Goal: Information Seeking & Learning: Learn about a topic

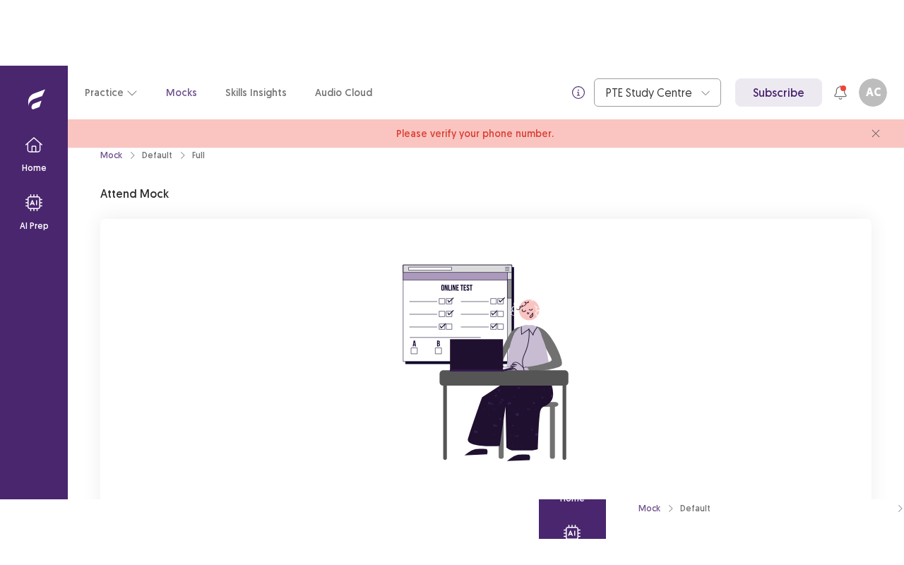
scroll to position [154, 0]
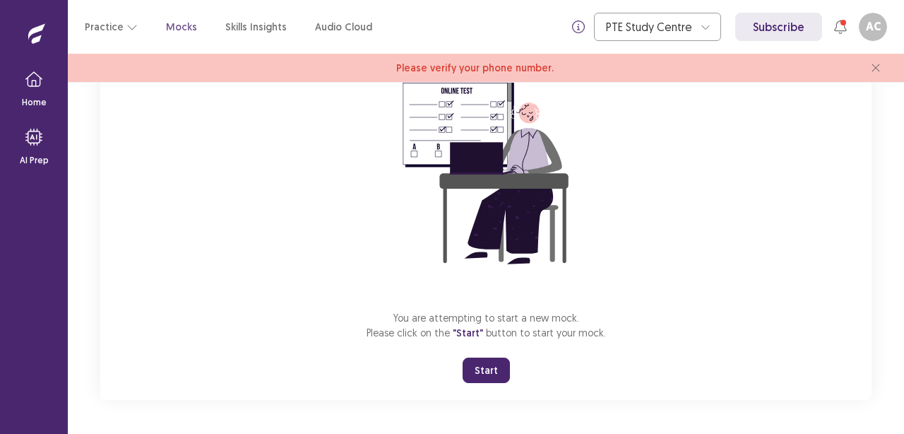
click at [489, 369] on button "Start" at bounding box center [486, 369] width 47 height 25
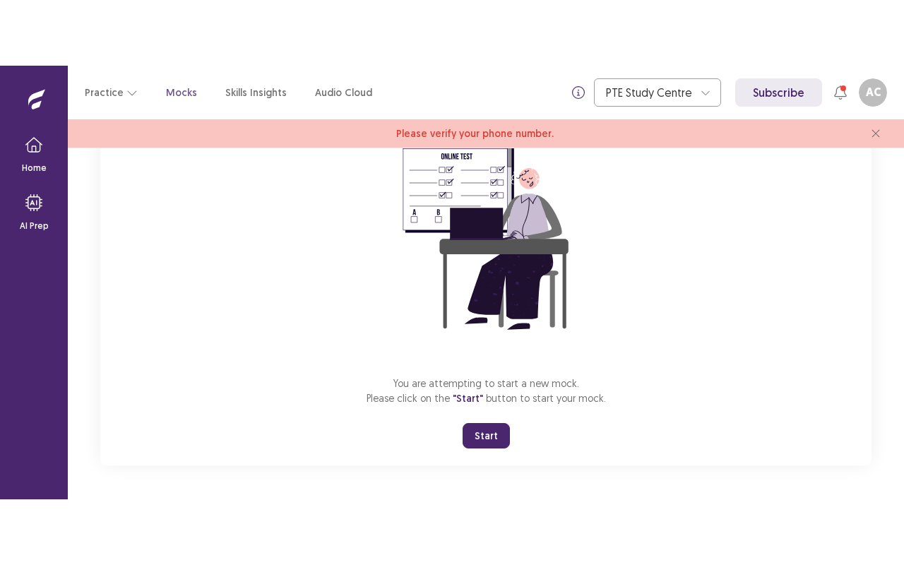
scroll to position [23, 0]
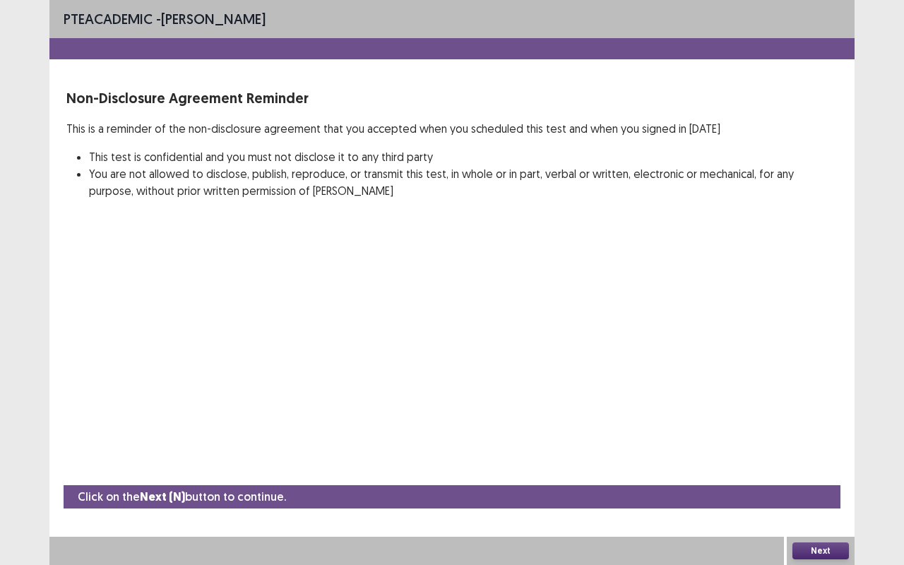
click at [824, 433] on button "Next" at bounding box center [821, 550] width 57 height 17
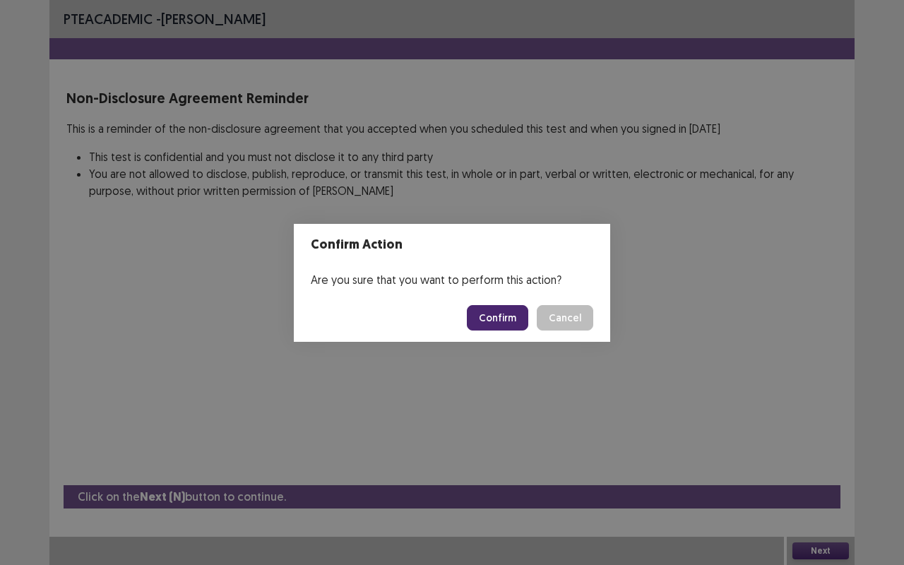
click at [492, 319] on button "Confirm" at bounding box center [497, 317] width 61 height 25
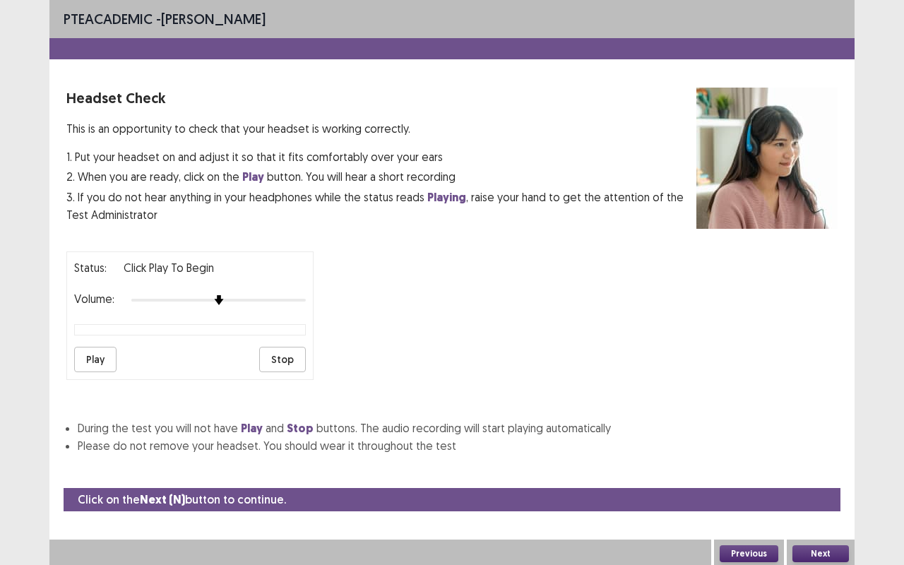
click at [93, 363] on button "Play" at bounding box center [95, 359] width 42 height 25
click at [249, 302] on div at bounding box center [218, 300] width 174 height 11
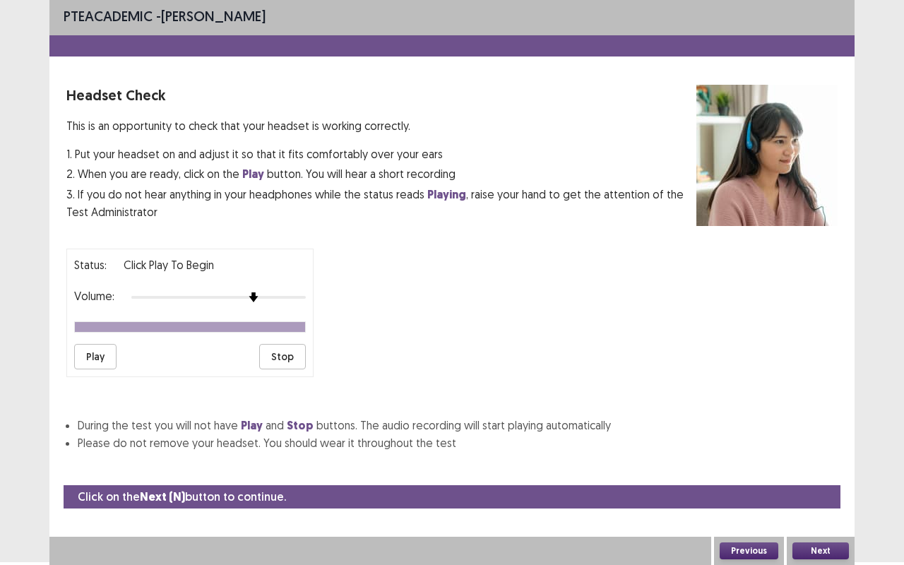
click at [817, 433] on button "Next" at bounding box center [821, 550] width 57 height 17
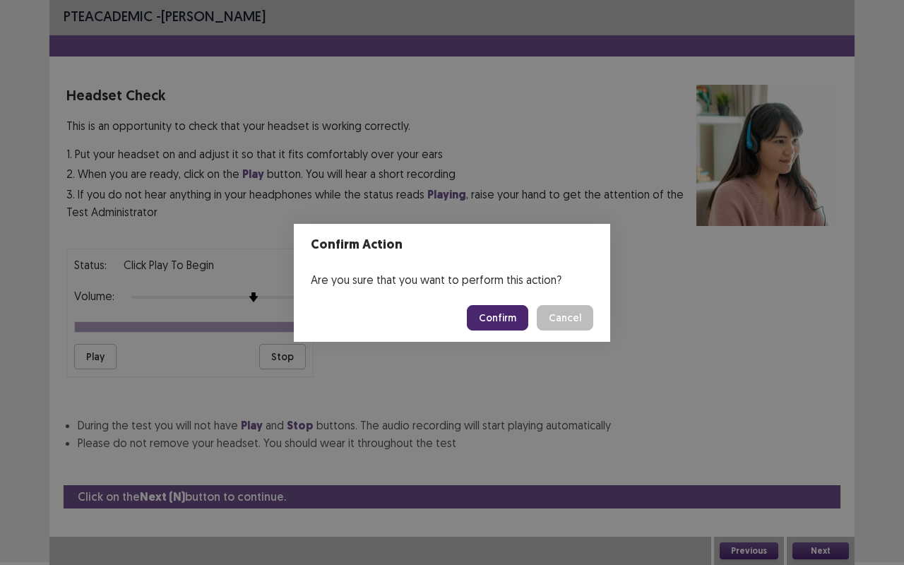
click at [475, 305] on button "Confirm" at bounding box center [497, 317] width 61 height 25
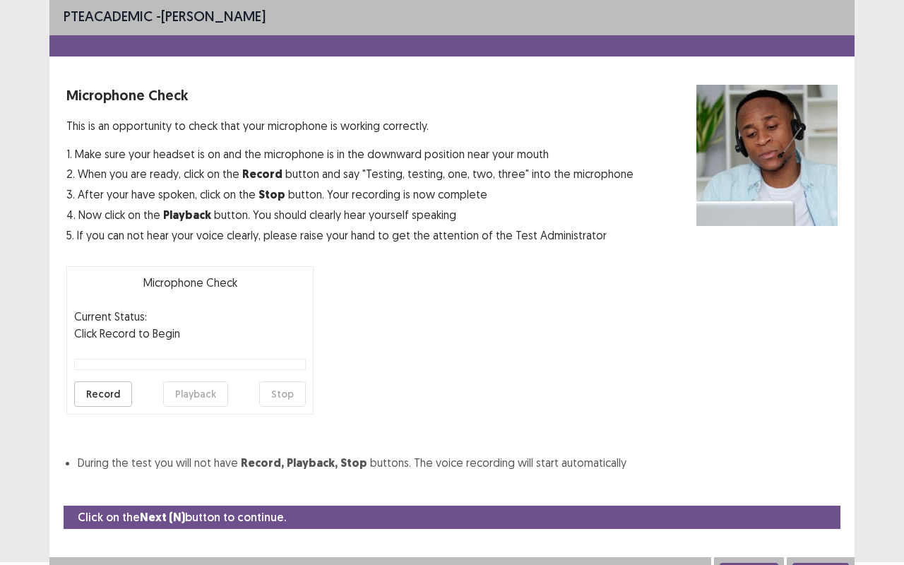
scroll to position [18, 0]
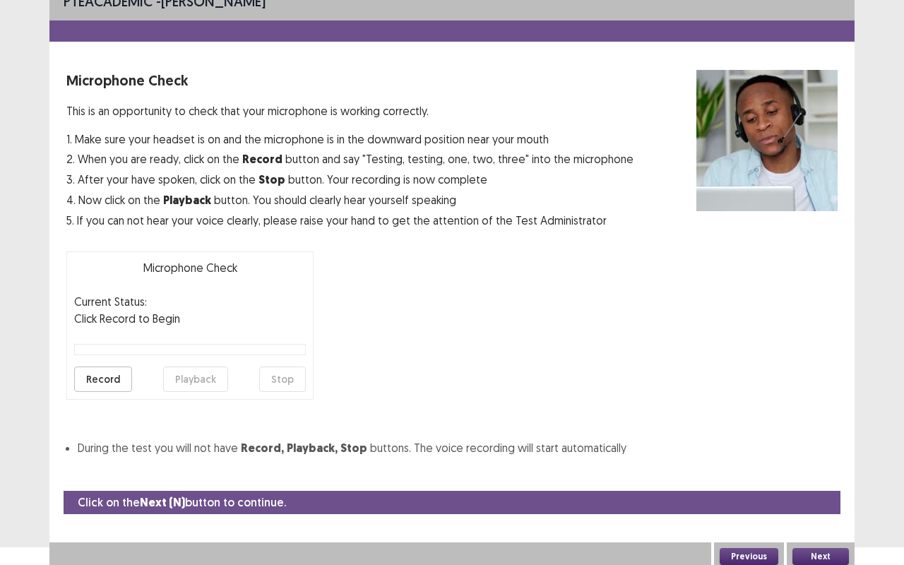
click at [110, 379] on button "Record" at bounding box center [103, 379] width 58 height 25
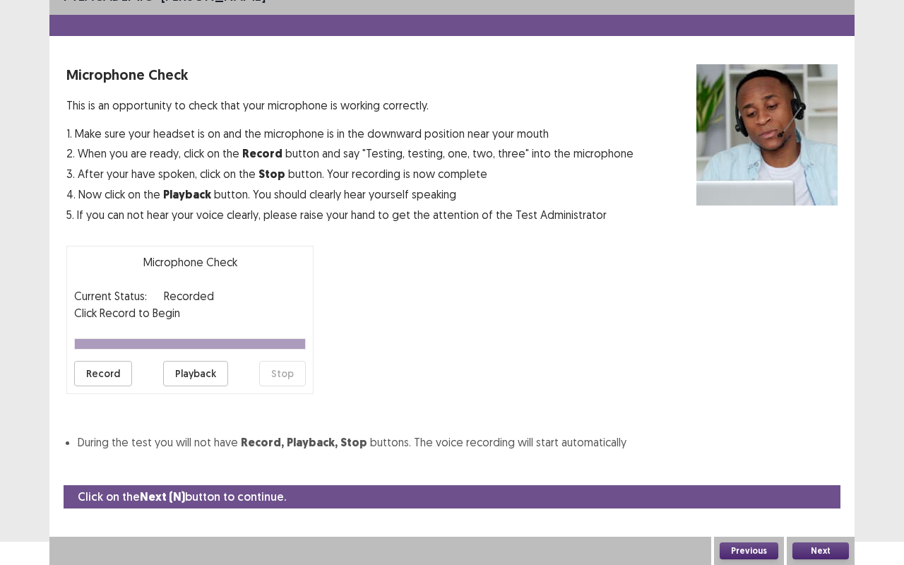
click at [93, 377] on button "Record" at bounding box center [103, 373] width 58 height 25
click at [208, 376] on button "Playback" at bounding box center [195, 373] width 65 height 25
click at [817, 433] on button "Next" at bounding box center [821, 550] width 57 height 17
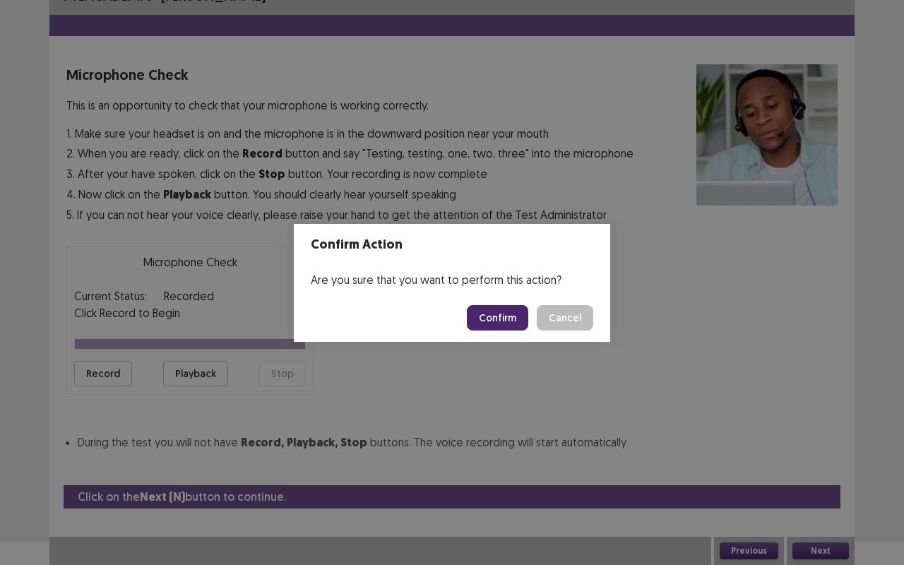
click at [502, 325] on button "Confirm" at bounding box center [497, 317] width 61 height 25
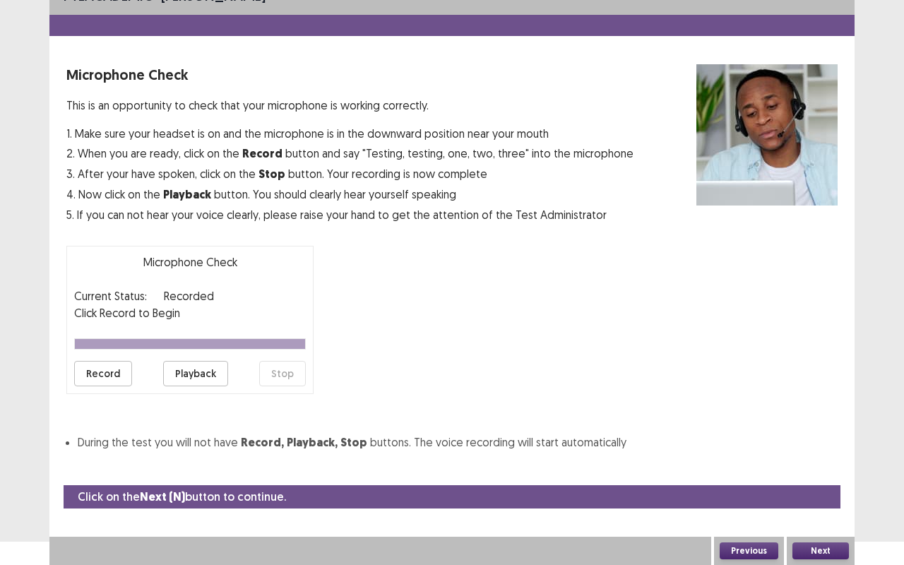
scroll to position [0, 0]
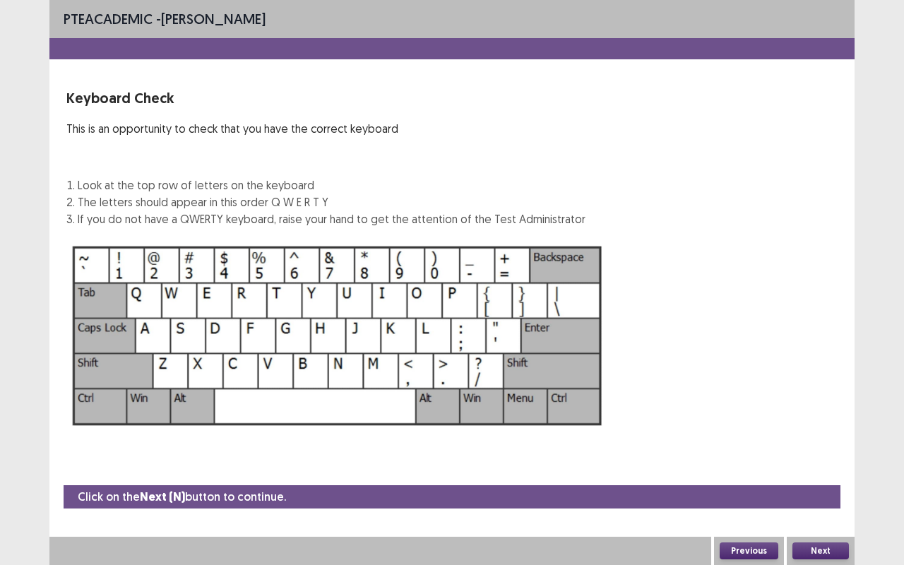
click at [811, 433] on button "Next" at bounding box center [821, 550] width 57 height 17
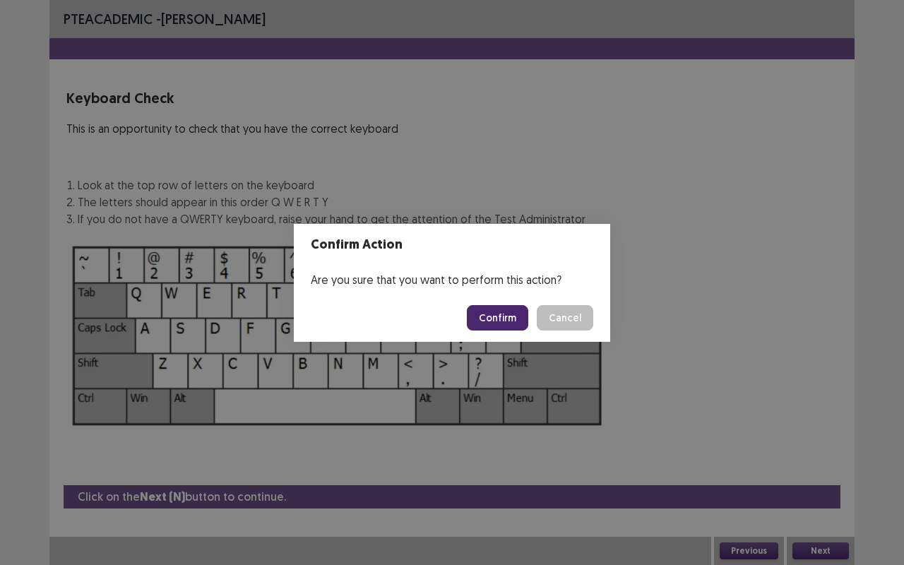
click at [499, 316] on button "Confirm" at bounding box center [497, 317] width 61 height 25
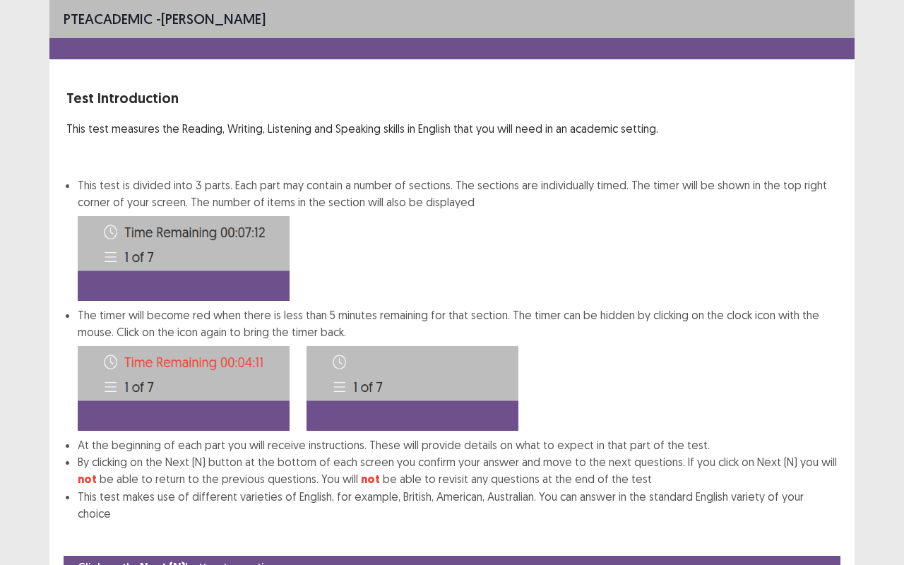
scroll to position [54, 0]
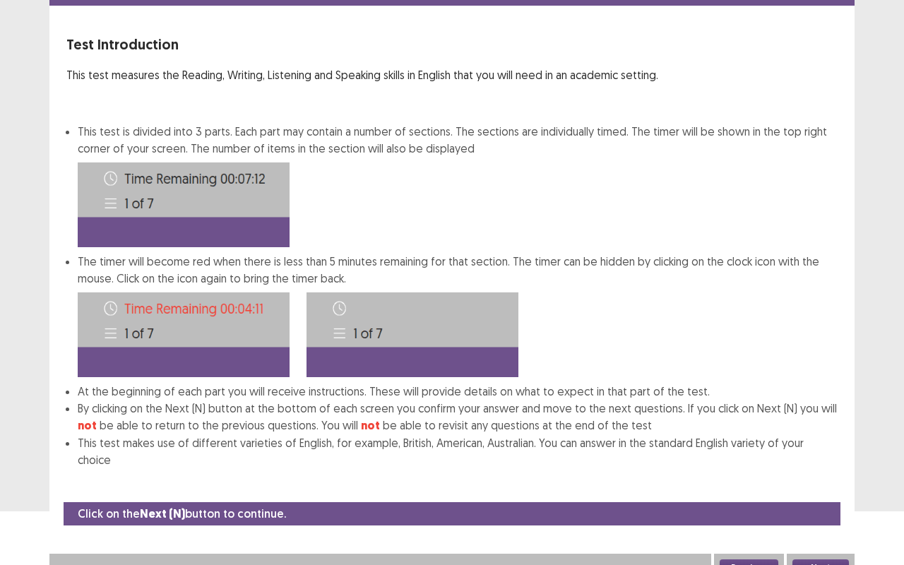
click at [817, 433] on button "Next" at bounding box center [821, 567] width 57 height 17
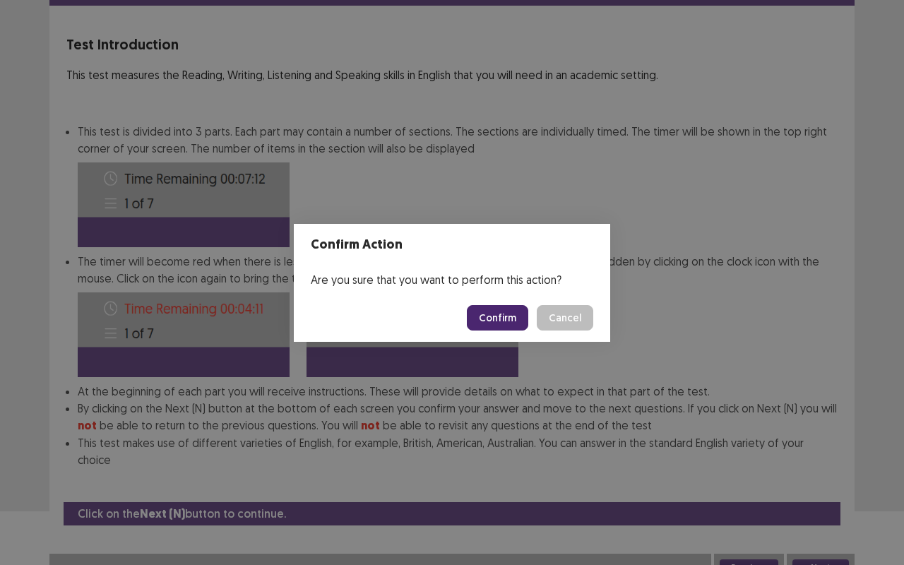
click at [502, 322] on button "Confirm" at bounding box center [497, 317] width 61 height 25
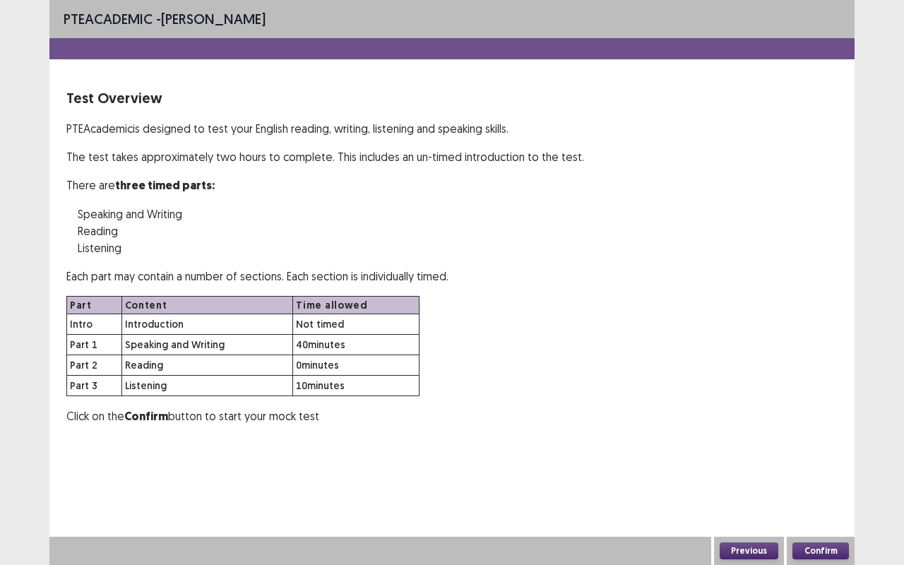
scroll to position [0, 0]
click at [824, 433] on button "Confirm" at bounding box center [821, 550] width 57 height 17
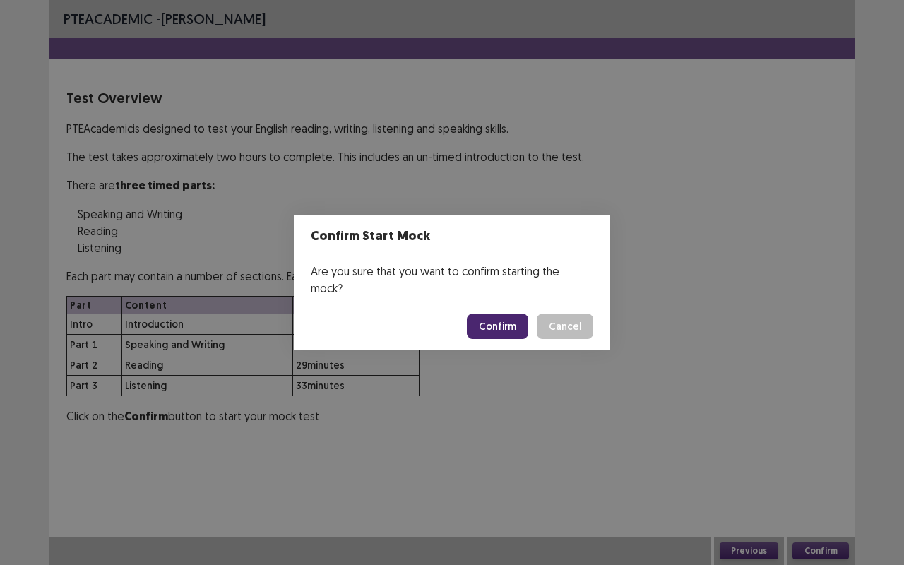
click at [499, 315] on button "Confirm" at bounding box center [497, 326] width 61 height 25
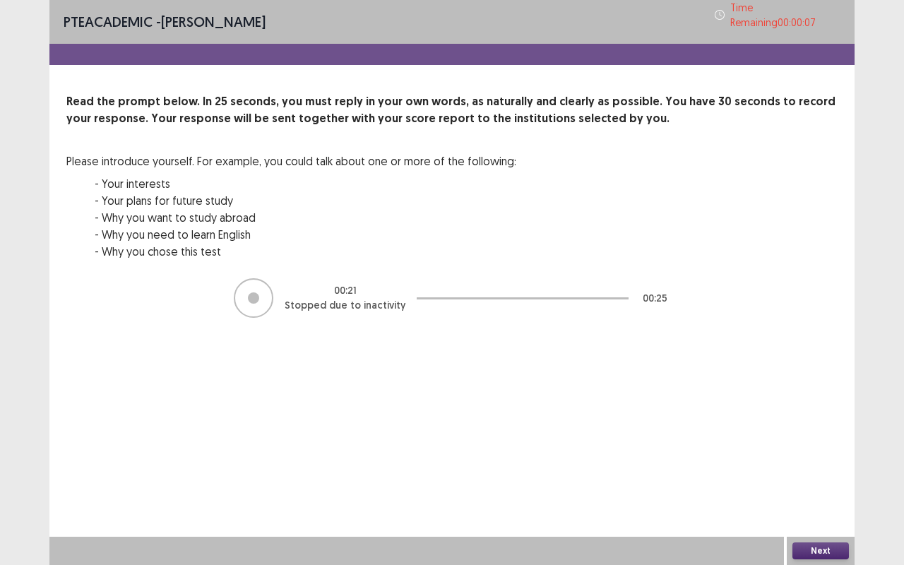
click at [814, 433] on button "Next" at bounding box center [821, 550] width 57 height 17
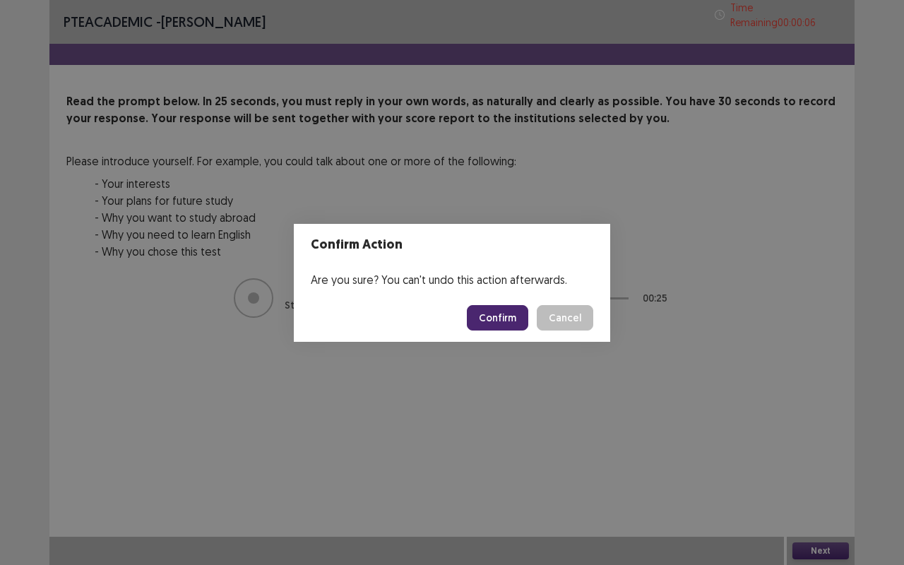
click at [506, 316] on button "Confirm" at bounding box center [497, 317] width 61 height 25
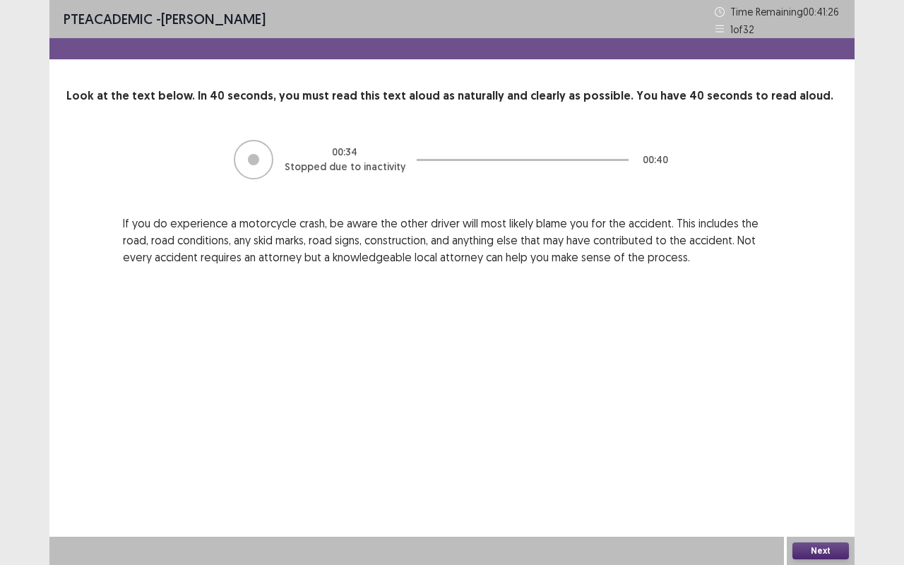
click at [815, 433] on button "Next" at bounding box center [821, 550] width 57 height 17
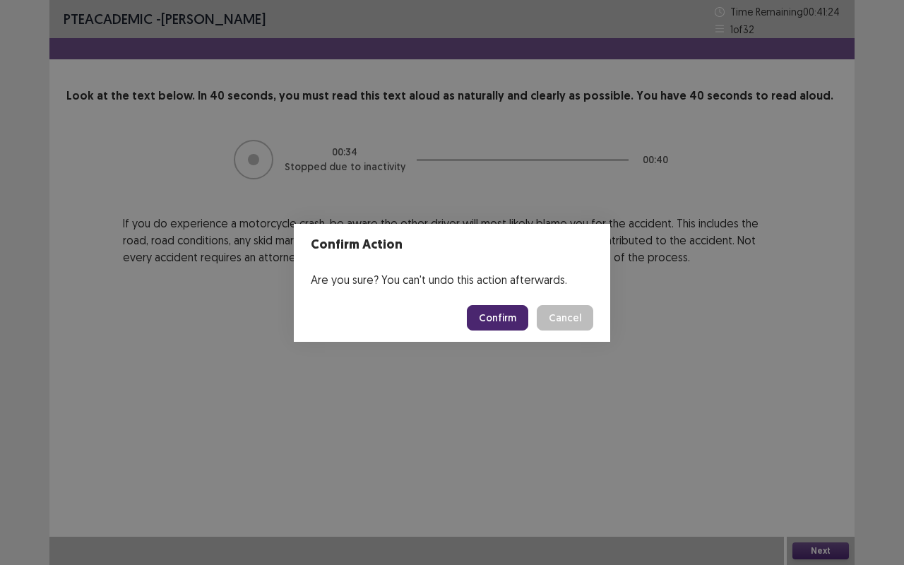
click at [499, 324] on button "Confirm" at bounding box center [497, 317] width 61 height 25
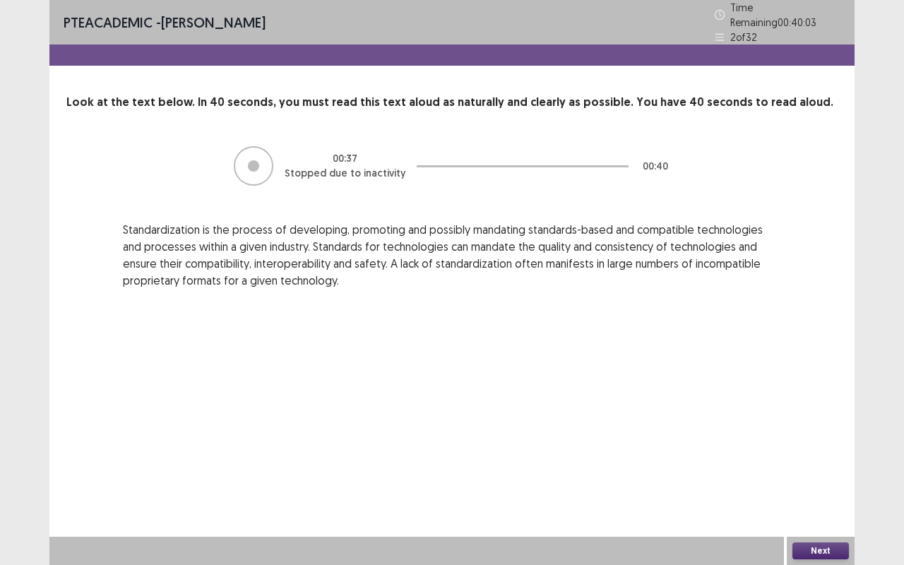
click at [809, 433] on button "Next" at bounding box center [821, 550] width 57 height 17
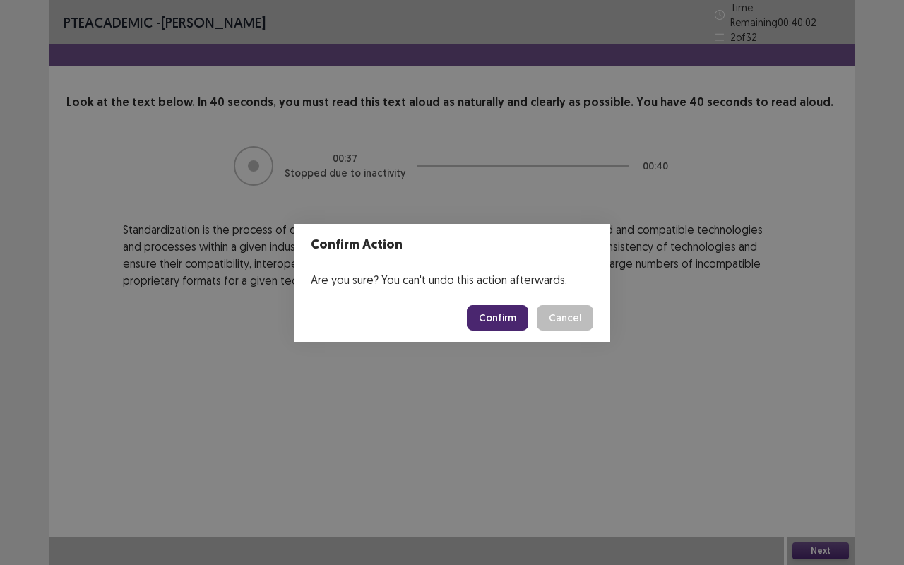
click at [485, 313] on button "Confirm" at bounding box center [497, 317] width 61 height 25
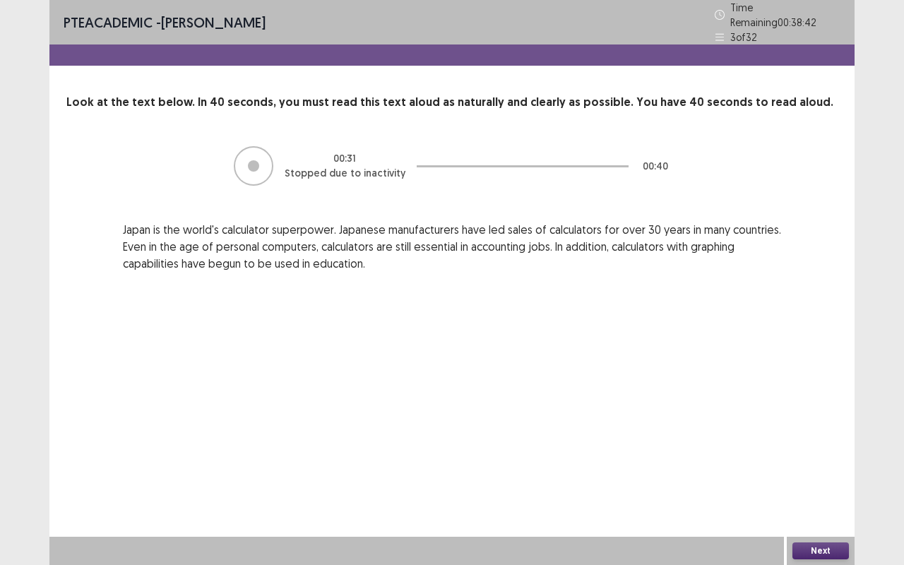
click at [819, 433] on button "Next" at bounding box center [821, 550] width 57 height 17
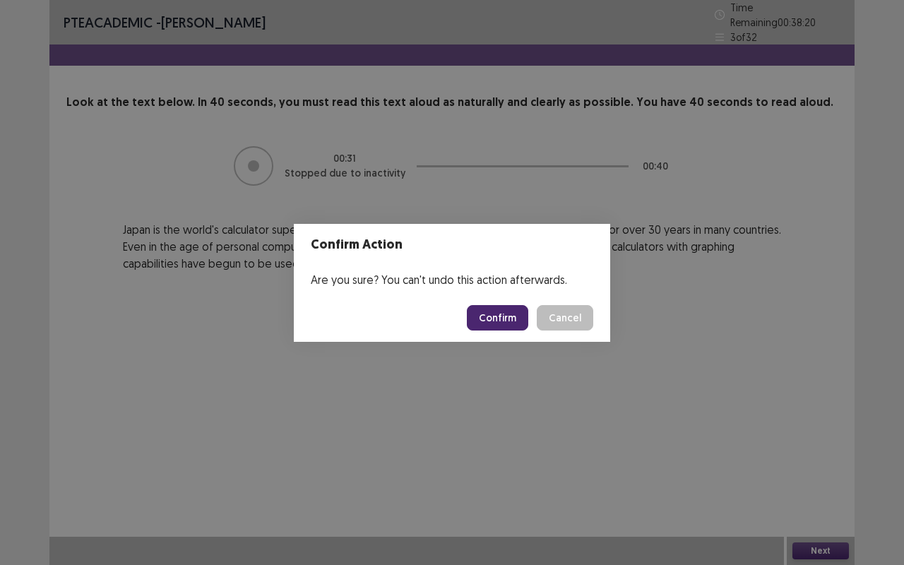
click at [490, 314] on button "Confirm" at bounding box center [497, 317] width 61 height 25
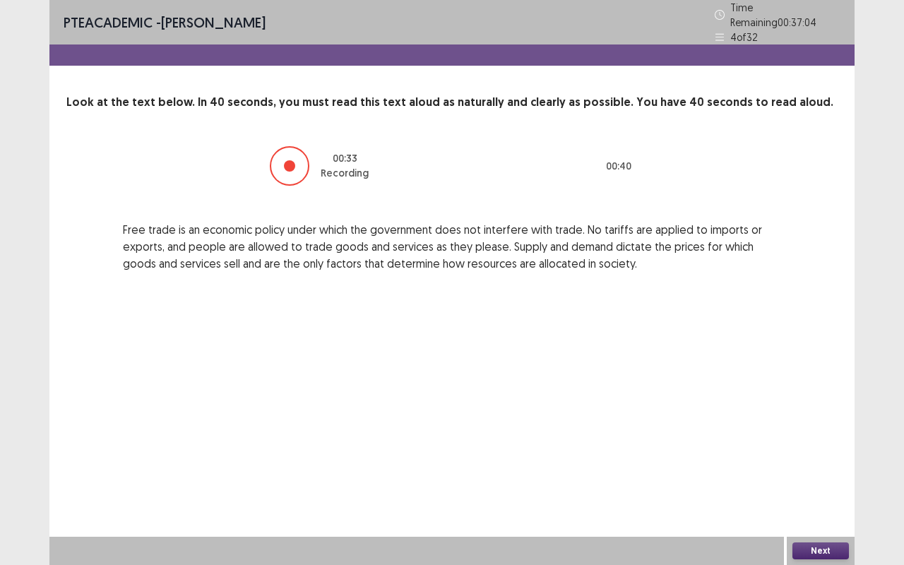
click at [824, 433] on button "Next" at bounding box center [821, 550] width 57 height 17
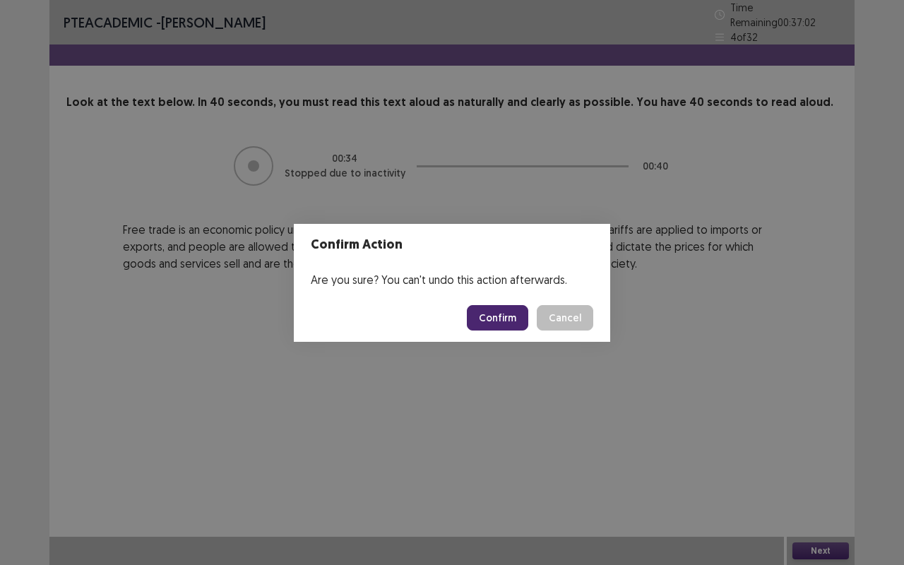
click at [497, 320] on button "Confirm" at bounding box center [497, 317] width 61 height 25
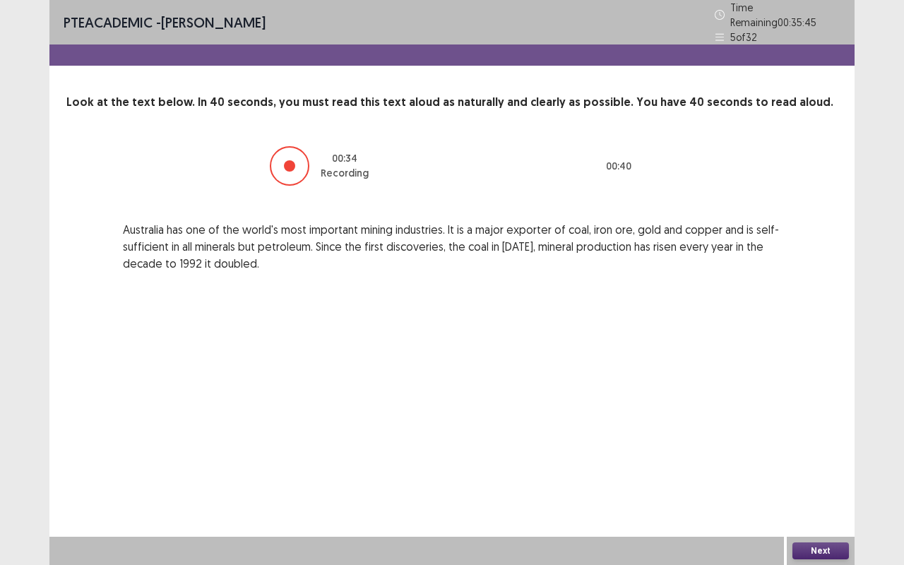
click at [823, 433] on button "Next" at bounding box center [821, 550] width 57 height 17
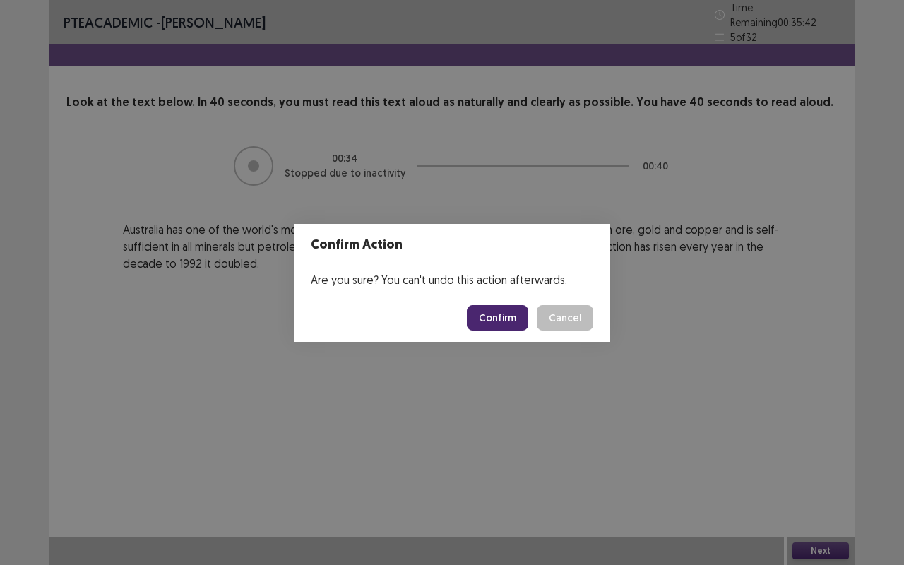
click at [502, 319] on button "Confirm" at bounding box center [497, 317] width 61 height 25
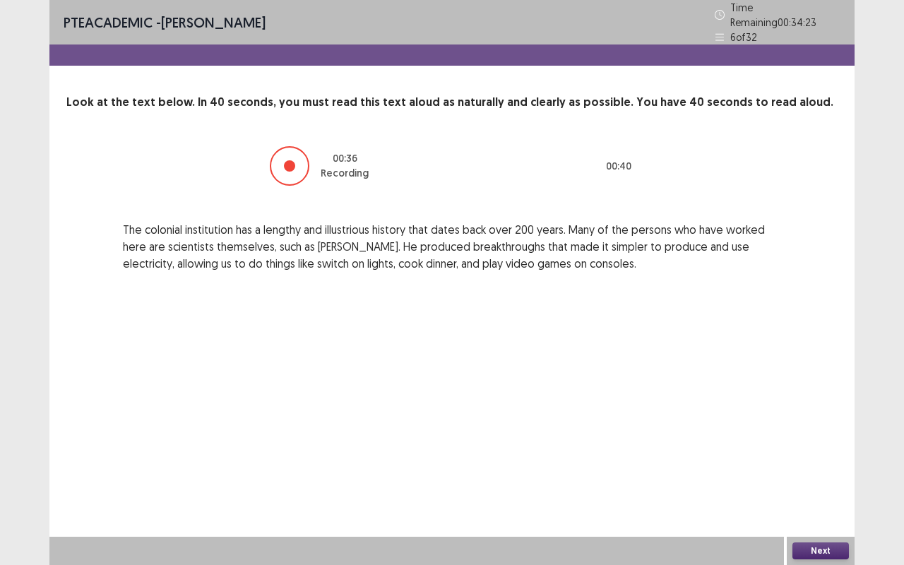
click at [831, 433] on button "Next" at bounding box center [821, 550] width 57 height 17
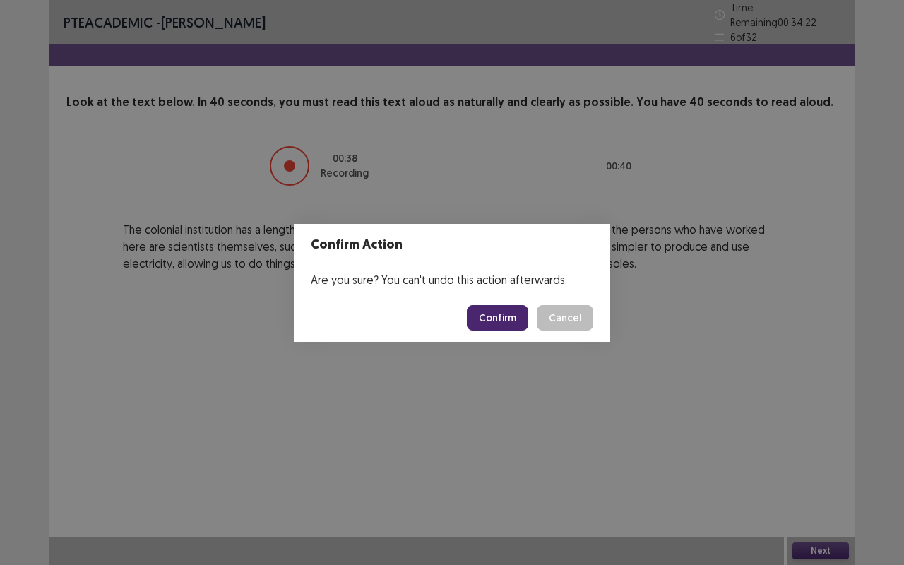
click at [499, 320] on button "Confirm" at bounding box center [497, 317] width 61 height 25
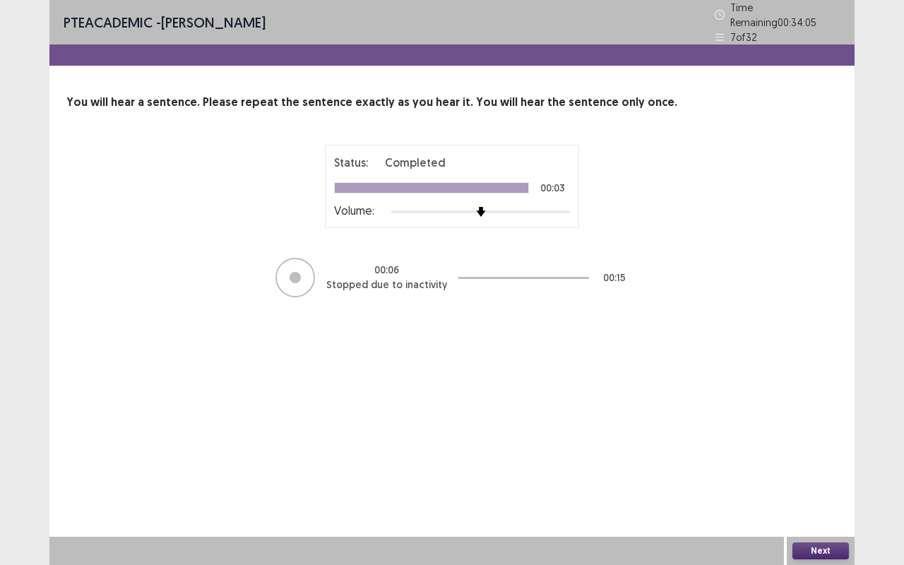
click at [825, 433] on button "Next" at bounding box center [821, 550] width 57 height 17
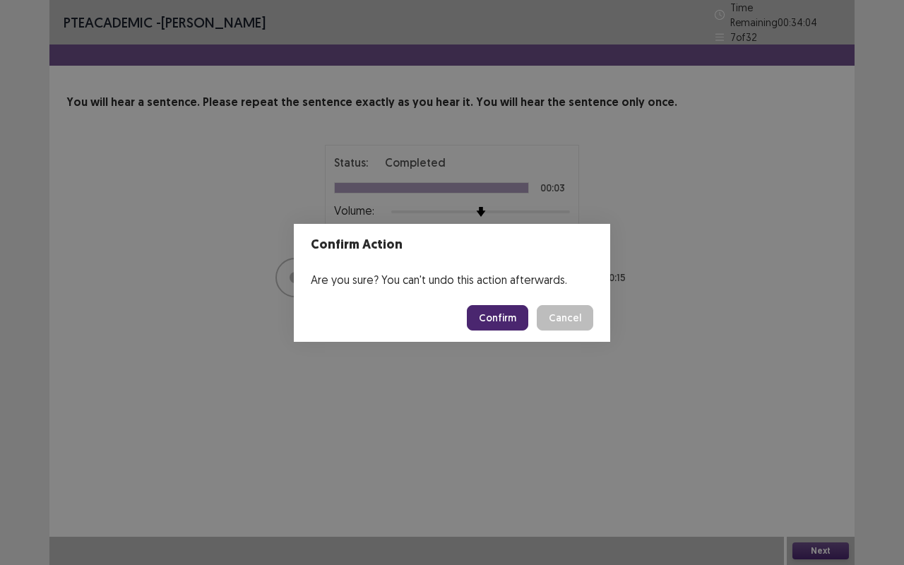
click at [513, 317] on button "Confirm" at bounding box center [497, 317] width 61 height 25
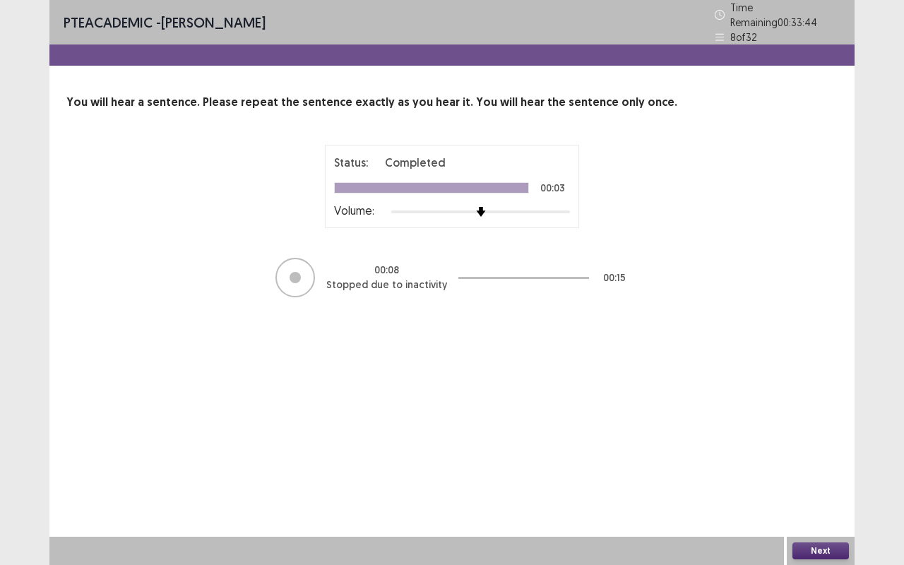
click at [821, 433] on button "Next" at bounding box center [821, 550] width 57 height 17
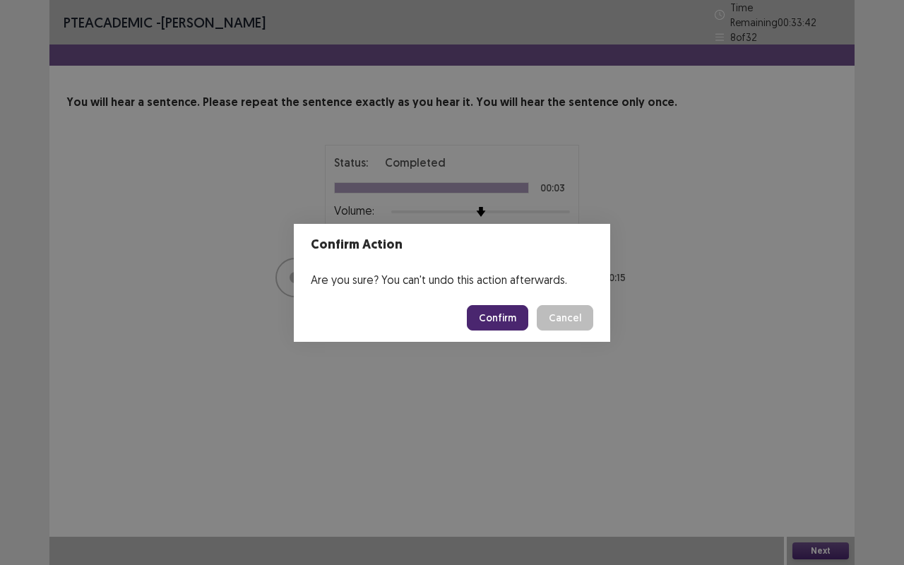
click at [509, 324] on button "Confirm" at bounding box center [497, 317] width 61 height 25
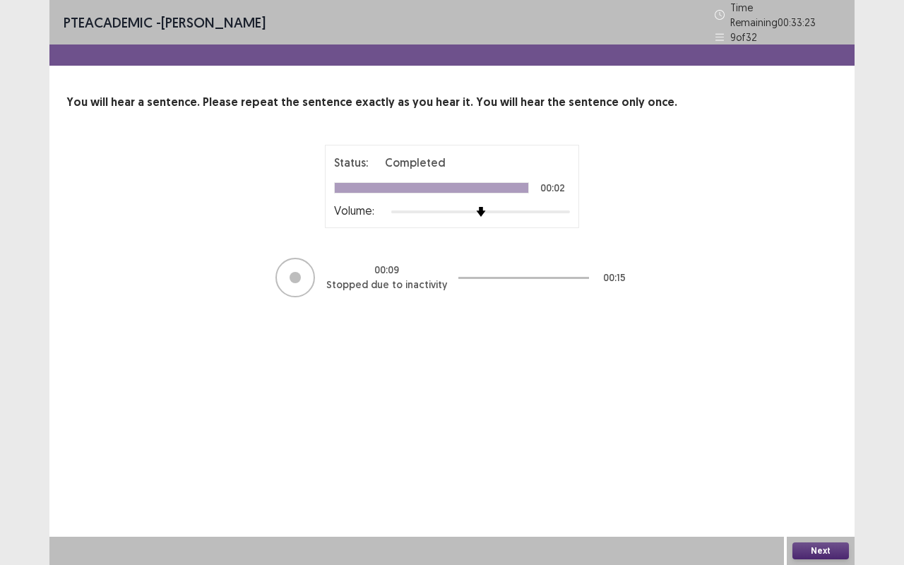
click at [821, 433] on button "Next" at bounding box center [821, 550] width 57 height 17
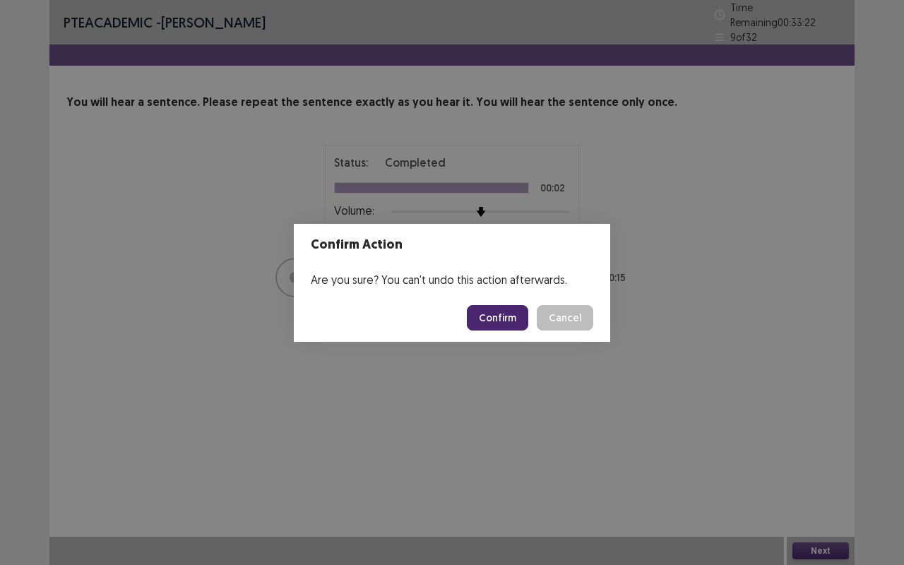
click at [502, 319] on button "Confirm" at bounding box center [497, 317] width 61 height 25
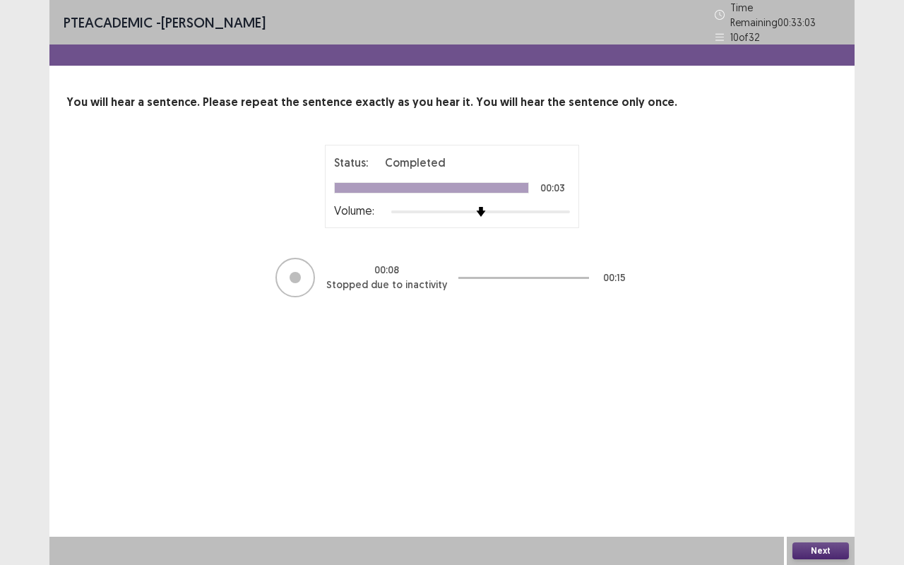
click at [817, 433] on button "Next" at bounding box center [821, 550] width 57 height 17
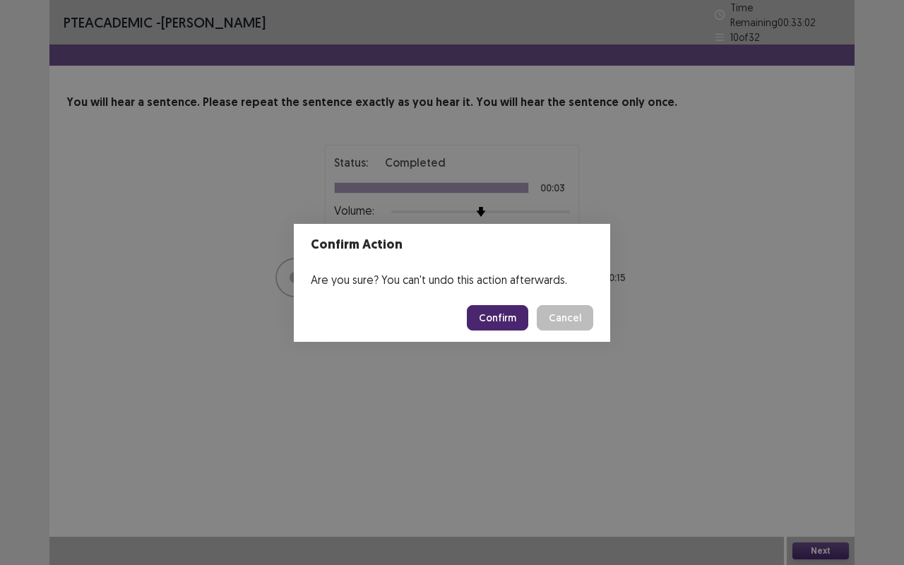
click at [504, 324] on button "Confirm" at bounding box center [497, 317] width 61 height 25
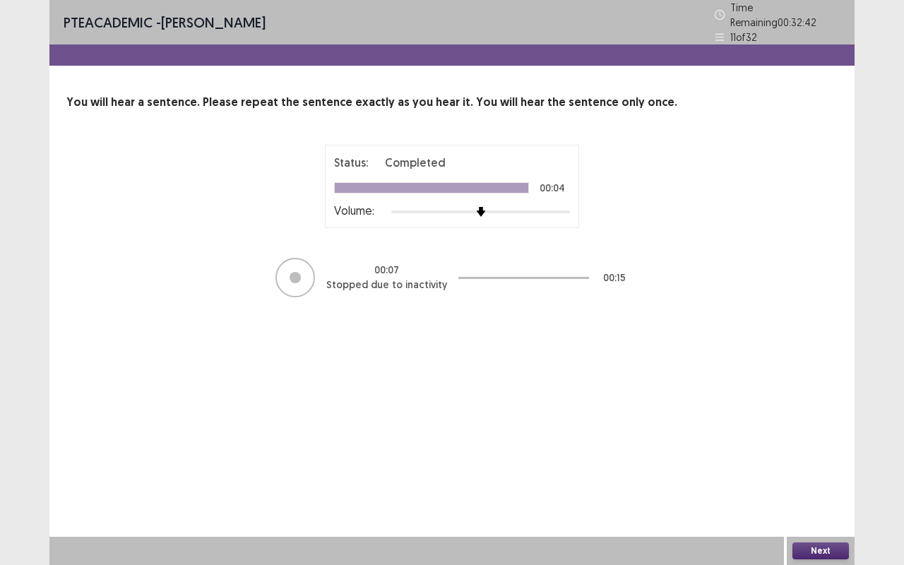
click at [828, 433] on button "Next" at bounding box center [821, 550] width 57 height 17
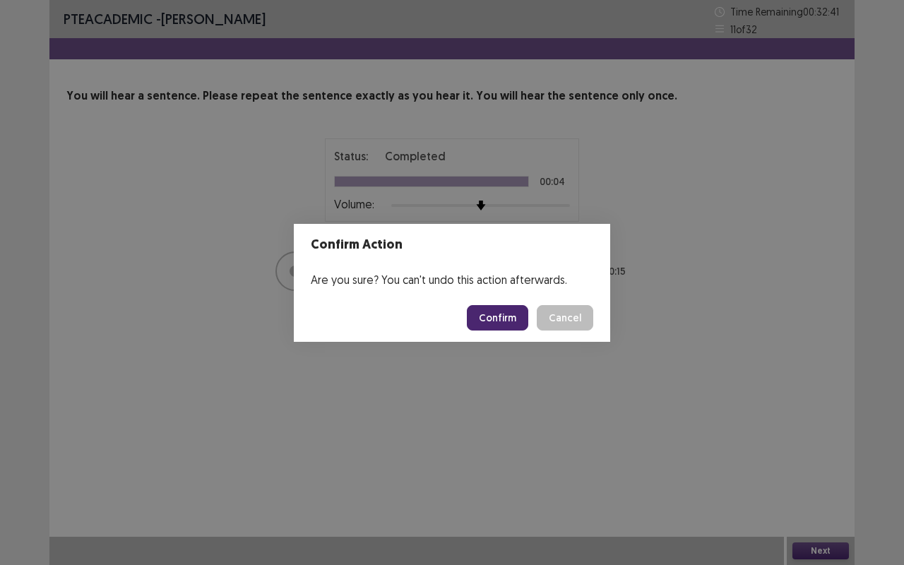
click at [514, 313] on button "Confirm" at bounding box center [497, 317] width 61 height 25
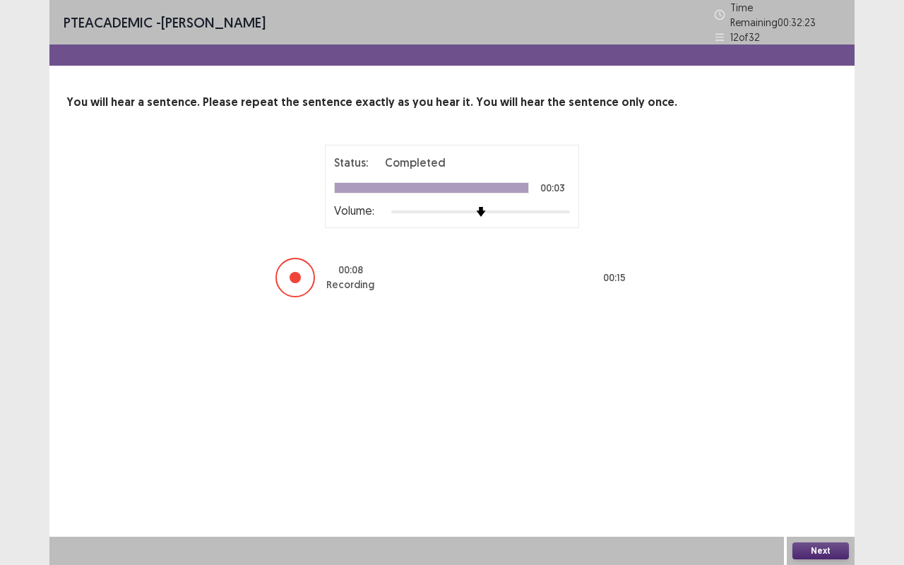
click at [823, 433] on button "Next" at bounding box center [821, 550] width 57 height 17
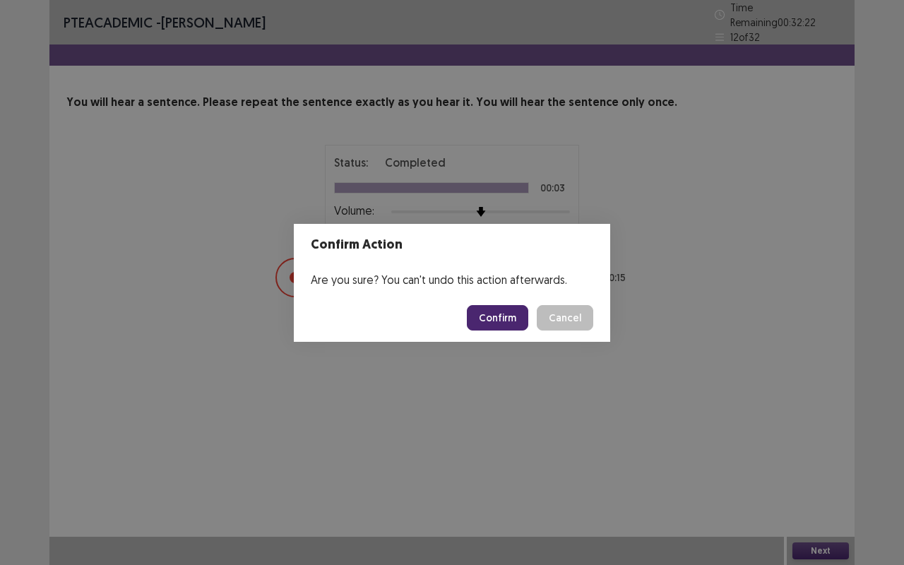
click at [505, 319] on button "Confirm" at bounding box center [497, 317] width 61 height 25
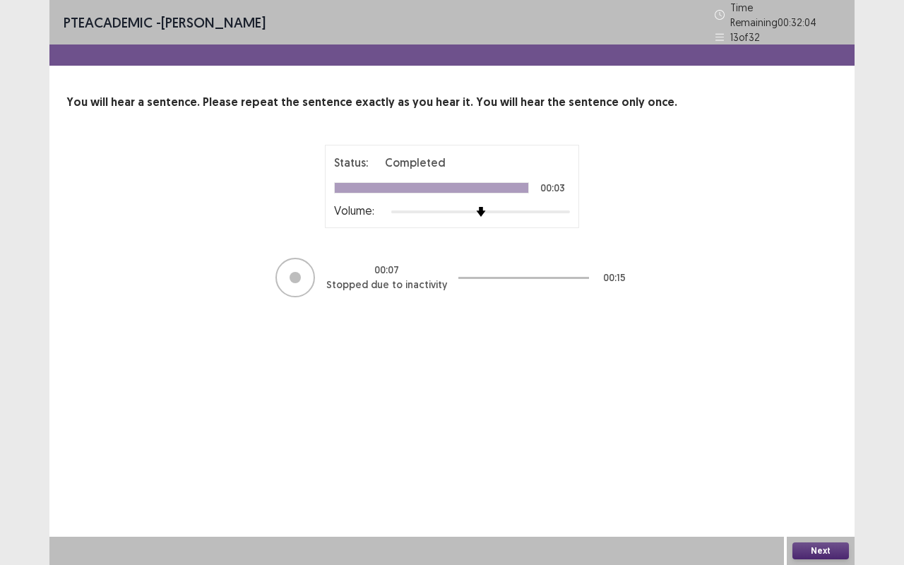
click at [831, 433] on button "Next" at bounding box center [821, 550] width 57 height 17
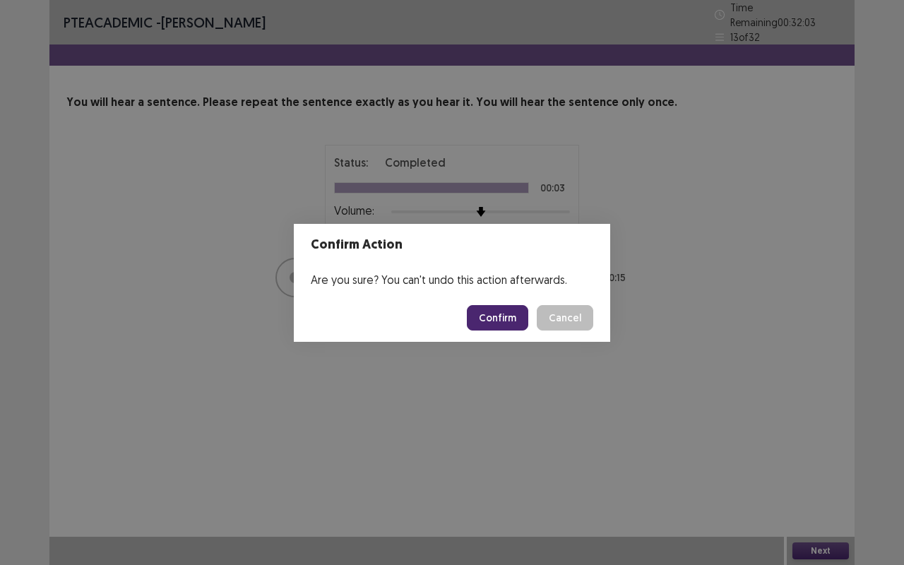
click at [483, 327] on button "Confirm" at bounding box center [497, 317] width 61 height 25
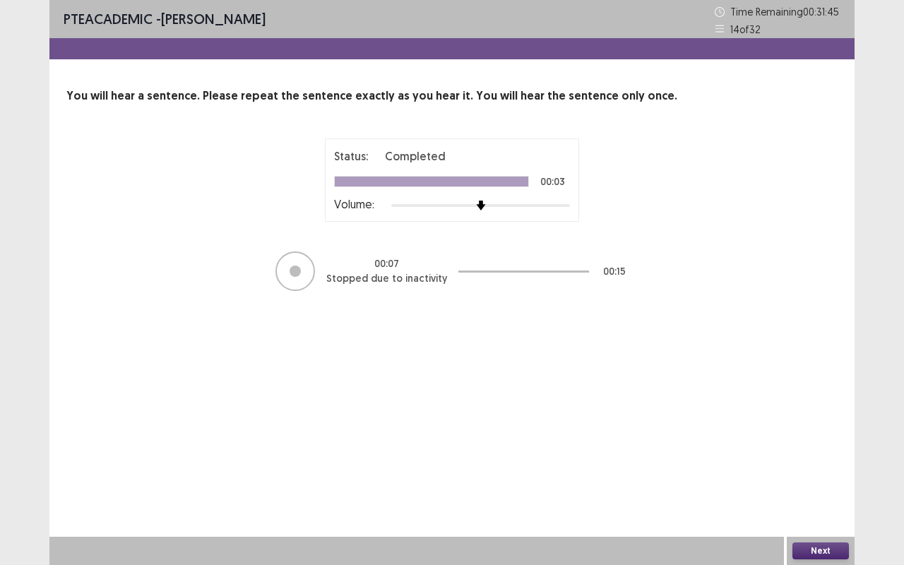
click at [818, 433] on button "Next" at bounding box center [821, 550] width 57 height 17
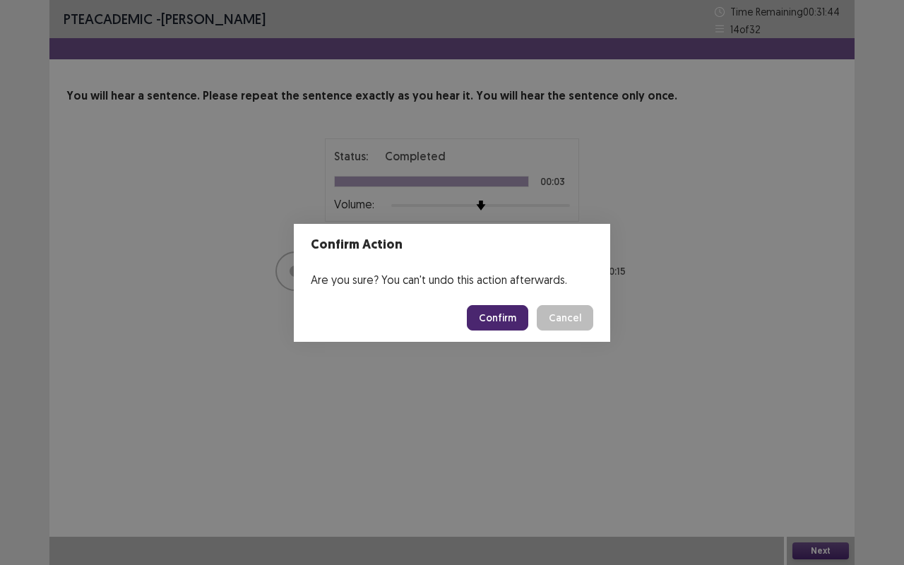
click at [499, 319] on button "Confirm" at bounding box center [497, 317] width 61 height 25
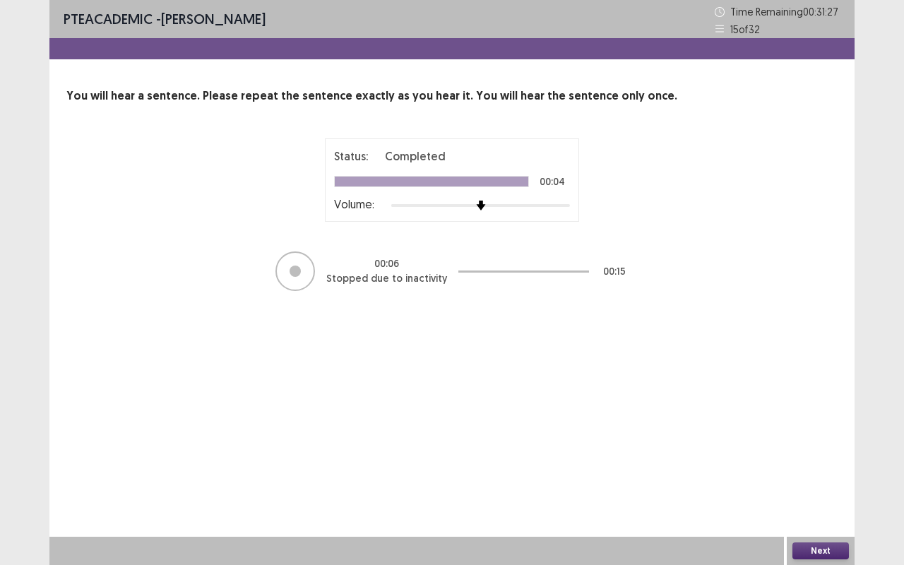
click at [814, 433] on button "Next" at bounding box center [821, 550] width 57 height 17
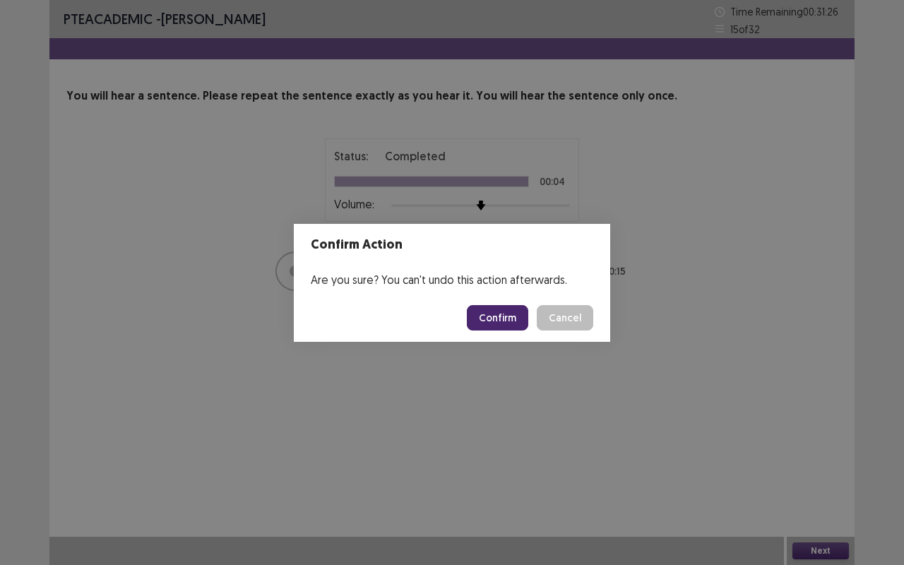
click at [516, 320] on button "Confirm" at bounding box center [497, 317] width 61 height 25
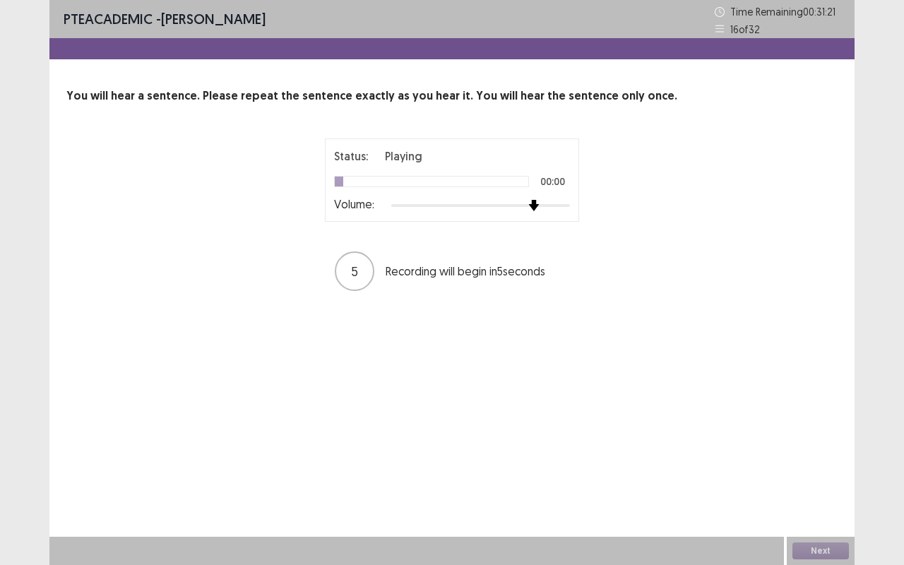
click at [533, 208] on div at bounding box center [480, 205] width 179 height 11
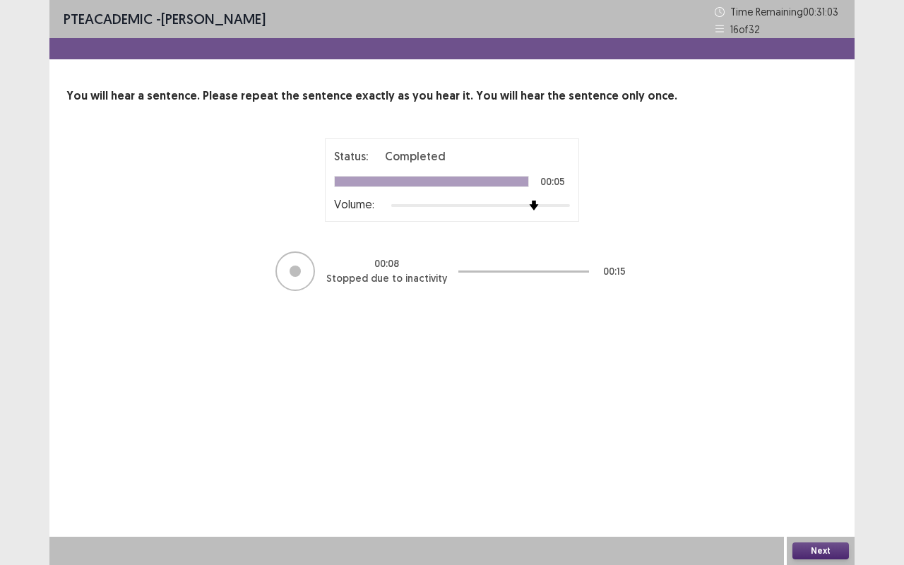
click at [819, 433] on button "Next" at bounding box center [821, 550] width 57 height 17
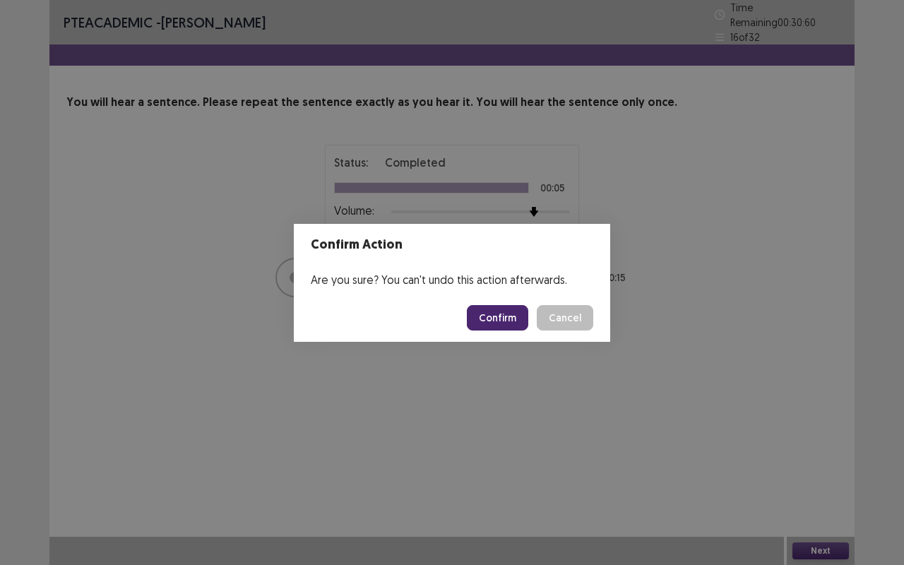
click at [505, 315] on button "Confirm" at bounding box center [497, 317] width 61 height 25
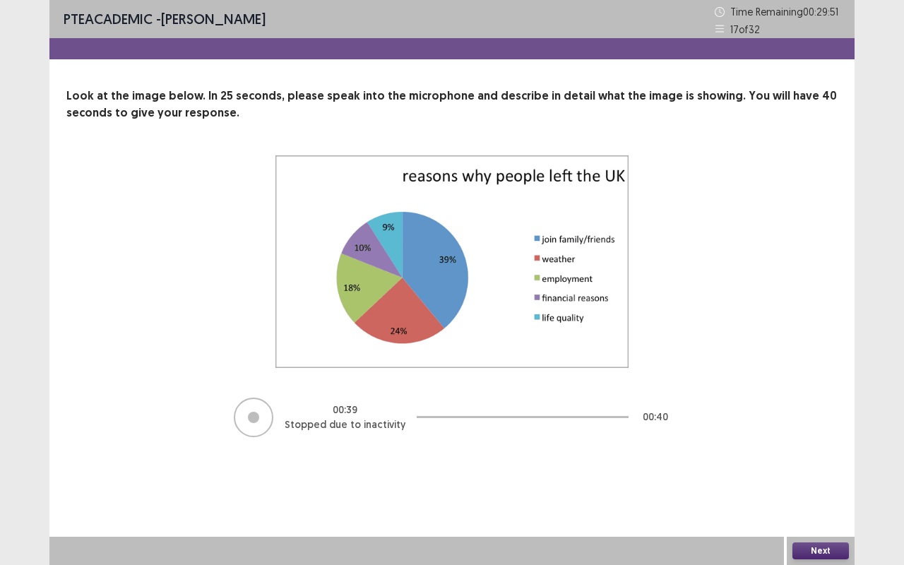
click at [827, 433] on button "Next" at bounding box center [821, 550] width 57 height 17
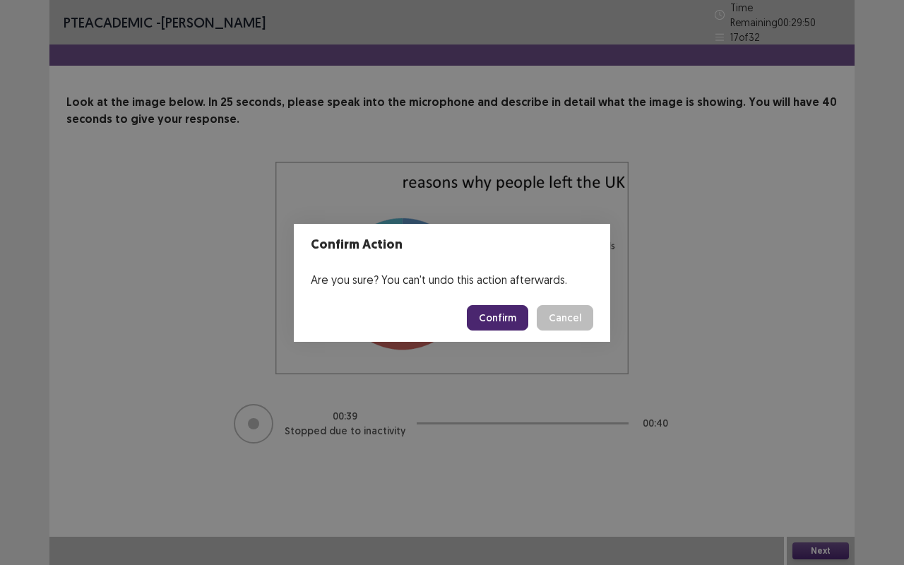
click at [494, 316] on button "Confirm" at bounding box center [497, 317] width 61 height 25
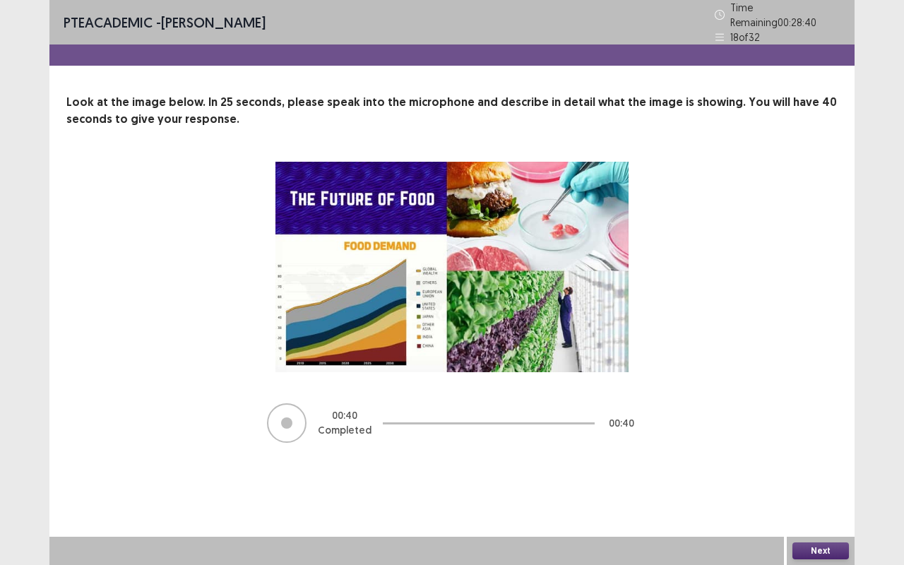
click at [815, 433] on button "Next" at bounding box center [821, 550] width 57 height 17
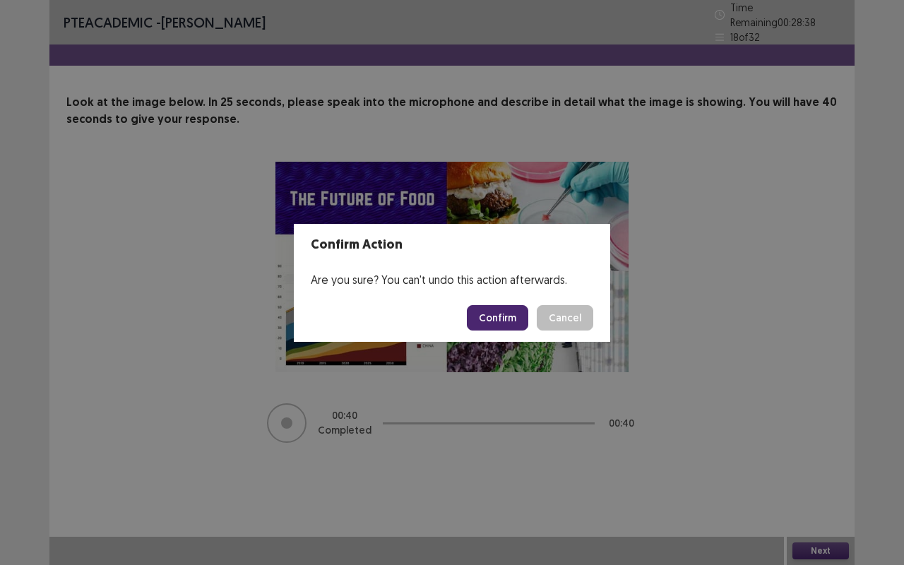
click at [514, 326] on button "Confirm" at bounding box center [497, 317] width 61 height 25
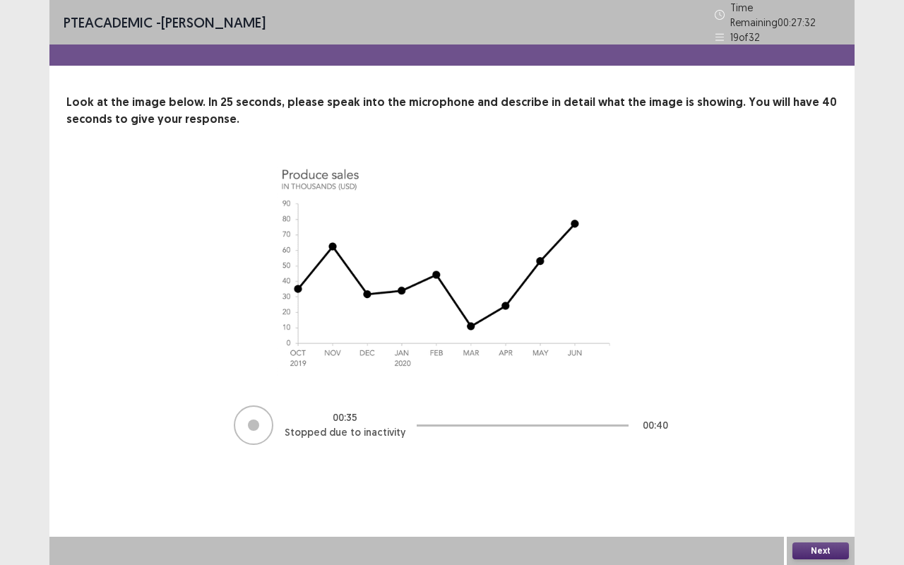
click at [829, 433] on button "Next" at bounding box center [821, 550] width 57 height 17
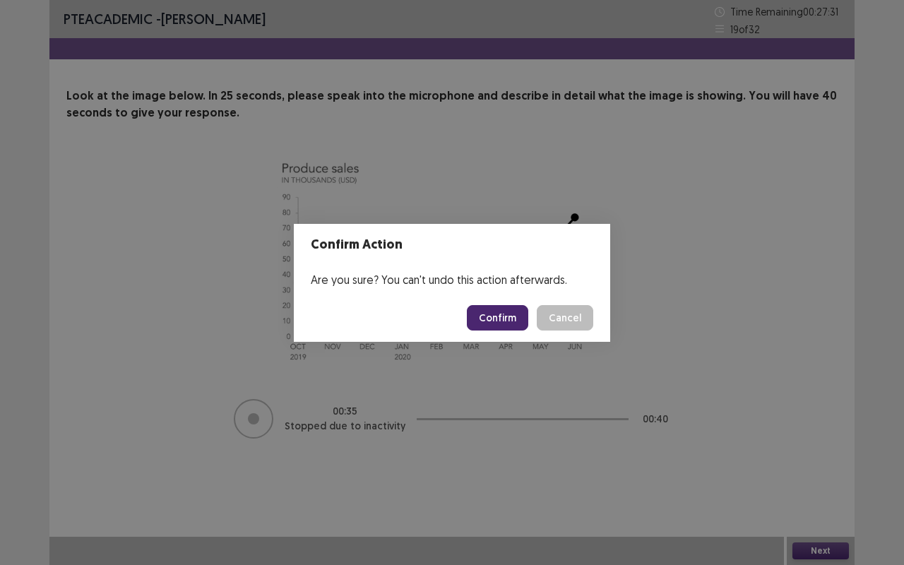
click at [514, 313] on button "Confirm" at bounding box center [497, 317] width 61 height 25
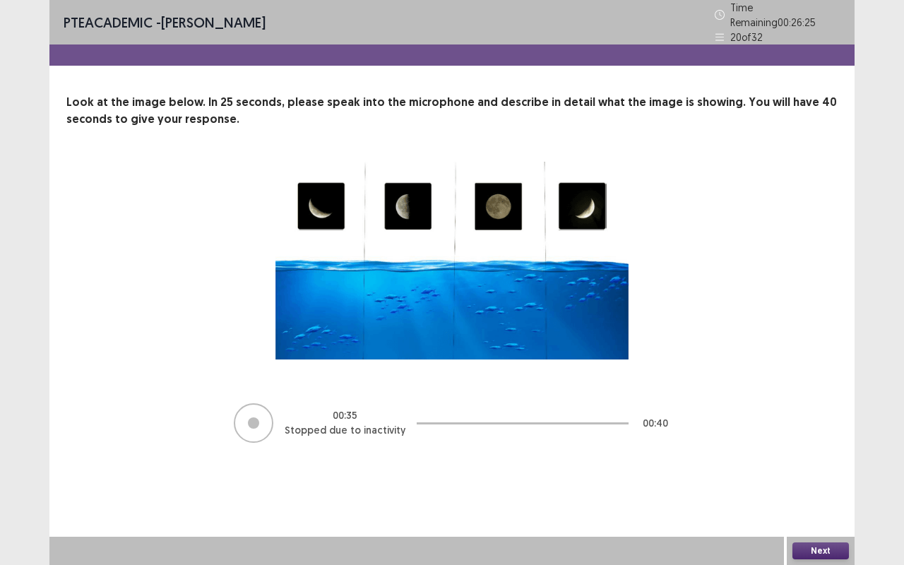
click at [817, 433] on button "Next" at bounding box center [821, 550] width 57 height 17
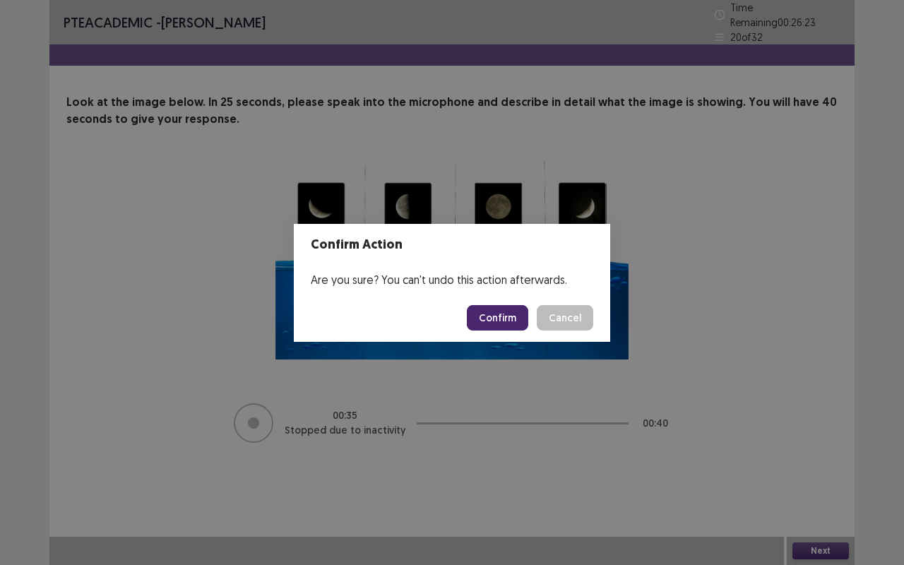
click at [503, 318] on button "Confirm" at bounding box center [497, 317] width 61 height 25
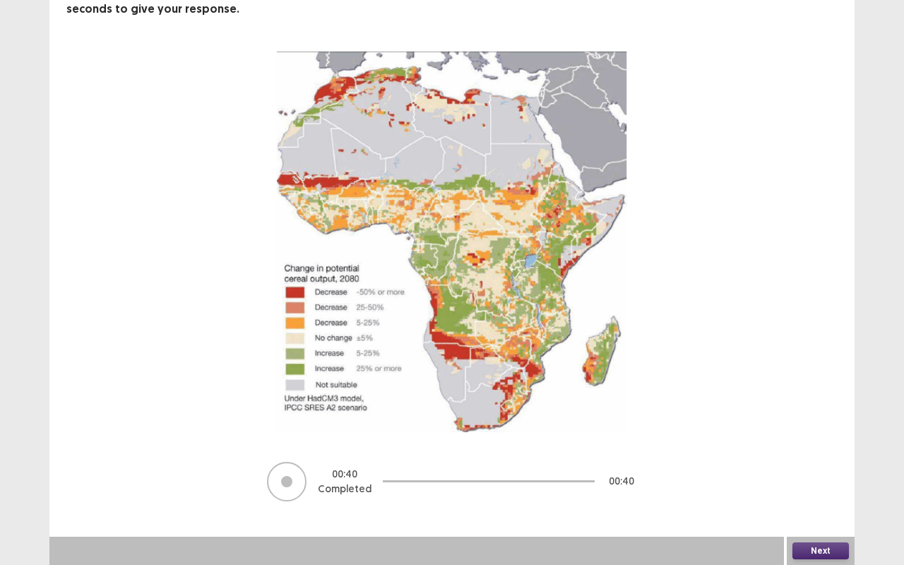
scroll to position [103, 0]
click at [828, 433] on button "Next" at bounding box center [821, 551] width 57 height 17
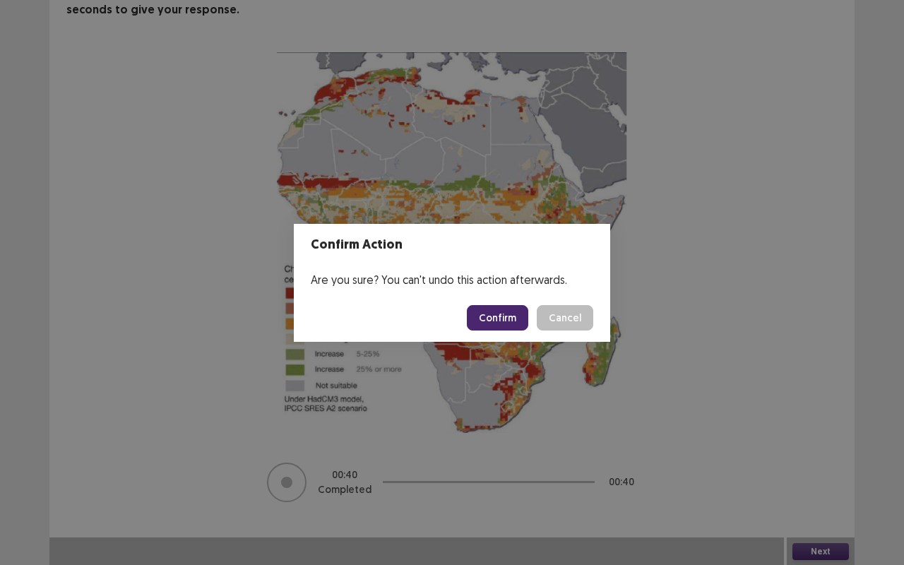
click at [506, 320] on button "Confirm" at bounding box center [497, 317] width 61 height 25
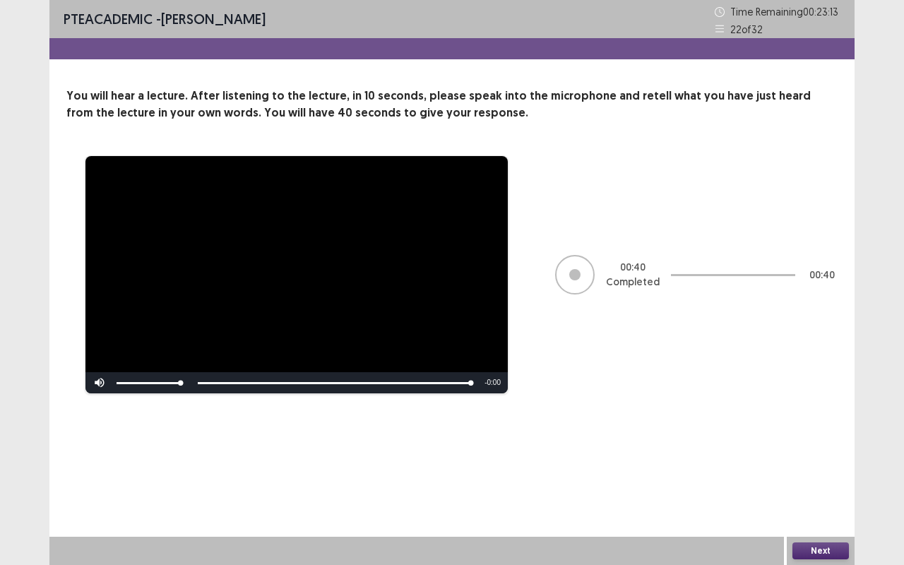
click at [816, 433] on button "Next" at bounding box center [821, 550] width 57 height 17
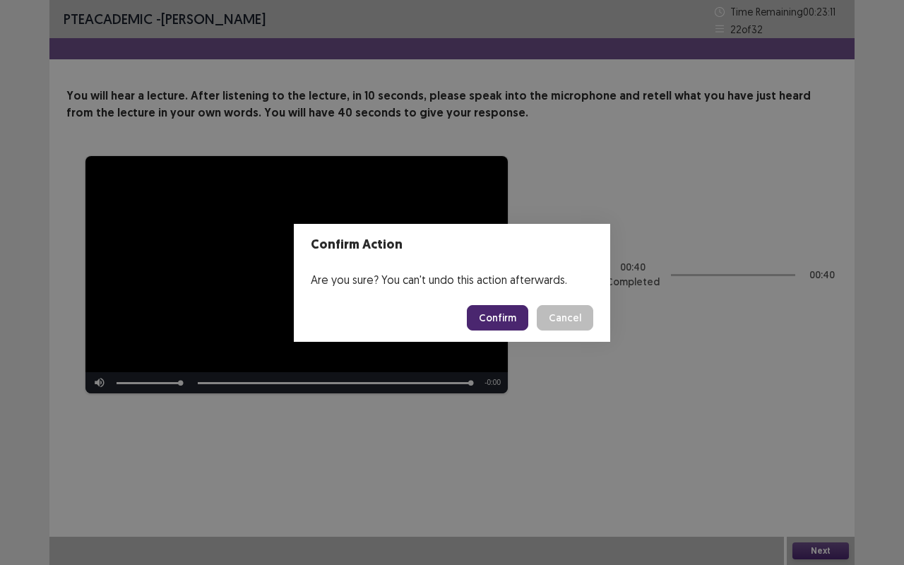
click at [507, 319] on button "Confirm" at bounding box center [497, 317] width 61 height 25
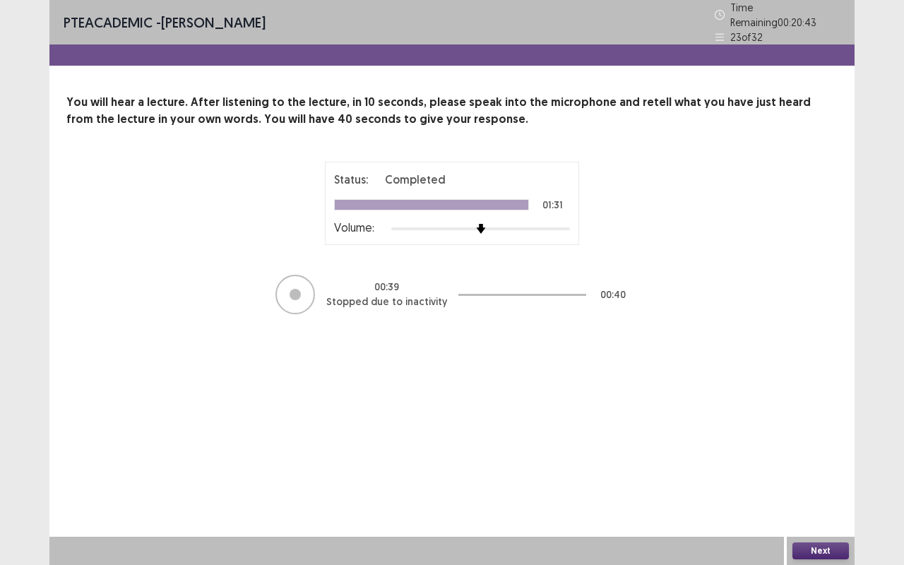
click at [814, 433] on button "Next" at bounding box center [821, 550] width 57 height 17
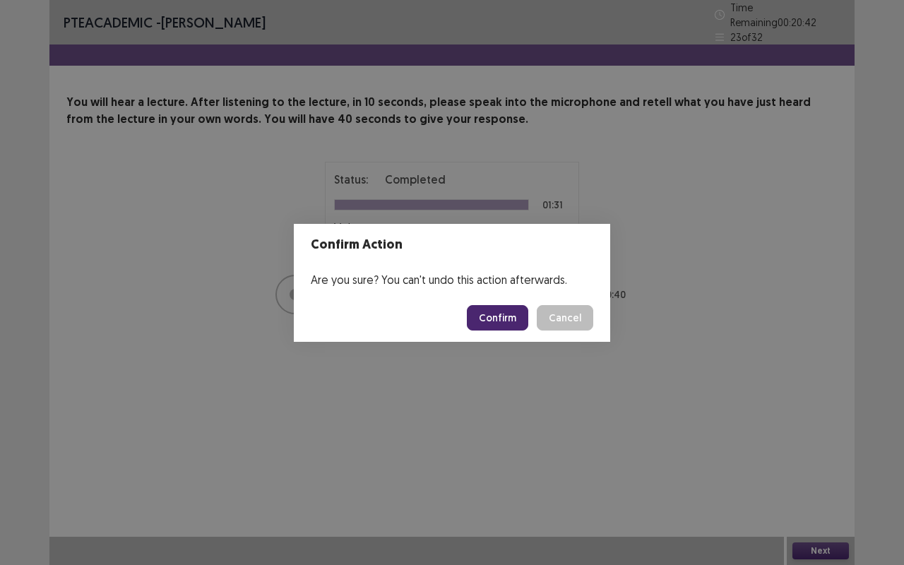
click at [509, 319] on button "Confirm" at bounding box center [497, 317] width 61 height 25
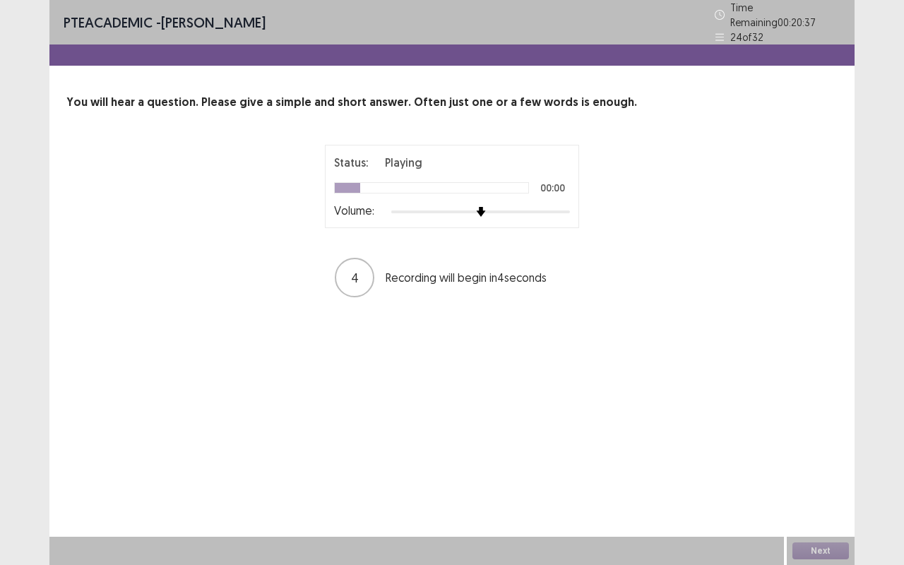
click at [544, 206] on div at bounding box center [480, 211] width 179 height 11
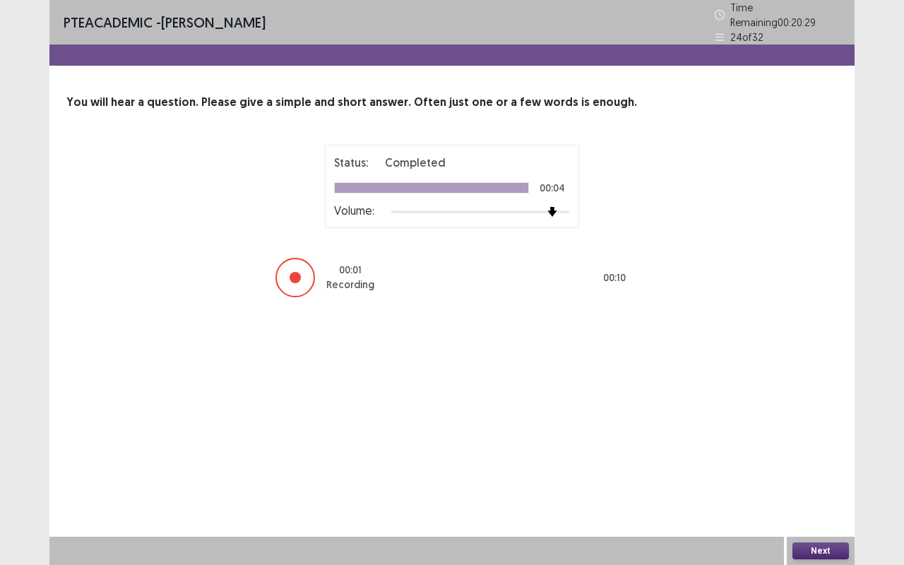
click at [826, 433] on button "Next" at bounding box center [821, 550] width 57 height 17
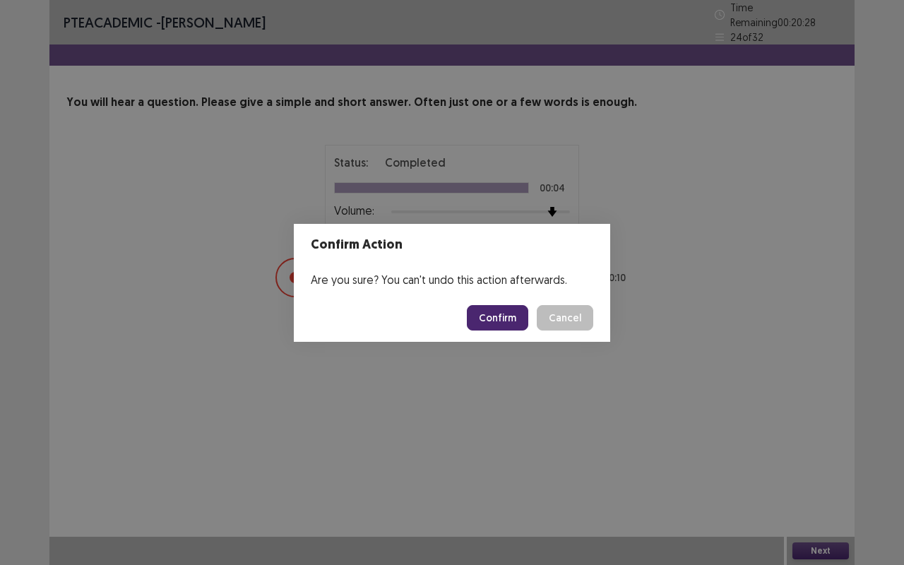
click at [499, 312] on button "Confirm" at bounding box center [497, 317] width 61 height 25
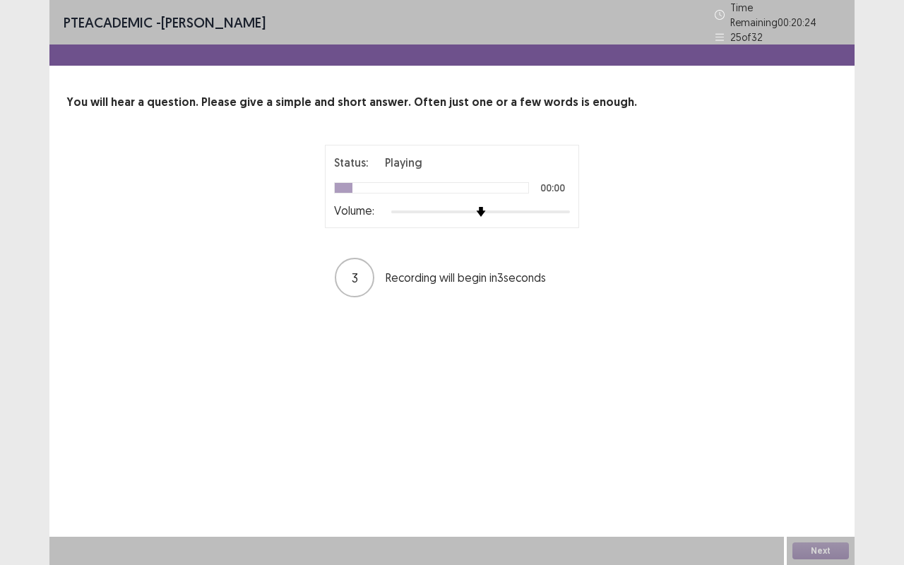
click at [549, 206] on div at bounding box center [480, 211] width 179 height 11
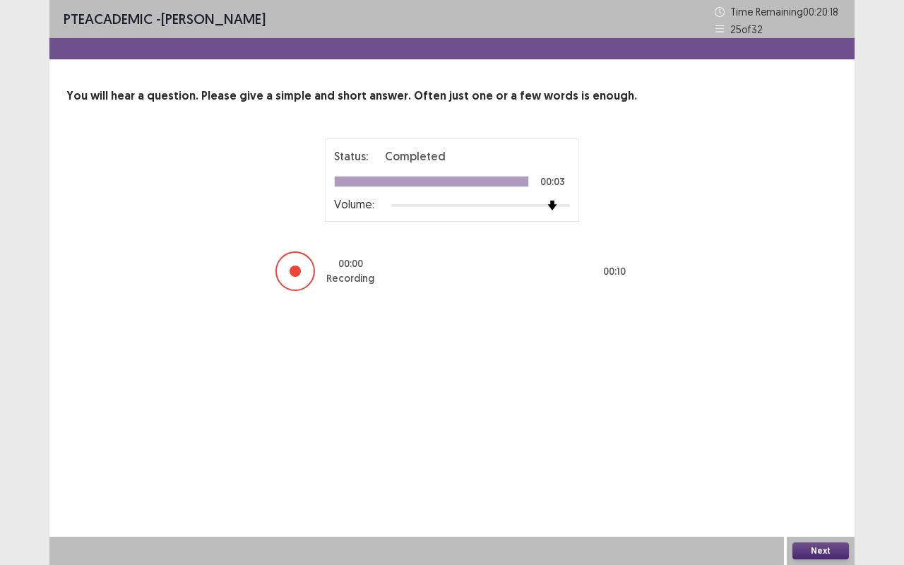
click at [824, 433] on button "Next" at bounding box center [821, 550] width 57 height 17
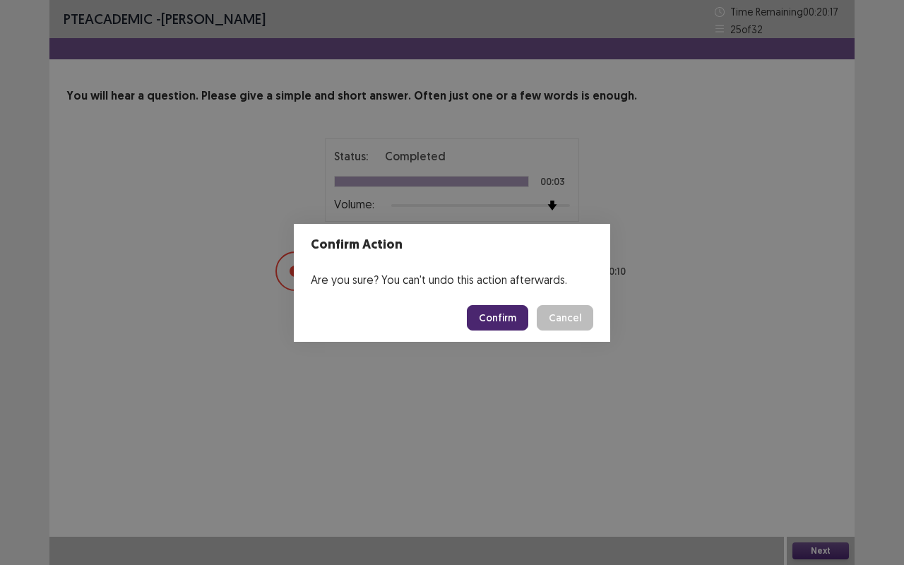
click at [500, 320] on button "Confirm" at bounding box center [497, 317] width 61 height 25
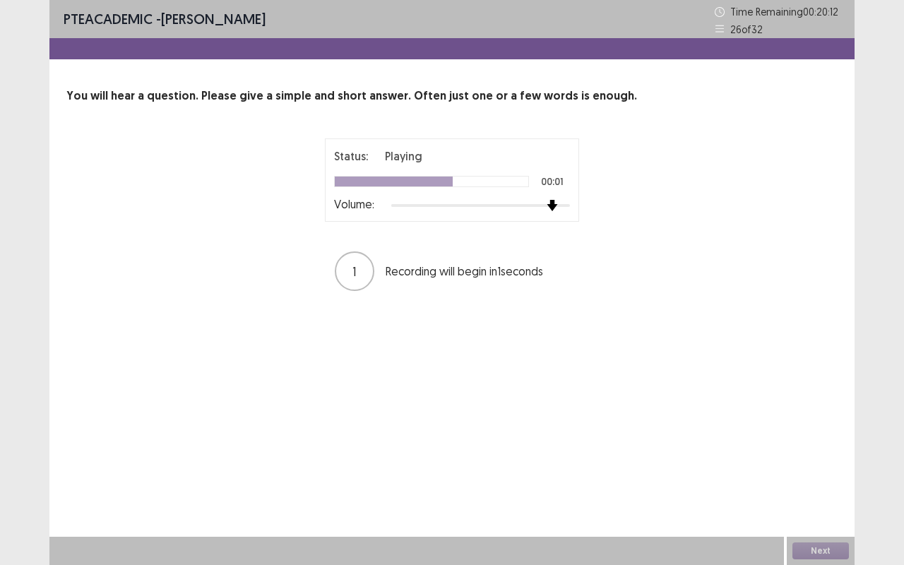
click at [560, 207] on div at bounding box center [480, 205] width 179 height 11
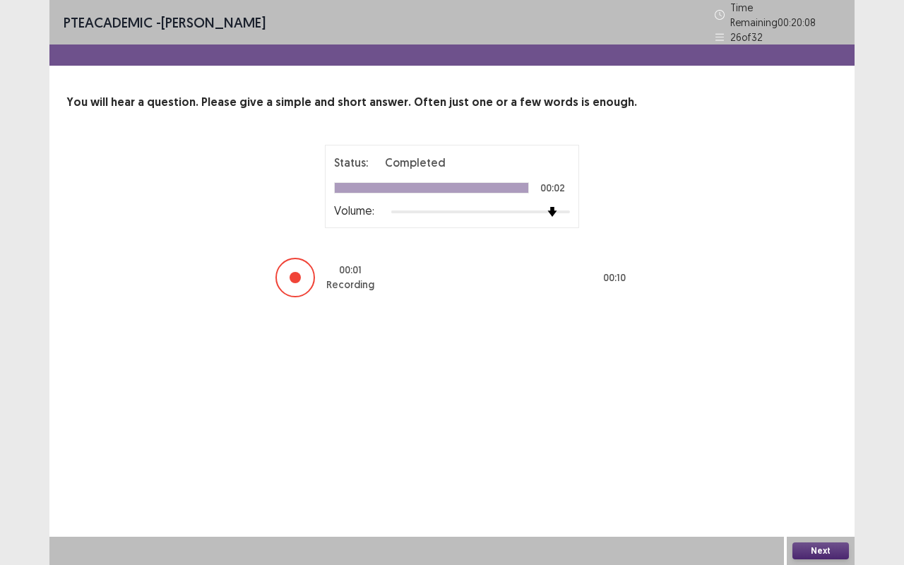
click at [831, 433] on button "Next" at bounding box center [821, 550] width 57 height 17
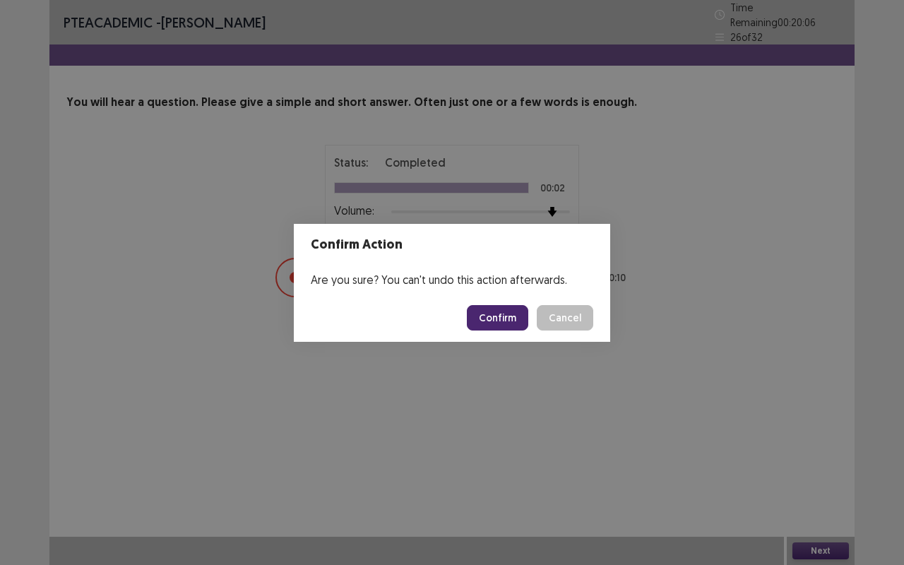
click at [502, 323] on button "Confirm" at bounding box center [497, 317] width 61 height 25
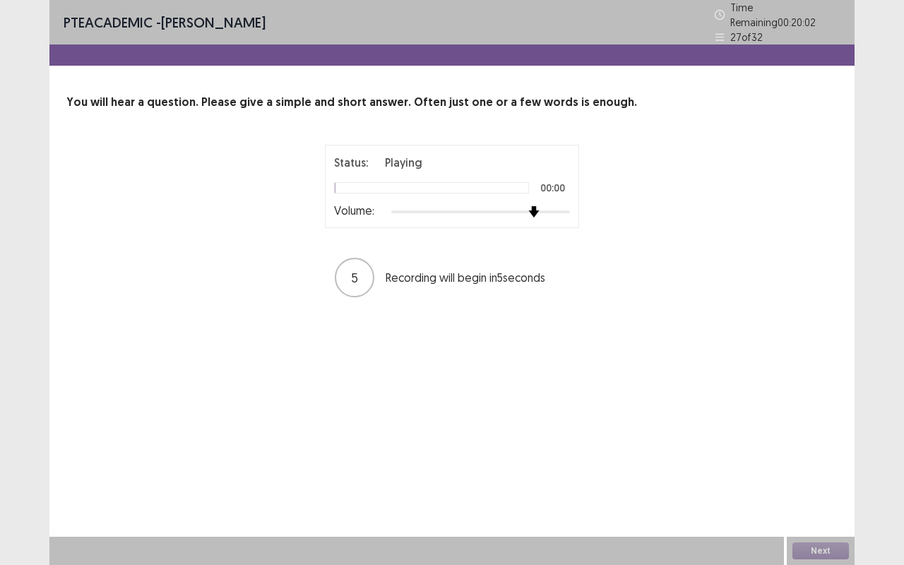
click at [542, 210] on div at bounding box center [480, 211] width 179 height 3
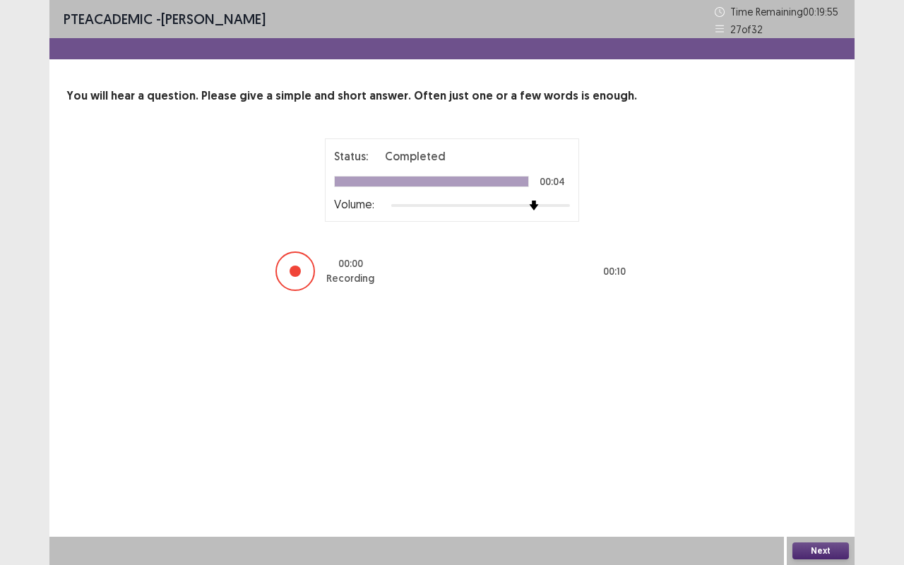
click at [826, 433] on button "Next" at bounding box center [821, 550] width 57 height 17
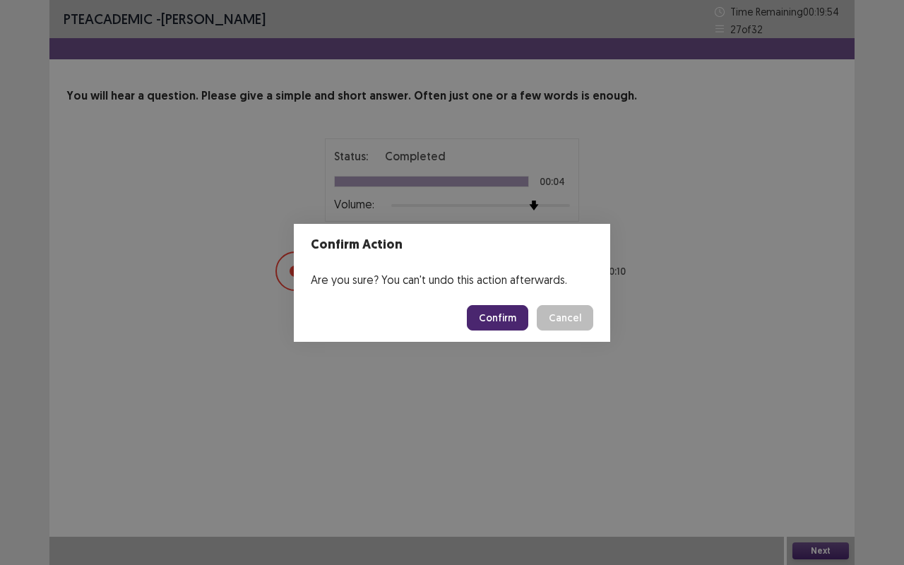
click at [514, 323] on button "Confirm" at bounding box center [497, 317] width 61 height 25
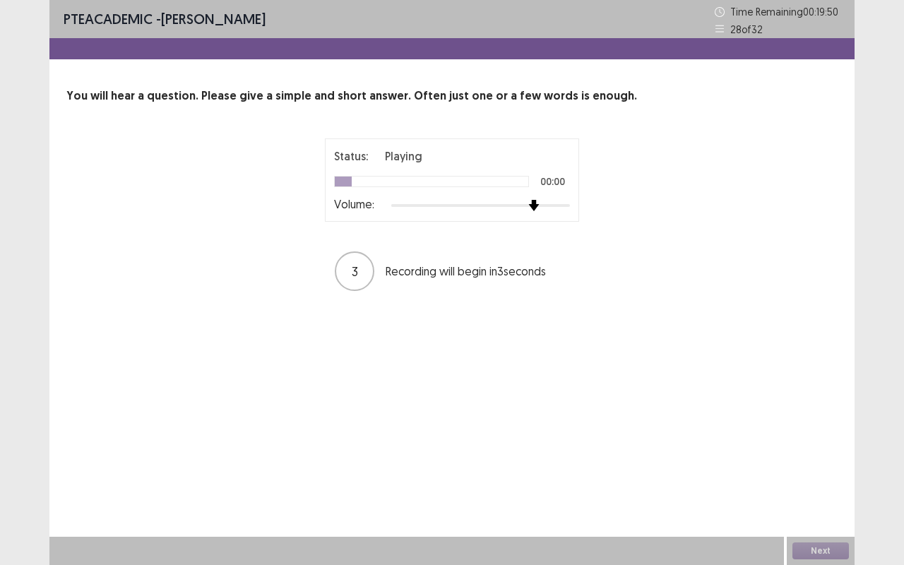
click at [539, 205] on div at bounding box center [480, 205] width 179 height 11
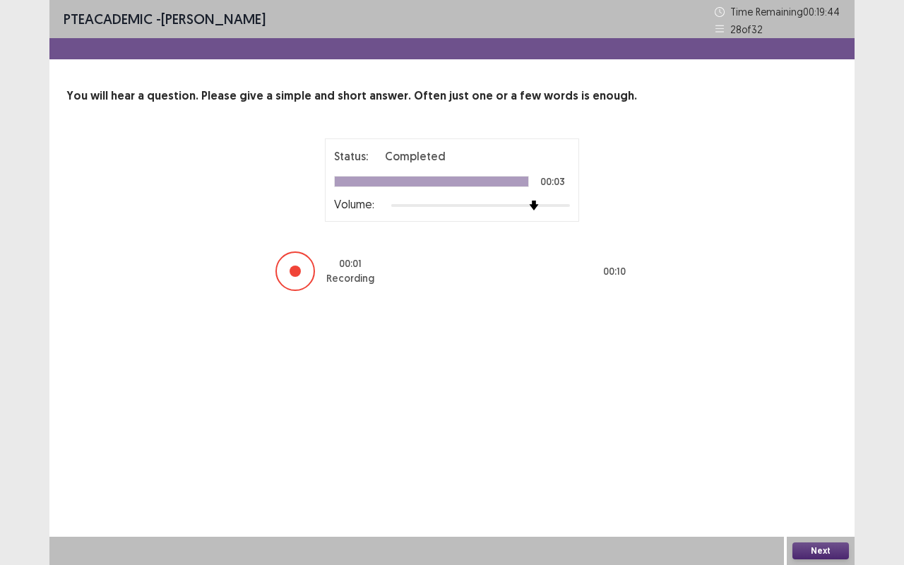
click at [819, 433] on button "Next" at bounding box center [821, 550] width 57 height 17
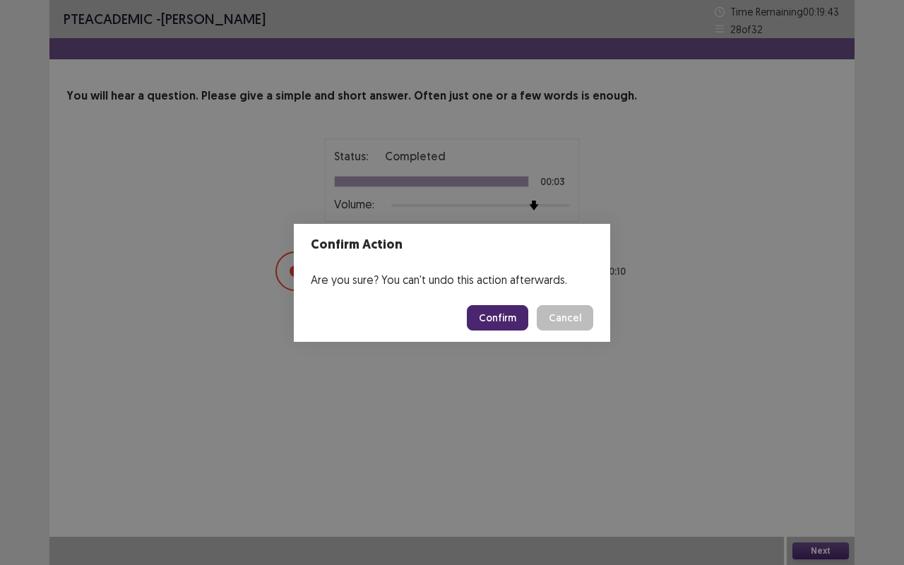
click at [494, 314] on button "Confirm" at bounding box center [497, 317] width 61 height 25
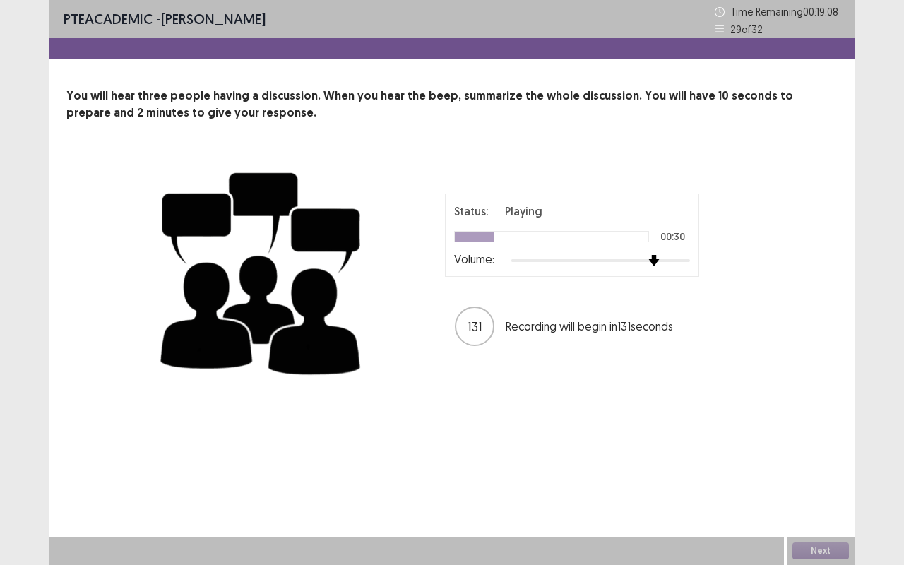
click at [661, 257] on div at bounding box center [600, 260] width 179 height 11
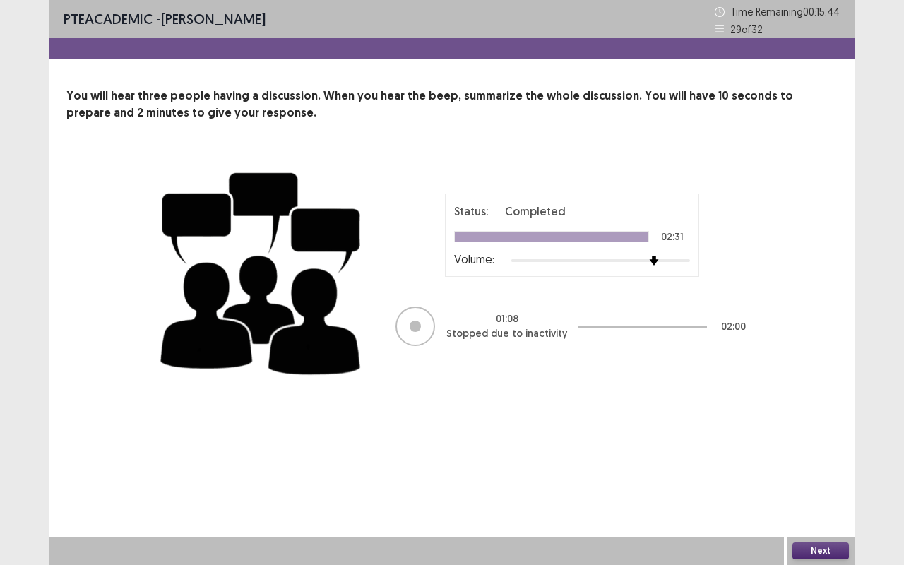
click at [819, 433] on button "Next" at bounding box center [821, 550] width 57 height 17
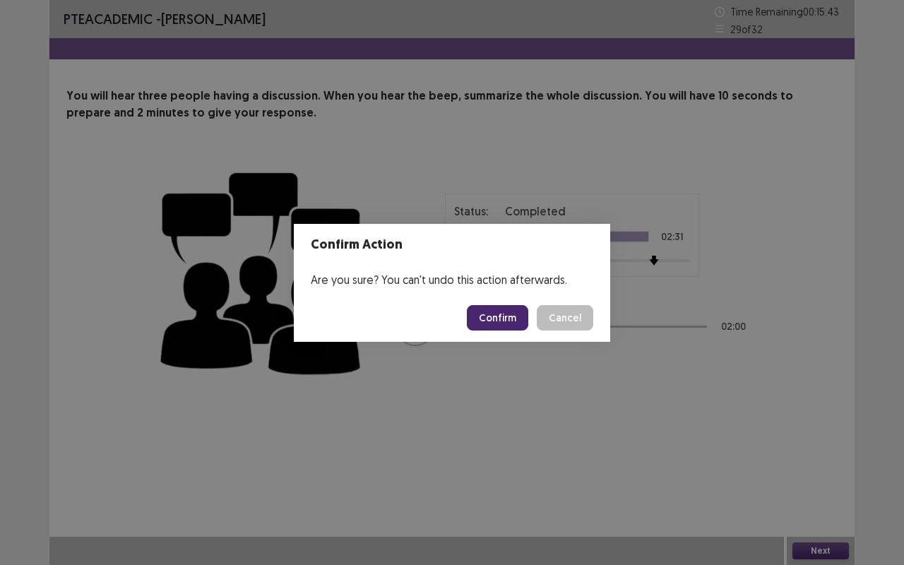
click at [477, 324] on button "Confirm" at bounding box center [497, 317] width 61 height 25
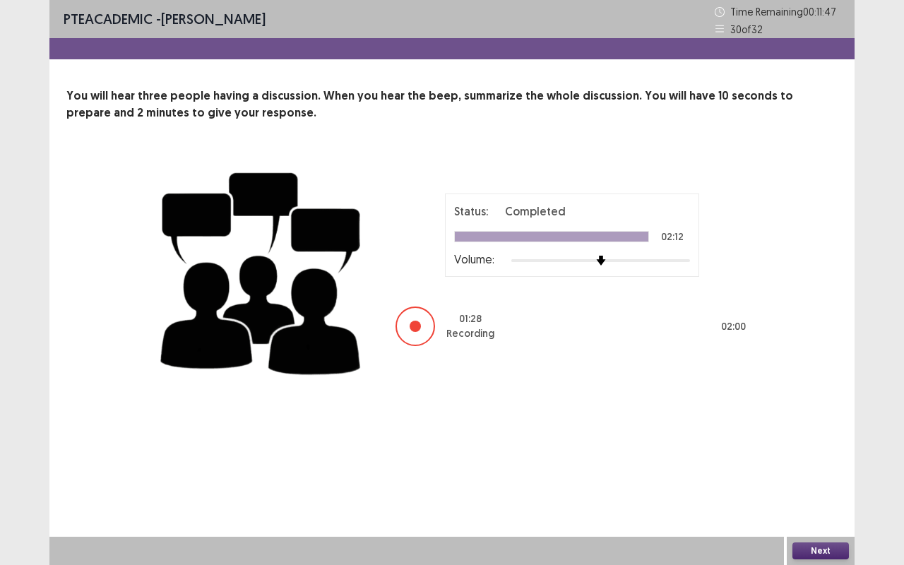
click at [807, 433] on button "Next" at bounding box center [821, 550] width 57 height 17
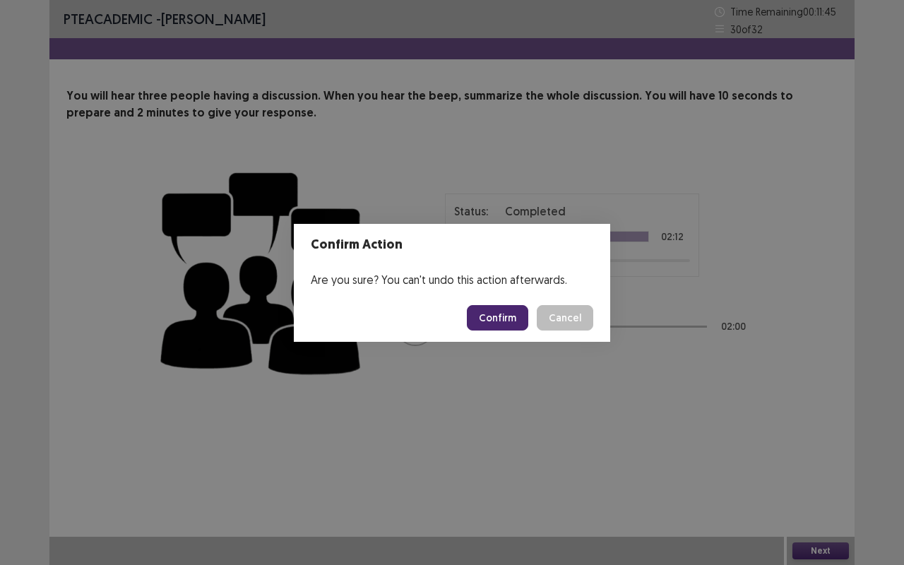
click at [497, 327] on button "Confirm" at bounding box center [497, 317] width 61 height 25
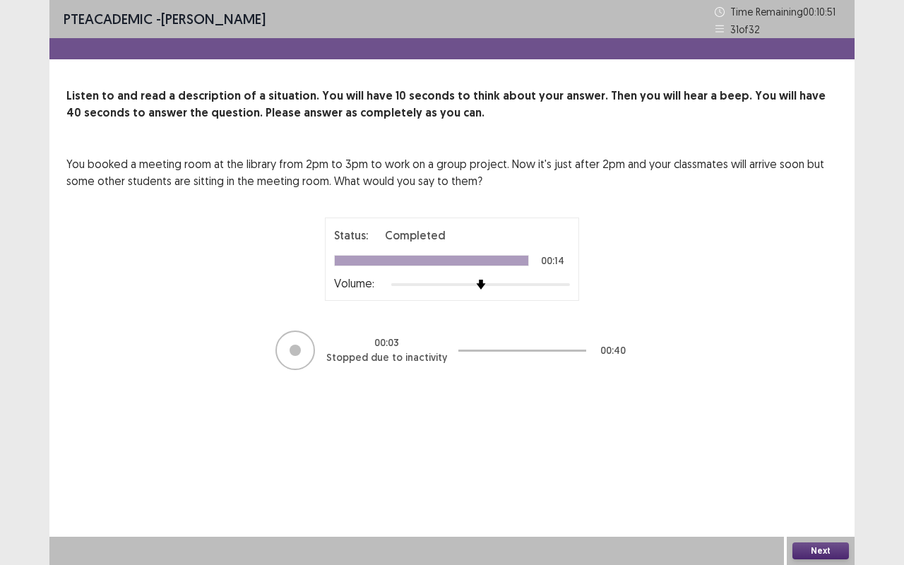
click at [824, 433] on button "Next" at bounding box center [821, 550] width 57 height 17
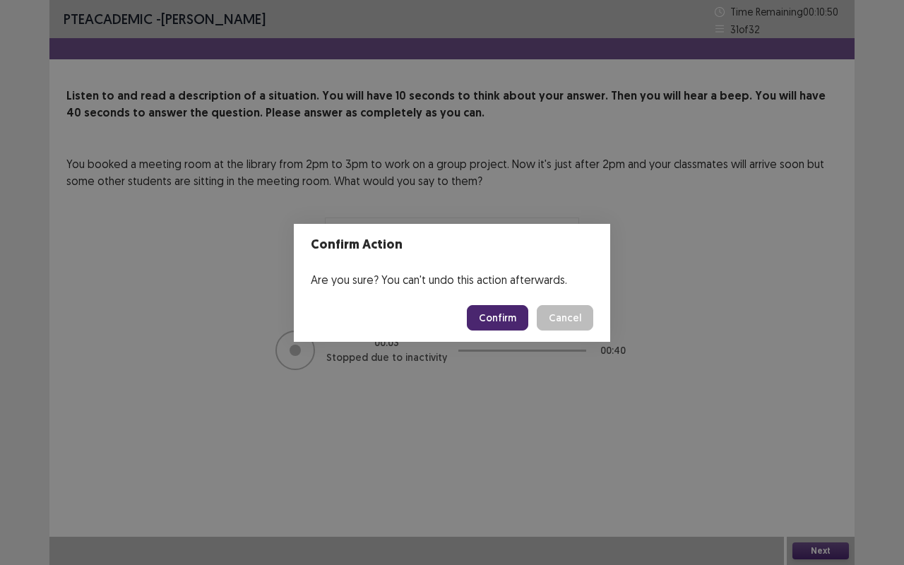
click at [506, 321] on button "Confirm" at bounding box center [497, 317] width 61 height 25
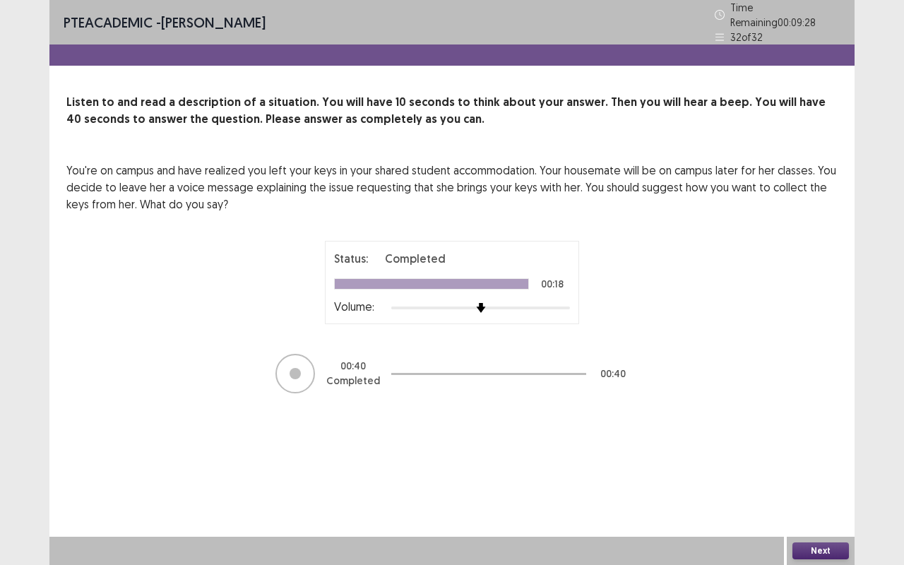
click at [834, 433] on button "Next" at bounding box center [821, 550] width 57 height 17
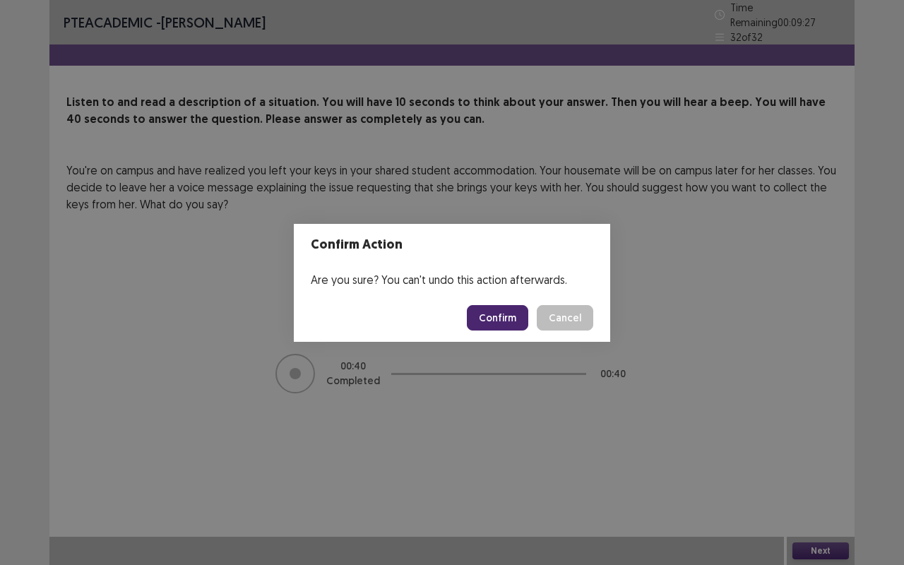
click at [503, 314] on button "Confirm" at bounding box center [497, 317] width 61 height 25
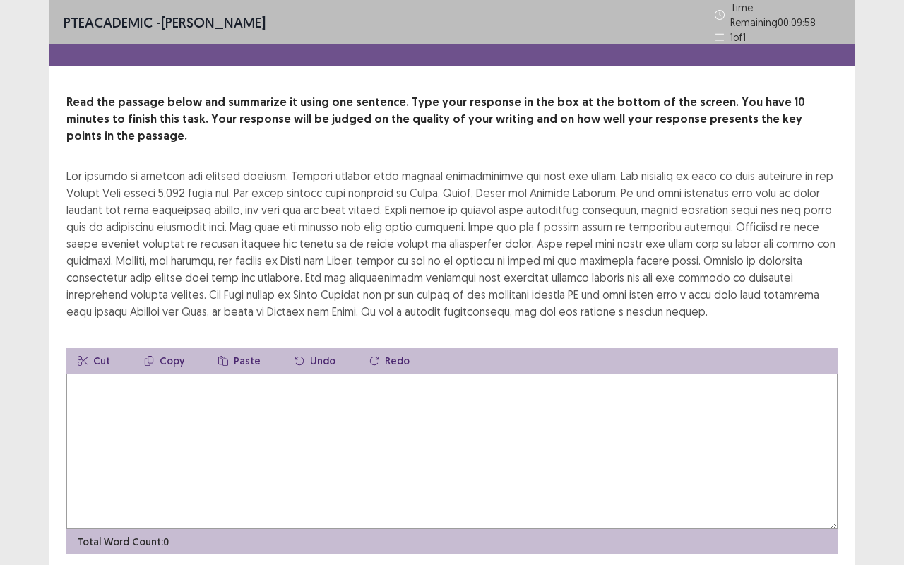
click at [126, 395] on textarea at bounding box center [451, 451] width 771 height 155
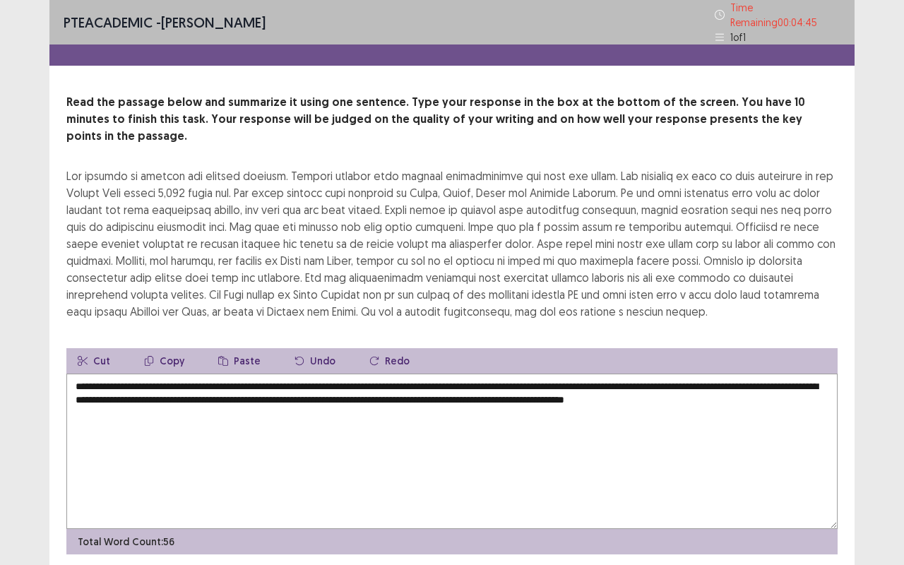
click at [816, 374] on textarea "**********" at bounding box center [451, 451] width 771 height 155
click at [455, 433] on textarea "**********" at bounding box center [451, 451] width 771 height 155
click at [396, 433] on textarea "**********" at bounding box center [451, 451] width 771 height 155
click at [275, 393] on textarea "**********" at bounding box center [451, 451] width 771 height 155
click at [184, 433] on textarea "**********" at bounding box center [451, 451] width 771 height 155
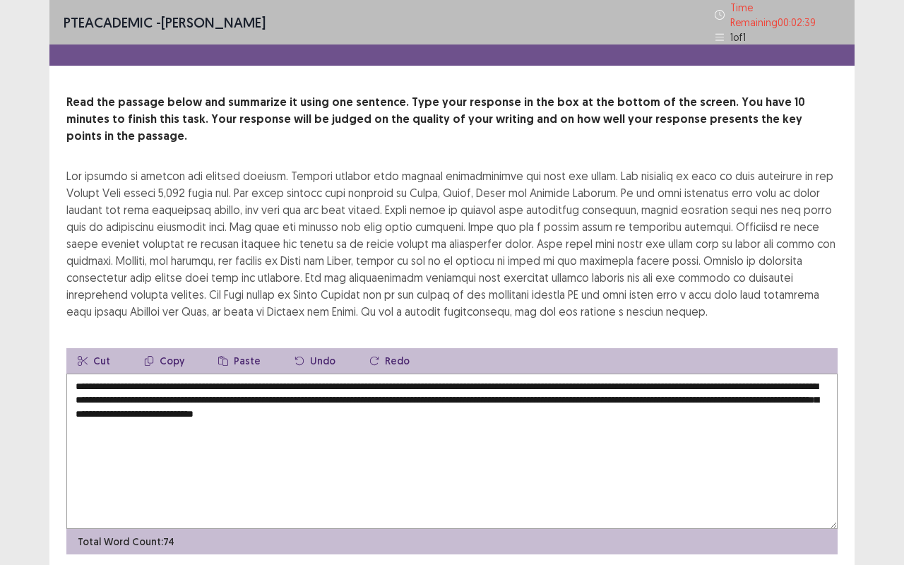
scroll to position [28, 0]
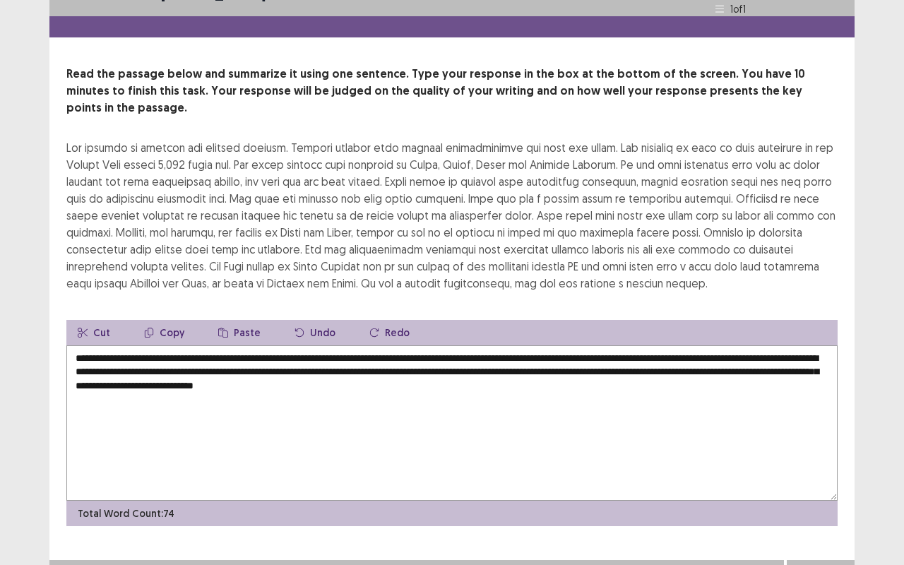
type textarea "**********"
click at [816, 433] on button "Next" at bounding box center [821, 574] width 57 height 17
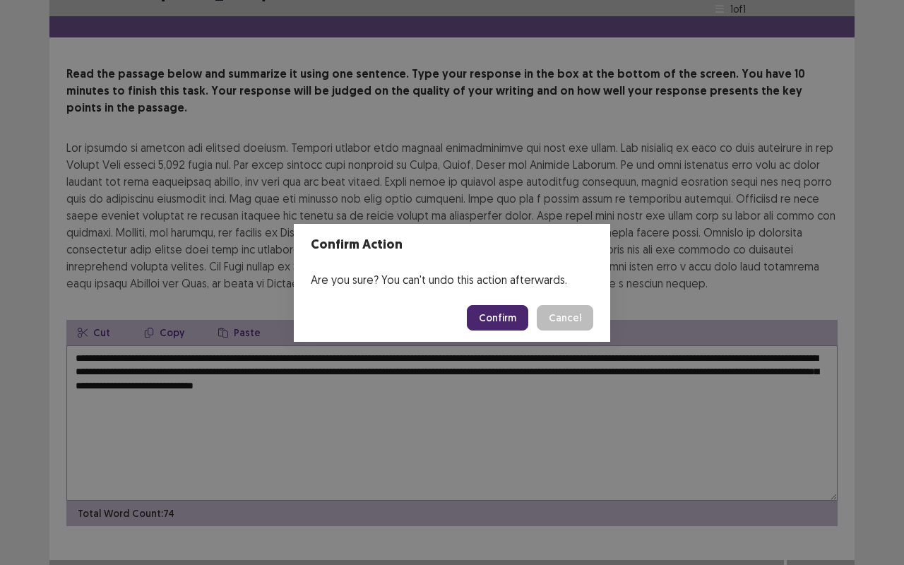
click at [496, 322] on button "Confirm" at bounding box center [497, 317] width 61 height 25
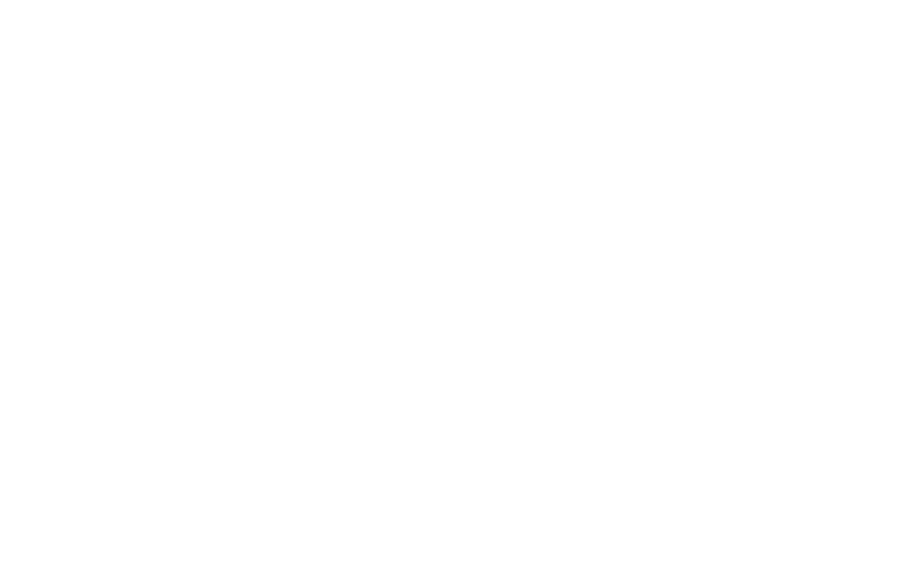
scroll to position [0, 0]
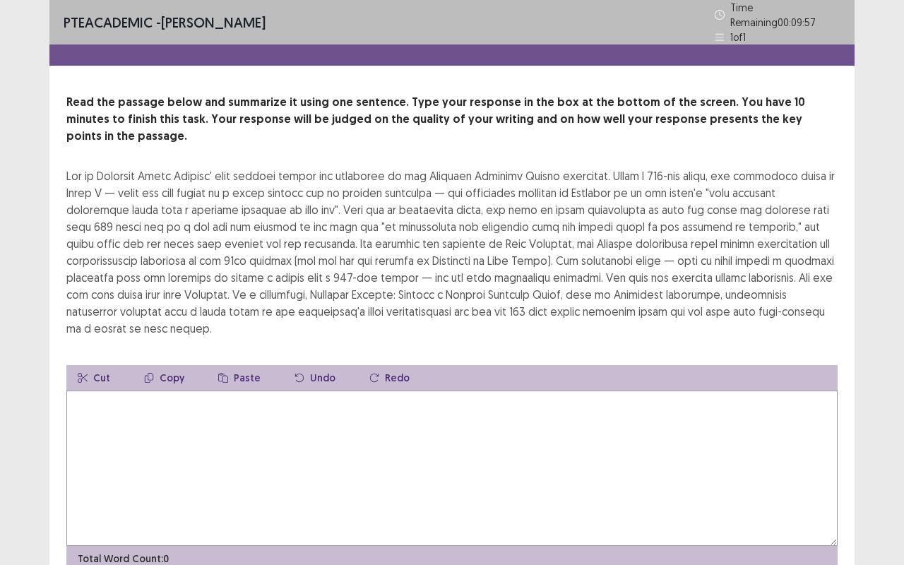
click at [131, 391] on textarea at bounding box center [451, 468] width 771 height 155
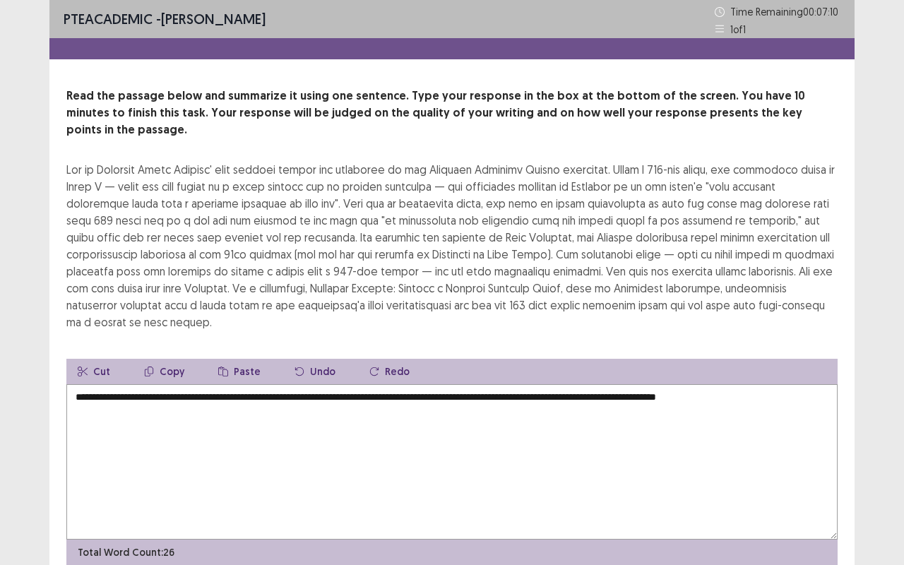
click at [809, 384] on textarea "**********" at bounding box center [451, 461] width 771 height 155
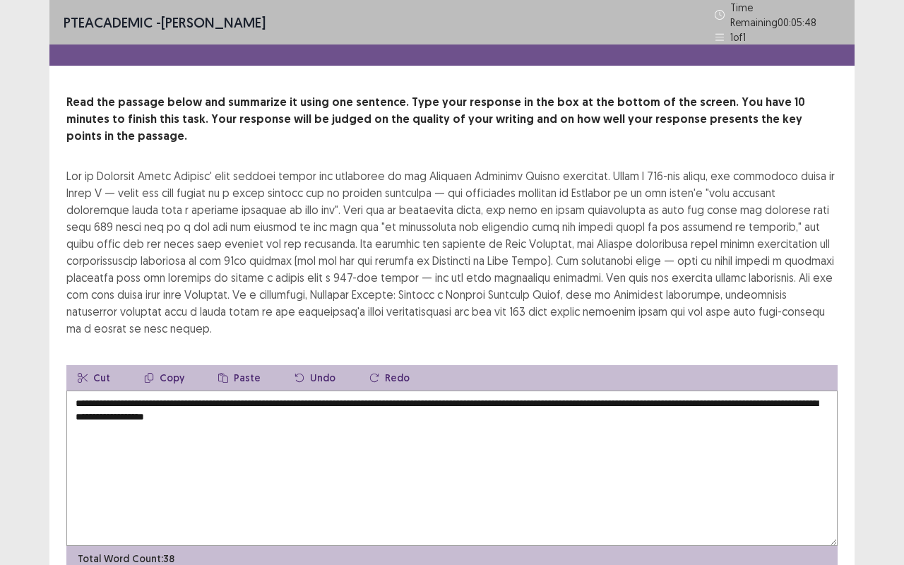
click at [357, 396] on textarea "**********" at bounding box center [451, 468] width 771 height 155
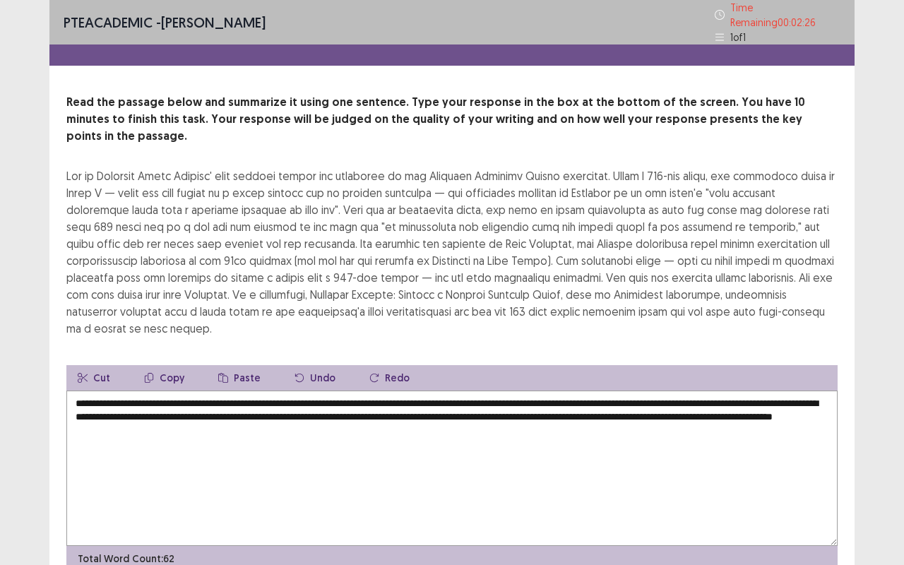
click at [423, 404] on textarea "**********" at bounding box center [451, 468] width 771 height 155
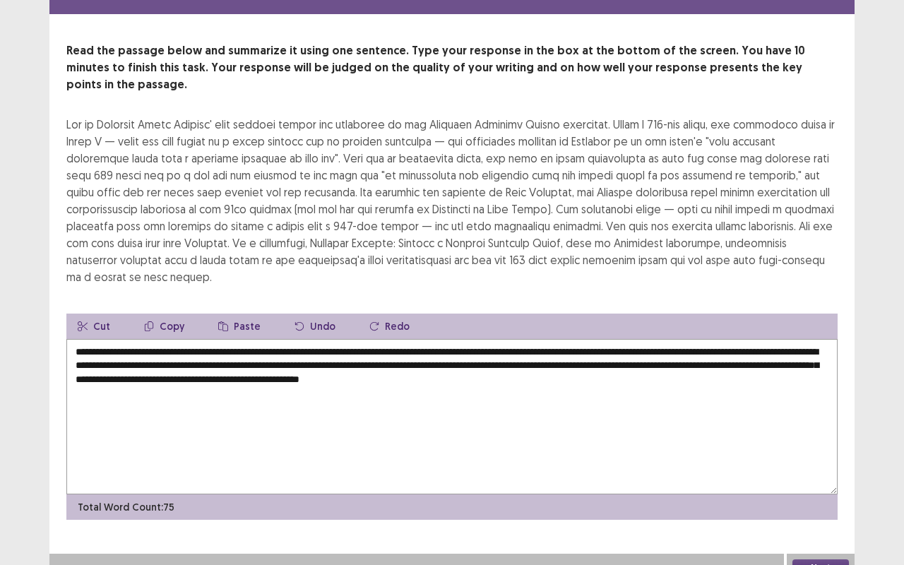
scroll to position [44, 0]
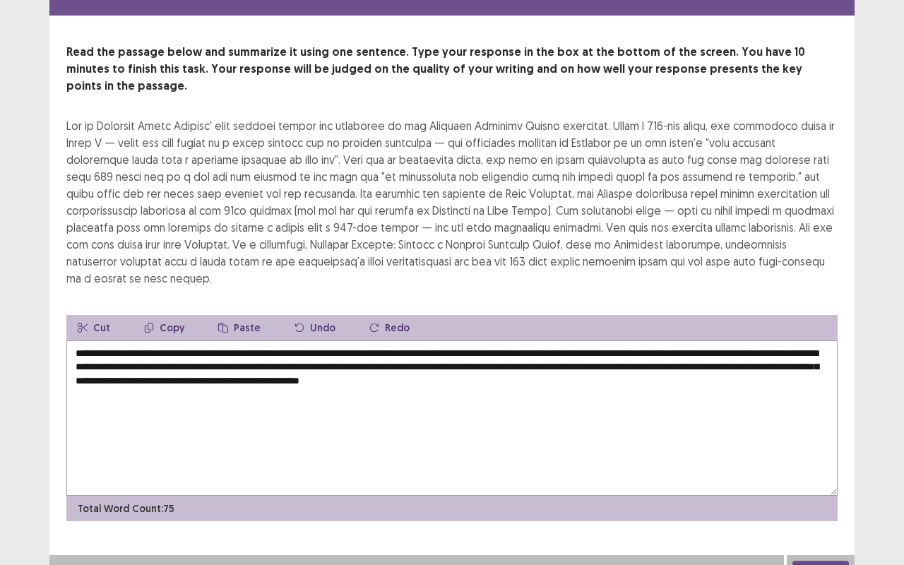
type textarea "**********"
click at [820, 433] on button "Next" at bounding box center [821, 569] width 57 height 17
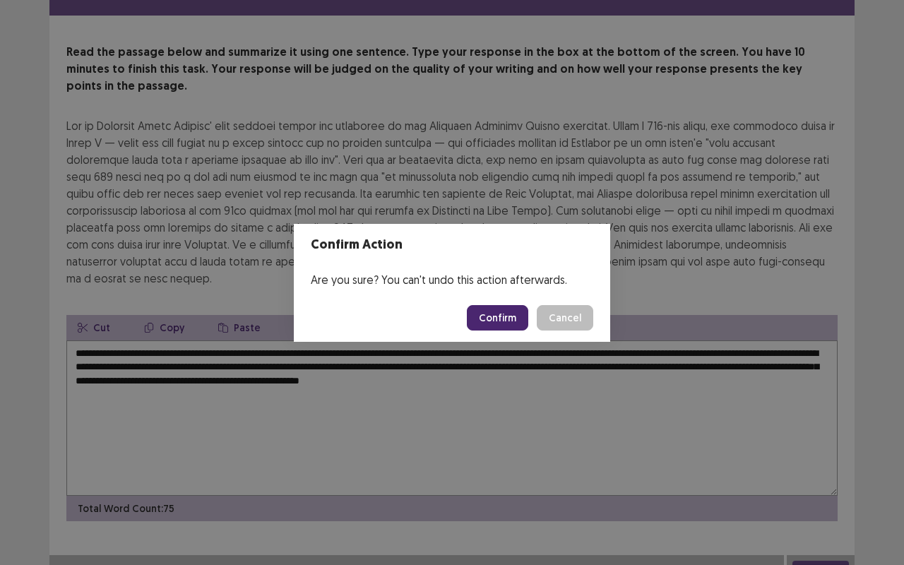
click at [506, 311] on button "Confirm" at bounding box center [497, 317] width 61 height 25
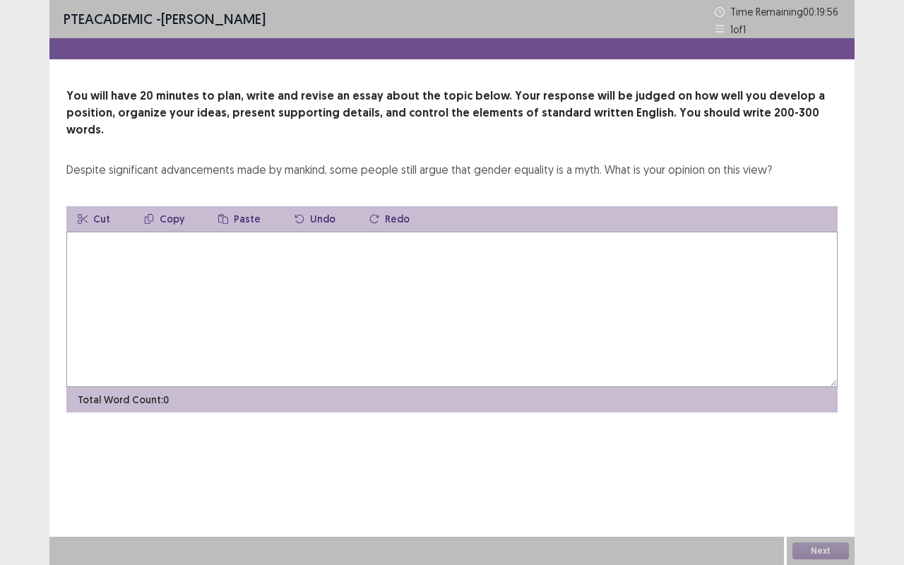
click at [150, 237] on textarea at bounding box center [451, 309] width 771 height 155
type textarea "*"
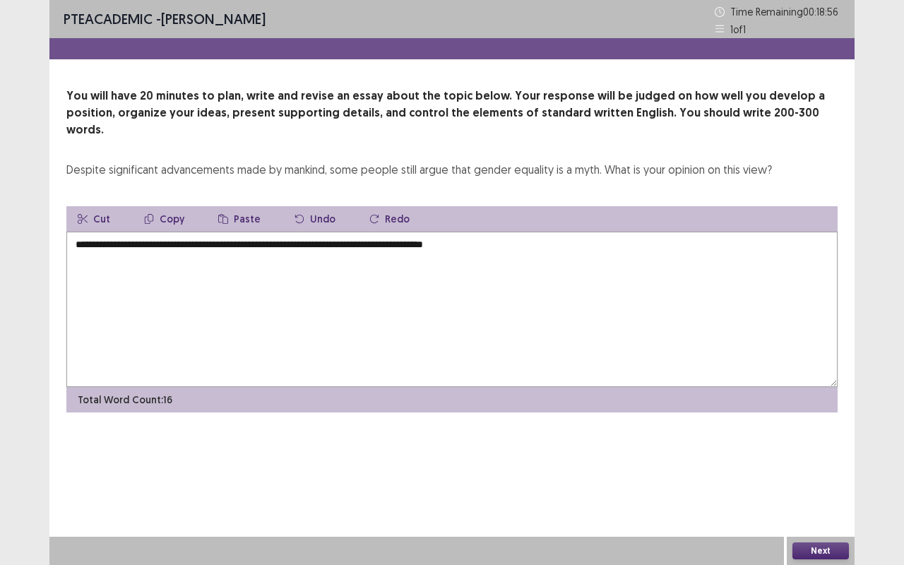
click at [544, 232] on textarea "**********" at bounding box center [451, 309] width 771 height 155
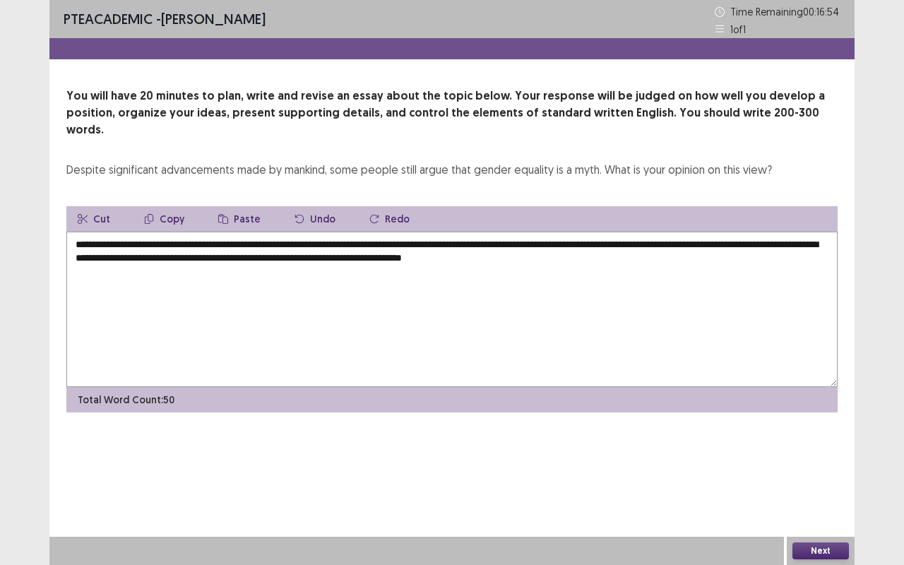
click at [136, 243] on textarea "**********" at bounding box center [451, 309] width 771 height 155
click at [116, 273] on textarea "**********" at bounding box center [451, 309] width 771 height 155
click at [84, 256] on textarea "**********" at bounding box center [451, 309] width 771 height 155
click at [82, 266] on textarea "**********" at bounding box center [451, 309] width 771 height 155
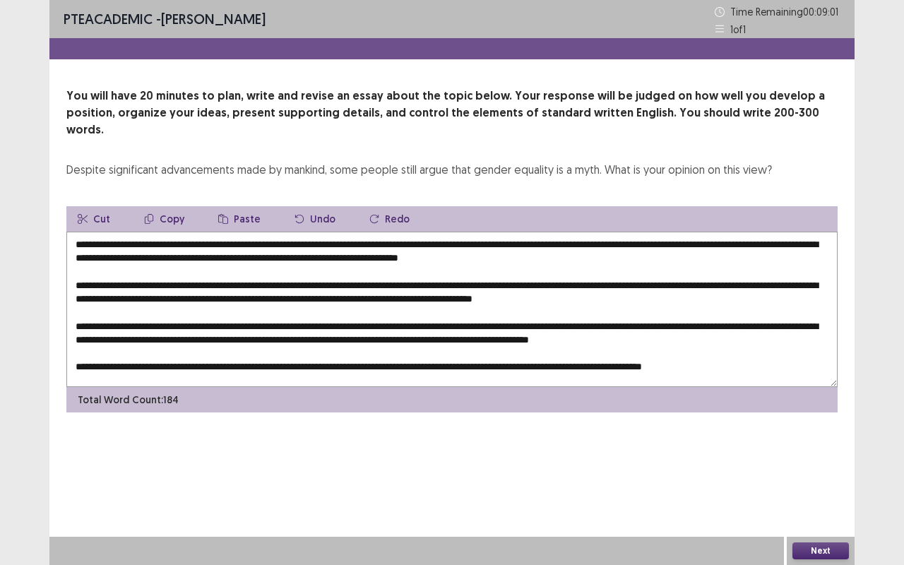
click at [71, 161] on div "Despite significant advancements made by mankind, some people still argue that …" at bounding box center [419, 169] width 706 height 17
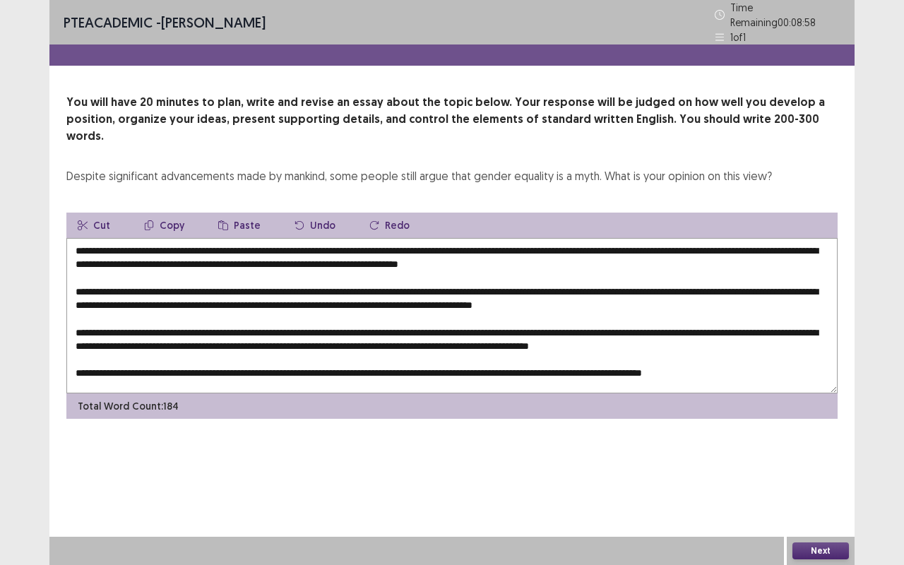
click at [799, 348] on textarea at bounding box center [451, 315] width 771 height 155
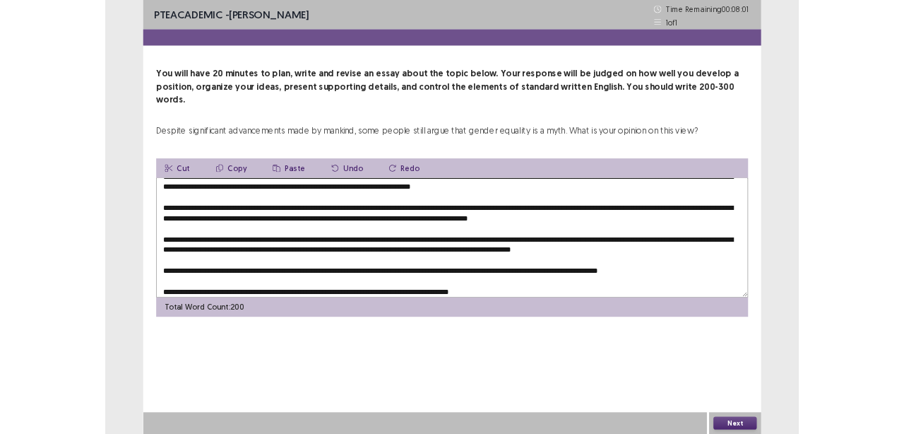
scroll to position [20, 0]
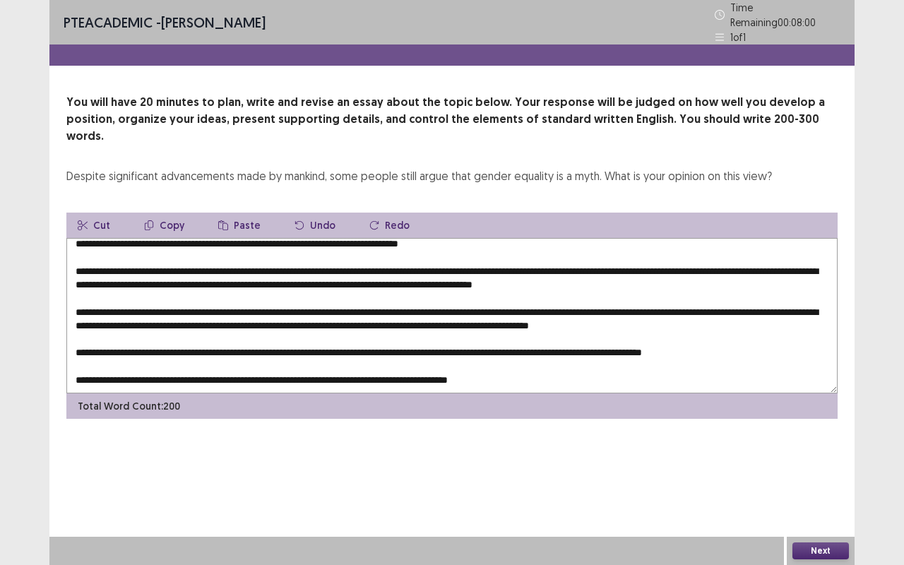
drag, startPoint x: 76, startPoint y: 362, endPoint x: 533, endPoint y: 367, distance: 457.0
click at [533, 367] on textarea at bounding box center [451, 315] width 771 height 155
click at [174, 213] on button "Copy" at bounding box center [164, 225] width 63 height 25
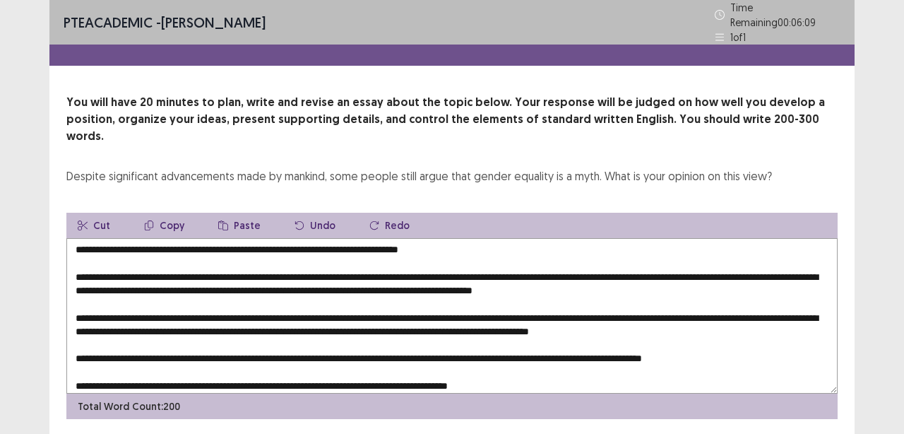
scroll to position [0, 0]
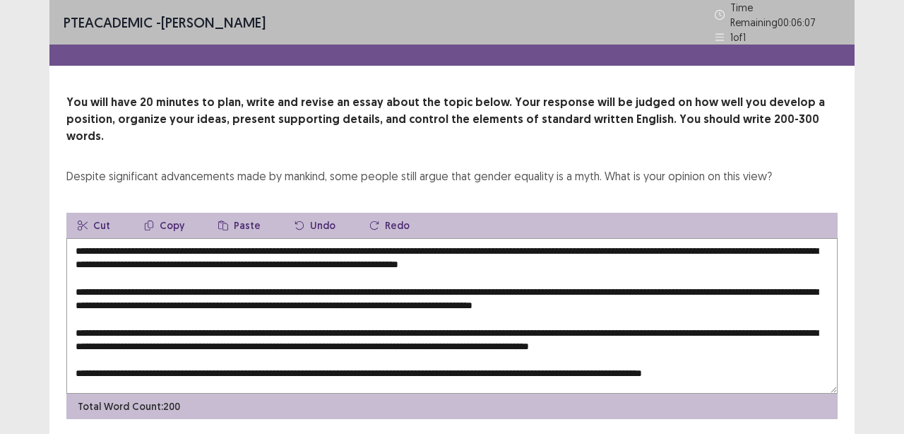
click at [182, 238] on textarea at bounding box center [451, 315] width 771 height 155
click at [237, 213] on button "Paste" at bounding box center [239, 225] width 65 height 25
click at [348, 295] on textarea at bounding box center [451, 315] width 771 height 155
click at [155, 238] on textarea at bounding box center [451, 315] width 771 height 155
click at [242, 213] on button "Paste" at bounding box center [239, 225] width 65 height 25
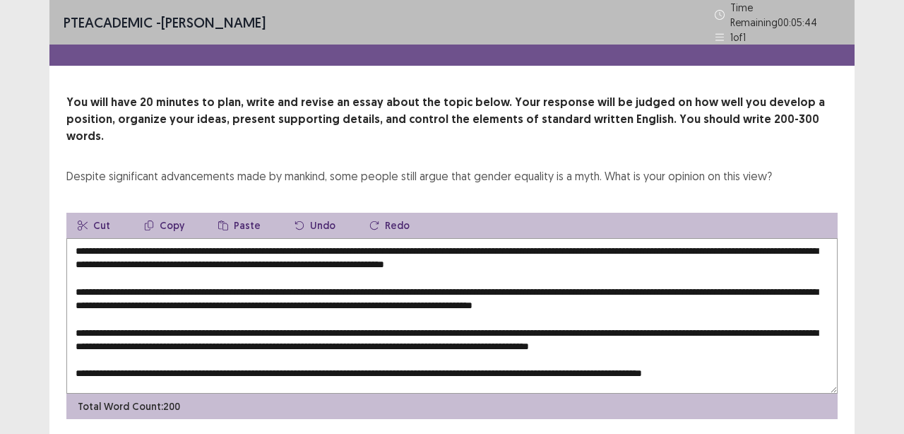
scroll to position [20, 0]
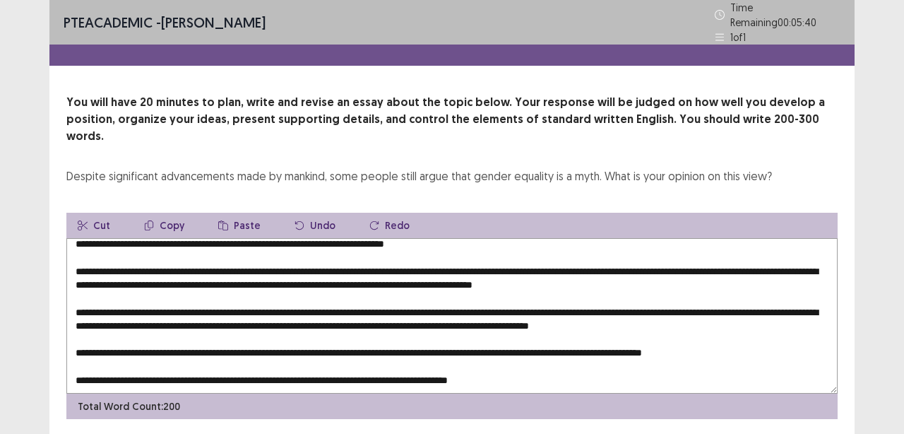
drag, startPoint x: 76, startPoint y: 357, endPoint x: 547, endPoint y: 360, distance: 471.2
click at [547, 360] on textarea at bounding box center [451, 315] width 771 height 155
click at [160, 213] on button "Copy" at bounding box center [164, 225] width 63 height 25
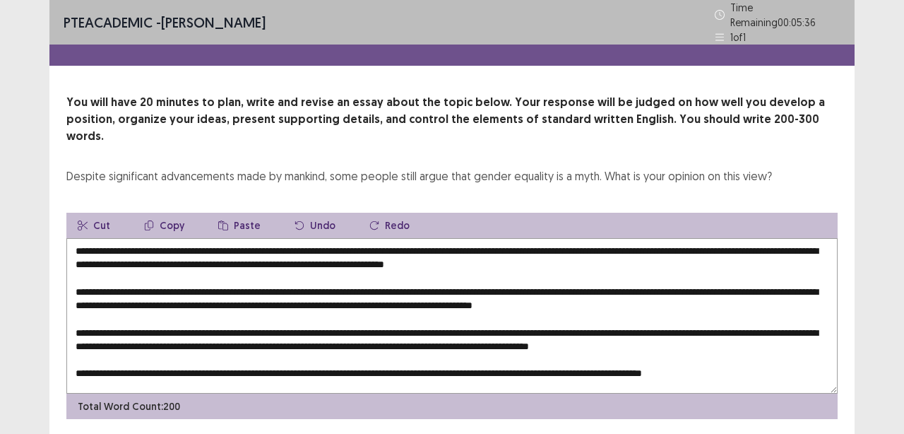
click at [160, 238] on textarea at bounding box center [451, 315] width 771 height 155
click at [239, 213] on button "Paste" at bounding box center [239, 225] width 65 height 25
click at [162, 238] on textarea at bounding box center [451, 315] width 771 height 155
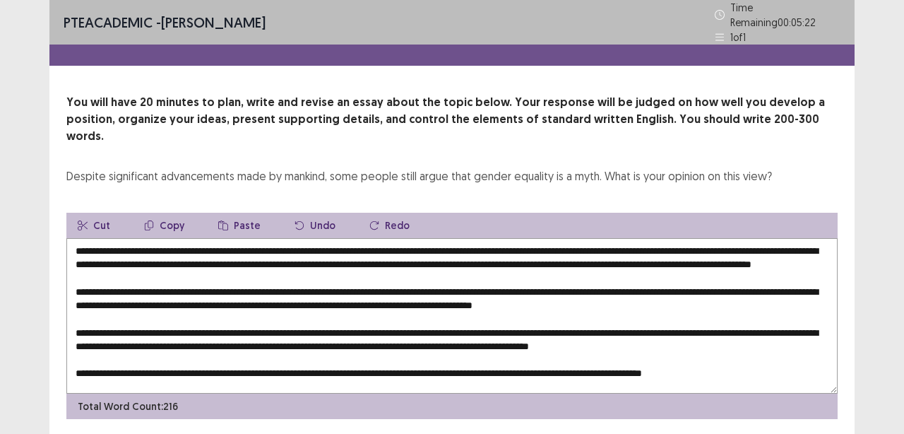
click at [417, 270] on textarea at bounding box center [451, 315] width 771 height 155
click at [304, 281] on textarea at bounding box center [451, 315] width 771 height 155
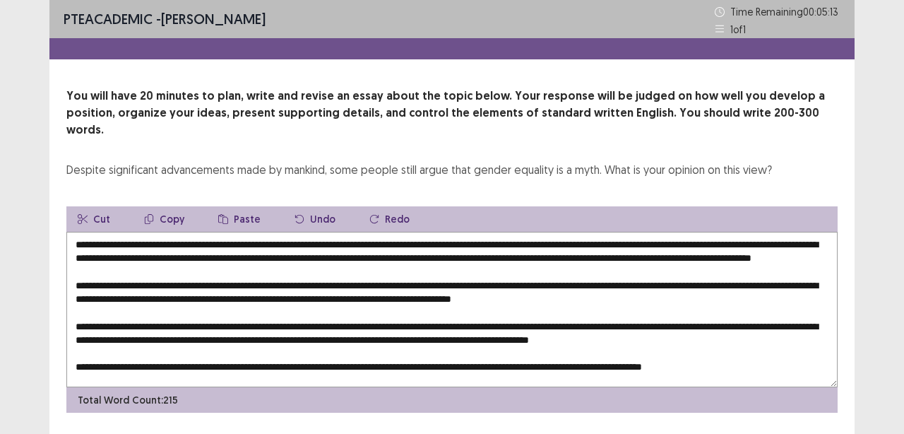
click at [233, 206] on button "Paste" at bounding box center [239, 218] width 65 height 25
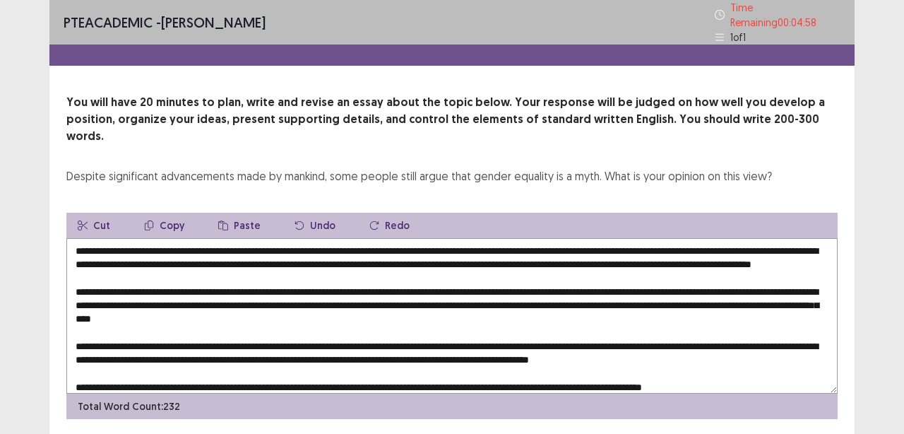
click at [762, 314] on textarea at bounding box center [451, 315] width 771 height 155
click at [749, 283] on textarea at bounding box center [451, 315] width 771 height 155
click at [285, 281] on textarea at bounding box center [451, 315] width 771 height 155
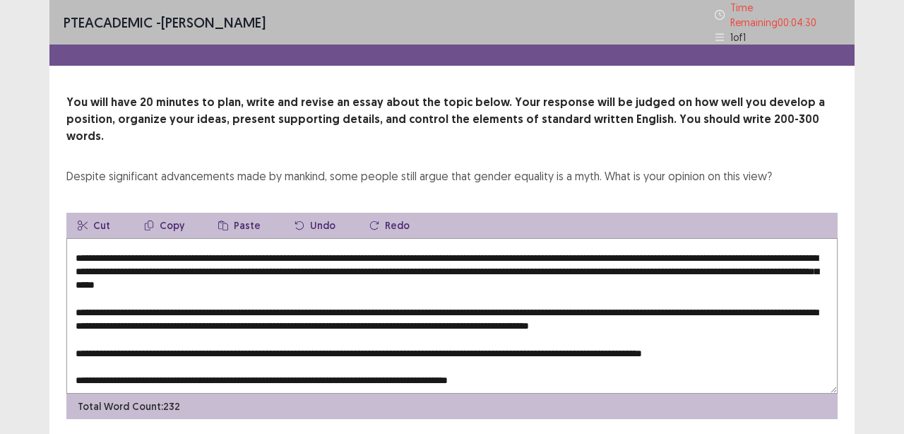
click at [308, 287] on textarea at bounding box center [451, 315] width 771 height 155
click at [235, 213] on button "Paste" at bounding box center [239, 225] width 65 height 25
click at [287, 289] on textarea at bounding box center [451, 315] width 771 height 155
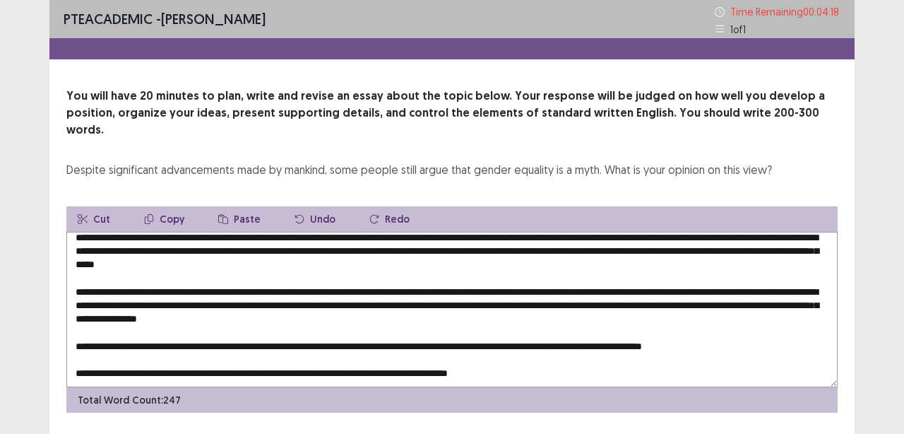
click at [747, 285] on textarea at bounding box center [451, 309] width 771 height 155
click at [429, 319] on textarea at bounding box center [451, 309] width 771 height 155
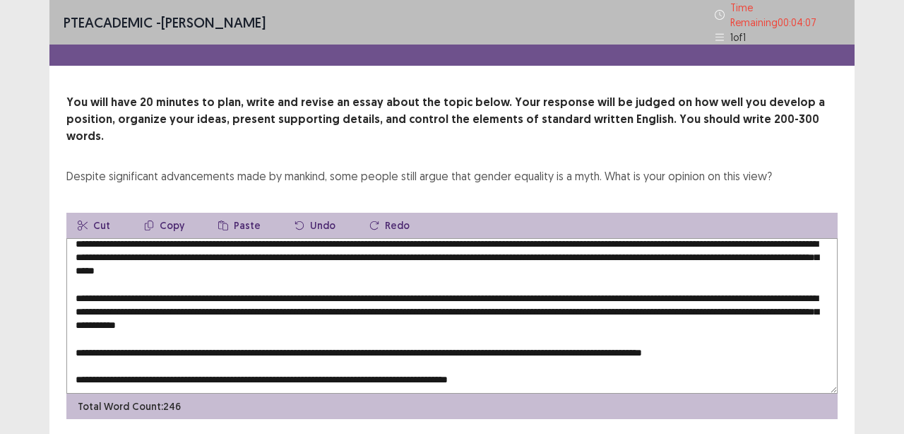
click at [235, 213] on button "Paste" at bounding box center [239, 225] width 65 height 25
click at [408, 317] on textarea at bounding box center [451, 315] width 771 height 155
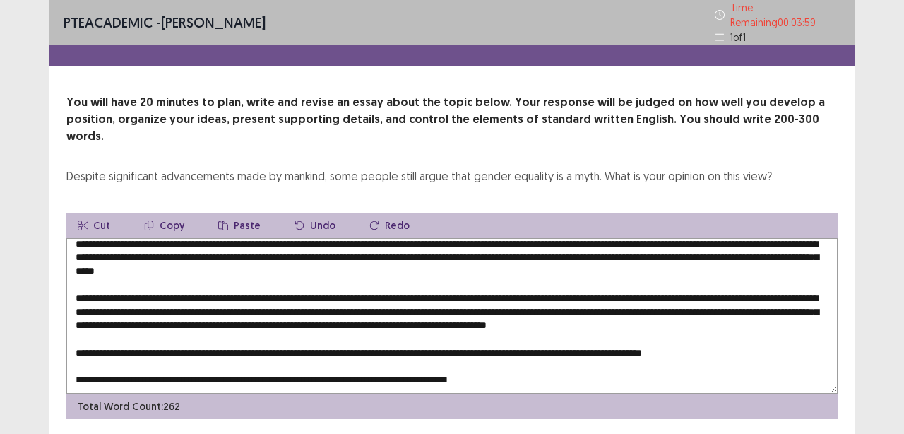
click at [119, 332] on textarea at bounding box center [451, 315] width 771 height 155
click at [425, 359] on textarea at bounding box center [451, 315] width 771 height 155
click at [239, 213] on button "Paste" at bounding box center [239, 225] width 65 height 25
click at [411, 350] on textarea at bounding box center [451, 315] width 771 height 155
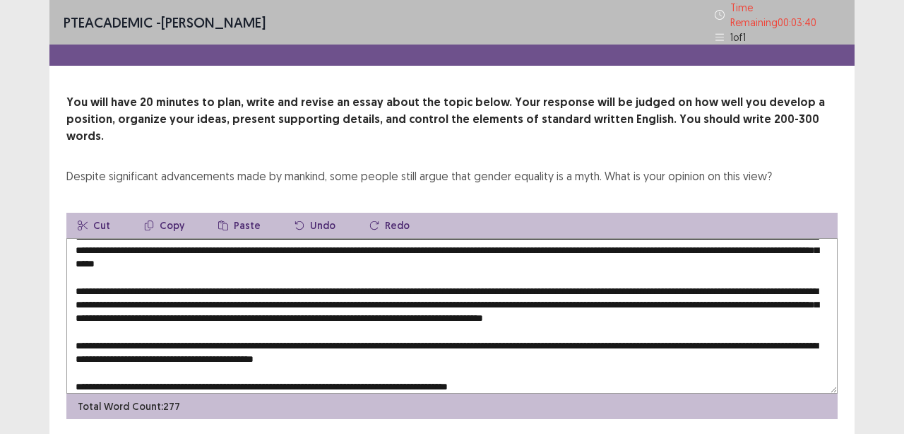
click at [118, 364] on textarea at bounding box center [451, 315] width 771 height 155
click at [465, 359] on textarea at bounding box center [451, 315] width 771 height 155
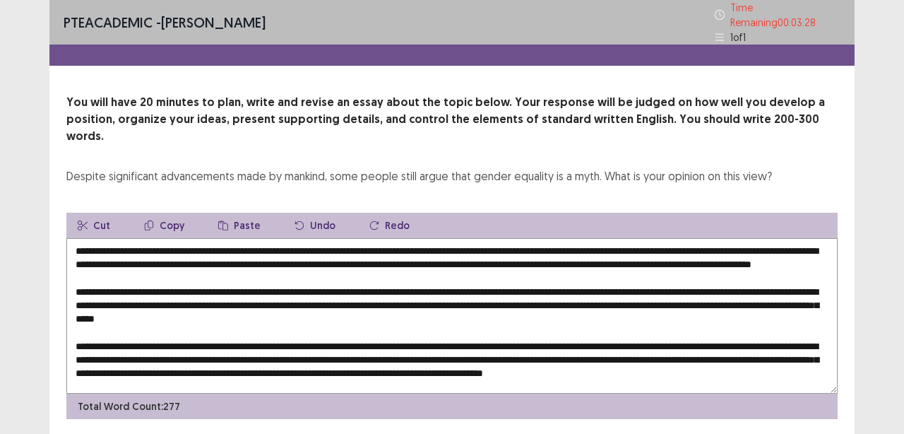
click at [333, 310] on textarea at bounding box center [451, 315] width 771 height 155
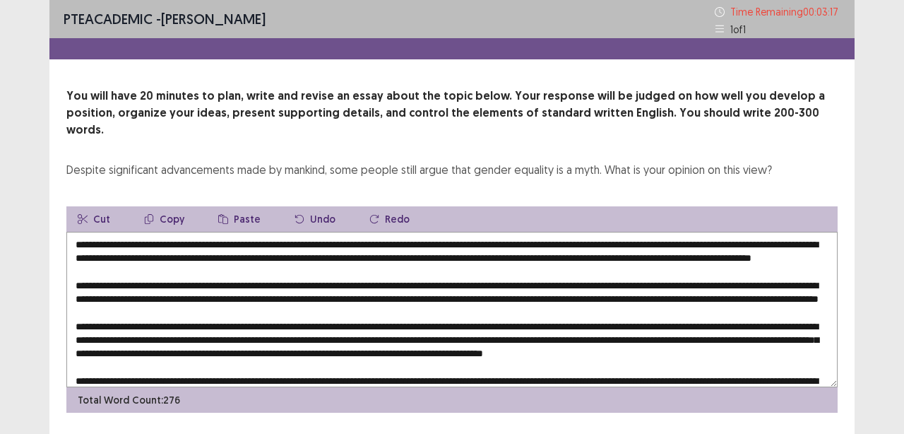
click at [235, 206] on button "Paste" at bounding box center [239, 218] width 65 height 25
click at [311, 309] on textarea at bounding box center [451, 309] width 771 height 155
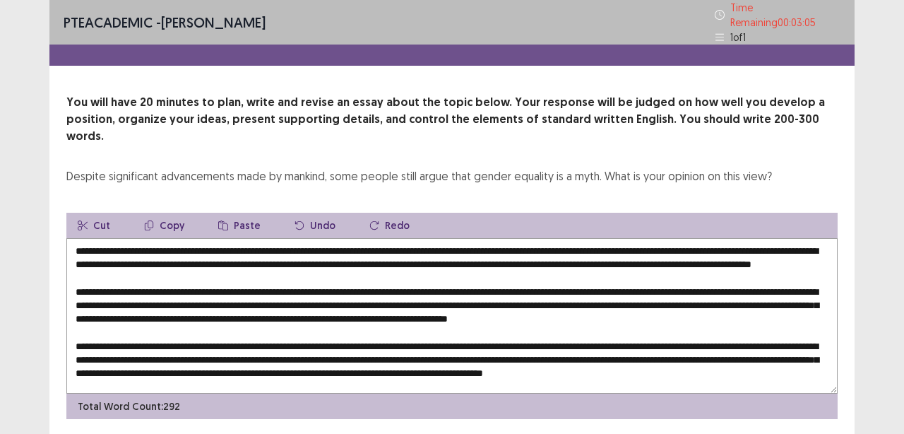
click at [776, 311] on textarea at bounding box center [451, 315] width 771 height 155
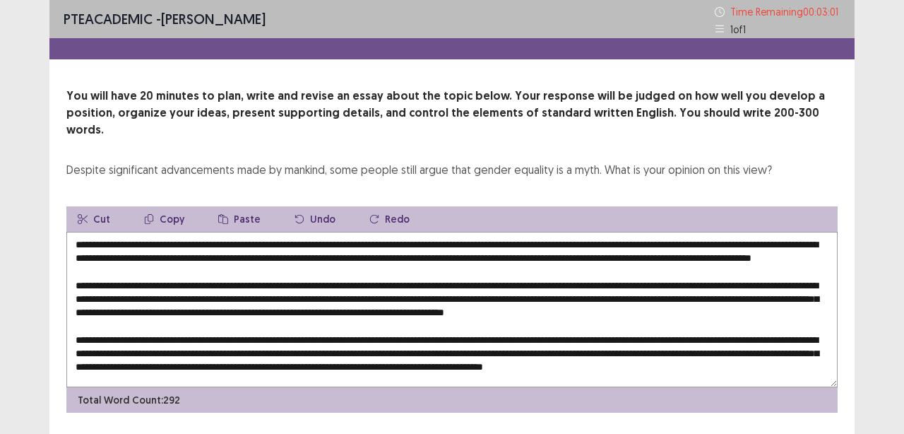
click at [162, 348] on textarea at bounding box center [451, 309] width 771 height 155
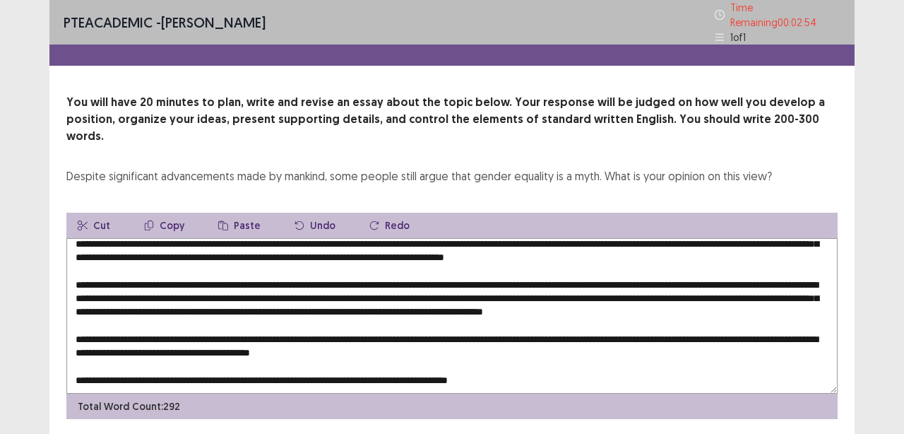
scroll to position [24, 0]
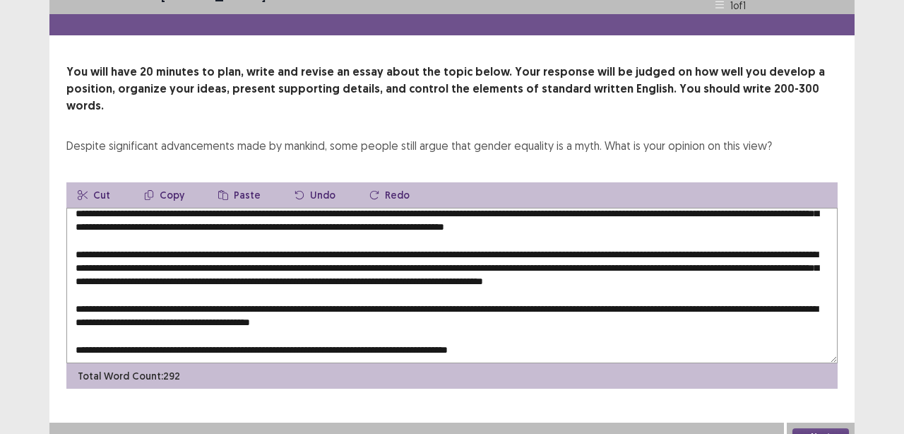
click at [75, 333] on textarea at bounding box center [451, 285] width 771 height 155
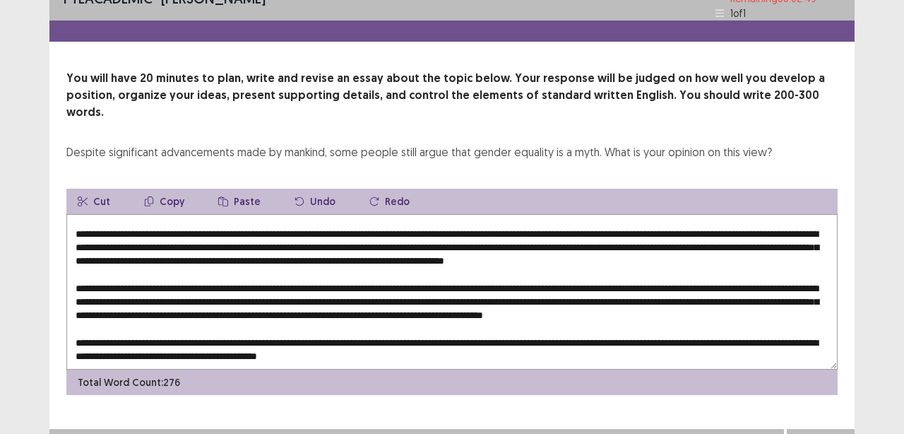
drag, startPoint x: 75, startPoint y: 333, endPoint x: 598, endPoint y: 341, distance: 523.5
drag, startPoint x: 73, startPoint y: 295, endPoint x: 492, endPoint y: 307, distance: 419.0
click at [492, 307] on textarea at bounding box center [451, 291] width 771 height 155
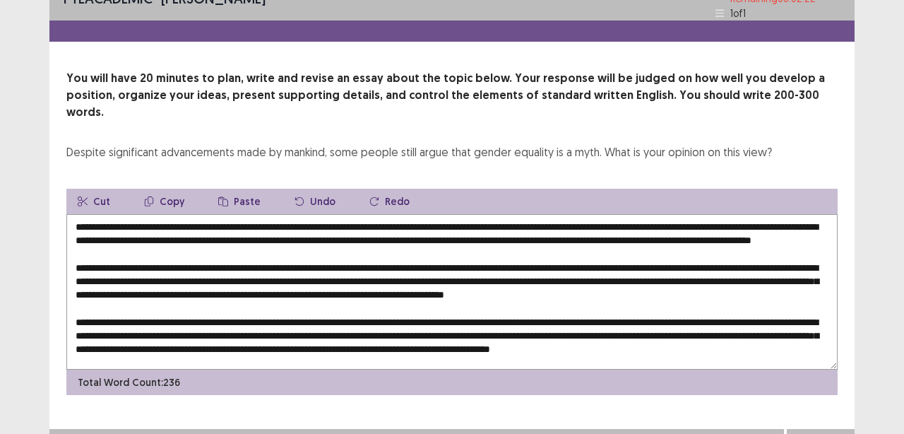
scroll to position [61, 0]
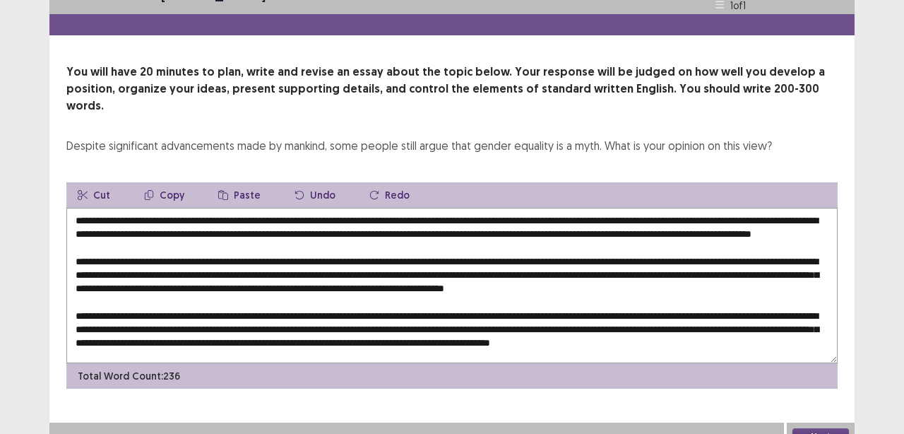
click at [284, 266] on textarea at bounding box center [451, 285] width 771 height 155
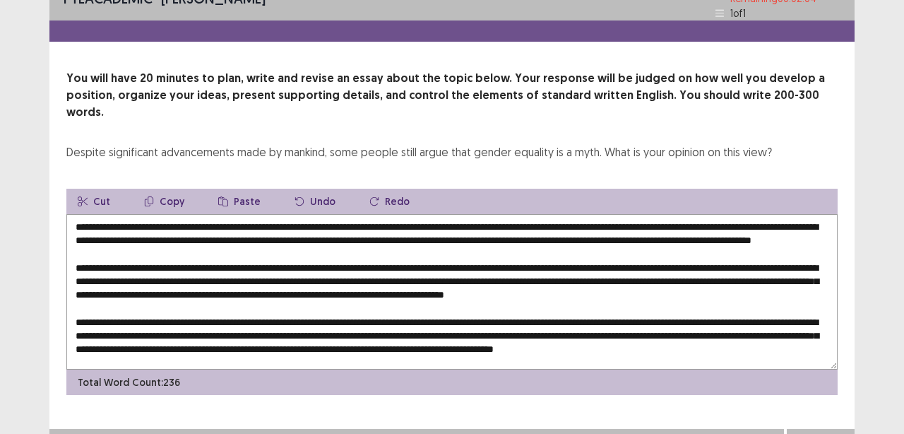
scroll to position [0, 0]
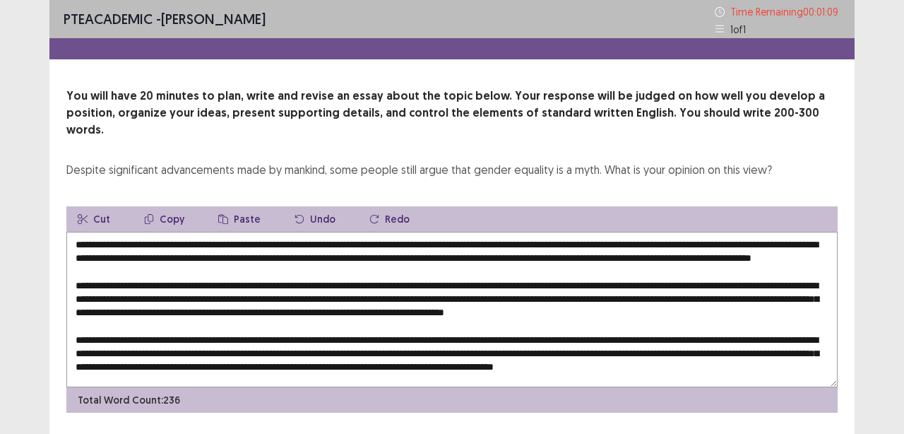
click at [179, 259] on textarea at bounding box center [451, 309] width 771 height 155
click at [246, 206] on button "Paste" at bounding box center [239, 218] width 65 height 25
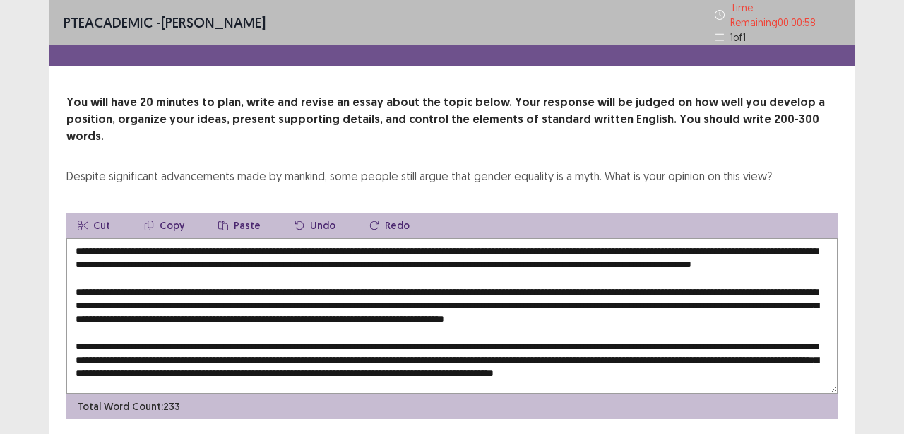
click at [99, 255] on textarea at bounding box center [451, 315] width 771 height 155
click at [97, 256] on textarea at bounding box center [451, 315] width 771 height 155
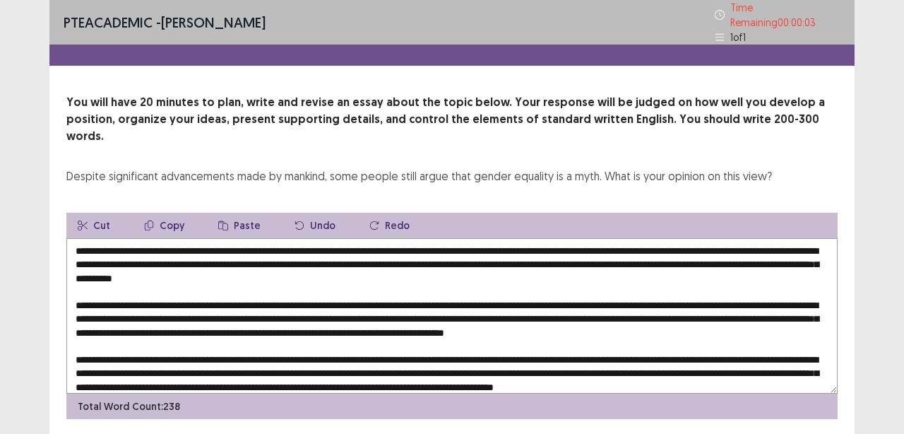
type textarea "**********"
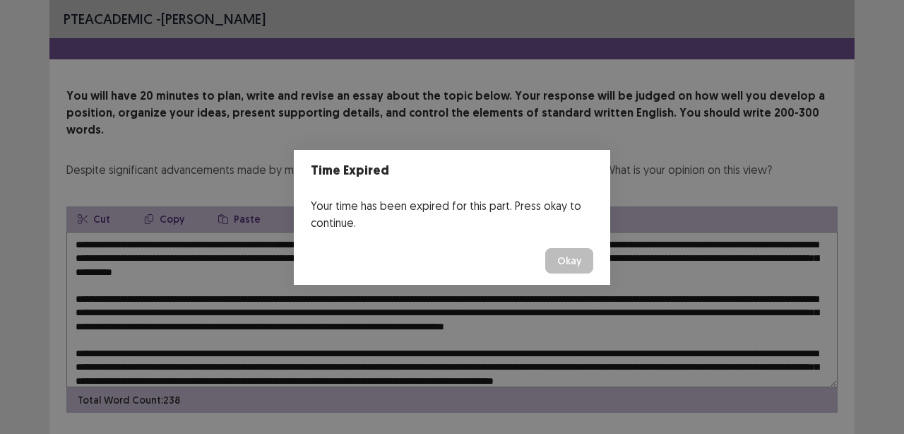
click at [433, 299] on div "Time Expired Your time has been expired for this part. Press okay to continue. …" at bounding box center [452, 217] width 904 height 434
click at [561, 262] on button "Okay" at bounding box center [569, 260] width 48 height 25
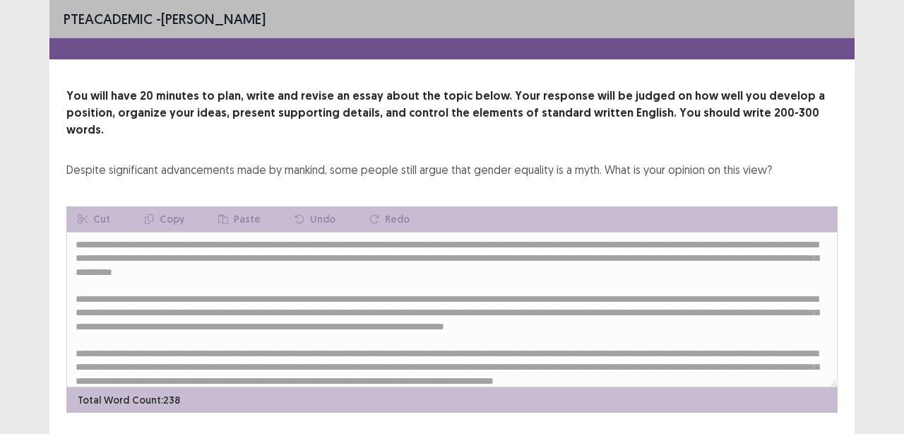
scroll to position [24, 0]
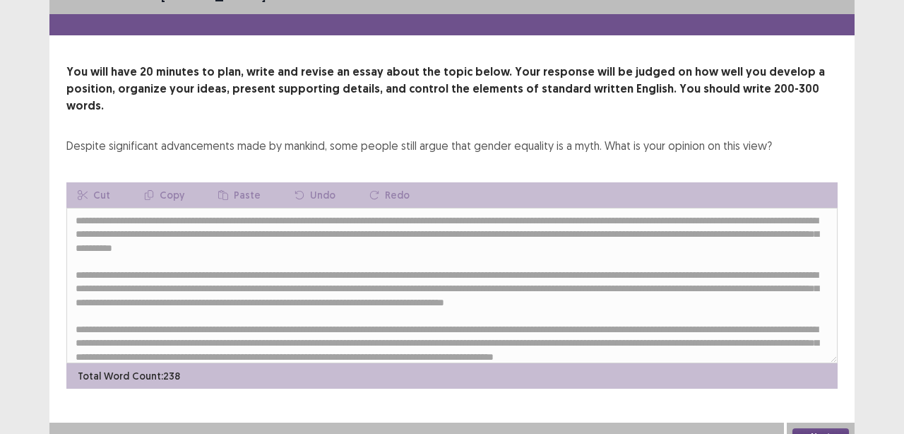
click at [823, 428] on button "Next" at bounding box center [821, 436] width 57 height 17
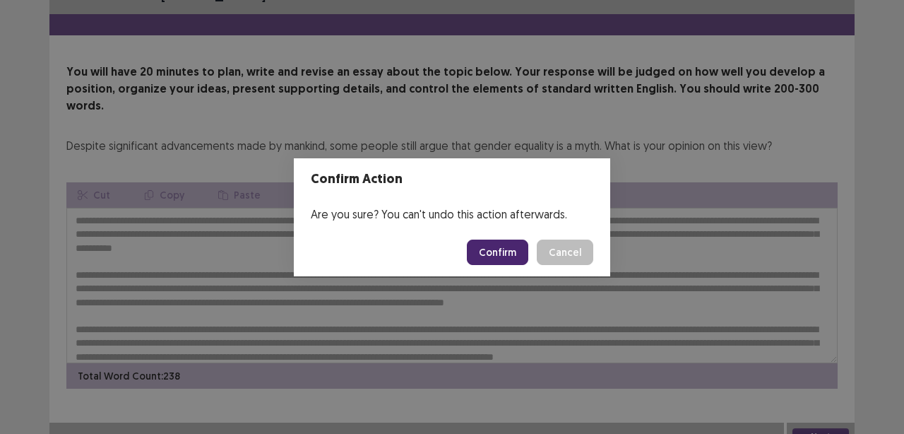
click at [502, 250] on button "Confirm" at bounding box center [497, 251] width 61 height 25
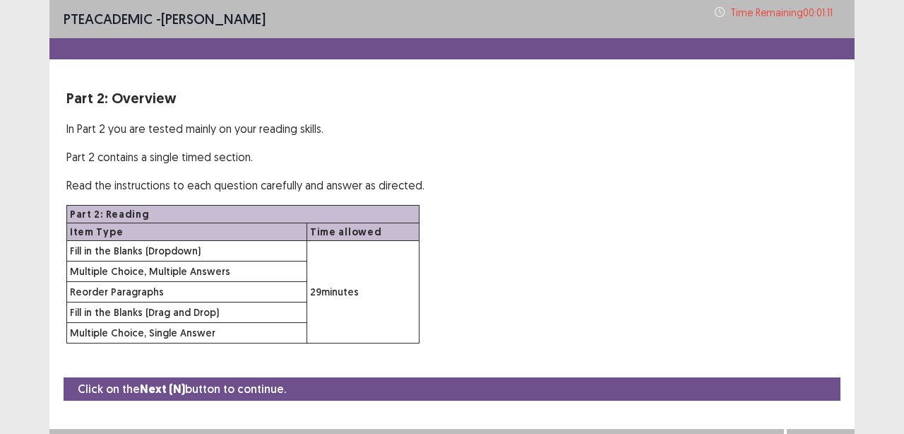
scroll to position [23, 0]
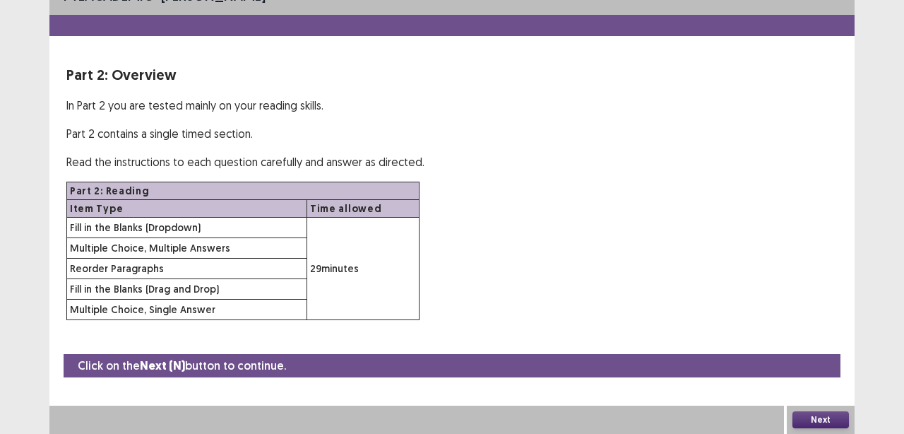
click at [811, 417] on button "Next" at bounding box center [821, 419] width 57 height 17
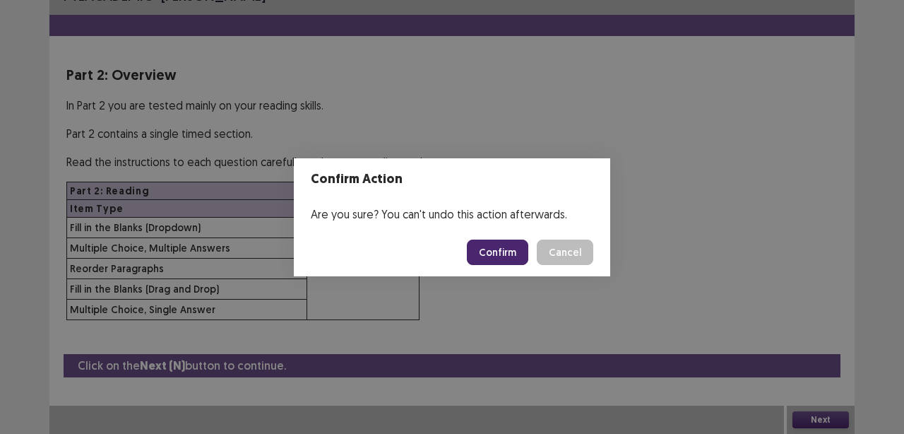
click at [498, 247] on button "Confirm" at bounding box center [497, 251] width 61 height 25
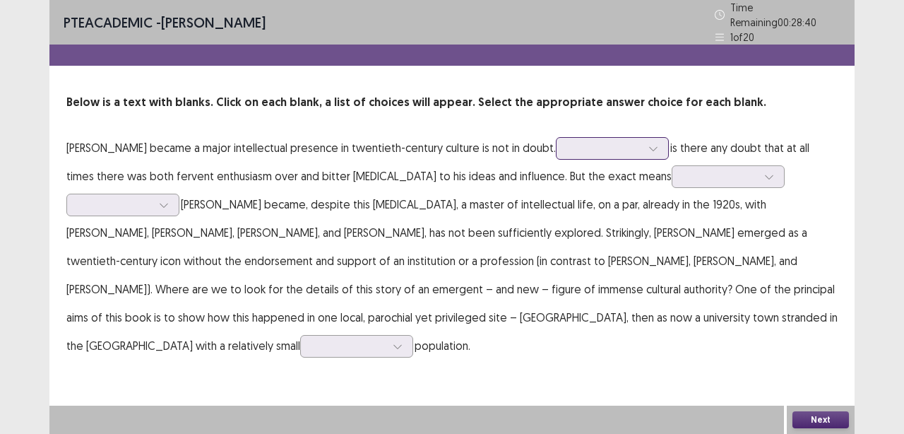
click at [648, 143] on icon at bounding box center [653, 148] width 10 height 10
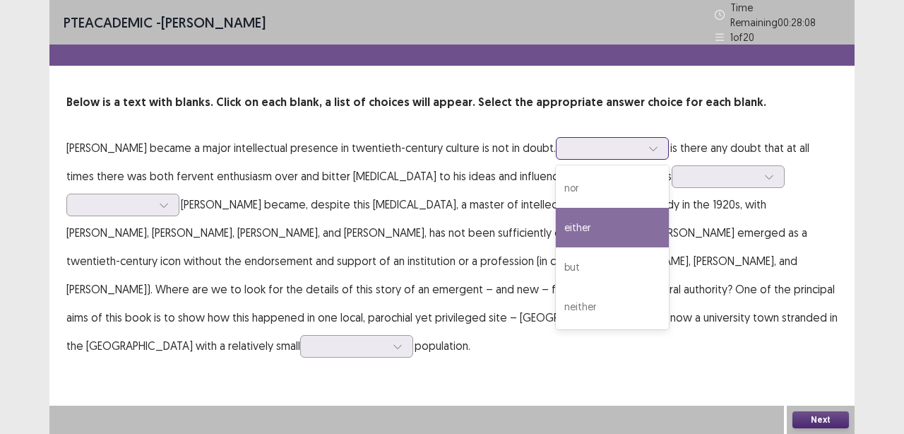
click at [595, 225] on div "either" at bounding box center [612, 228] width 113 height 40
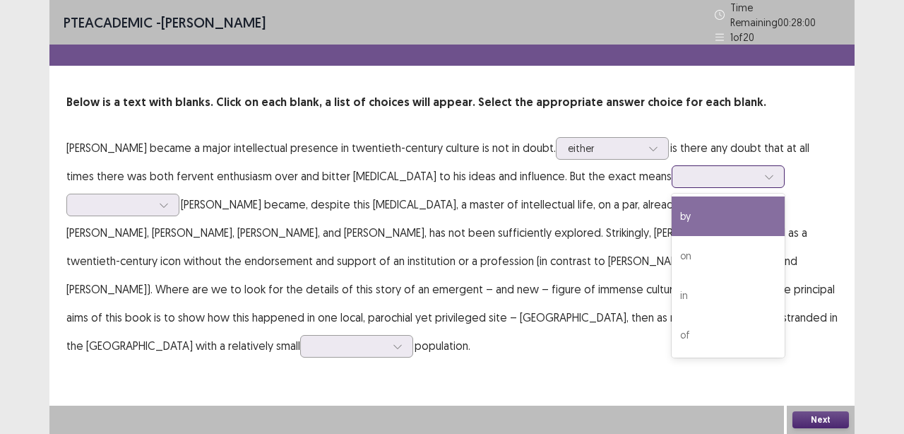
click at [759, 172] on div at bounding box center [769, 176] width 21 height 21
click at [672, 206] on div "by" at bounding box center [728, 216] width 113 height 40
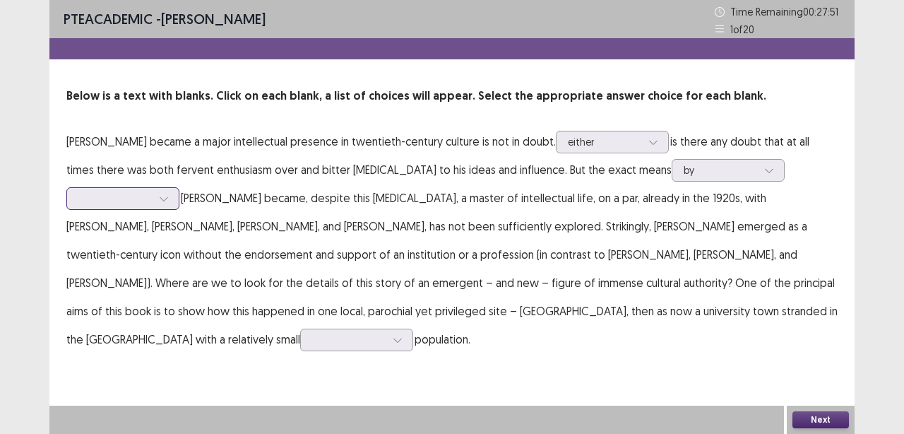
click at [167, 197] on icon at bounding box center [164, 199] width 8 height 4
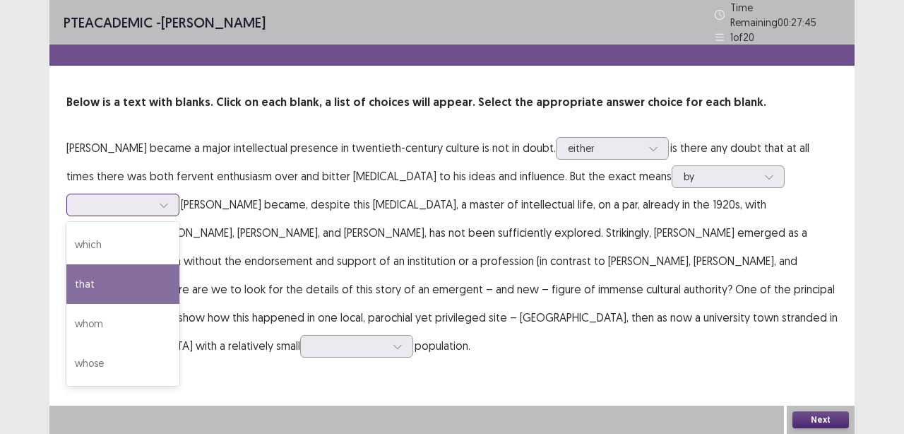
click at [179, 264] on div "that" at bounding box center [122, 284] width 113 height 40
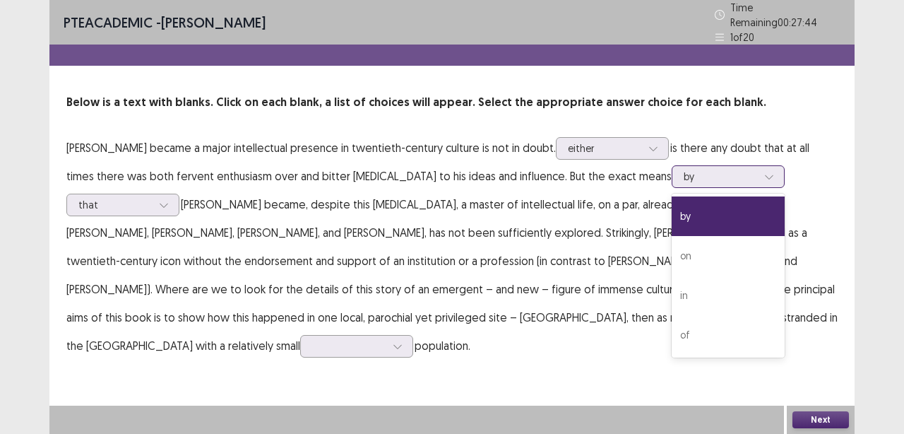
click at [764, 172] on icon at bounding box center [769, 177] width 10 height 10
click at [672, 299] on div "in" at bounding box center [728, 295] width 113 height 40
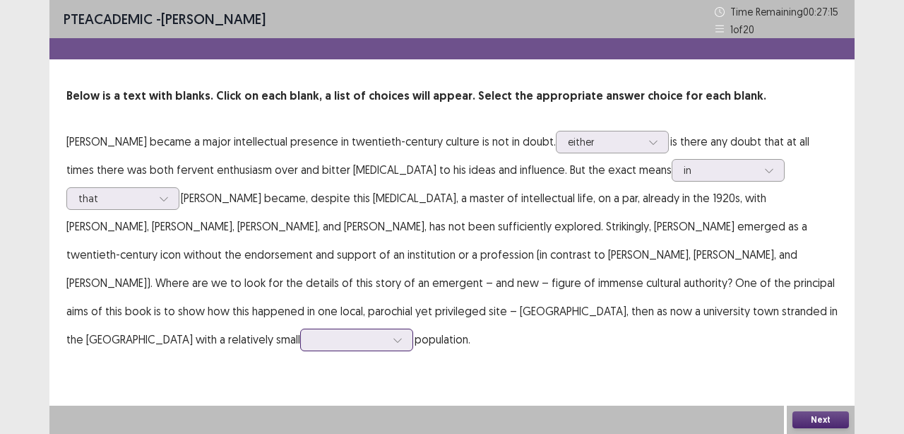
click at [408, 329] on div at bounding box center [397, 339] width 21 height 21
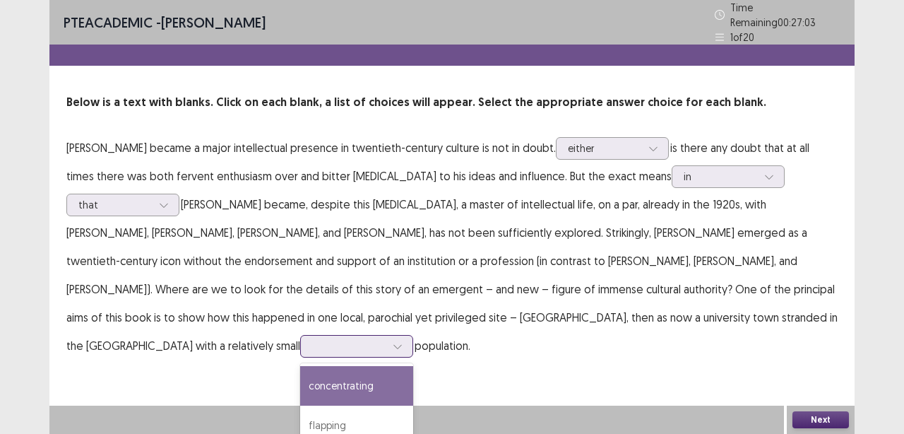
click at [413, 366] on div "concentrating" at bounding box center [356, 386] width 113 height 40
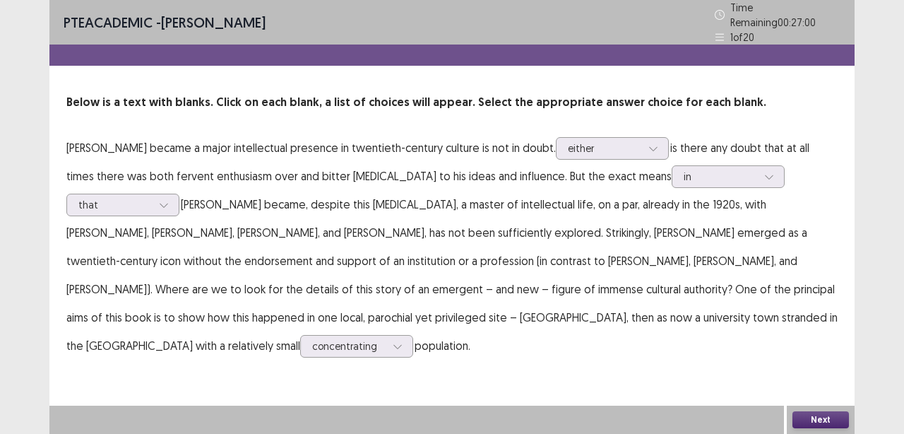
click at [830, 418] on button "Next" at bounding box center [821, 419] width 57 height 17
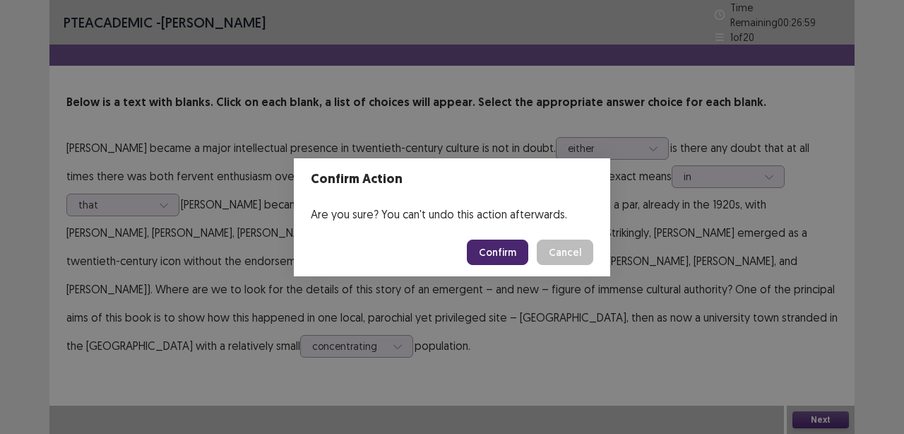
click at [508, 252] on button "Confirm" at bounding box center [497, 251] width 61 height 25
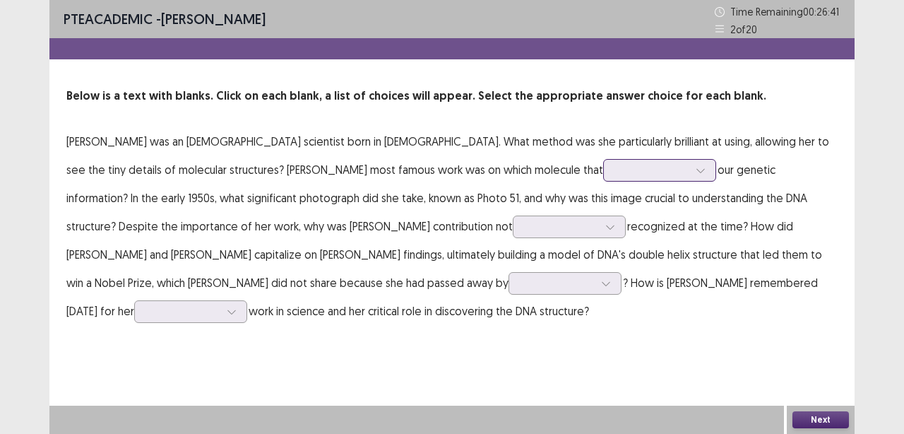
click at [696, 174] on icon at bounding box center [701, 170] width 10 height 10
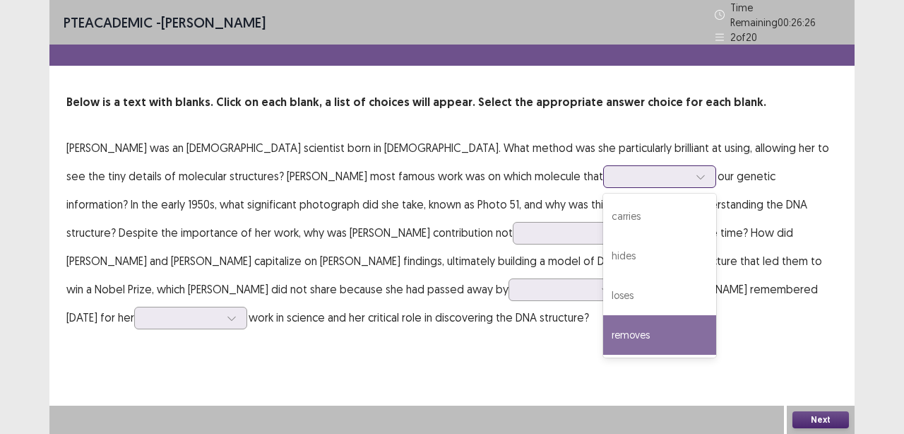
click at [603, 336] on div "removes" at bounding box center [659, 335] width 113 height 40
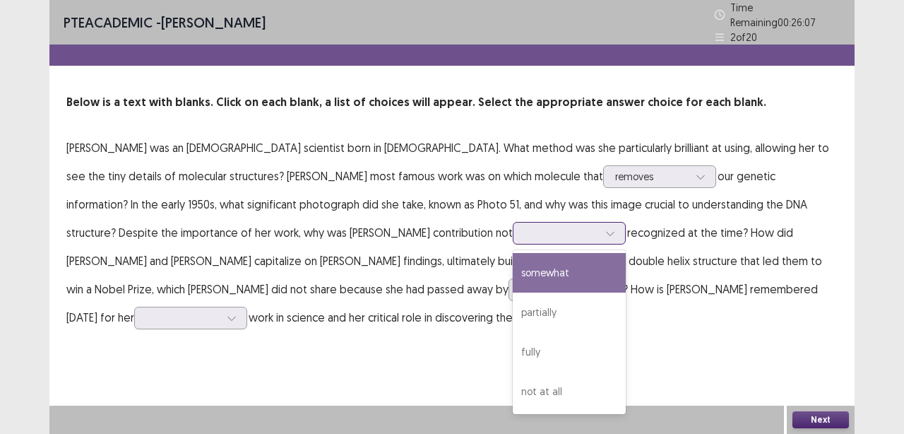
click at [605, 230] on icon at bounding box center [610, 233] width 10 height 10
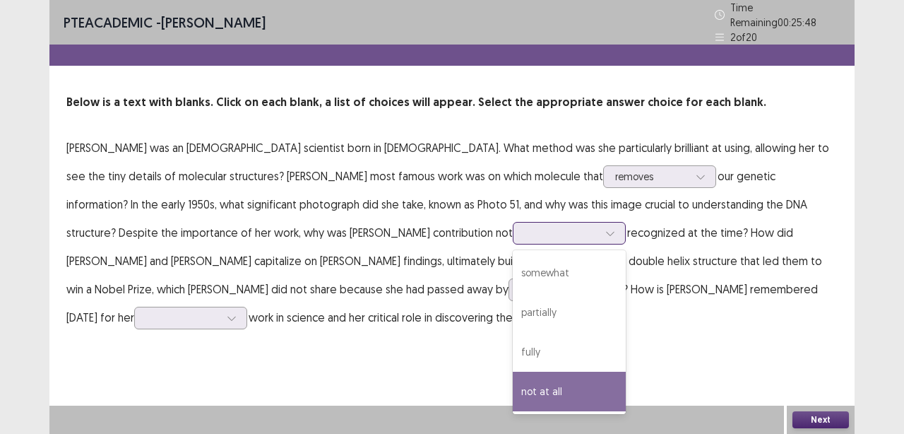
click at [513, 382] on div "not at all" at bounding box center [569, 392] width 113 height 40
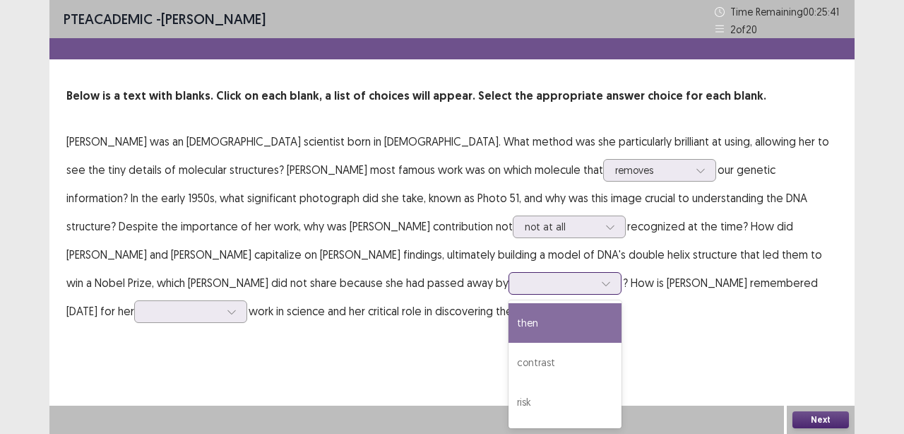
click at [601, 284] on icon at bounding box center [606, 283] width 10 height 10
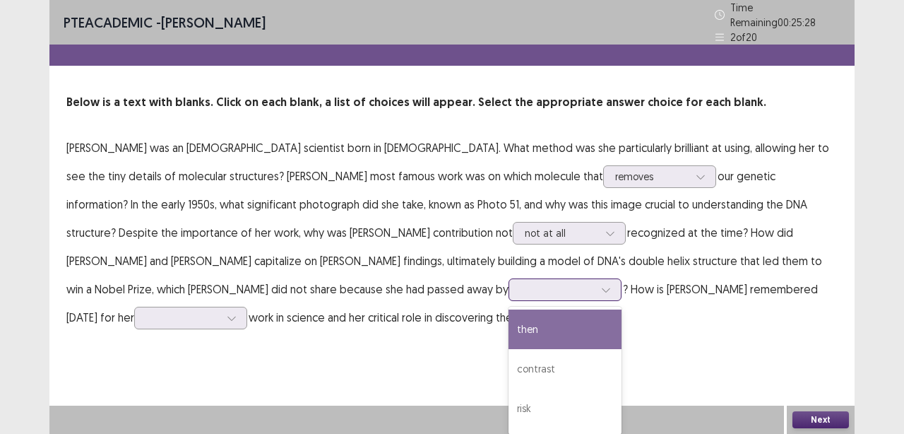
scroll to position [1, 0]
click at [509, 326] on div "then" at bounding box center [565, 328] width 113 height 40
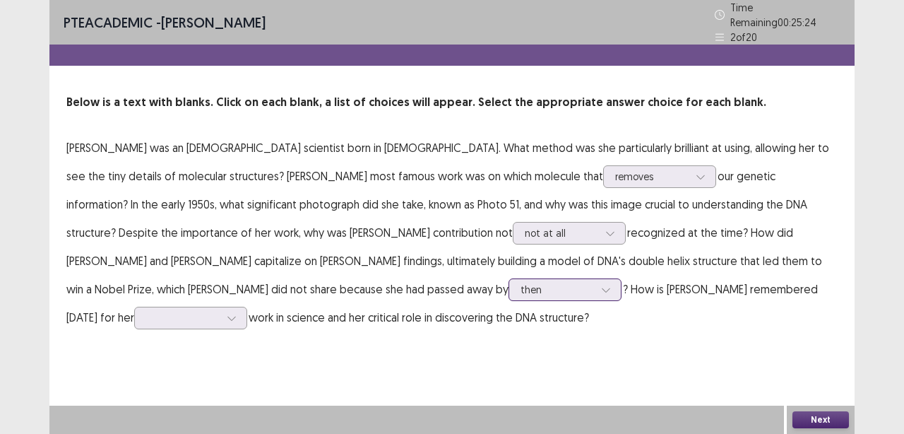
click at [601, 285] on icon at bounding box center [606, 290] width 10 height 10
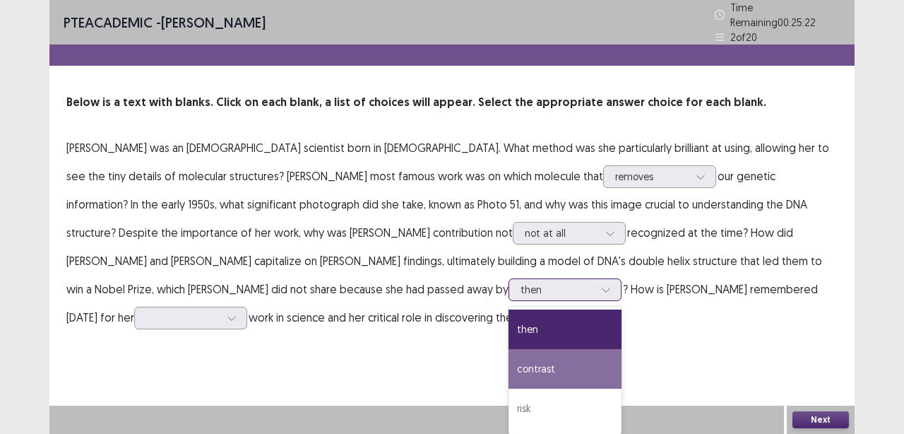
scroll to position [36, 0]
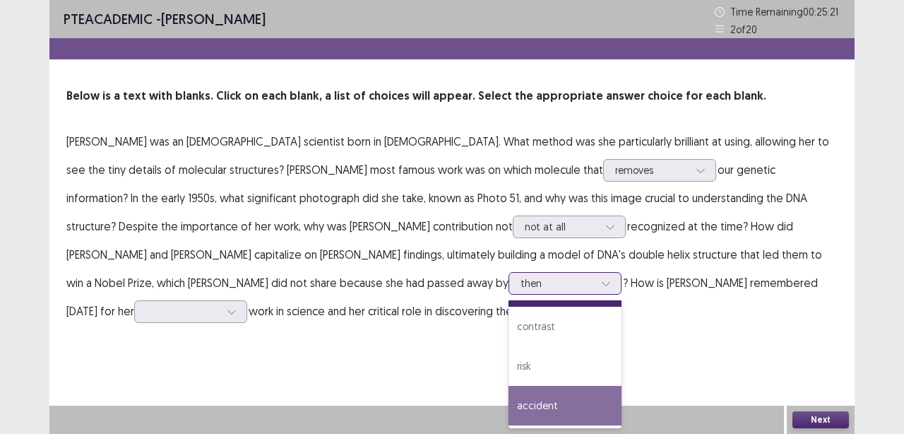
click at [509, 410] on div "accident" at bounding box center [565, 406] width 113 height 40
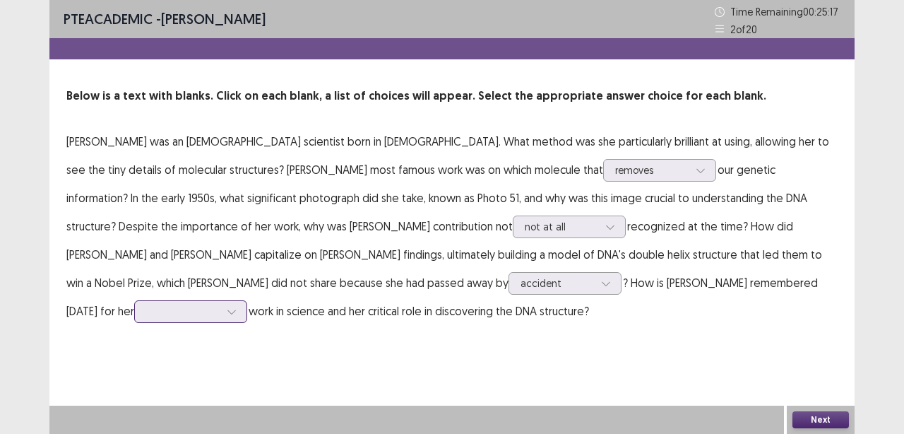
click at [237, 307] on icon at bounding box center [232, 312] width 10 height 10
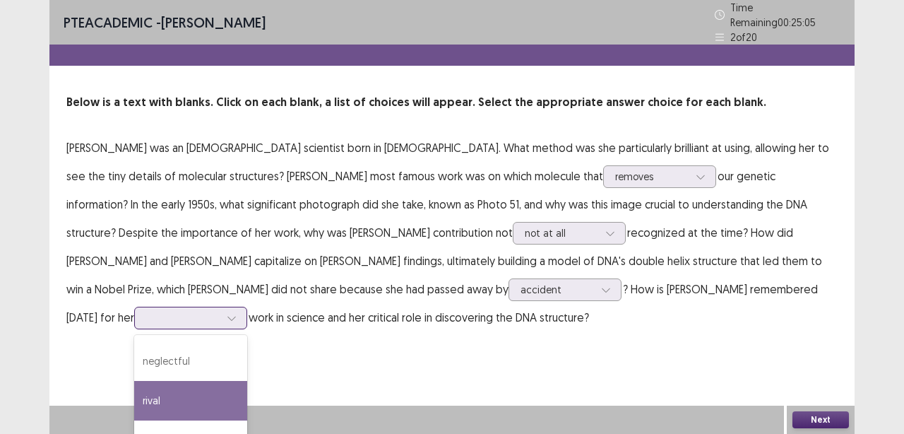
scroll to position [0, 0]
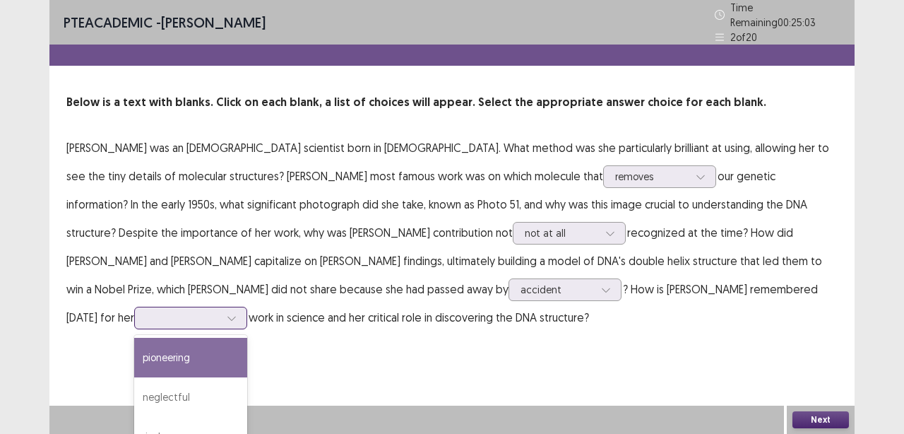
click at [247, 338] on div "pioneering" at bounding box center [190, 358] width 113 height 40
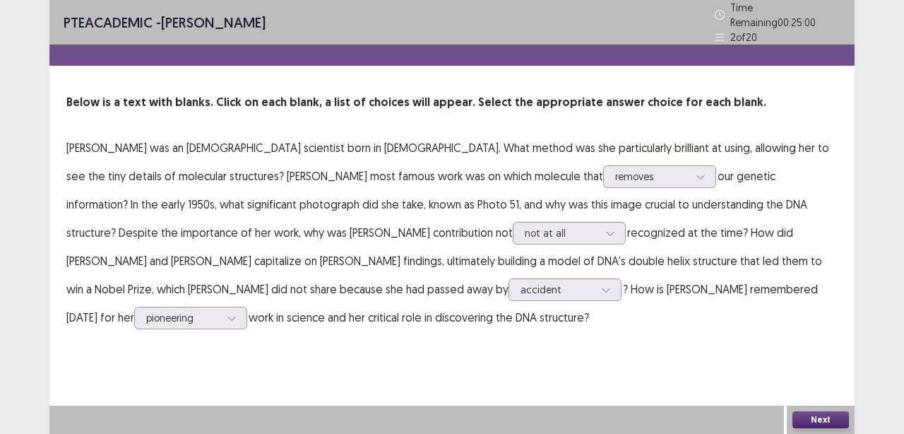
click at [808, 417] on button "Next" at bounding box center [821, 419] width 57 height 17
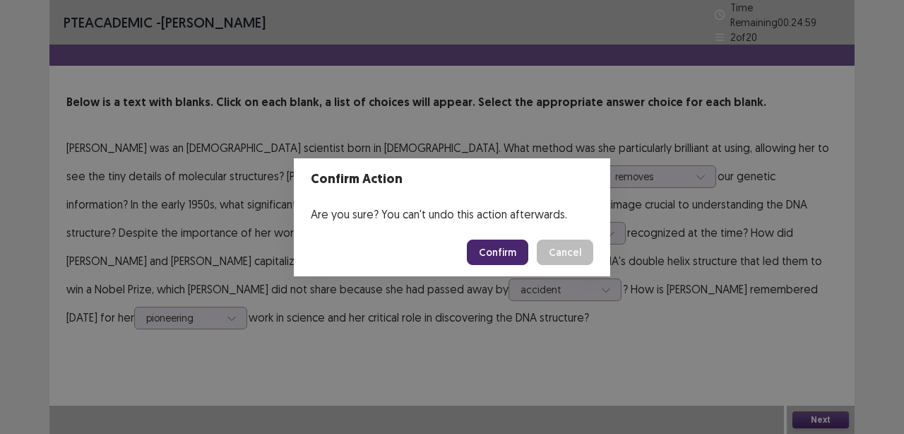
click at [499, 237] on footer "Confirm Cancel" at bounding box center [452, 252] width 316 height 48
click at [500, 251] on button "Confirm" at bounding box center [497, 251] width 61 height 25
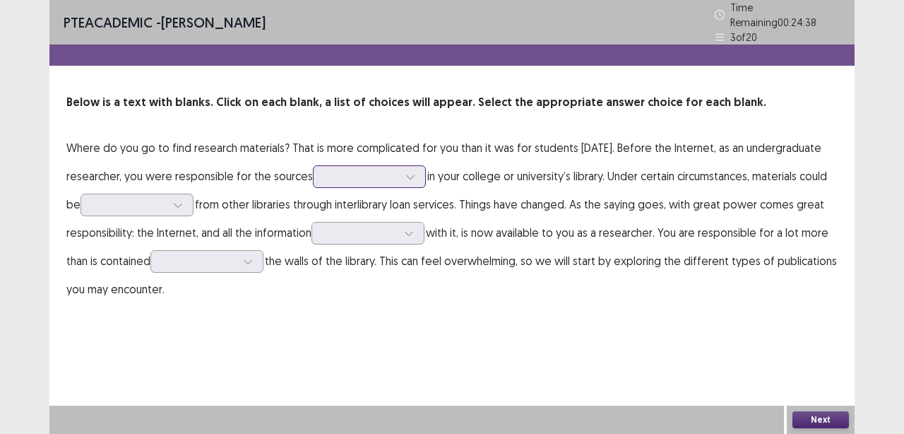
click at [415, 172] on icon at bounding box center [410, 177] width 10 height 10
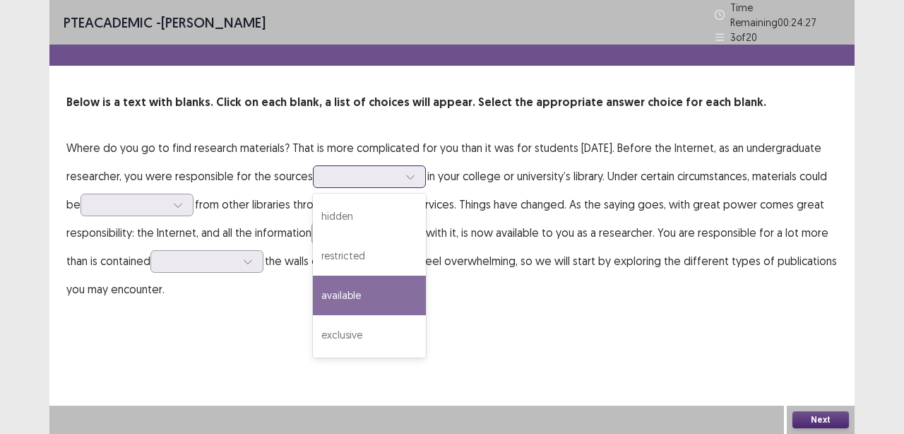
click at [426, 294] on div "available" at bounding box center [369, 295] width 113 height 40
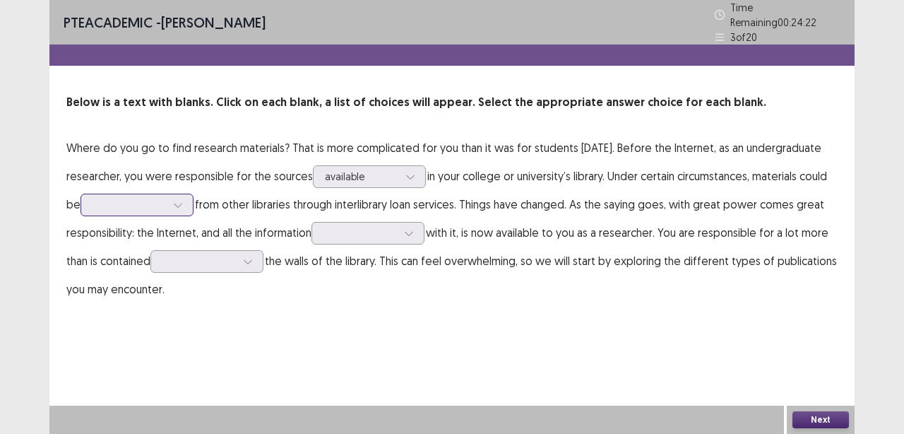
click at [189, 196] on div at bounding box center [177, 204] width 21 height 21
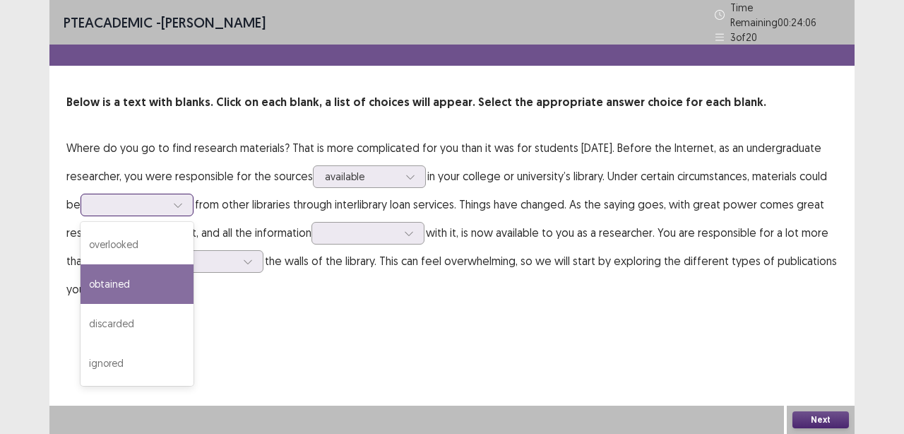
click at [194, 280] on div "obtained" at bounding box center [137, 284] width 113 height 40
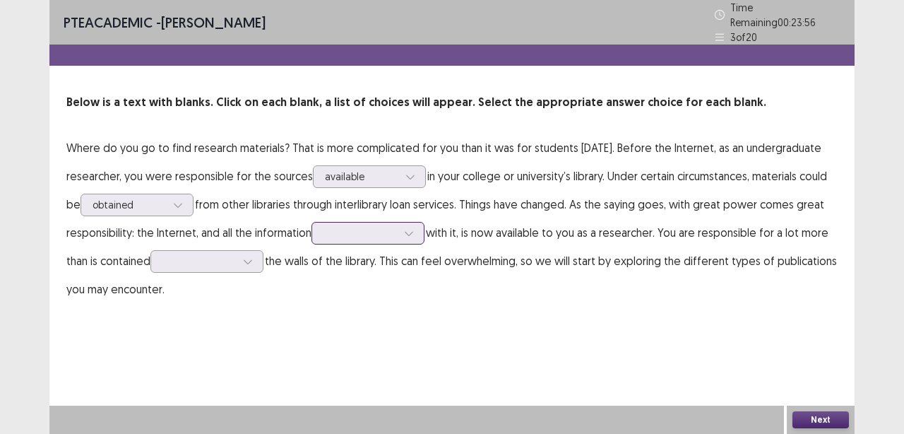
click at [414, 228] on icon at bounding box center [409, 233] width 10 height 10
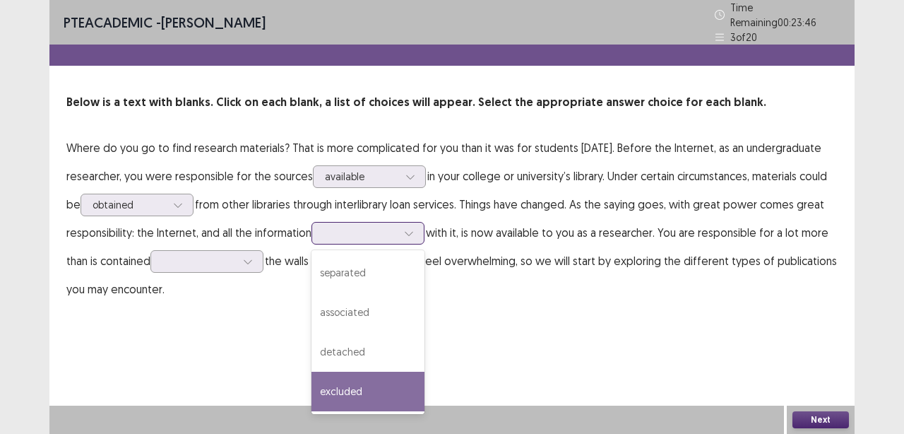
click at [411, 389] on div "excluded" at bounding box center [368, 392] width 113 height 40
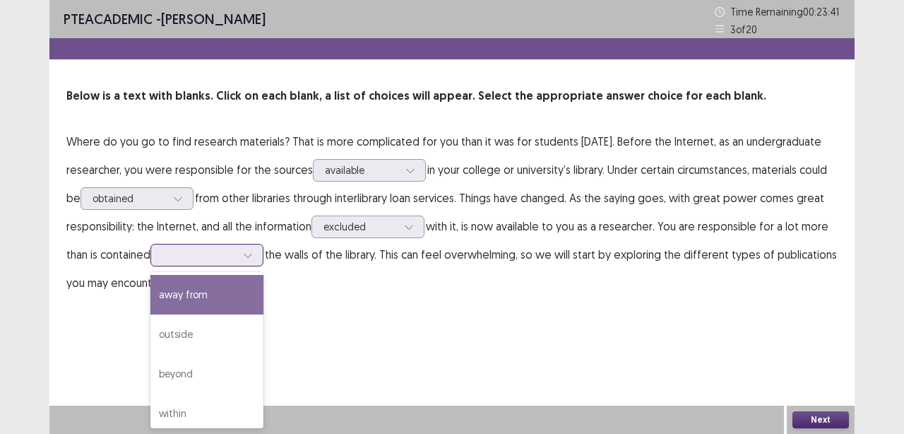
click at [259, 257] on div at bounding box center [247, 254] width 21 height 21
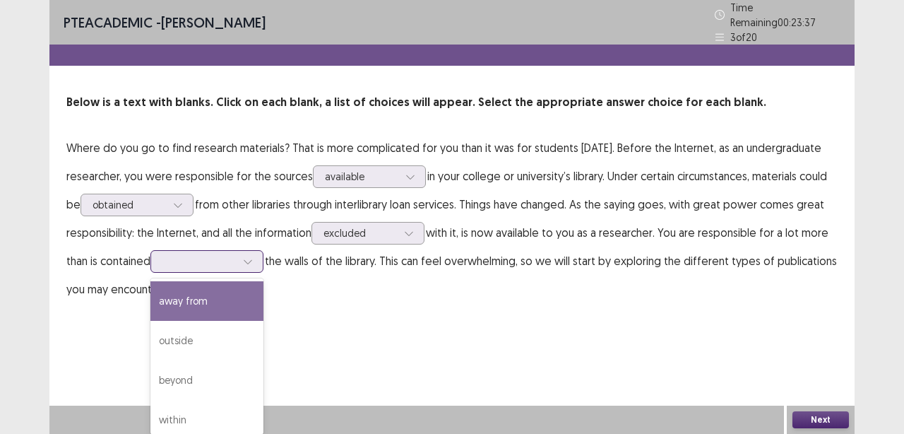
scroll to position [8, 0]
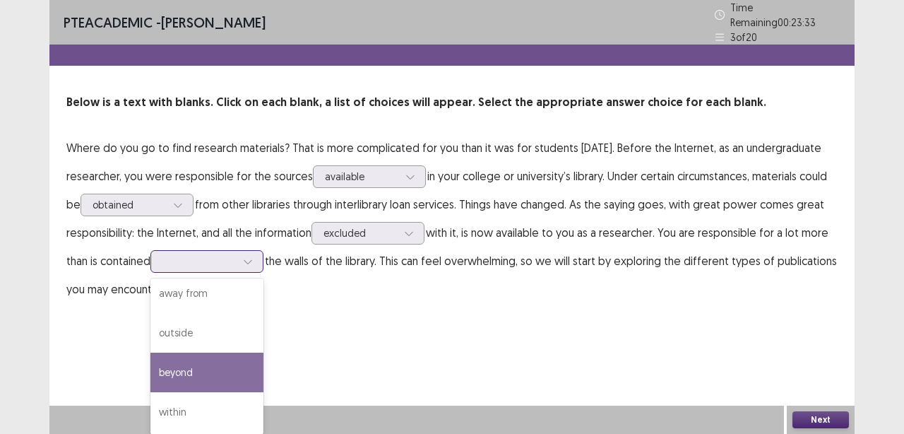
click at [263, 370] on div "beyond" at bounding box center [206, 372] width 113 height 40
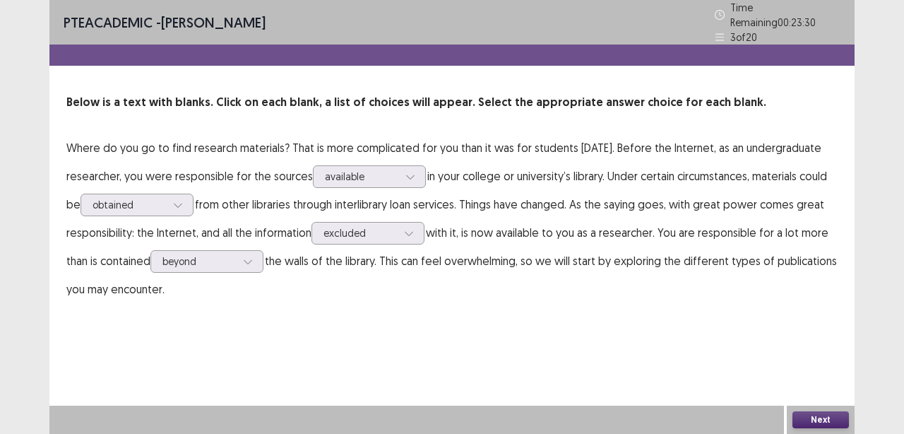
click at [814, 417] on button "Next" at bounding box center [821, 419] width 57 height 17
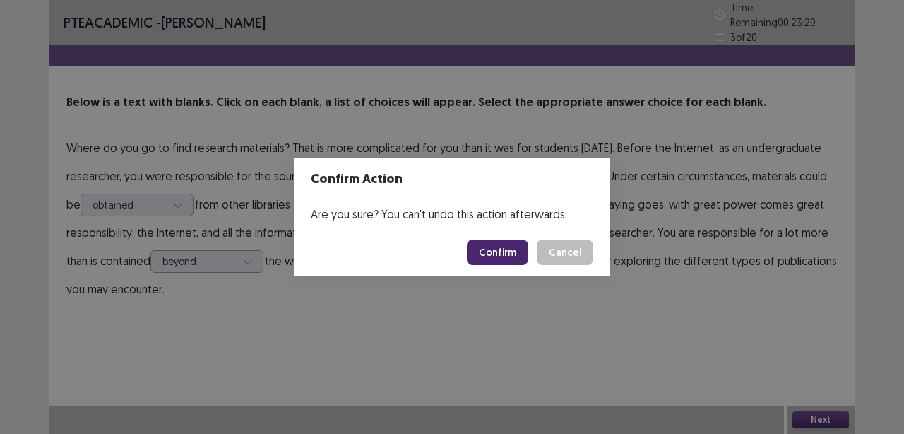
click at [502, 252] on button "Confirm" at bounding box center [497, 251] width 61 height 25
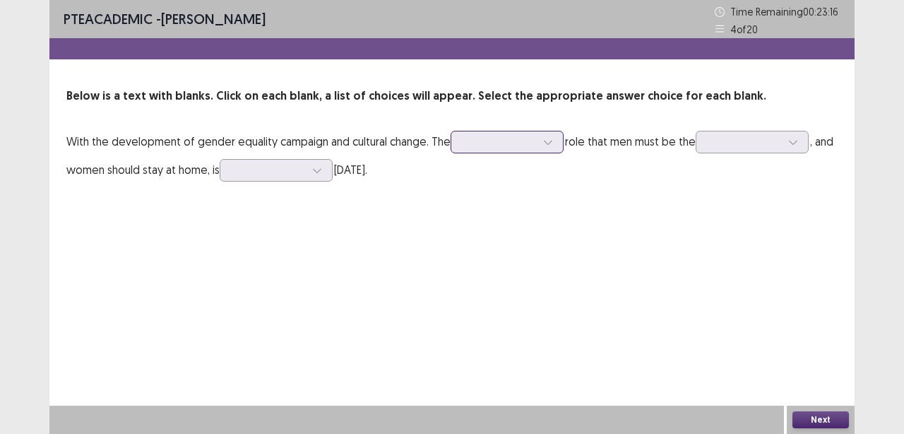
click at [552, 143] on icon at bounding box center [548, 142] width 10 height 10
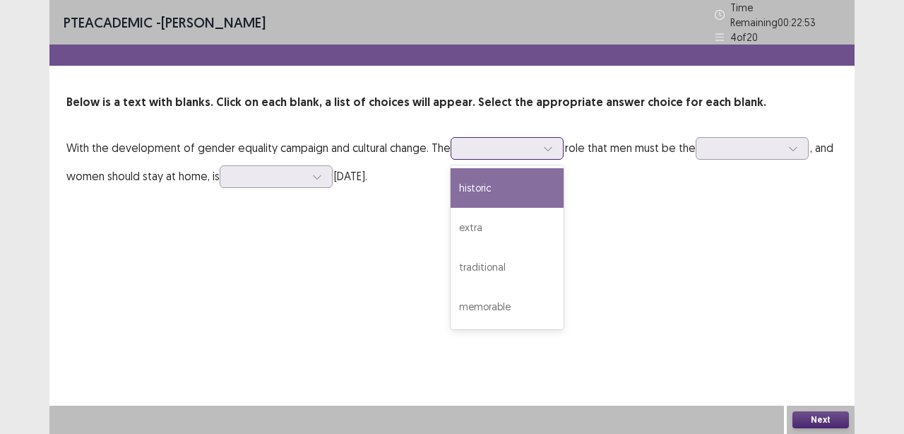
click at [492, 182] on div "historic" at bounding box center [507, 188] width 113 height 40
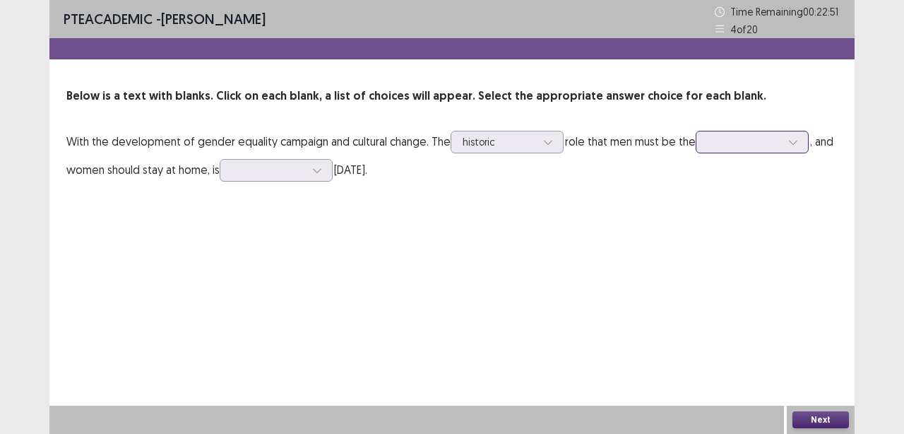
click at [797, 143] on icon at bounding box center [793, 143] width 8 height 4
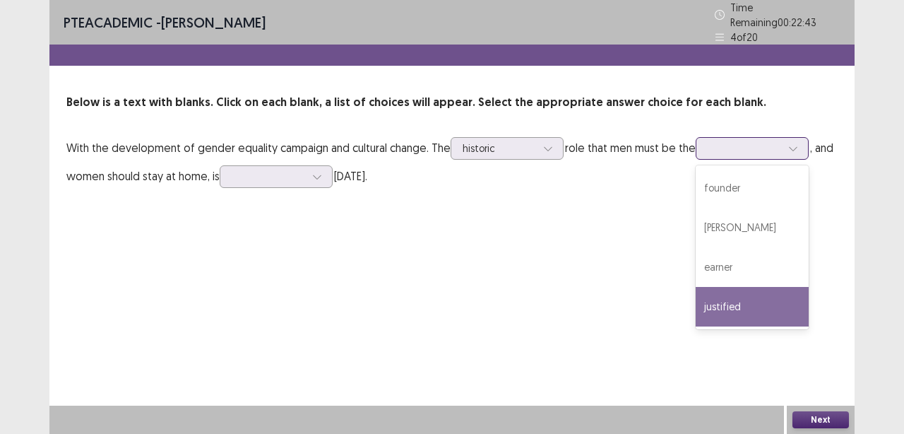
click at [742, 297] on div "justified" at bounding box center [752, 307] width 113 height 40
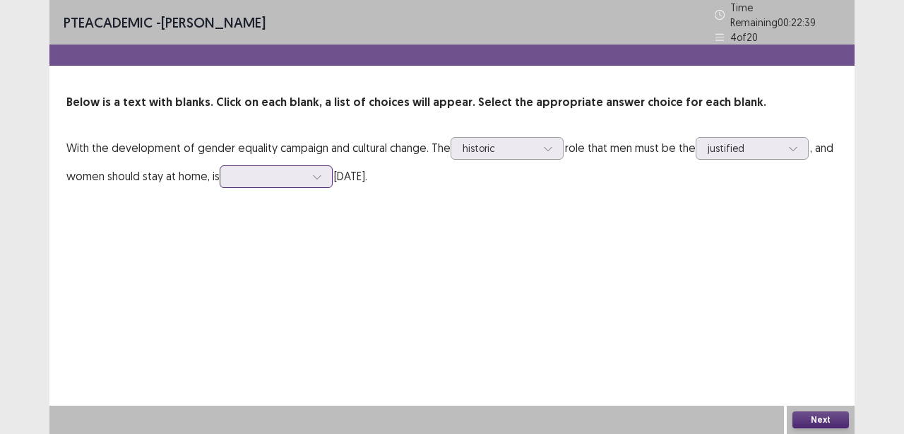
click at [320, 172] on icon at bounding box center [317, 177] width 10 height 10
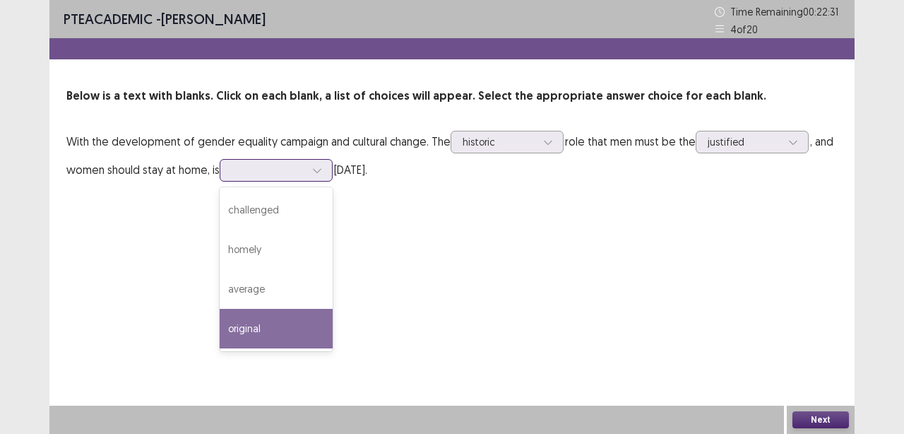
click at [283, 327] on div "original" at bounding box center [276, 329] width 113 height 40
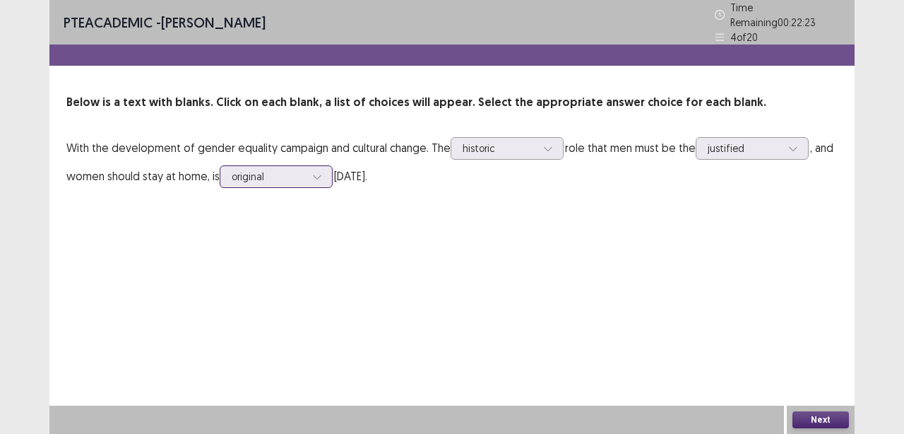
click at [322, 173] on icon at bounding box center [317, 177] width 10 height 10
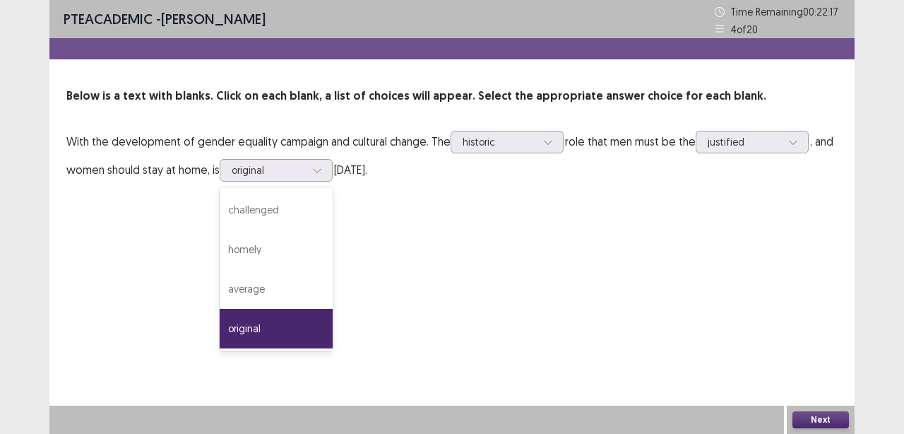
click at [461, 315] on div "PTE academic - Andres Cancino Time Remaining 00 : 22 : 17 4 of 20 Below is a te…" at bounding box center [451, 217] width 805 height 434
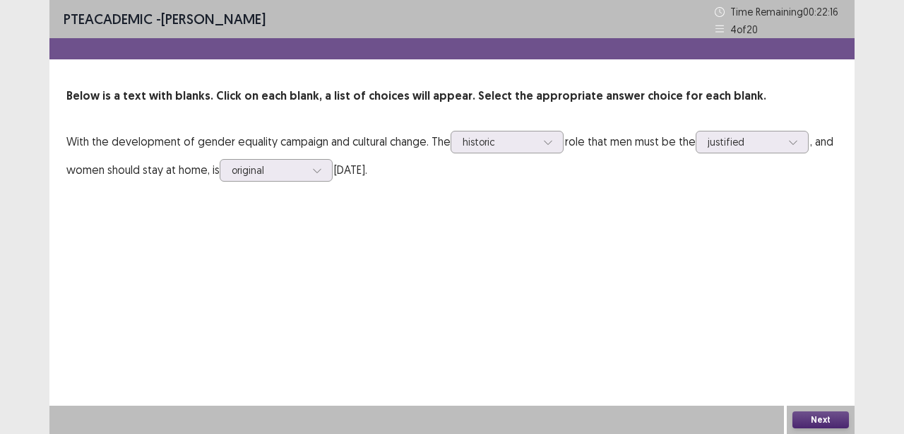
click at [816, 415] on button "Next" at bounding box center [821, 419] width 57 height 17
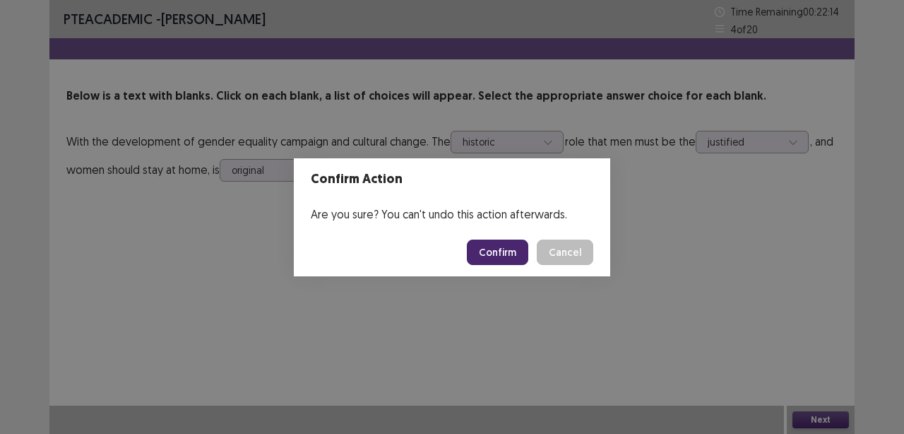
click at [511, 251] on button "Confirm" at bounding box center [497, 251] width 61 height 25
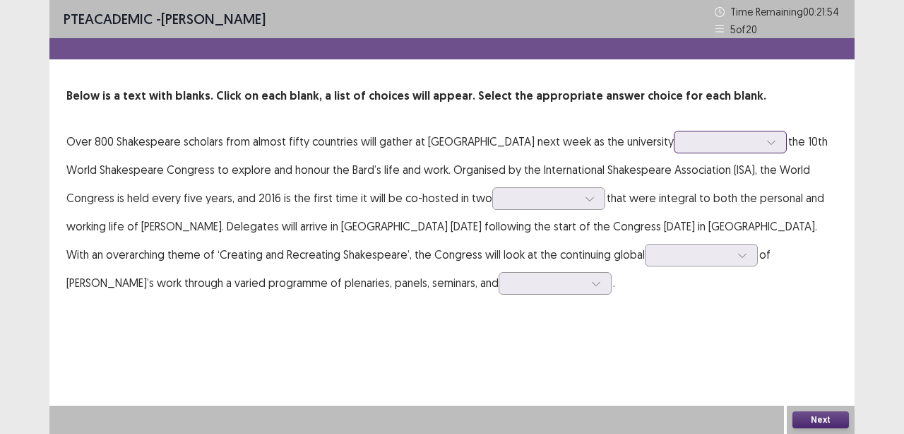
click at [773, 143] on icon at bounding box center [771, 142] width 10 height 10
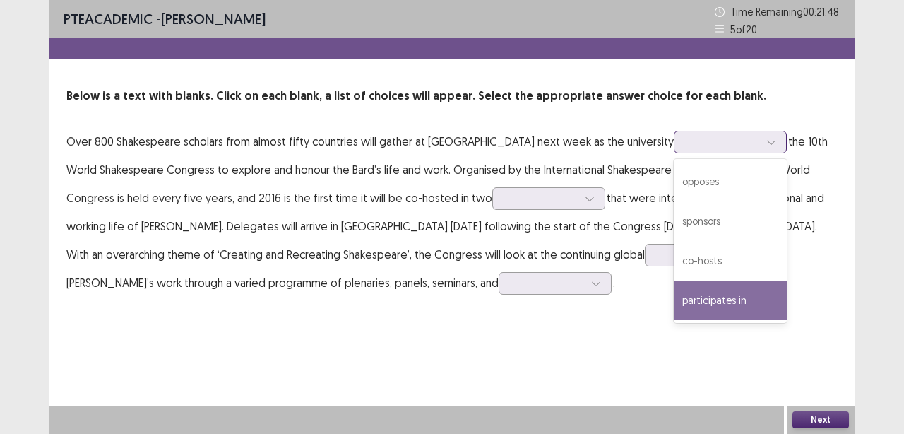
click at [728, 303] on div "participates in" at bounding box center [730, 300] width 113 height 40
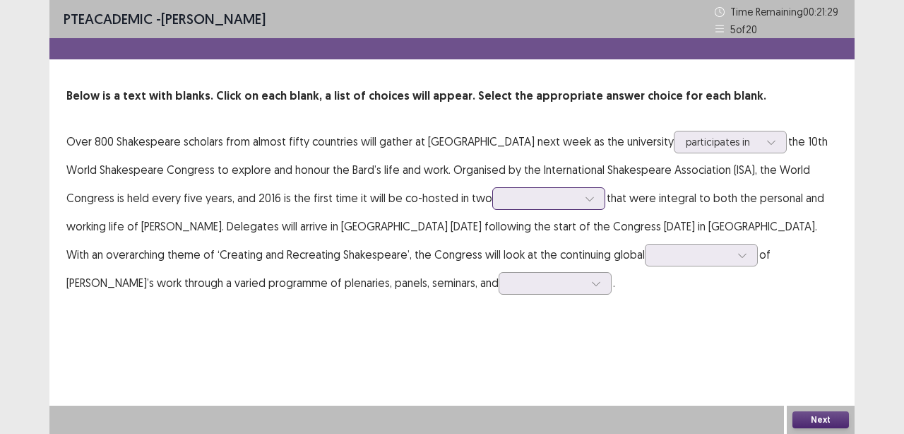
click at [588, 198] on div at bounding box center [589, 198] width 21 height 21
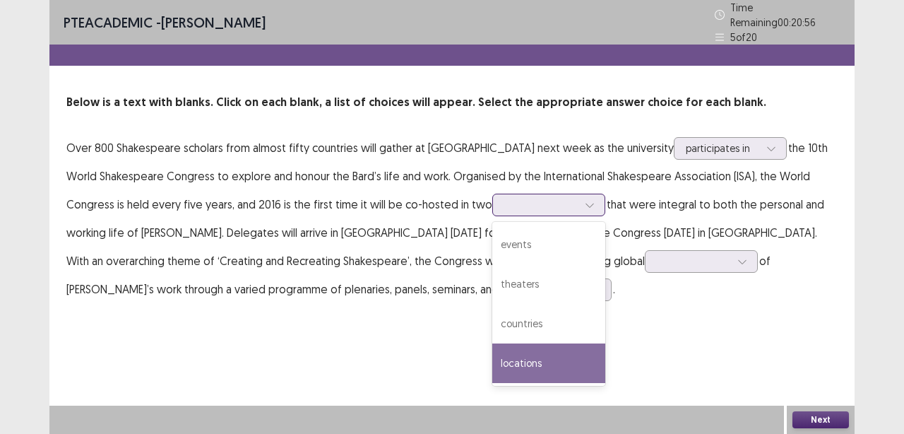
click at [545, 356] on div "locations" at bounding box center [548, 363] width 113 height 40
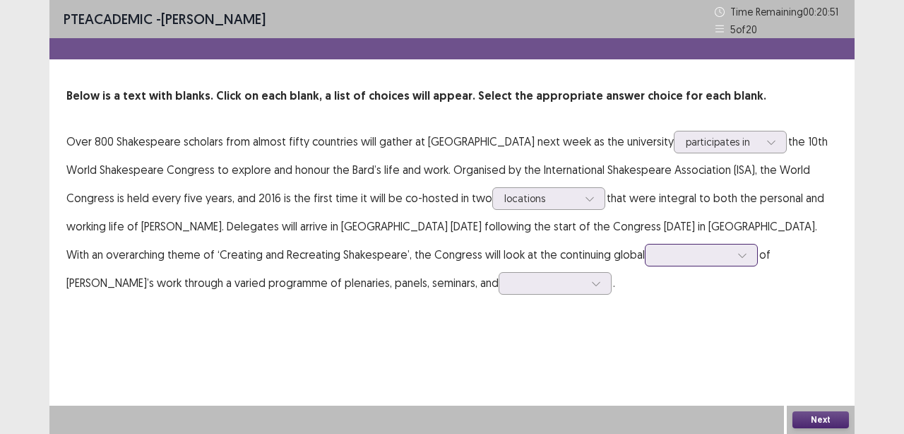
click at [737, 256] on icon at bounding box center [742, 255] width 10 height 10
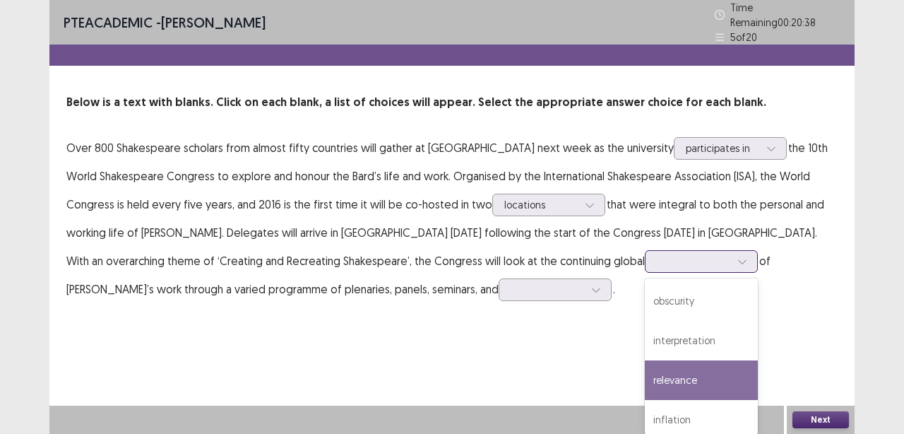
click at [682, 374] on div "relevance" at bounding box center [701, 380] width 113 height 40
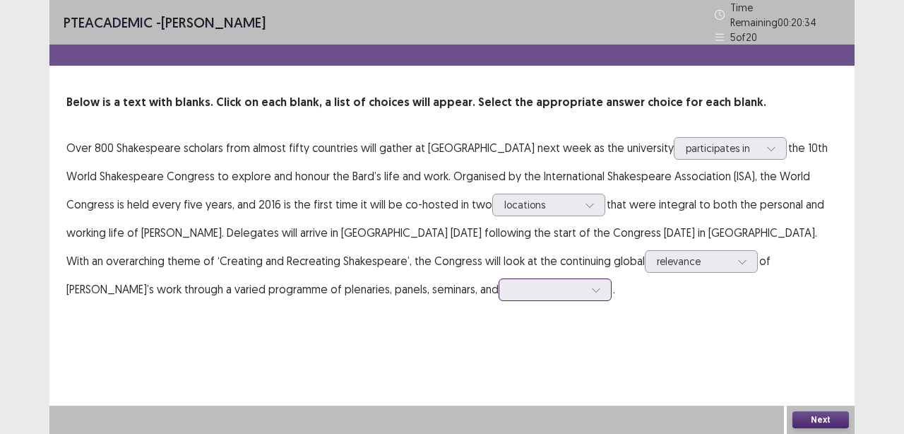
click at [592, 288] on icon at bounding box center [596, 290] width 8 height 4
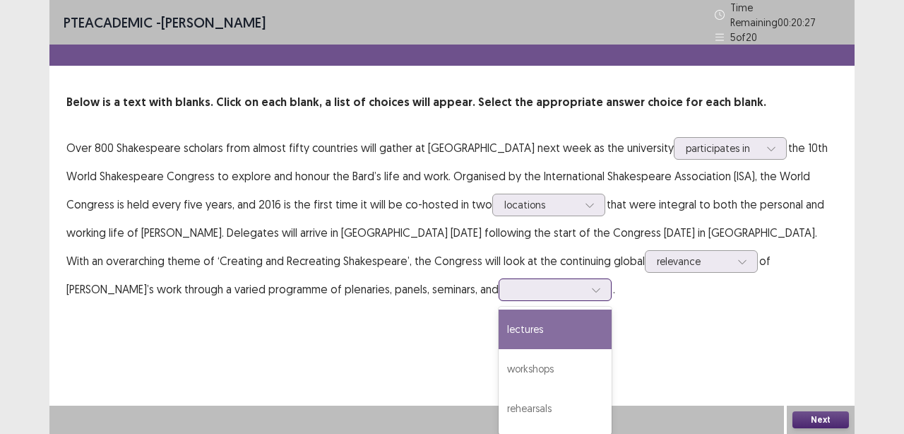
click at [499, 321] on div "lectures" at bounding box center [555, 329] width 113 height 40
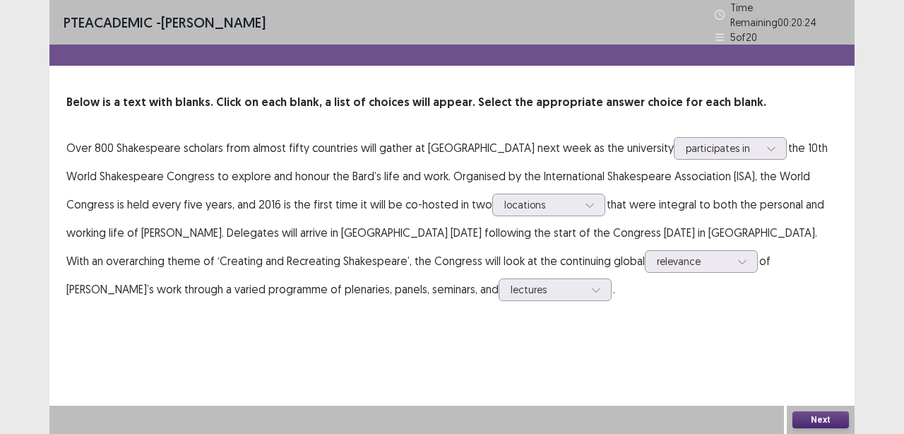
click at [826, 415] on button "Next" at bounding box center [821, 419] width 57 height 17
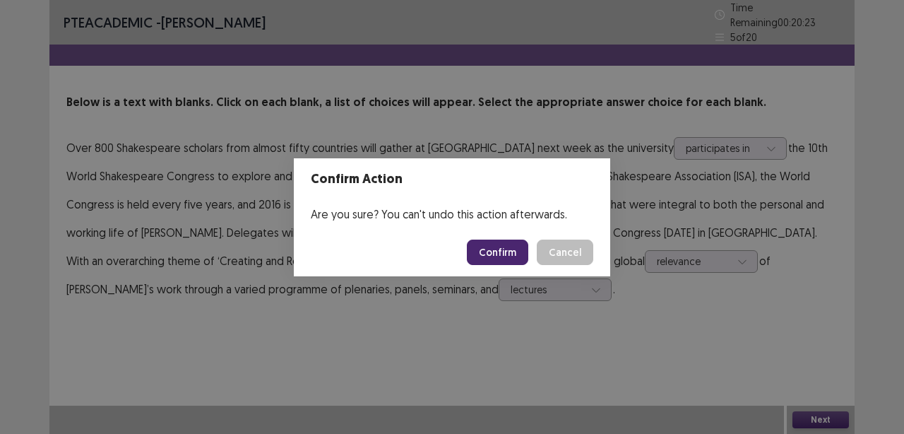
click at [498, 245] on button "Confirm" at bounding box center [497, 251] width 61 height 25
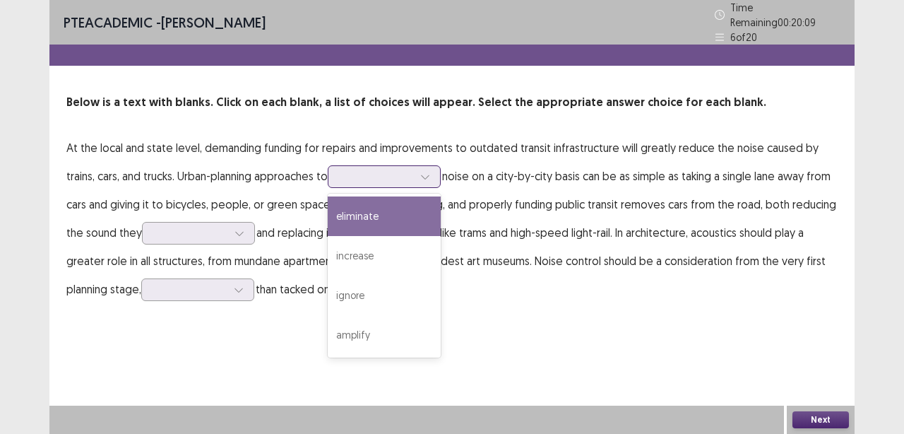
click at [420, 172] on icon at bounding box center [425, 177] width 10 height 10
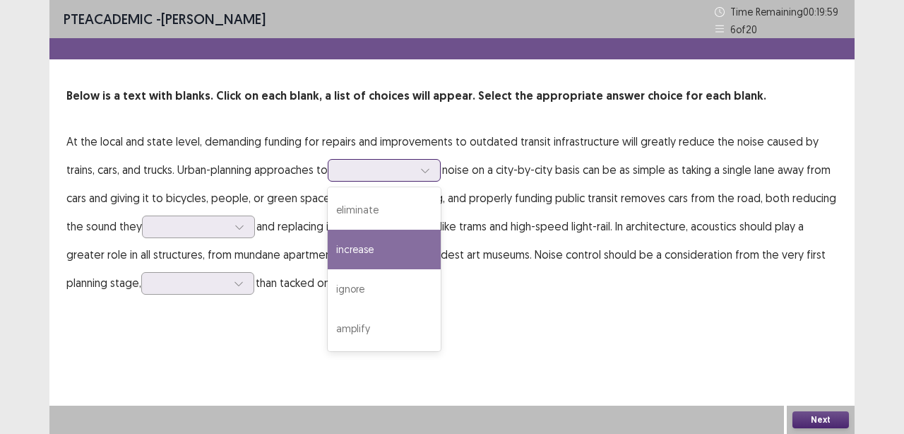
click at [372, 255] on div "increase" at bounding box center [384, 250] width 113 height 40
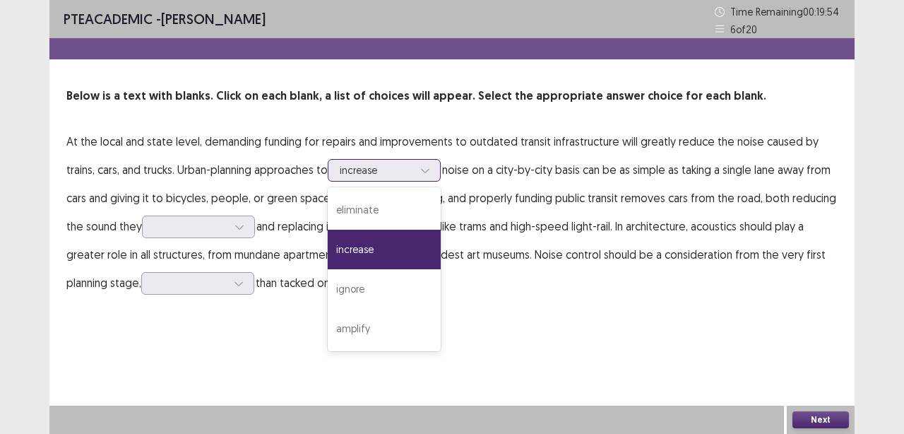
click at [420, 168] on icon at bounding box center [425, 170] width 10 height 10
click at [351, 215] on div "eliminate" at bounding box center [384, 210] width 113 height 40
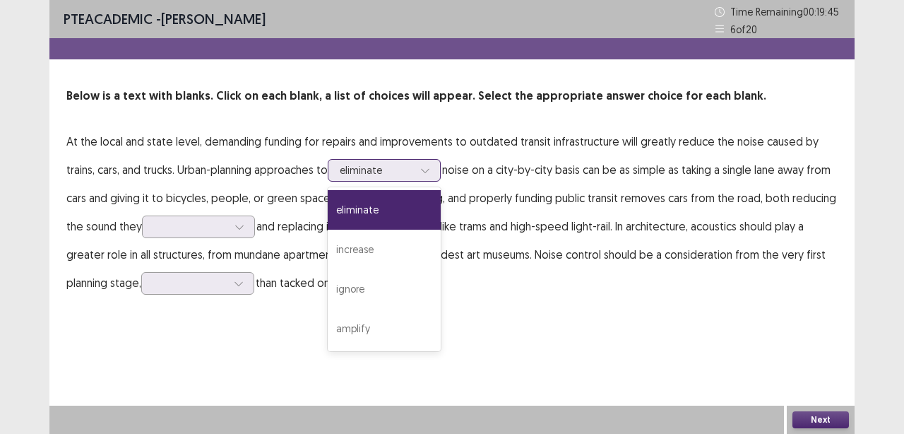
click at [415, 167] on div at bounding box center [425, 170] width 21 height 21
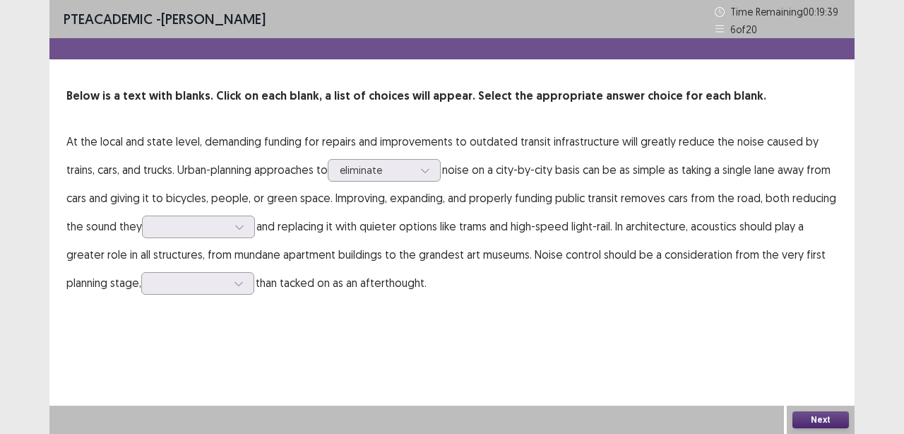
click at [476, 284] on p "At the local and state level, demanding funding for repairs and improvements to…" at bounding box center [451, 212] width 771 height 170
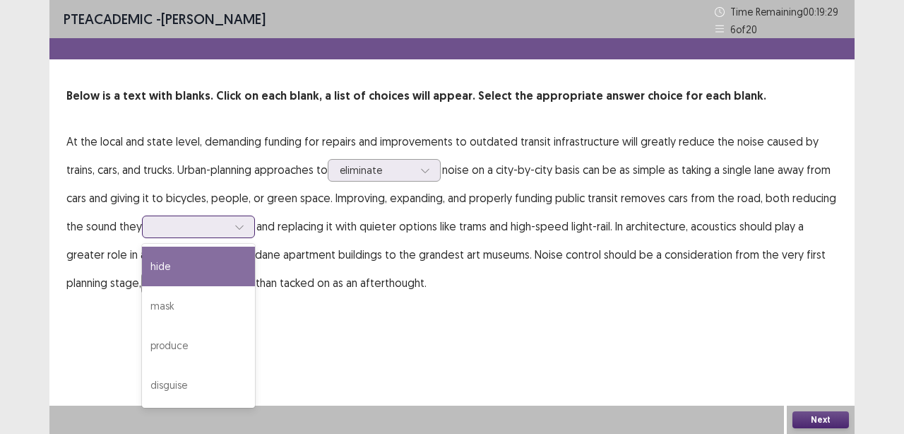
click at [235, 227] on icon at bounding box center [240, 227] width 10 height 10
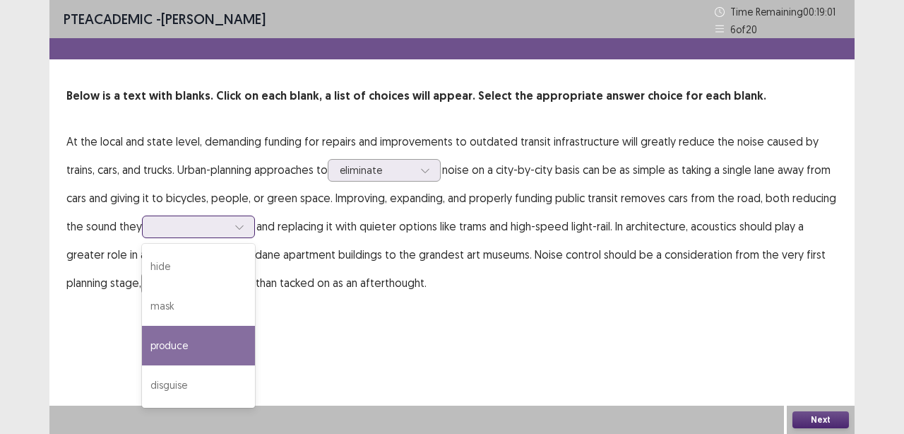
click at [190, 348] on div "produce" at bounding box center [198, 346] width 113 height 40
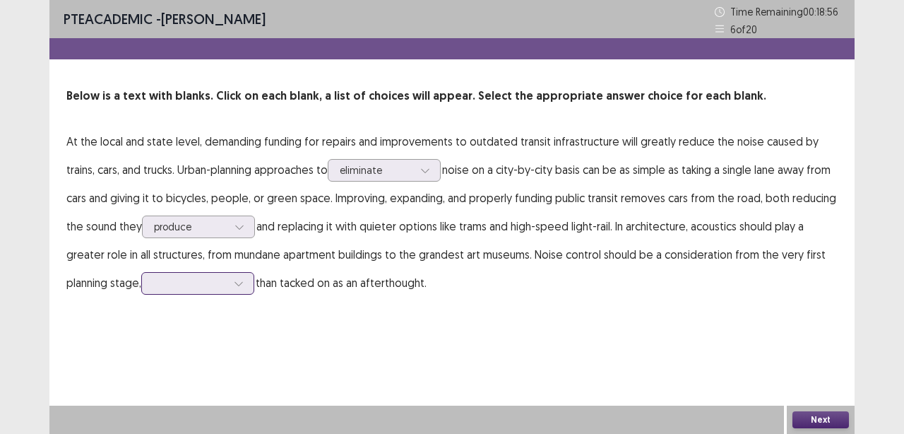
click at [228, 291] on div at bounding box center [238, 283] width 21 height 21
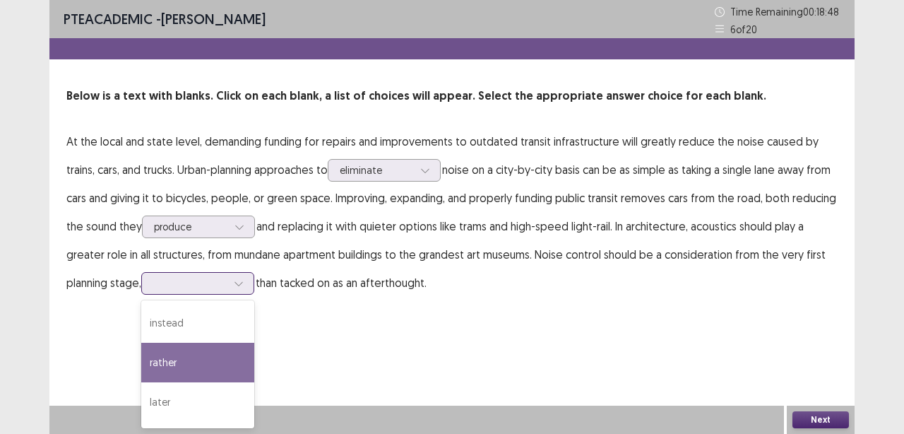
click at [158, 362] on div "rather" at bounding box center [197, 363] width 113 height 40
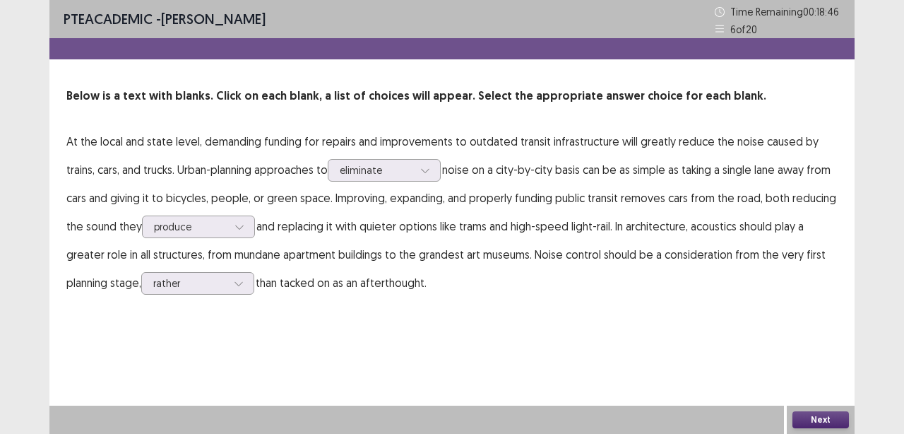
click at [834, 422] on button "Next" at bounding box center [821, 419] width 57 height 17
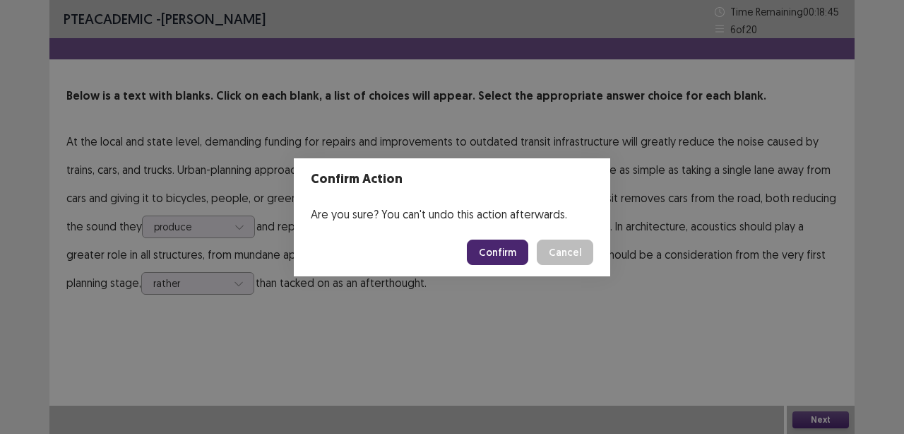
click at [519, 251] on button "Confirm" at bounding box center [497, 251] width 61 height 25
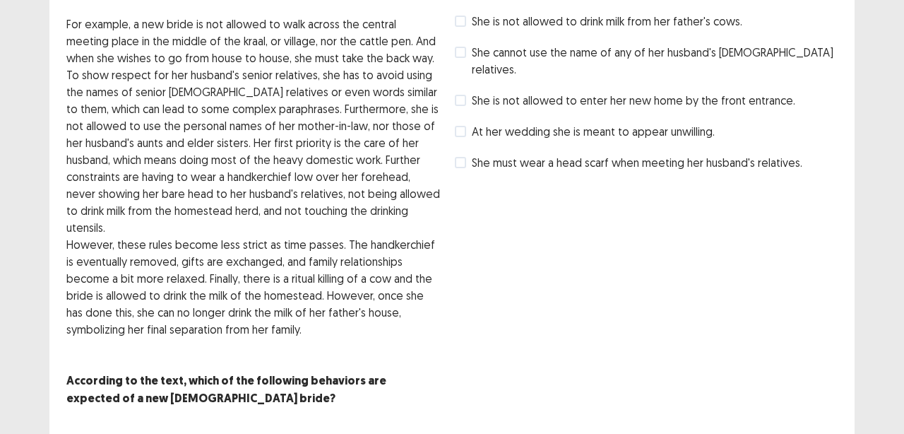
scroll to position [209, 0]
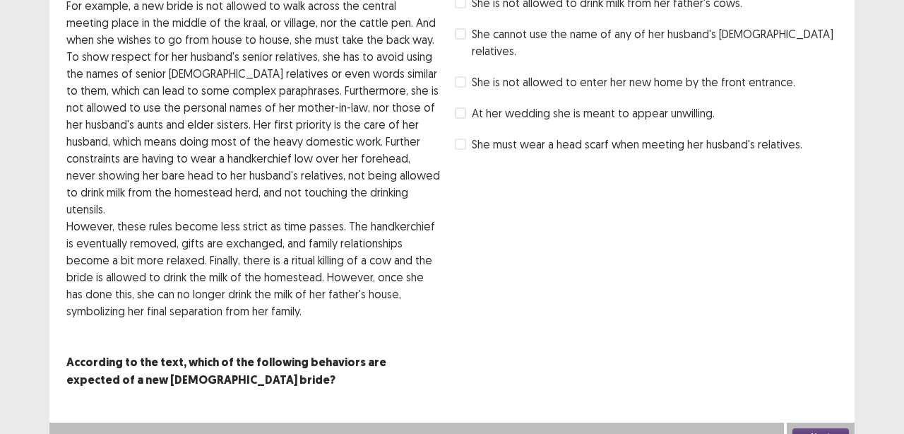
click at [826, 428] on button "Next" at bounding box center [821, 436] width 57 height 17
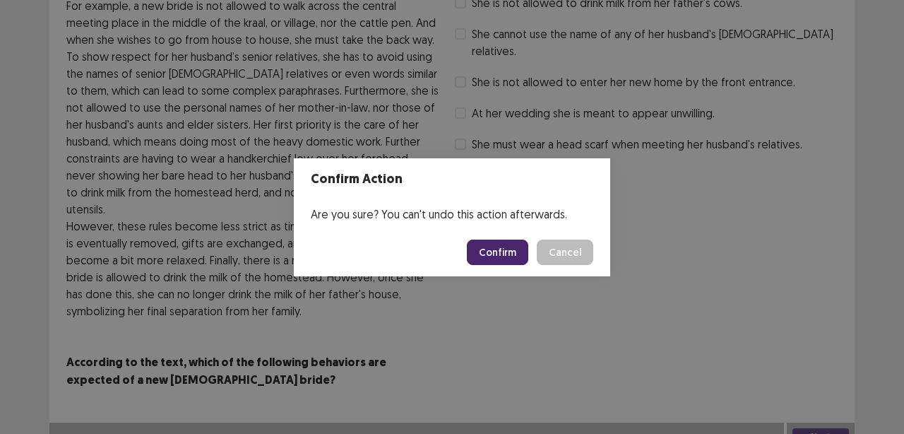
click at [507, 251] on button "Confirm" at bounding box center [497, 251] width 61 height 25
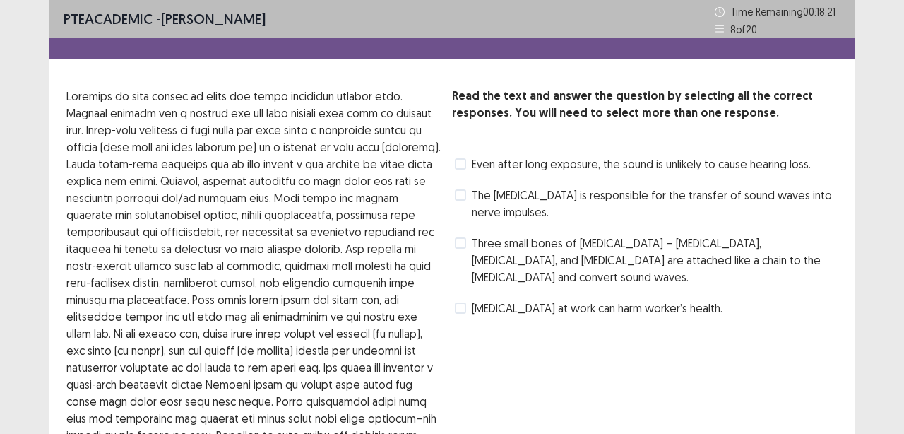
scroll to position [158, 0]
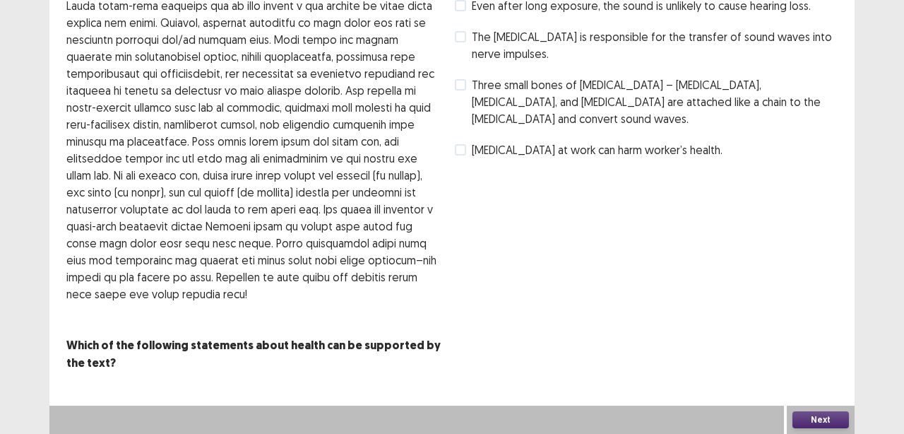
click at [825, 422] on button "Next" at bounding box center [821, 419] width 57 height 17
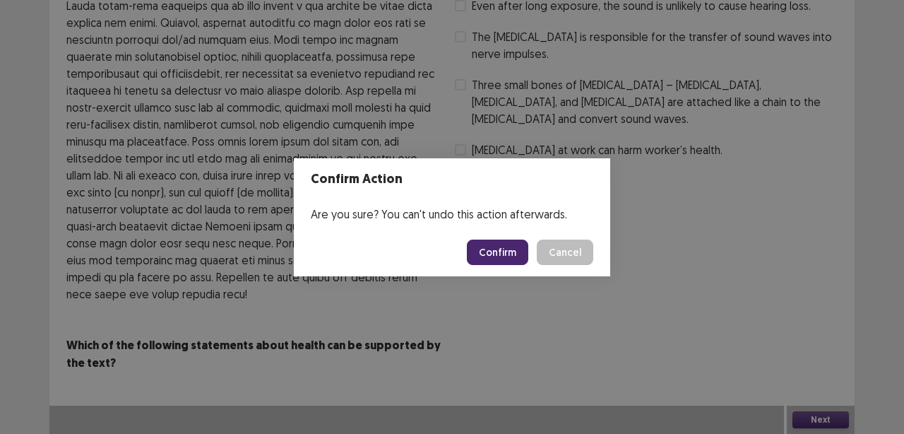
click at [505, 256] on button "Confirm" at bounding box center [497, 251] width 61 height 25
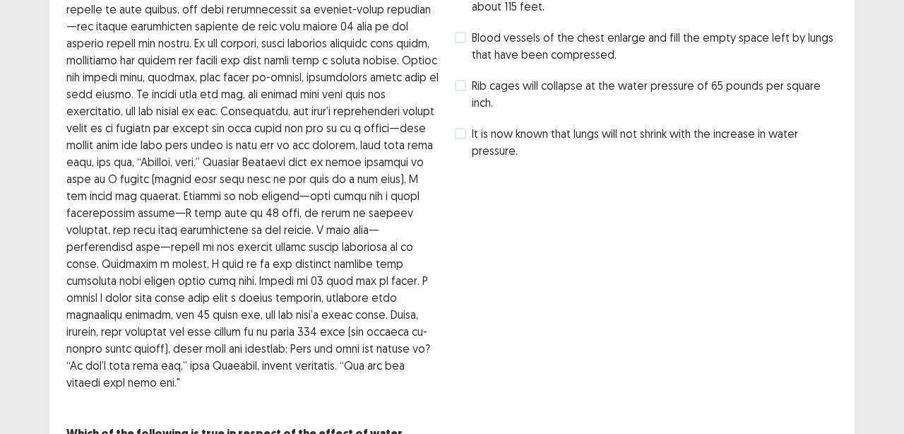
scroll to position [294, 0]
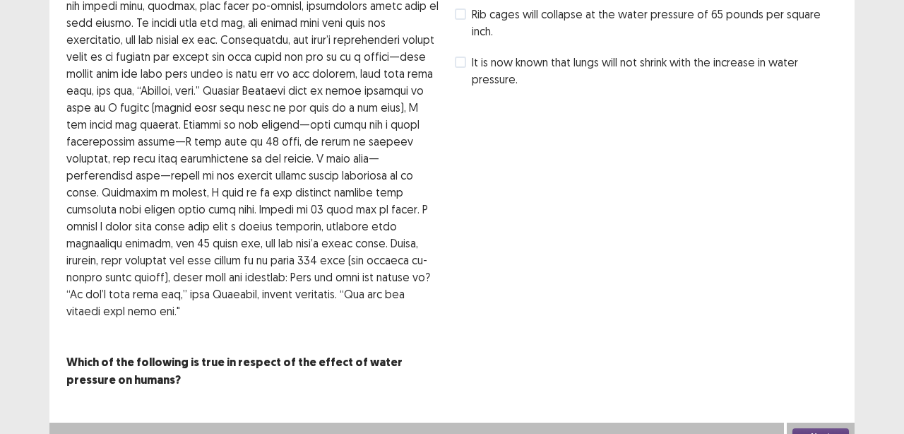
click at [822, 428] on button "Next" at bounding box center [821, 436] width 57 height 17
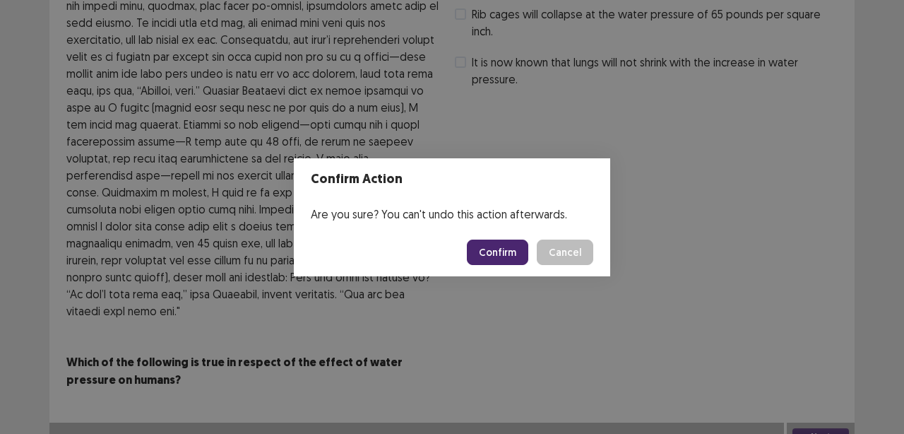
click at [506, 255] on button "Confirm" at bounding box center [497, 251] width 61 height 25
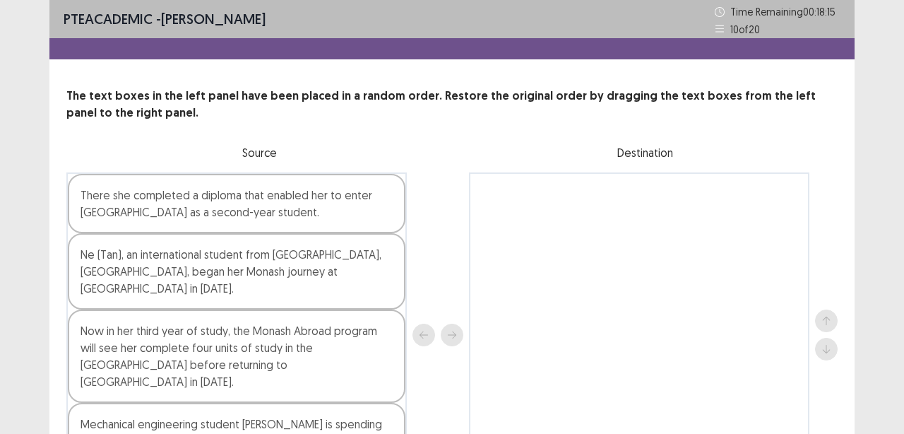
scroll to position [75, 0]
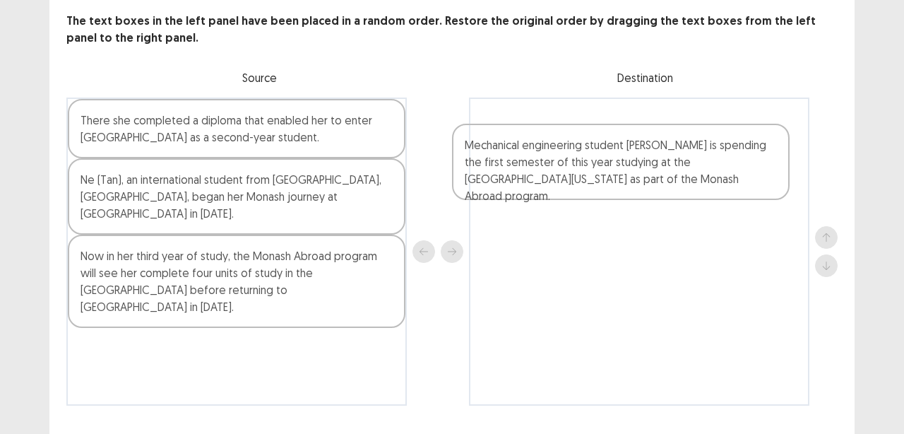
drag, startPoint x: 224, startPoint y: 336, endPoint x: 613, endPoint y: 166, distance: 424.8
click at [613, 166] on div "There she completed a diploma that enabled her to enter Monash University as a …" at bounding box center [451, 251] width 771 height 308
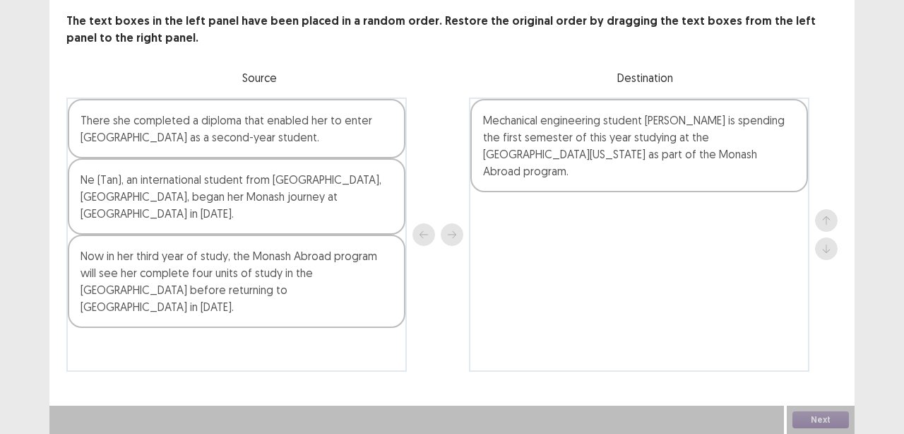
click at [212, 204] on div "Ne (Tan), an international student from Shanghai, China, began her Monash journ…" at bounding box center [237, 196] width 338 height 76
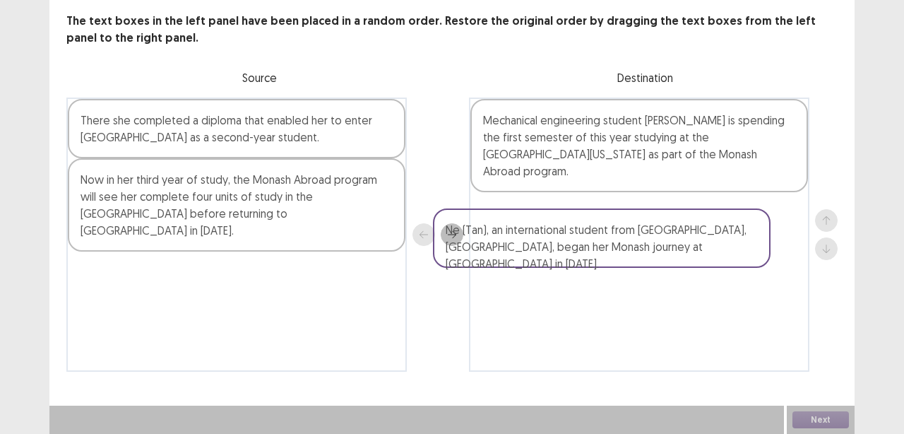
drag, startPoint x: 212, startPoint y: 204, endPoint x: 591, endPoint y: 251, distance: 382.2
click at [591, 251] on div "There she completed a diploma that enabled her to enter Monash University as a …" at bounding box center [451, 234] width 771 height 274
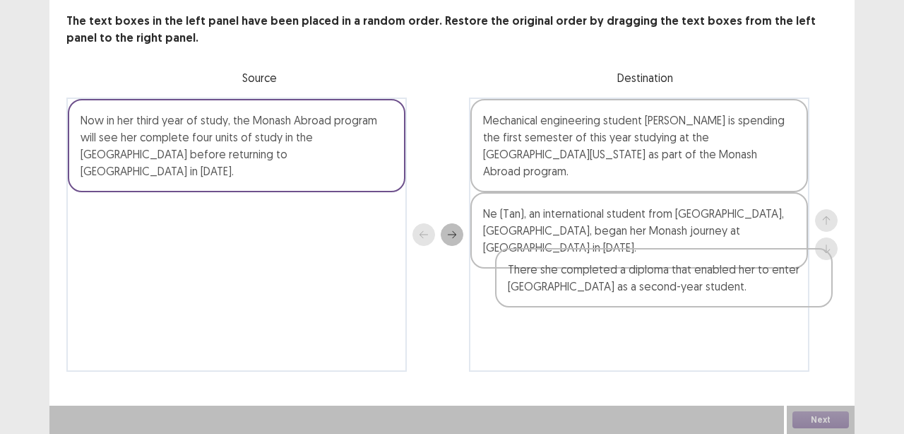
drag, startPoint x: 283, startPoint y: 122, endPoint x: 732, endPoint y: 271, distance: 473.3
click at [732, 271] on div "There she completed a diploma that enabled her to enter Monash University as a …" at bounding box center [451, 234] width 771 height 274
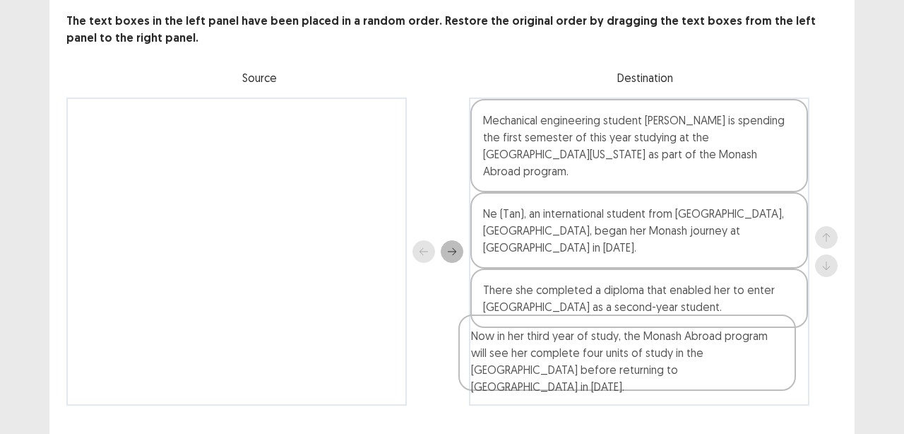
drag, startPoint x: 291, startPoint y: 133, endPoint x: 692, endPoint y: 348, distance: 454.8
click at [692, 348] on div "Now in her third year of study, the Monash Abroad program will see her complete…" at bounding box center [451, 251] width 771 height 308
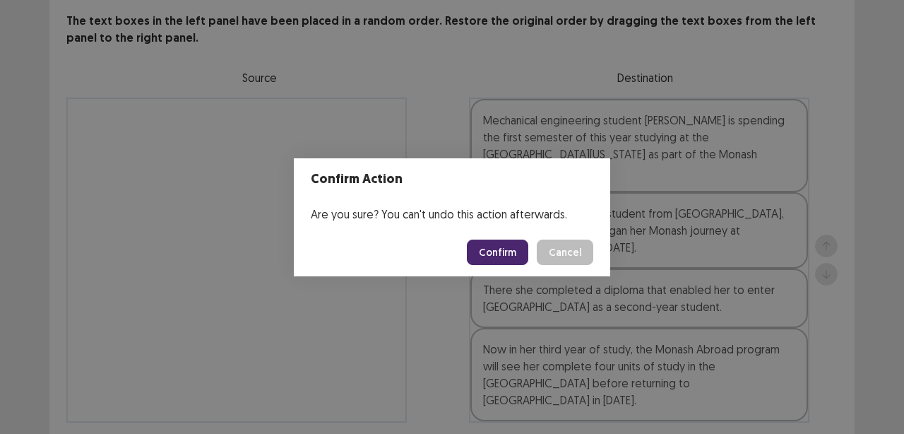
click at [492, 246] on button "Confirm" at bounding box center [497, 251] width 61 height 25
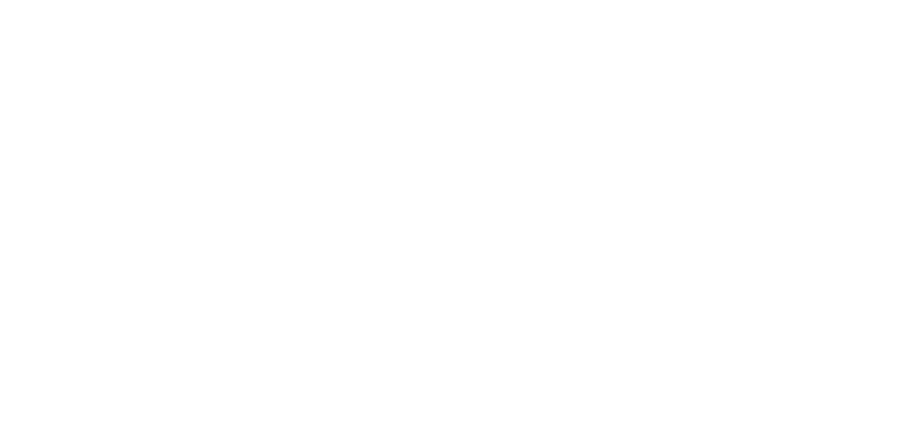
scroll to position [0, 0]
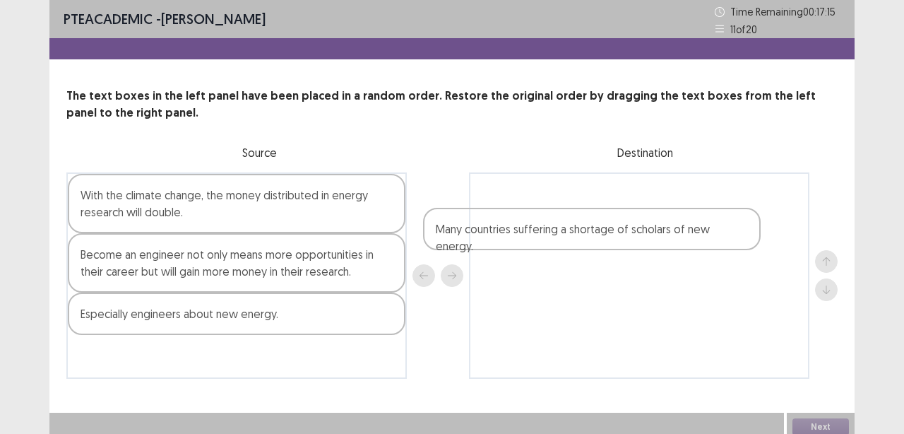
drag, startPoint x: 243, startPoint y: 203, endPoint x: 603, endPoint y: 235, distance: 361.6
click at [603, 235] on div "Many countries suffering a shortage of scholars of new energy. With the climate…" at bounding box center [451, 275] width 771 height 206
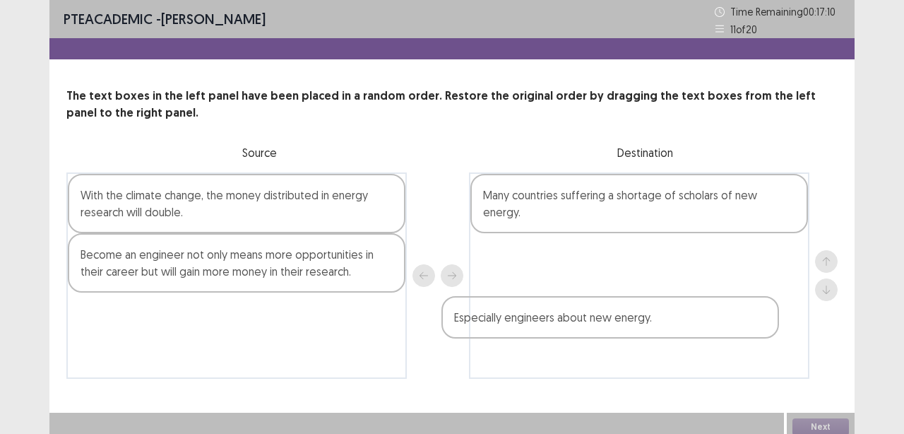
scroll to position [1, 0]
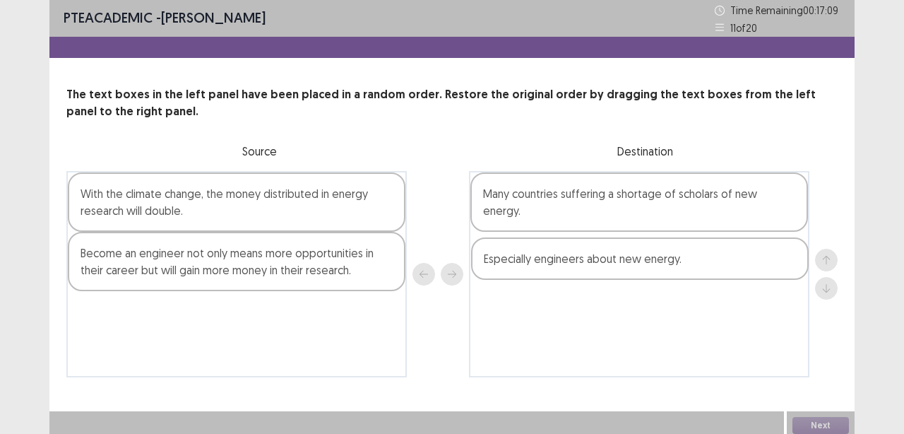
drag, startPoint x: 208, startPoint y: 325, endPoint x: 625, endPoint y: 259, distance: 421.9
click at [625, 259] on div "With the climate change, the money distributed in energy research will double. …" at bounding box center [451, 274] width 771 height 206
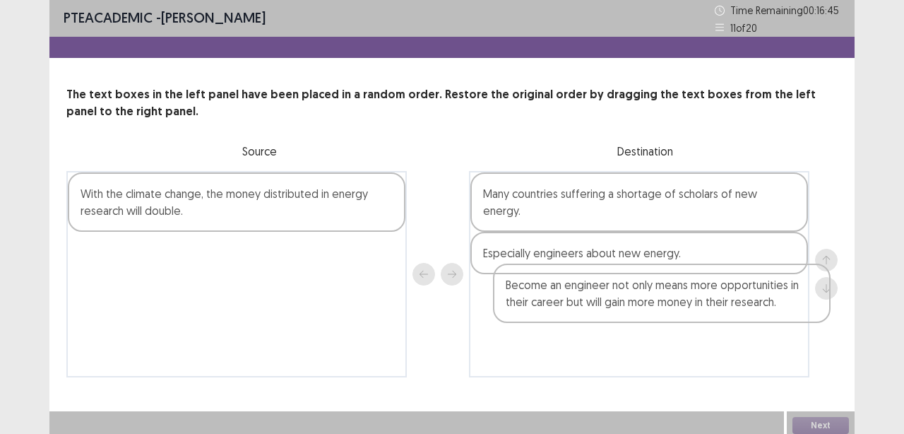
drag, startPoint x: 194, startPoint y: 265, endPoint x: 624, endPoint y: 297, distance: 430.6
click at [624, 297] on div "With the climate change, the money distributed in energy research will double. …" at bounding box center [451, 274] width 771 height 206
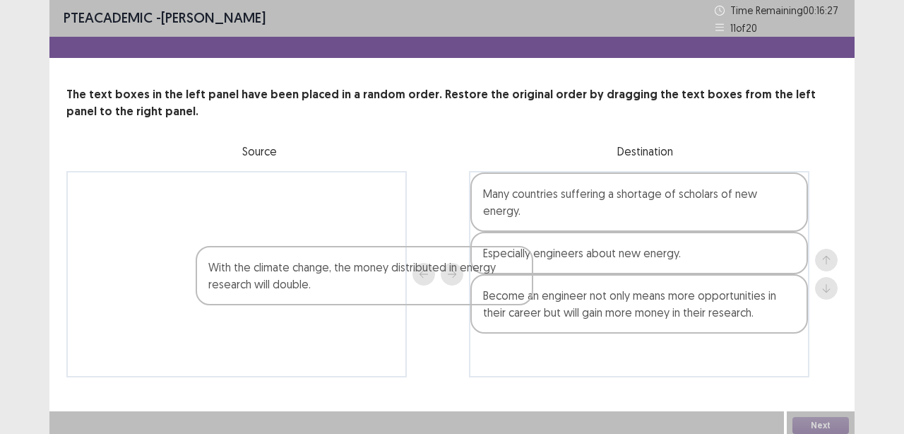
scroll to position [7, 0]
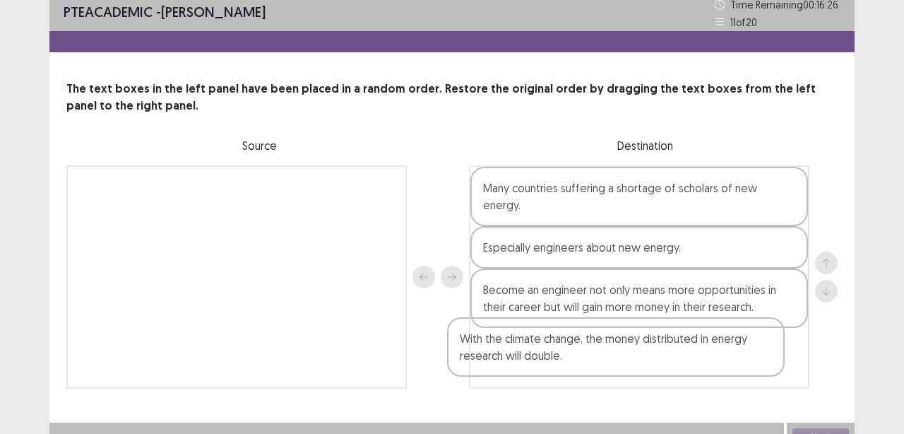
drag, startPoint x: 240, startPoint y: 206, endPoint x: 626, endPoint y: 351, distance: 412.0
click at [626, 351] on div "With the climate change, the money distributed in energy research will double. …" at bounding box center [451, 276] width 771 height 223
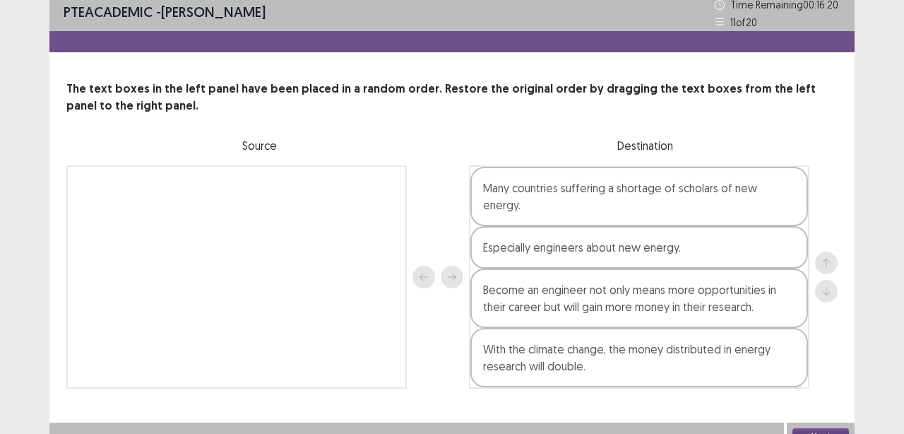
click at [820, 428] on button "Next" at bounding box center [821, 436] width 57 height 17
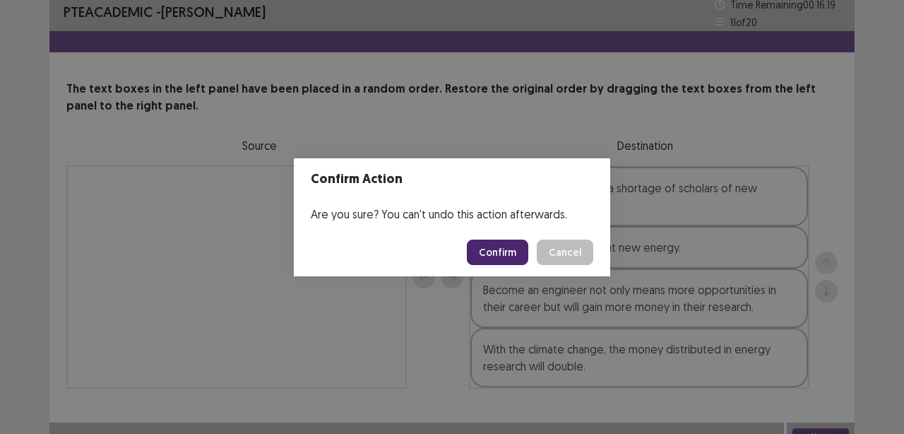
click at [490, 256] on button "Confirm" at bounding box center [497, 251] width 61 height 25
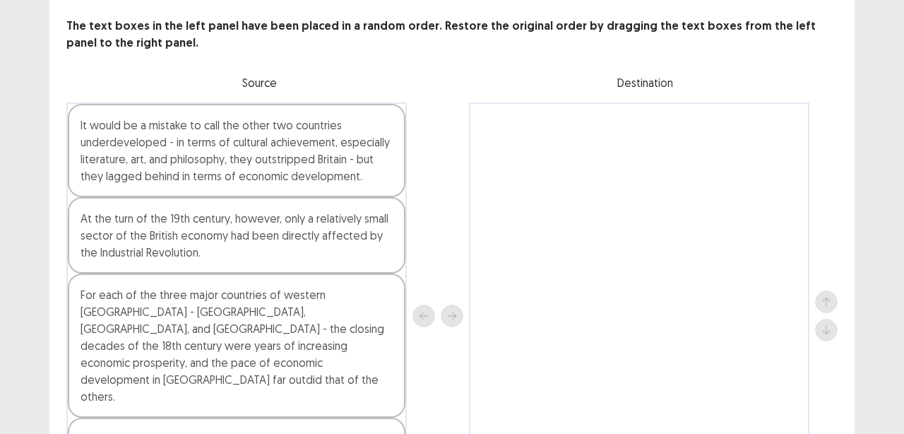
scroll to position [71, 0]
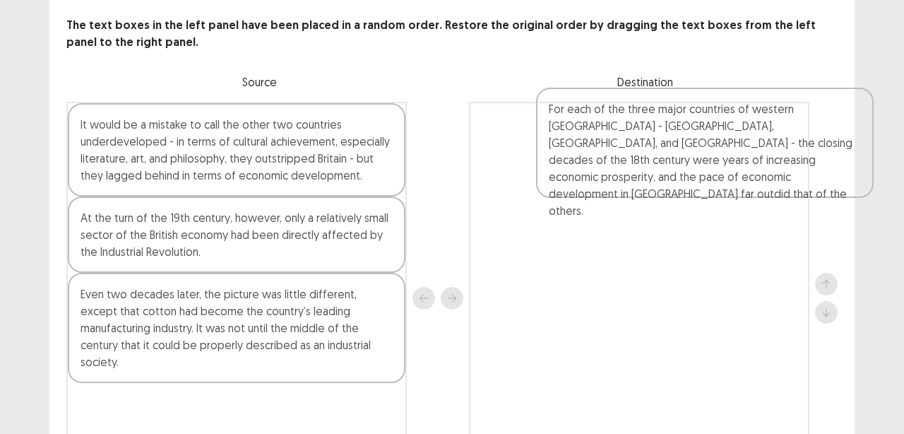
drag, startPoint x: 148, startPoint y: 337, endPoint x: 626, endPoint y: 146, distance: 515.1
click at [626, 146] on div "It would be a mistake to call the other two countries underdeveloped - in terms…" at bounding box center [451, 298] width 771 height 393
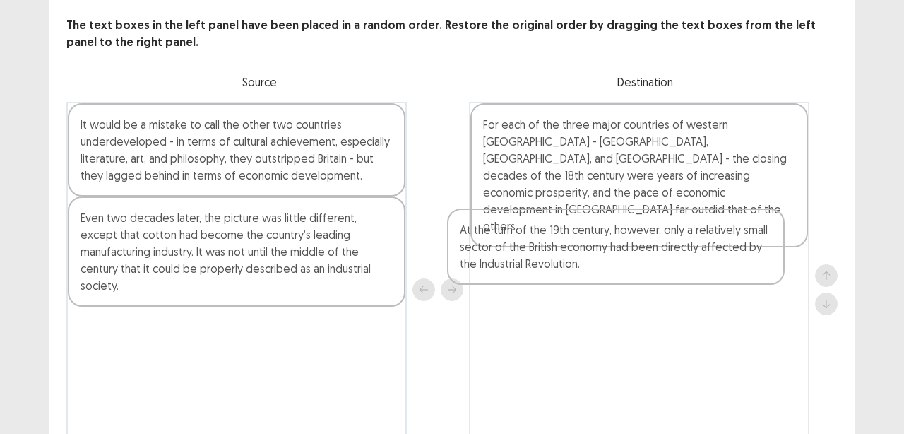
drag, startPoint x: 140, startPoint y: 237, endPoint x: 541, endPoint y: 242, distance: 401.2
click at [541, 242] on div "It would be a mistake to call the other two countries underdeveloped - in terms…" at bounding box center [451, 290] width 771 height 376
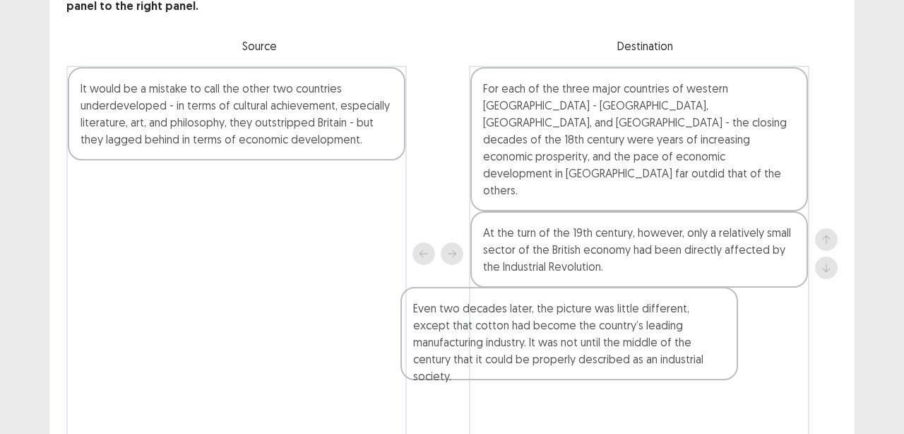
drag, startPoint x: 180, startPoint y: 255, endPoint x: 530, endPoint y: 345, distance: 361.7
click at [530, 345] on div "It would be a mistake to call the other two countries underdeveloped - in terms…" at bounding box center [451, 254] width 771 height 376
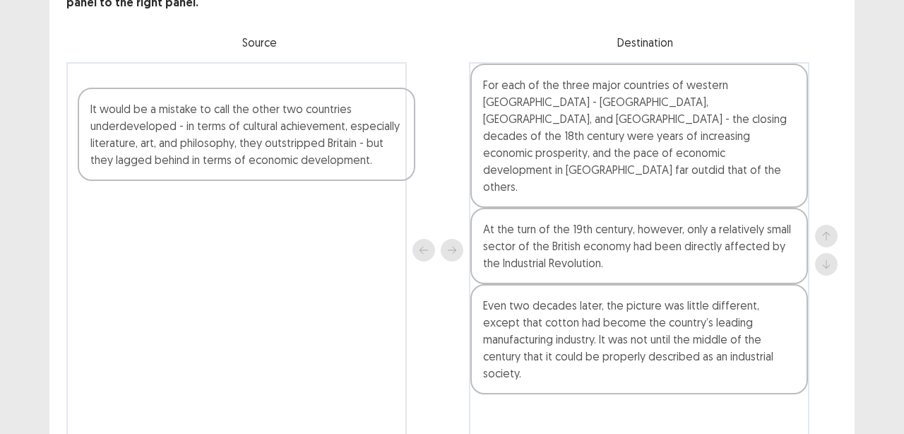
scroll to position [177, 0]
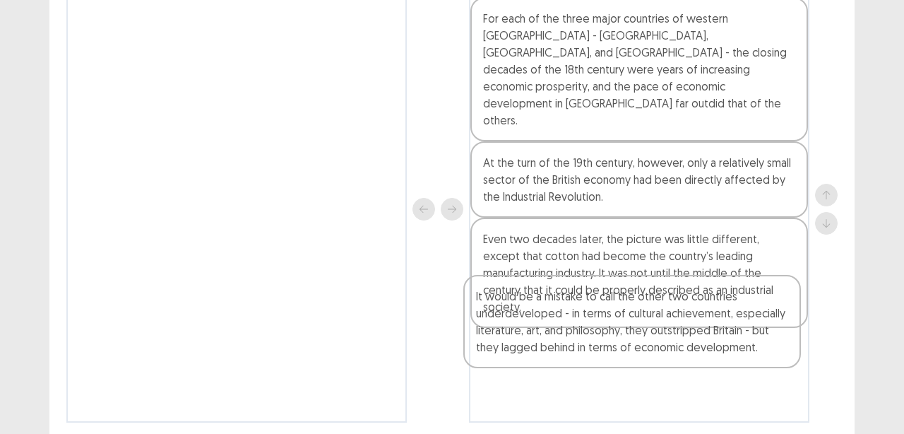
drag, startPoint x: 175, startPoint y: 107, endPoint x: 573, endPoint y: 326, distance: 454.0
click at [573, 326] on div "It would be a mistake to call the other two countries underdeveloped - in terms…" at bounding box center [451, 209] width 771 height 427
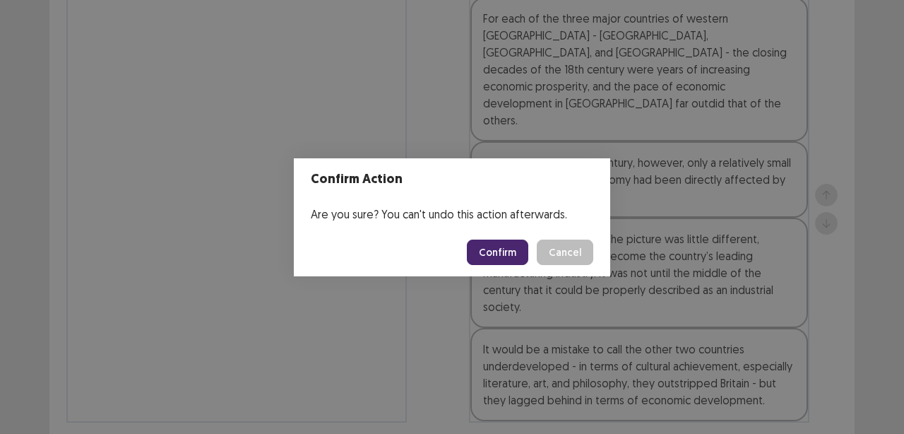
click at [490, 256] on button "Confirm" at bounding box center [497, 251] width 61 height 25
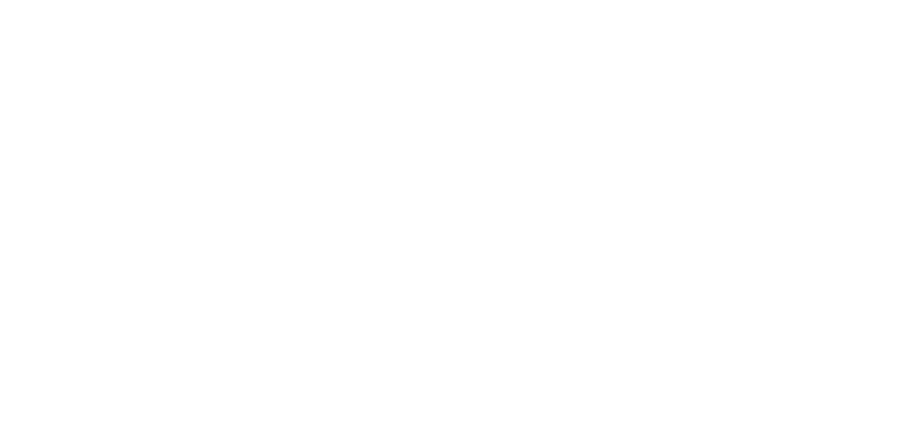
scroll to position [0, 0]
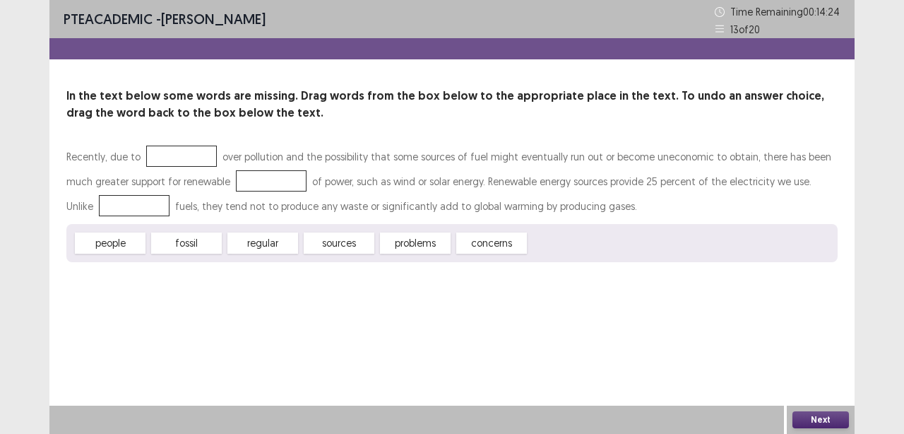
click at [343, 240] on div "sources" at bounding box center [339, 242] width 71 height 21
click at [352, 244] on div "sources" at bounding box center [339, 243] width 78 height 23
drag, startPoint x: 352, startPoint y: 244, endPoint x: 244, endPoint y: 182, distance: 124.3
drag, startPoint x: 181, startPoint y: 241, endPoint x: 107, endPoint y: 206, distance: 81.8
click at [350, 249] on div "concerns" at bounding box center [339, 242] width 71 height 21
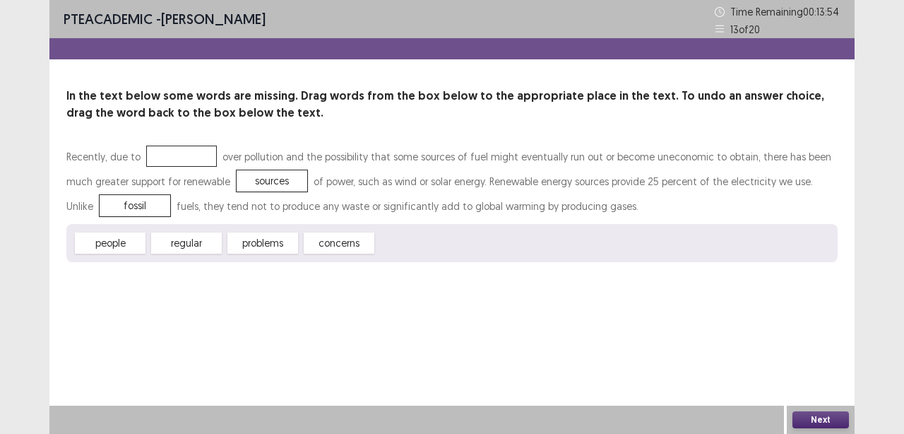
drag, startPoint x: 350, startPoint y: 249, endPoint x: 331, endPoint y: 239, distance: 21.8
click at [331, 239] on div "concerns" at bounding box center [339, 242] width 71 height 21
click at [336, 233] on div "concerns" at bounding box center [339, 242] width 71 height 21
drag, startPoint x: 319, startPoint y: 245, endPoint x: 162, endPoint y: 163, distance: 176.9
click at [817, 419] on button "Next" at bounding box center [821, 419] width 57 height 17
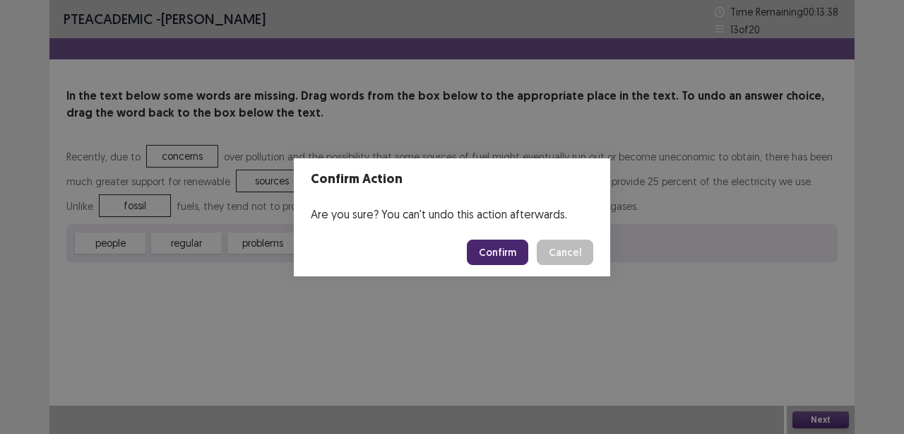
click at [499, 256] on button "Confirm" at bounding box center [497, 251] width 61 height 25
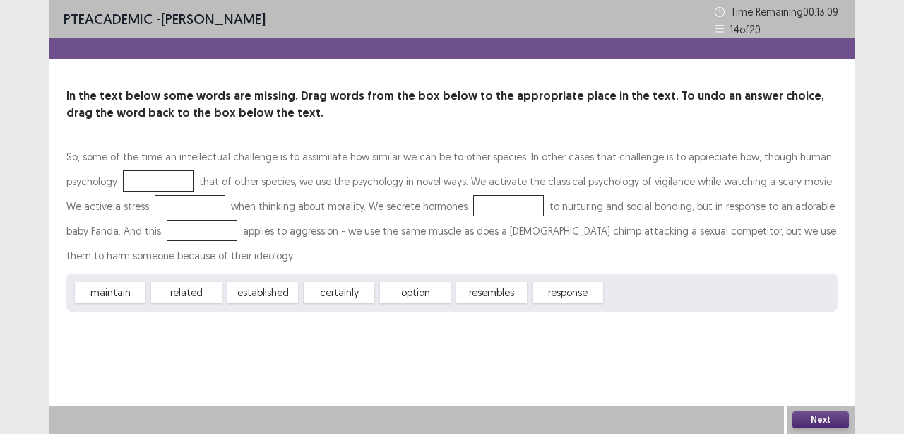
click at [565, 292] on div "response" at bounding box center [568, 292] width 71 height 21
drag, startPoint x: 565, startPoint y: 292, endPoint x: 369, endPoint y: 280, distance: 196.7
click at [466, 292] on div "response" at bounding box center [505, 292] width 78 height 23
drag, startPoint x: 564, startPoint y: 295, endPoint x: 441, endPoint y: 283, distance: 124.2
click at [533, 283] on div "response" at bounding box center [568, 292] width 71 height 21
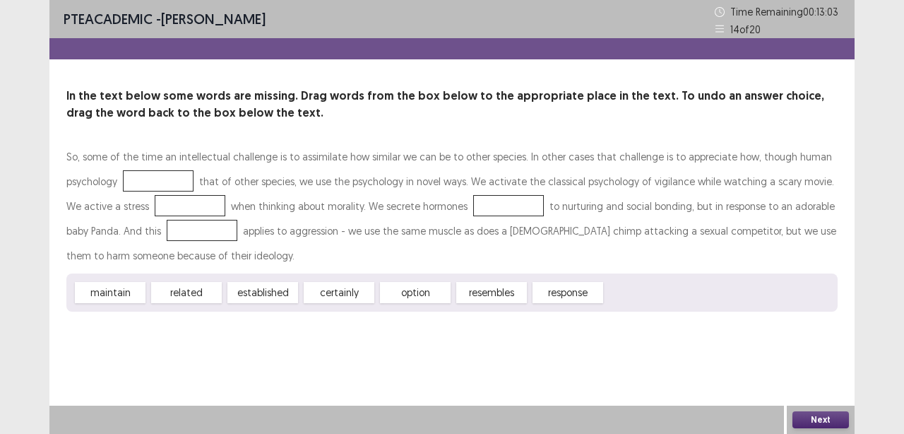
click at [552, 290] on div "response" at bounding box center [568, 292] width 71 height 21
drag, startPoint x: 552, startPoint y: 290, endPoint x: 136, endPoint y: 168, distance: 434.3
drag, startPoint x: 153, startPoint y: 179, endPoint x: 165, endPoint y: 207, distance: 30.1
drag, startPoint x: 104, startPoint y: 292, endPoint x: 477, endPoint y: 206, distance: 382.8
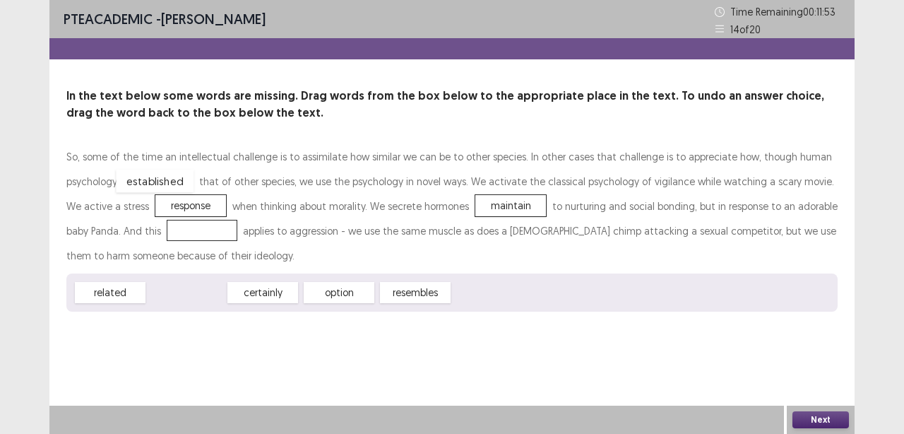
drag, startPoint x: 204, startPoint y: 290, endPoint x: 172, endPoint y: 179, distance: 116.0
drag, startPoint x: 483, startPoint y: 207, endPoint x: 158, endPoint y: 205, distance: 324.9
click at [158, 205] on div "So, some of the time an intellectual challenge is to assimilate how similar we …" at bounding box center [451, 206] width 771 height 124
drag, startPoint x: 158, startPoint y: 205, endPoint x: 166, endPoint y: 203, distance: 8.1
click at [166, 203] on div "response" at bounding box center [190, 205] width 71 height 21
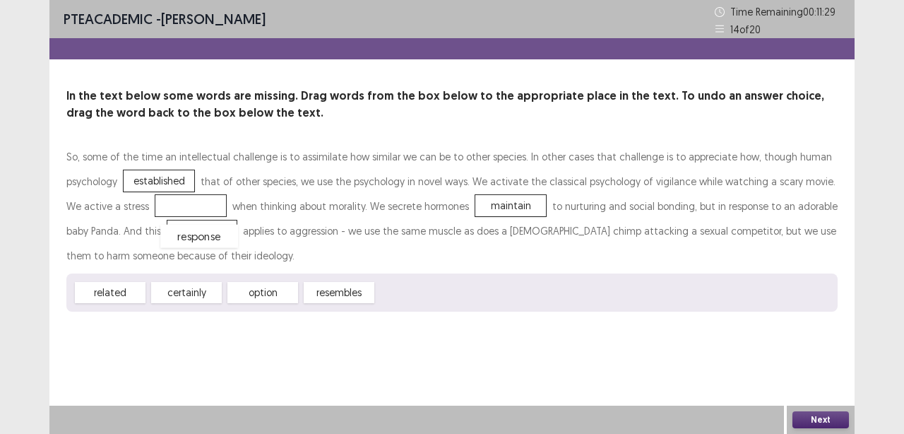
drag, startPoint x: 172, startPoint y: 203, endPoint x: 181, endPoint y: 234, distance: 32.2
drag, startPoint x: 191, startPoint y: 292, endPoint x: 182, endPoint y: 209, distance: 83.9
click at [824, 411] on button "Next" at bounding box center [821, 419] width 57 height 17
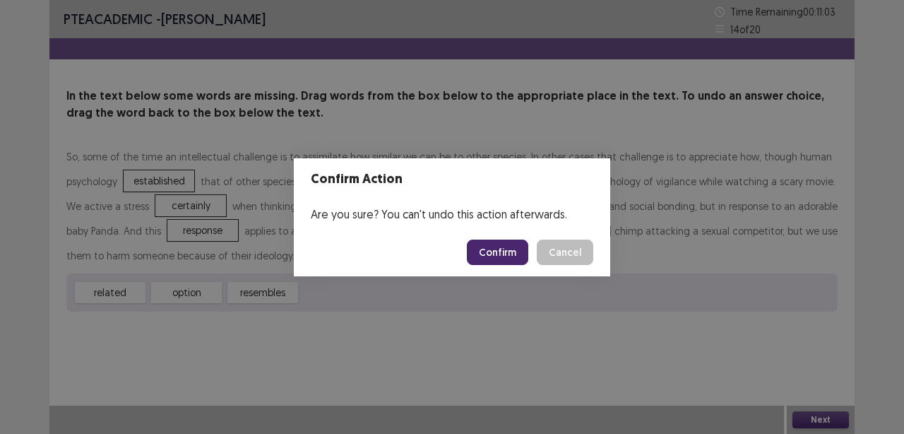
click at [497, 259] on button "Confirm" at bounding box center [497, 251] width 61 height 25
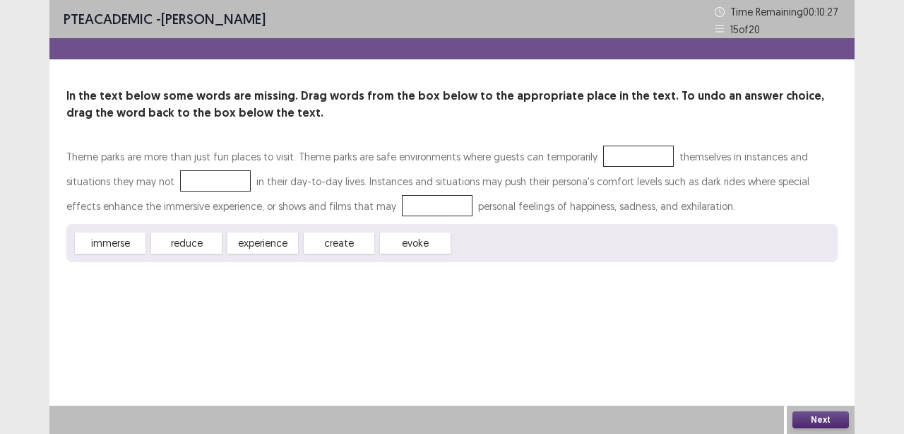
drag, startPoint x: 118, startPoint y: 243, endPoint x: 101, endPoint y: 247, distance: 17.5
click at [101, 247] on div "immerse" at bounding box center [110, 242] width 71 height 21
drag, startPoint x: 101, startPoint y: 247, endPoint x: 603, endPoint y: 162, distance: 509.3
click at [603, 162] on div "Theme parks are more than just fun places to visit. Theme parks are safe enviro…" at bounding box center [451, 203] width 771 height 118
click at [108, 244] on div "immerse" at bounding box center [110, 243] width 78 height 23
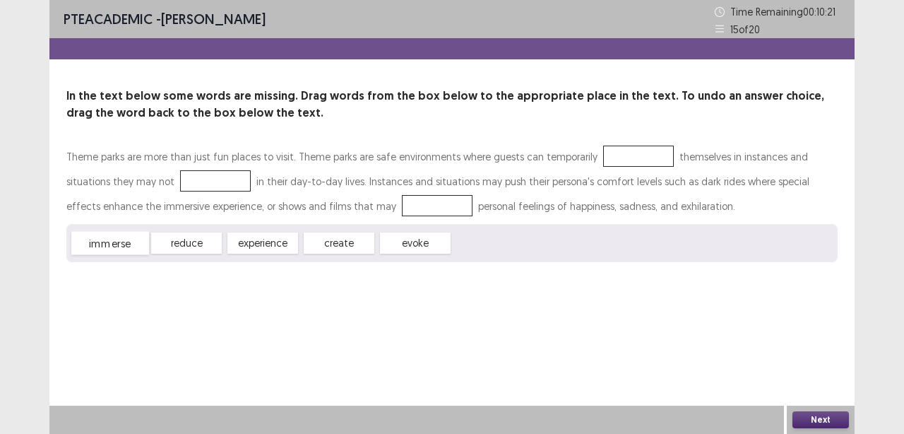
drag, startPoint x: 108, startPoint y: 244, endPoint x: 199, endPoint y: 220, distance: 94.2
click at [121, 234] on div "immerse" at bounding box center [110, 243] width 78 height 23
drag, startPoint x: 111, startPoint y: 240, endPoint x: 615, endPoint y: 158, distance: 511.1
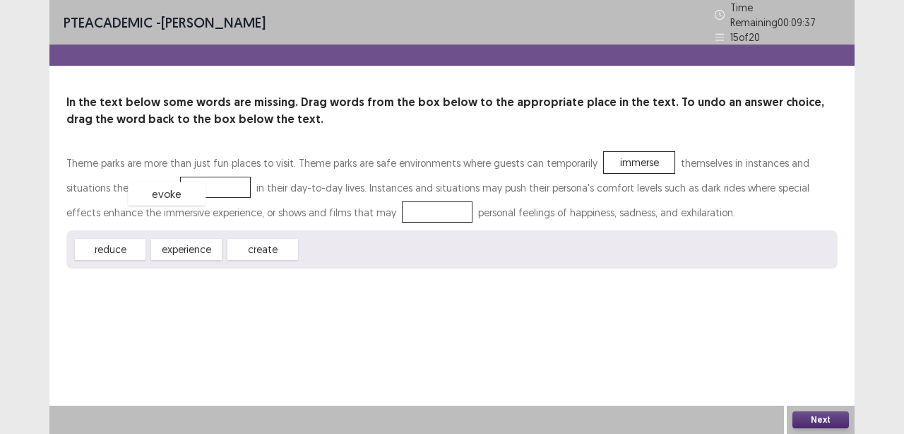
drag, startPoint x: 349, startPoint y: 247, endPoint x: 177, endPoint y: 191, distance: 181.2
click at [109, 245] on div "reduce" at bounding box center [110, 249] width 71 height 21
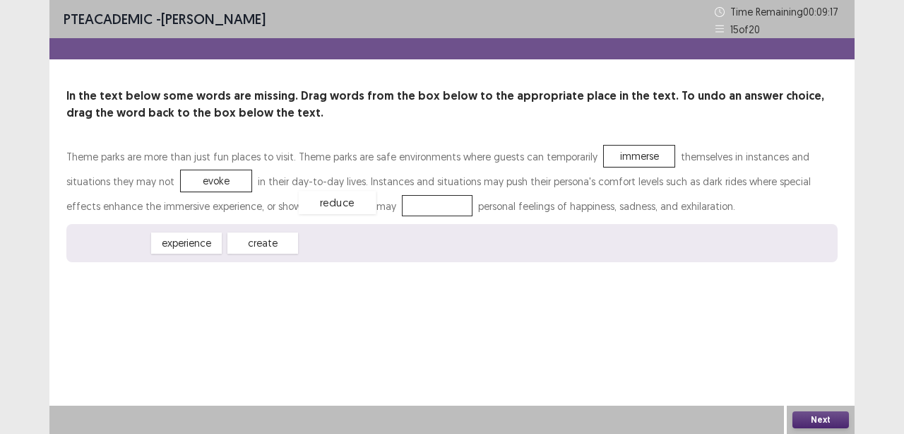
drag, startPoint x: 109, startPoint y: 245, endPoint x: 336, endPoint y: 205, distance: 230.3
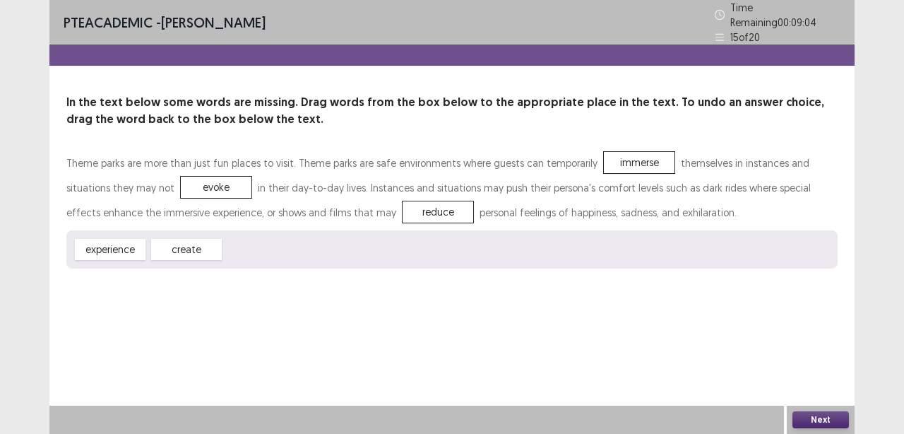
click at [828, 418] on button "Next" at bounding box center [821, 419] width 57 height 17
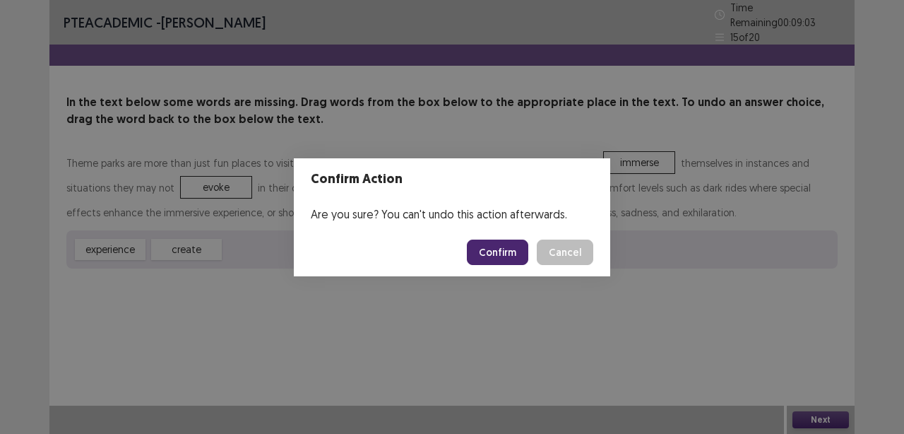
click at [496, 244] on button "Confirm" at bounding box center [497, 251] width 61 height 25
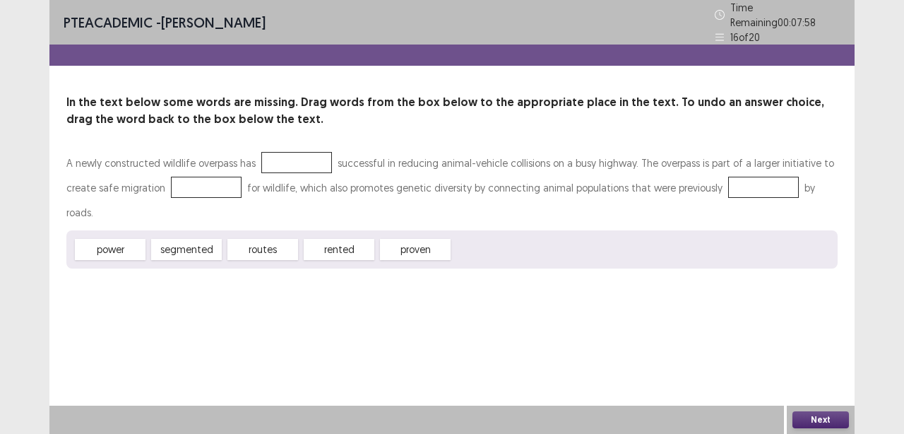
click at [419, 239] on div "proven" at bounding box center [415, 249] width 71 height 21
drag, startPoint x: 264, startPoint y: 220, endPoint x: 289, endPoint y: 155, distance: 68.9
drag, startPoint x: 179, startPoint y: 215, endPoint x: 193, endPoint y: 184, distance: 34.1
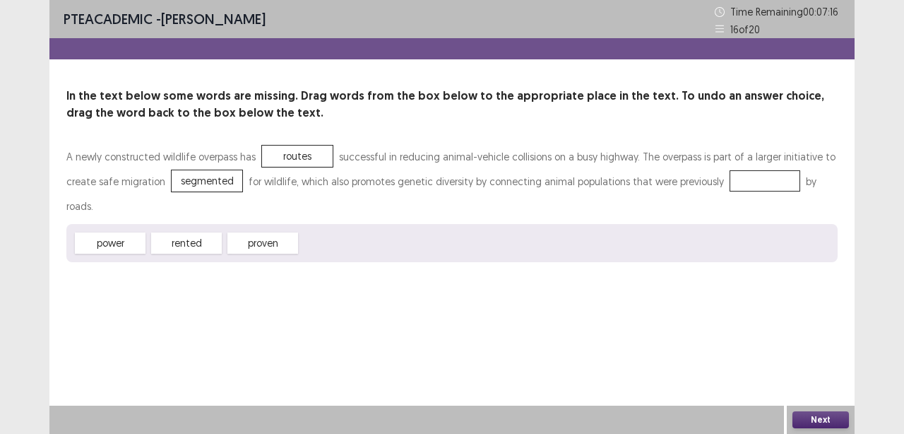
click at [102, 232] on div "power" at bounding box center [110, 242] width 71 height 21
drag, startPoint x: 102, startPoint y: 223, endPoint x: 113, endPoint y: 221, distance: 11.5
click at [113, 232] on div "power" at bounding box center [110, 242] width 71 height 21
click at [94, 232] on div "power" at bounding box center [110, 242] width 71 height 21
drag, startPoint x: 94, startPoint y: 213, endPoint x: 413, endPoint y: 213, distance: 319.3
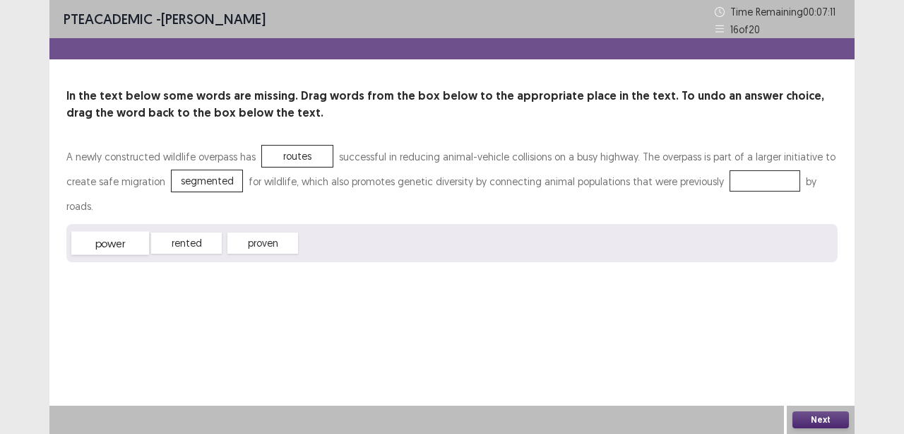
click at [149, 232] on div "power" at bounding box center [110, 243] width 78 height 23
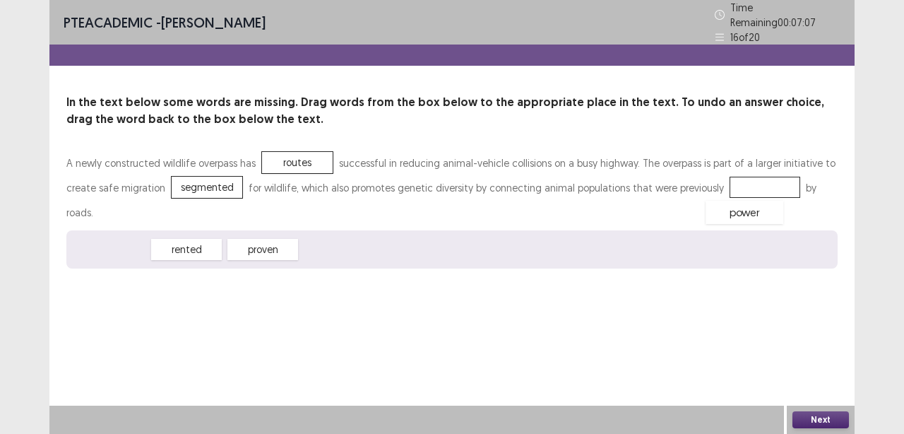
drag, startPoint x: 103, startPoint y: 223, endPoint x: 737, endPoint y: 186, distance: 635.4
click at [821, 416] on button "Next" at bounding box center [821, 419] width 57 height 17
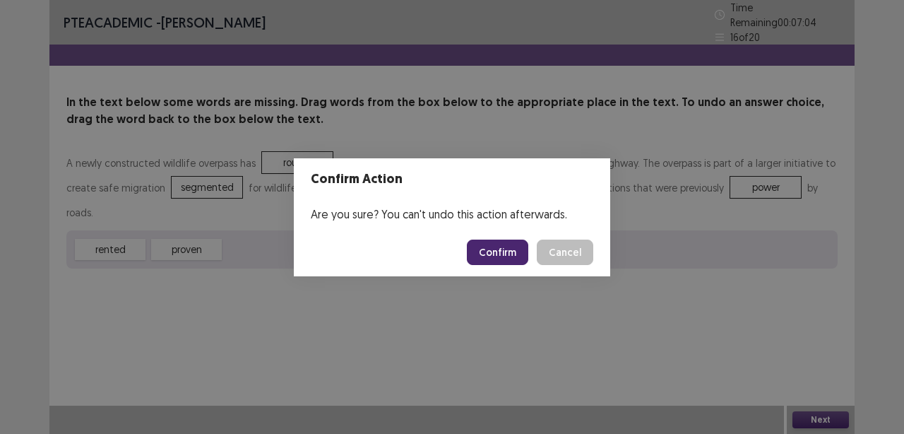
click at [487, 261] on button "Confirm" at bounding box center [497, 251] width 61 height 25
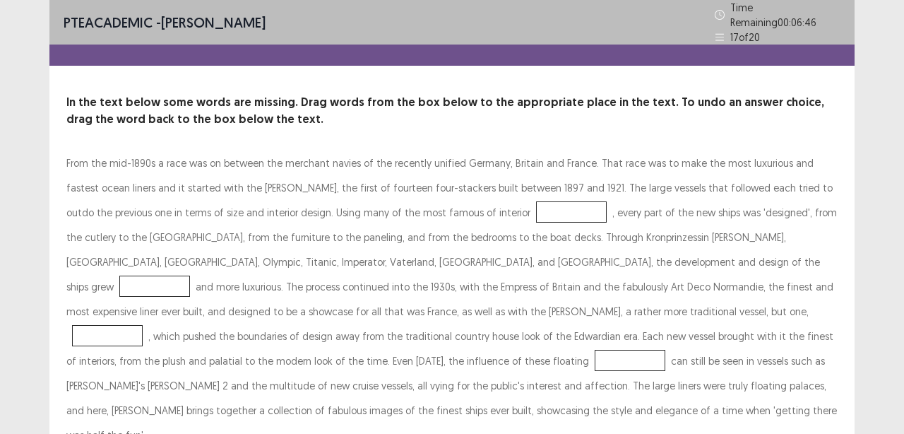
scroll to position [75, 0]
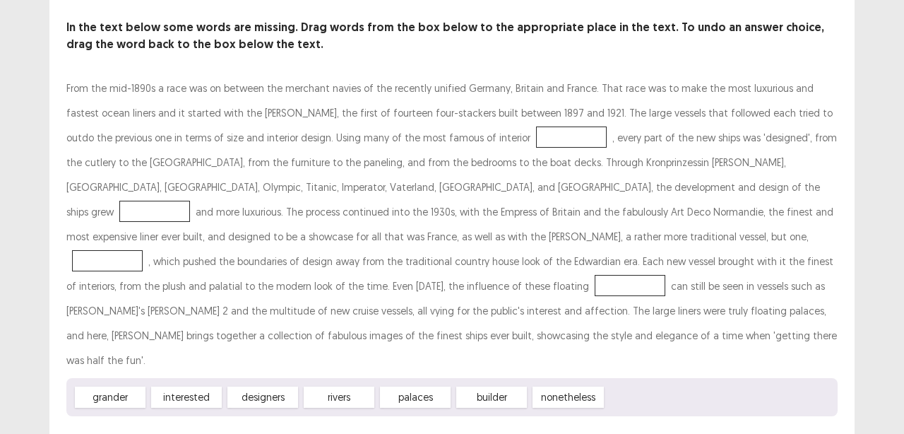
click at [265, 386] on div "designers" at bounding box center [262, 396] width 71 height 21
click at [268, 386] on div "designers" at bounding box center [262, 396] width 71 height 21
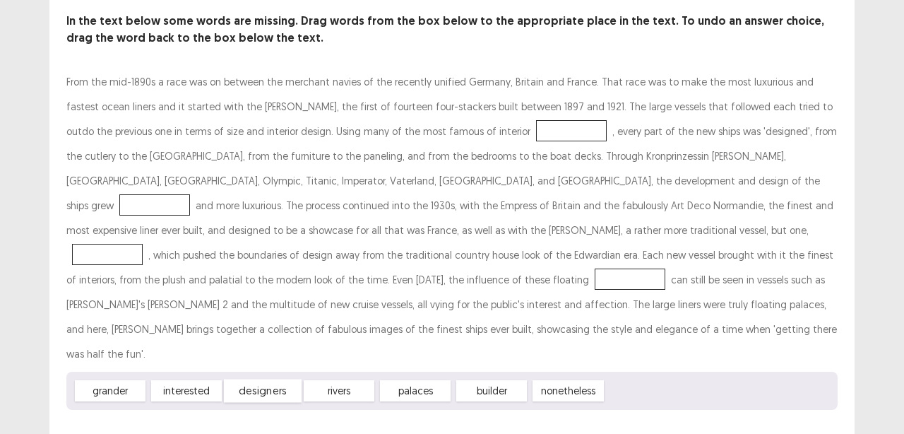
click at [265, 379] on div "designers" at bounding box center [263, 390] width 78 height 23
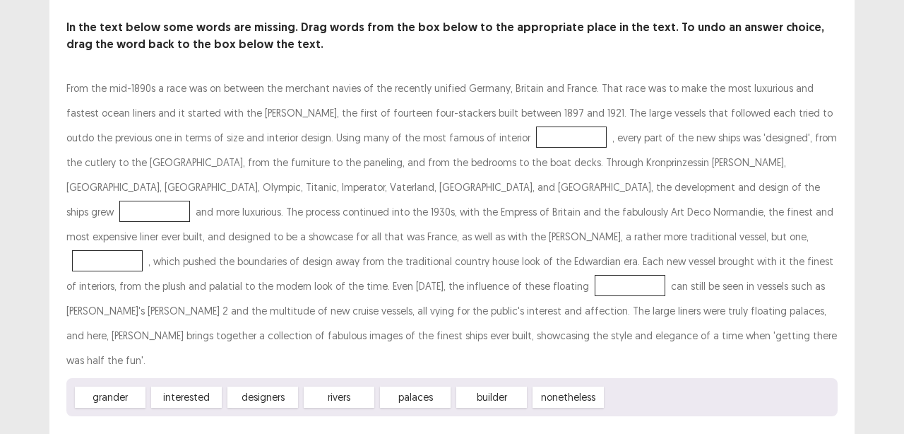
click at [269, 386] on div "designers" at bounding box center [262, 396] width 71 height 21
drag, startPoint x: 278, startPoint y: 364, endPoint x: 420, endPoint y: 218, distance: 204.3
click at [364, 249] on div "From the mid-1890s a race was on between the merchant navies of the recently un…" at bounding box center [451, 246] width 771 height 340
drag, startPoint x: 260, startPoint y: 367, endPoint x: 501, endPoint y: 133, distance: 335.7
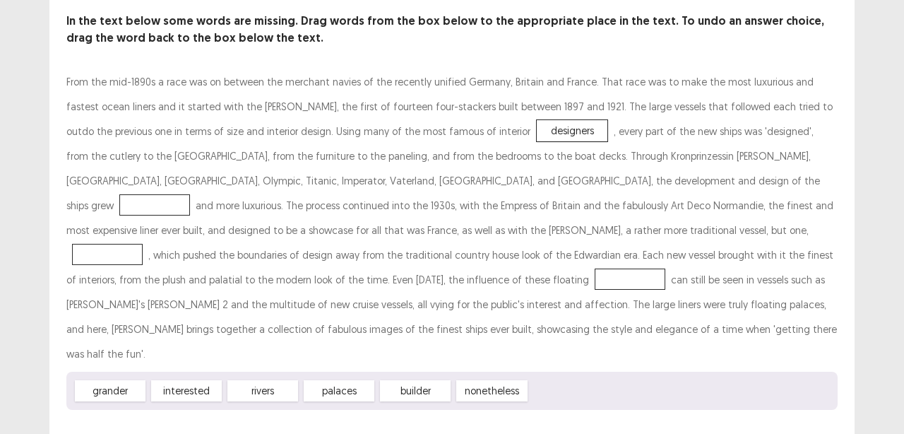
click at [254, 380] on div "rivers" at bounding box center [262, 390] width 71 height 21
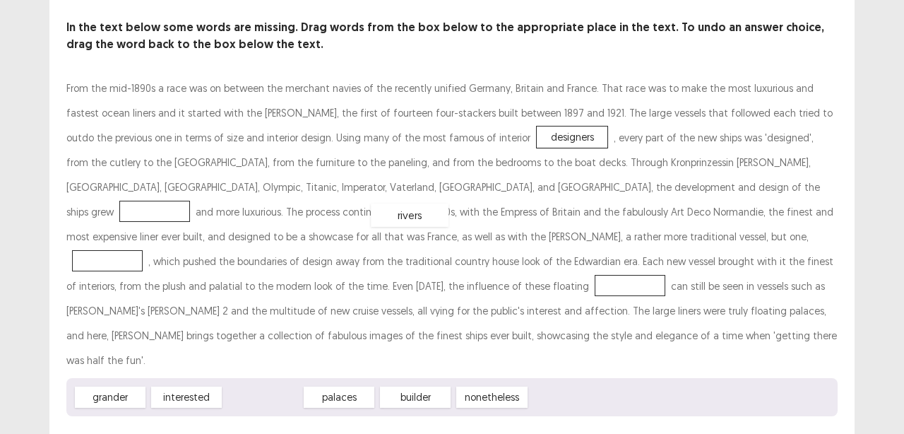
drag, startPoint x: 254, startPoint y: 360, endPoint x: 401, endPoint y: 177, distance: 234.1
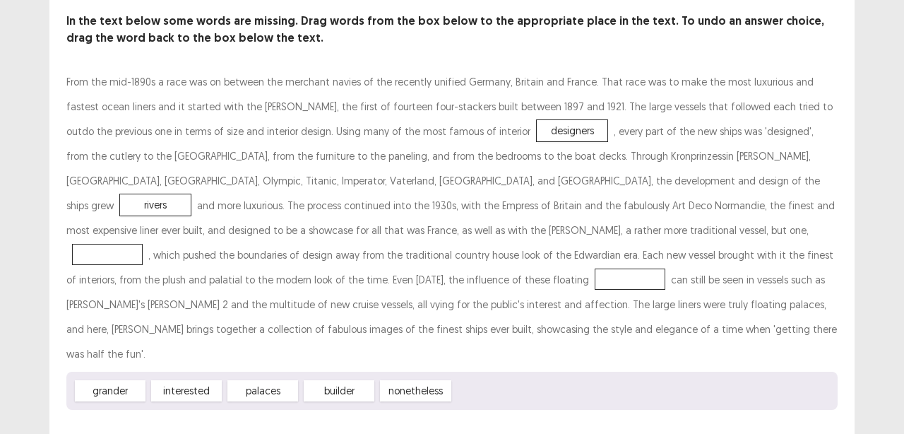
drag, startPoint x: 274, startPoint y: 365, endPoint x: 269, endPoint y: 375, distance: 11.1
click at [269, 380] on div "palaces" at bounding box center [262, 390] width 71 height 21
drag, startPoint x: 350, startPoint y: 364, endPoint x: 316, endPoint y: 306, distance: 66.8
click at [316, 328] on div "builder" at bounding box center [306, 339] width 78 height 23
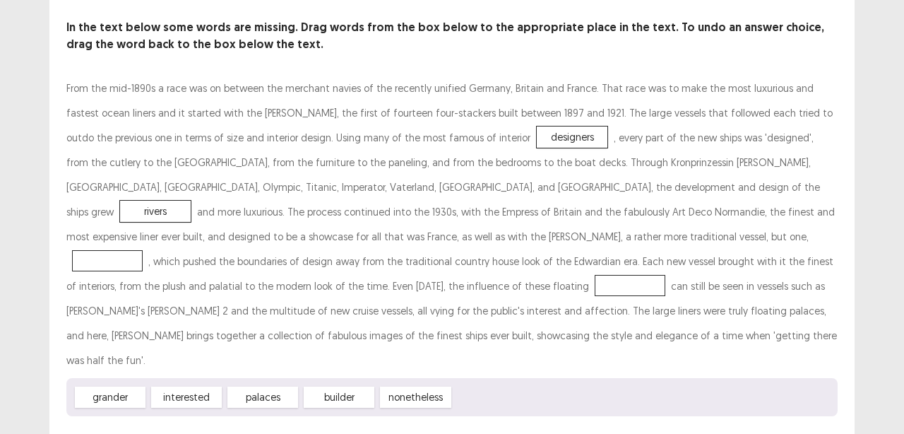
click at [335, 386] on div "builder" at bounding box center [339, 396] width 71 height 21
drag, startPoint x: 340, startPoint y: 366, endPoint x: 266, endPoint y: 273, distance: 118.6
click at [266, 326] on div "builder" at bounding box center [302, 337] width 78 height 23
drag, startPoint x: 333, startPoint y: 367, endPoint x: 276, endPoint y: 236, distance: 143.3
drag, startPoint x: 426, startPoint y: 182, endPoint x: 420, endPoint y: 177, distance: 8.0
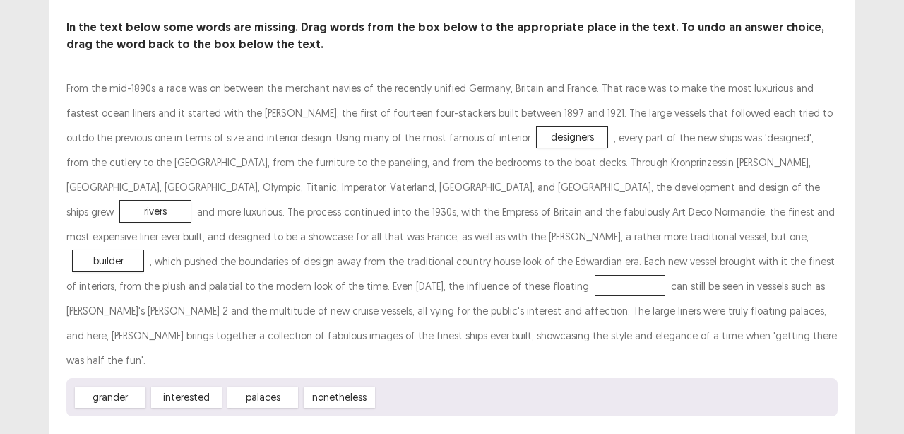
click at [191, 201] on div "rivers" at bounding box center [155, 211] width 71 height 21
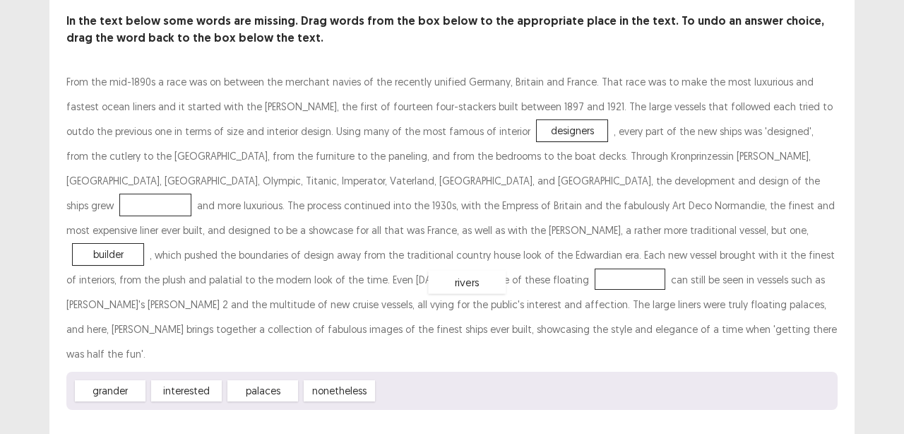
drag, startPoint x: 424, startPoint y: 181, endPoint x: 736, endPoint y: 259, distance: 321.7
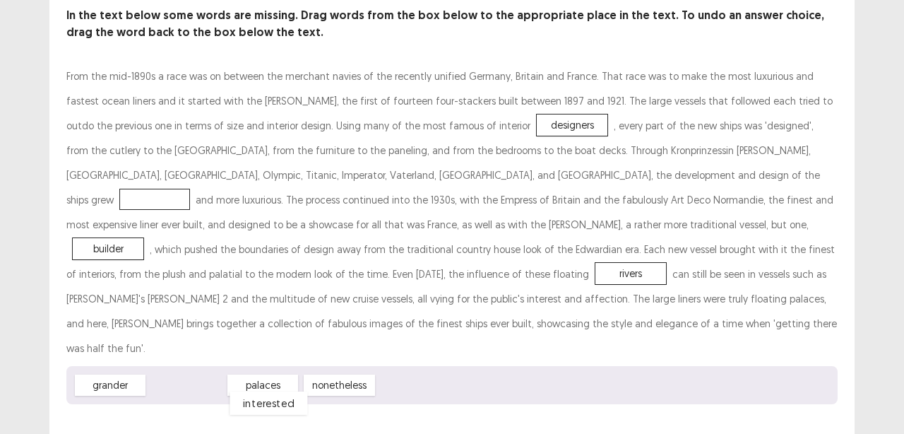
scroll to position [88, 0]
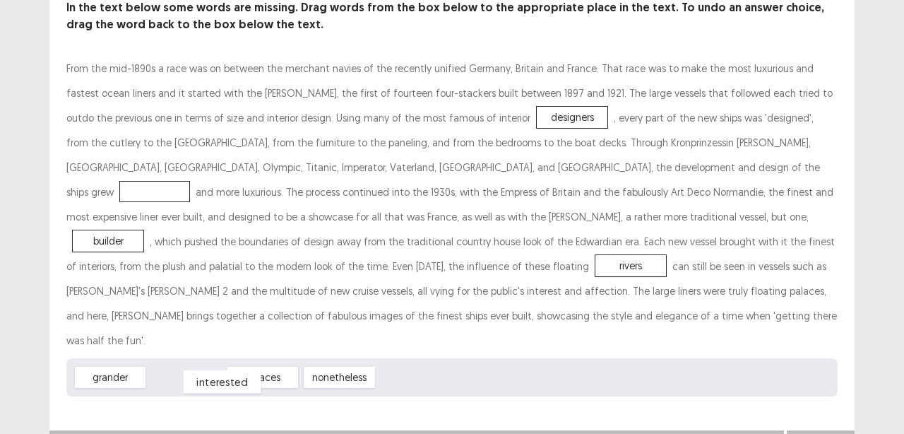
drag, startPoint x: 193, startPoint y: 367, endPoint x: 228, endPoint y: 358, distance: 36.5
click at [228, 370] on div "interested" at bounding box center [223, 381] width 78 height 23
drag, startPoint x: 117, startPoint y: 348, endPoint x: 415, endPoint y: 163, distance: 350.5
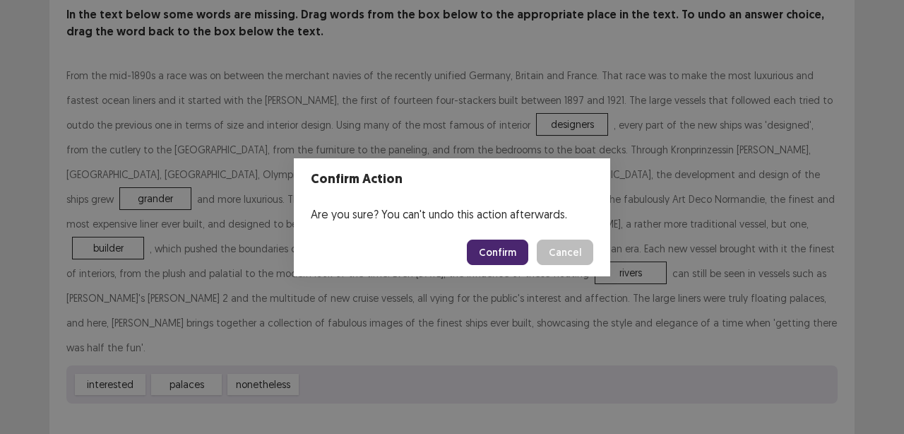
click at [504, 260] on button "Confirm" at bounding box center [497, 251] width 61 height 25
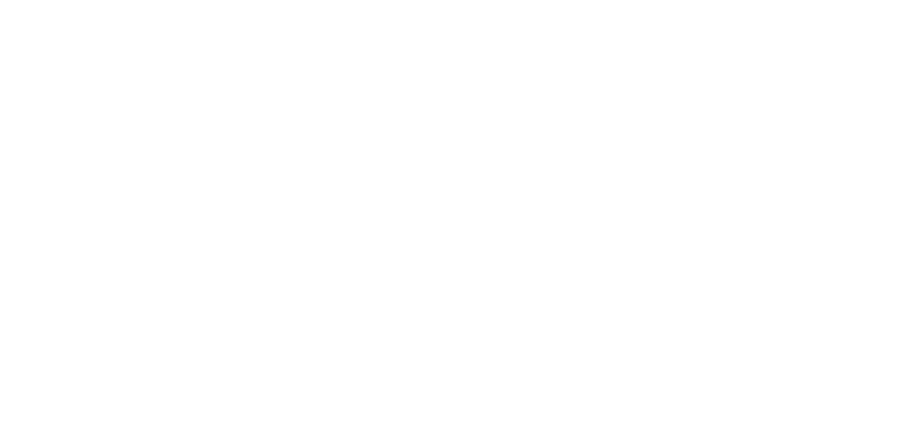
scroll to position [0, 0]
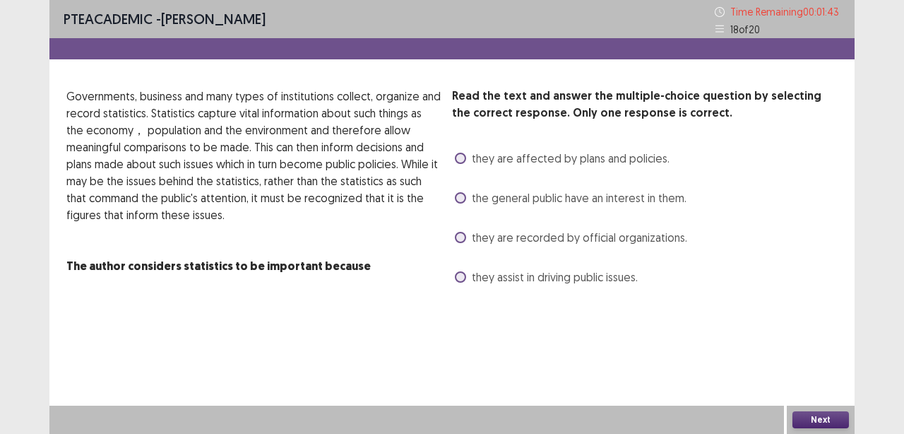
click at [455, 159] on span at bounding box center [460, 158] width 11 height 11
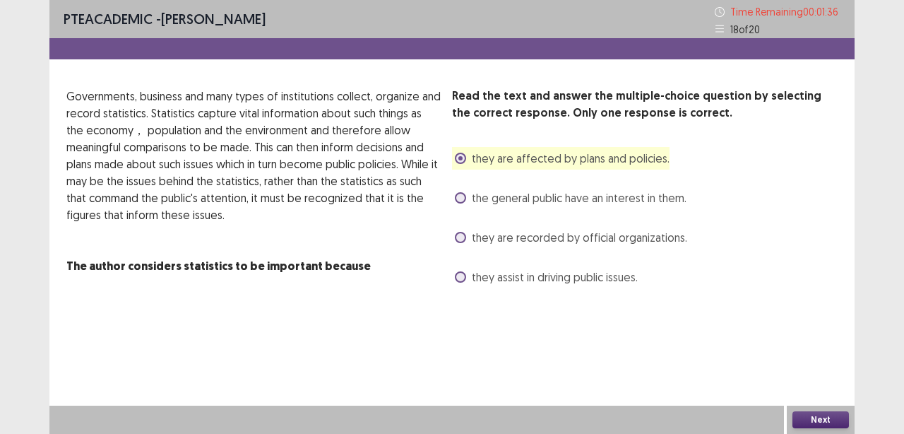
click at [814, 419] on button "Next" at bounding box center [821, 419] width 57 height 17
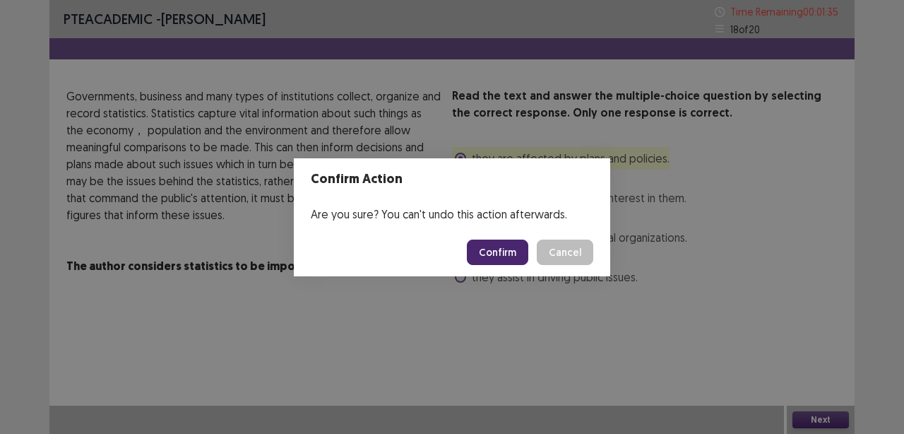
click at [507, 252] on button "Confirm" at bounding box center [497, 251] width 61 height 25
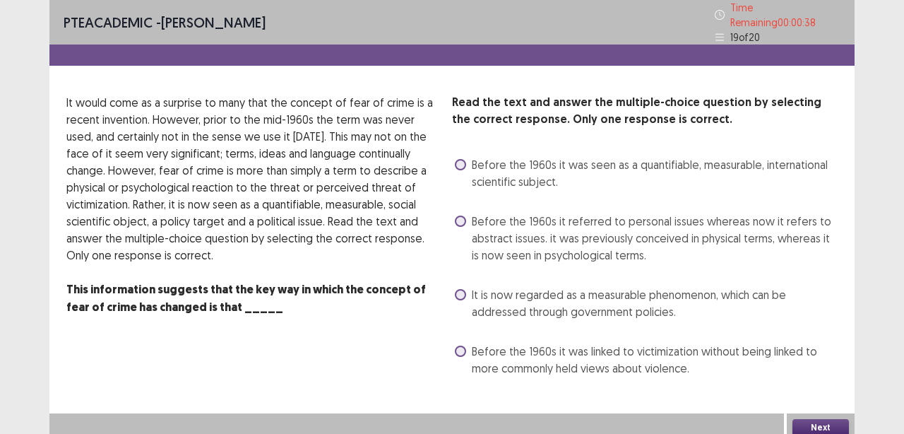
click at [461, 218] on span at bounding box center [460, 220] width 11 height 11
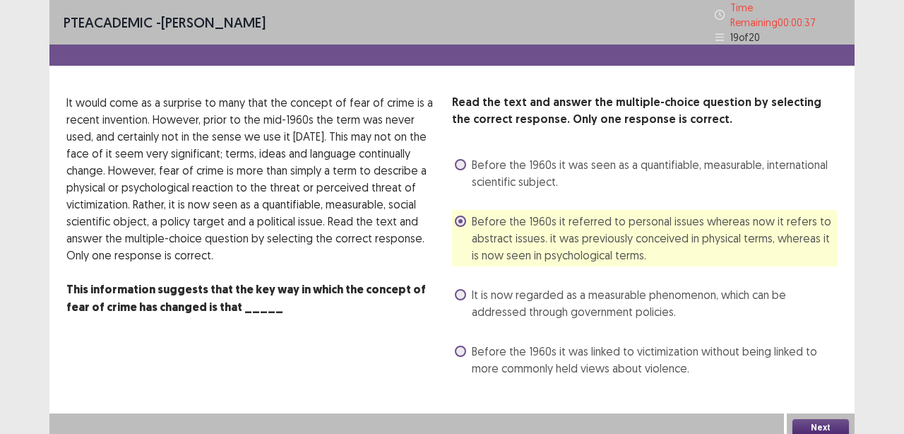
scroll to position [1, 0]
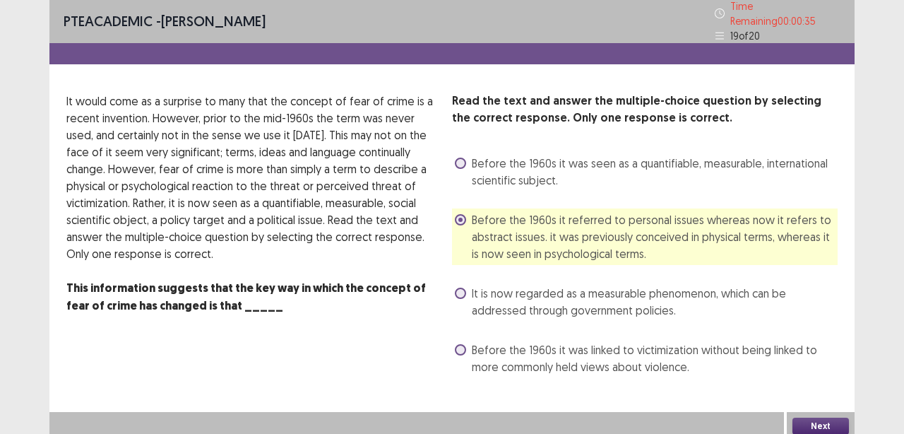
click at [814, 417] on button "Next" at bounding box center [821, 425] width 57 height 17
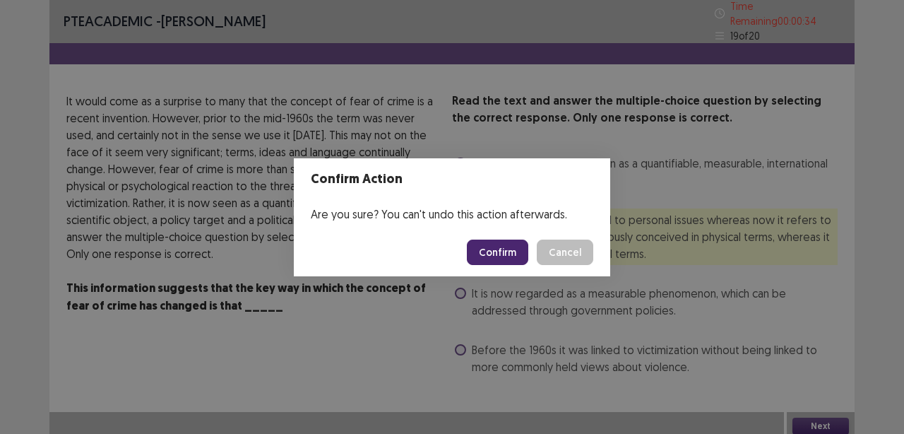
click at [514, 250] on button "Confirm" at bounding box center [497, 251] width 61 height 25
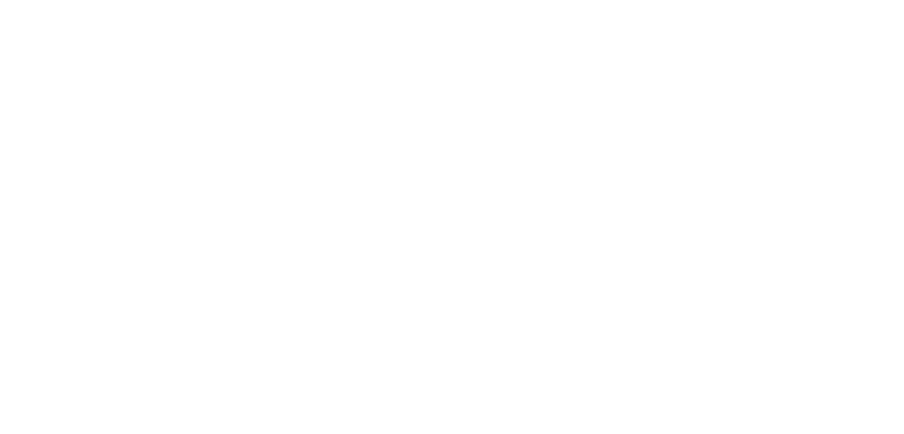
scroll to position [0, 0]
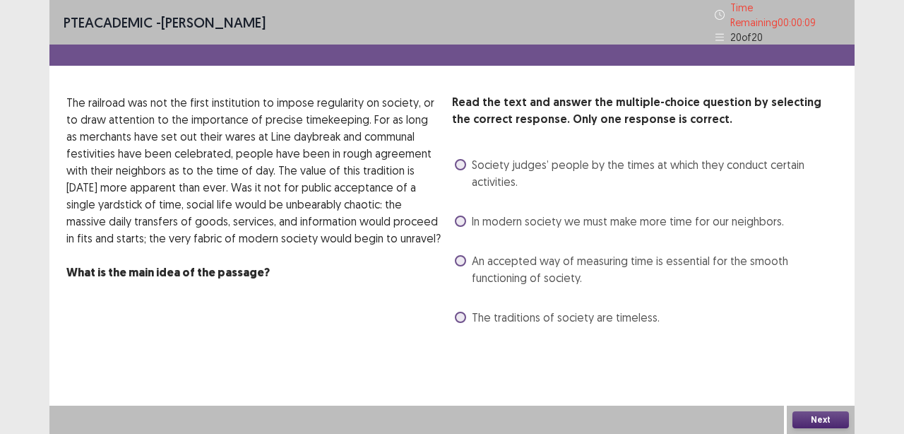
click at [467, 223] on div "In modern society we must make more time for our neighbors." at bounding box center [618, 221] width 332 height 23
click at [466, 213] on label "In modern society we must make more time for our neighbors." at bounding box center [619, 221] width 329 height 17
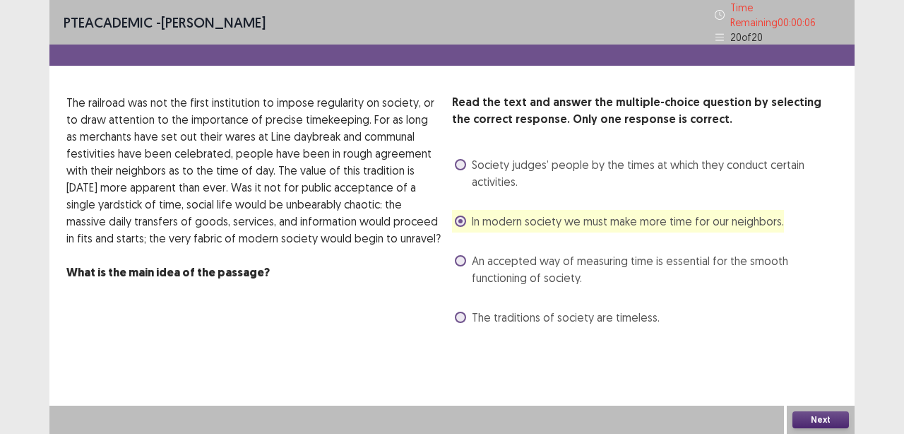
click at [831, 409] on div "Next" at bounding box center [821, 419] width 68 height 28
click at [814, 413] on button "Next" at bounding box center [821, 419] width 57 height 17
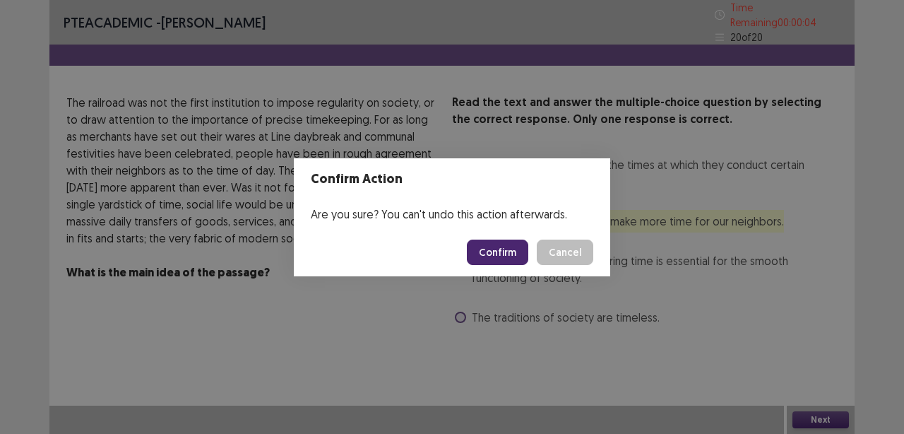
click at [502, 249] on button "Confirm" at bounding box center [497, 251] width 61 height 25
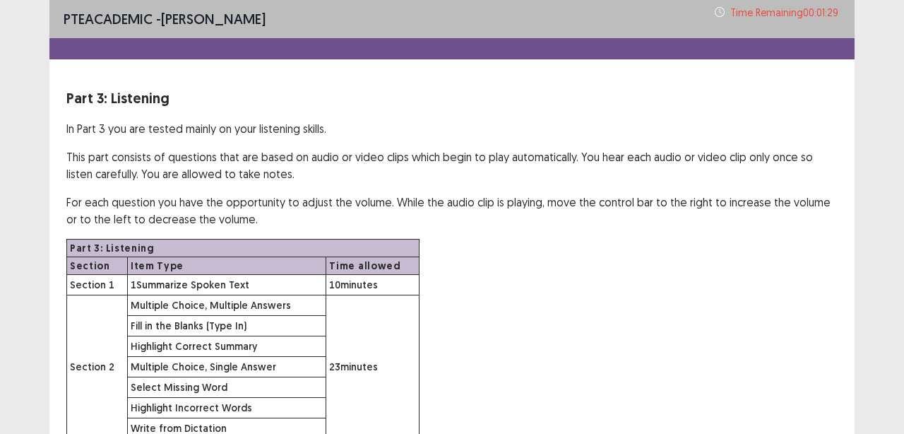
scroll to position [119, 0]
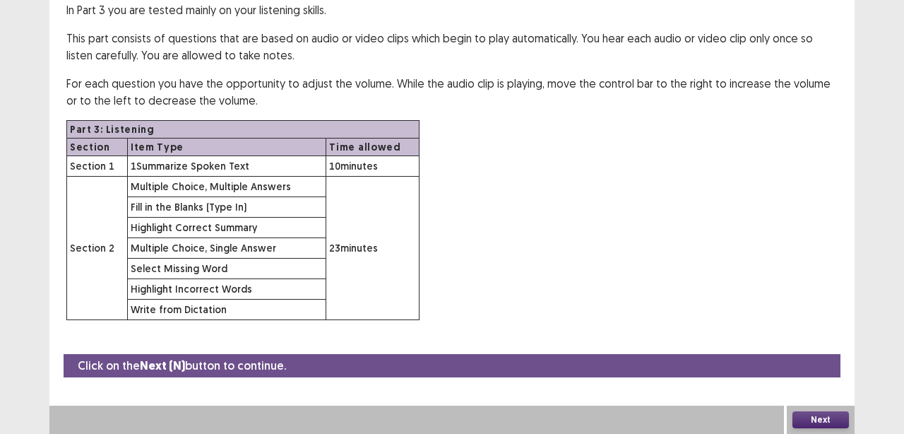
click at [823, 423] on button "Next" at bounding box center [821, 419] width 57 height 17
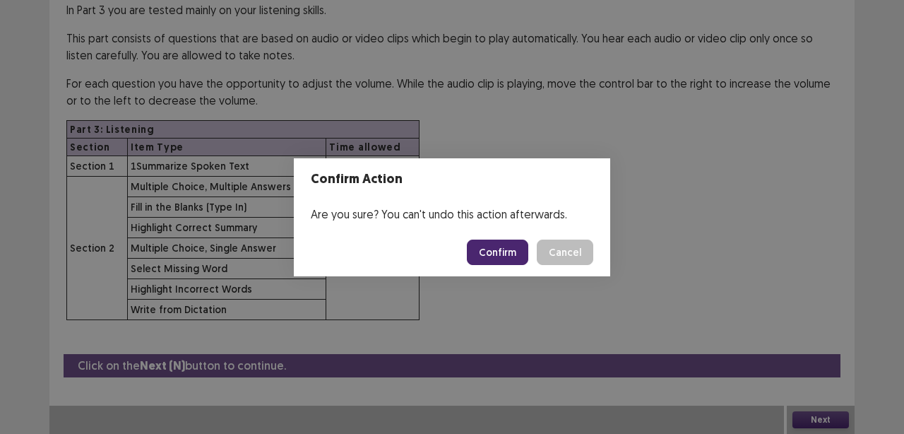
click at [509, 240] on button "Confirm" at bounding box center [497, 251] width 61 height 25
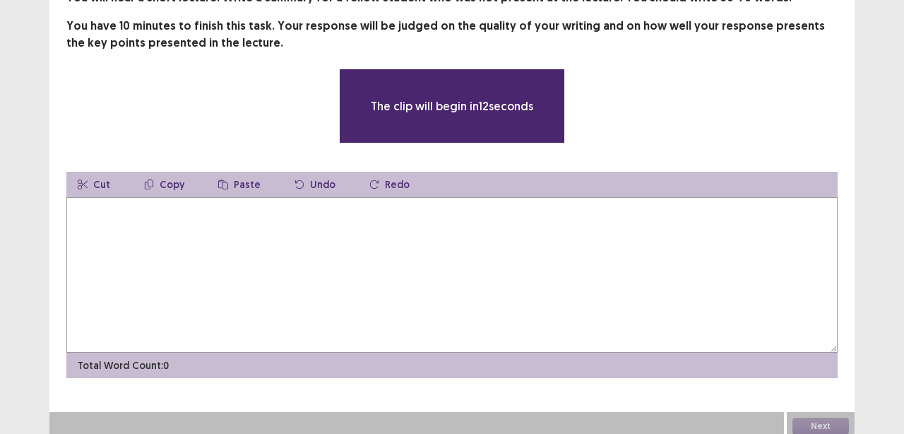
scroll to position [22, 0]
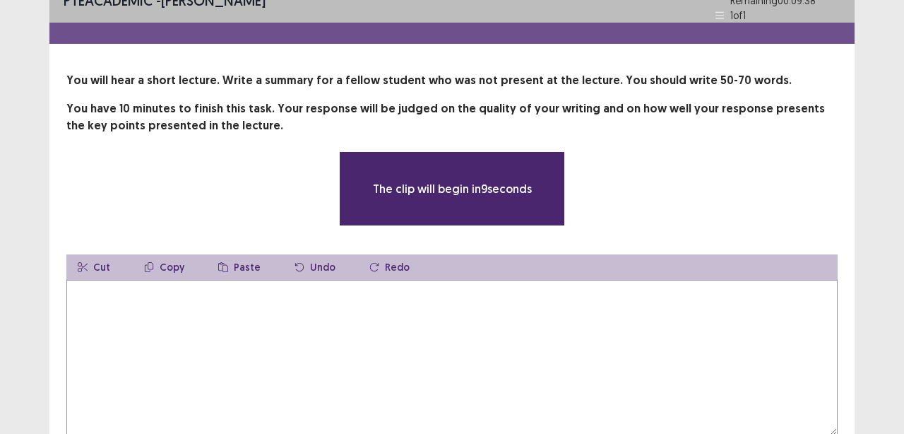
click at [159, 316] on textarea at bounding box center [451, 357] width 771 height 155
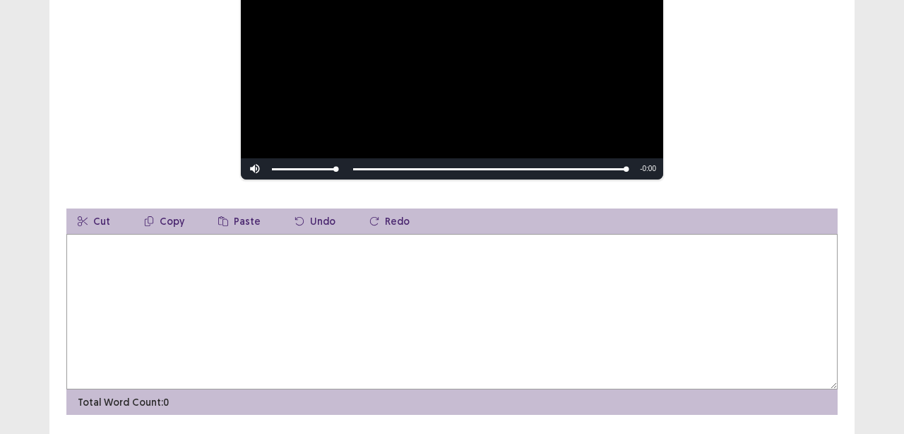
scroll to position [268, 0]
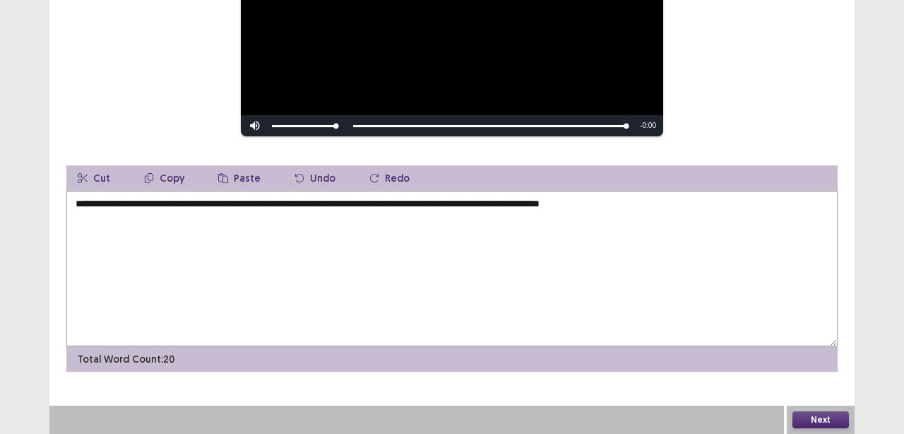
click at [362, 204] on textarea "**********" at bounding box center [451, 268] width 771 height 155
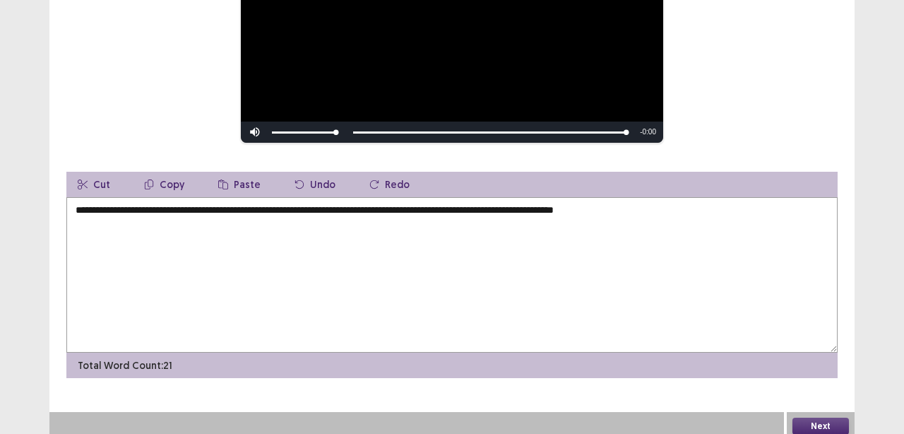
click at [406, 243] on textarea "**********" at bounding box center [451, 274] width 771 height 155
click at [379, 204] on textarea "**********" at bounding box center [451, 274] width 771 height 155
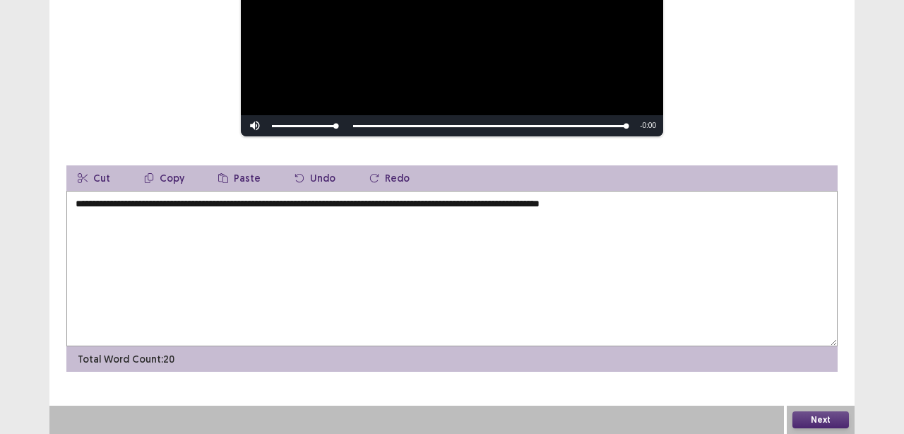
click at [628, 215] on textarea "**********" at bounding box center [451, 268] width 771 height 155
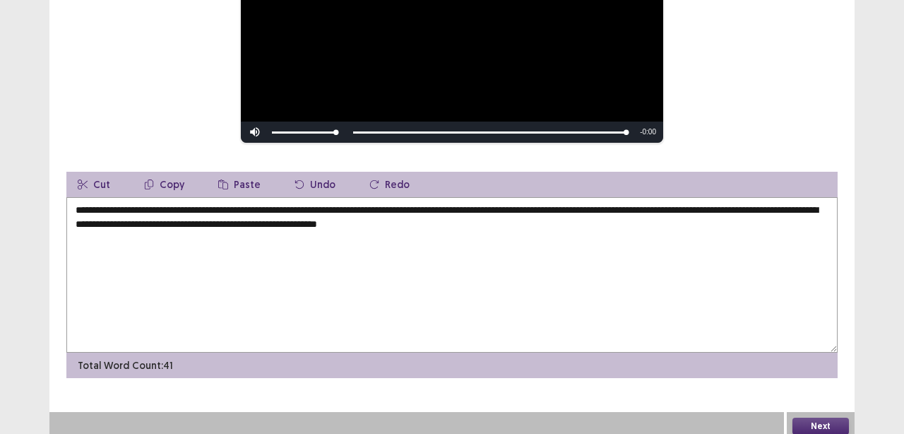
click at [375, 271] on textarea "**********" at bounding box center [451, 274] width 771 height 155
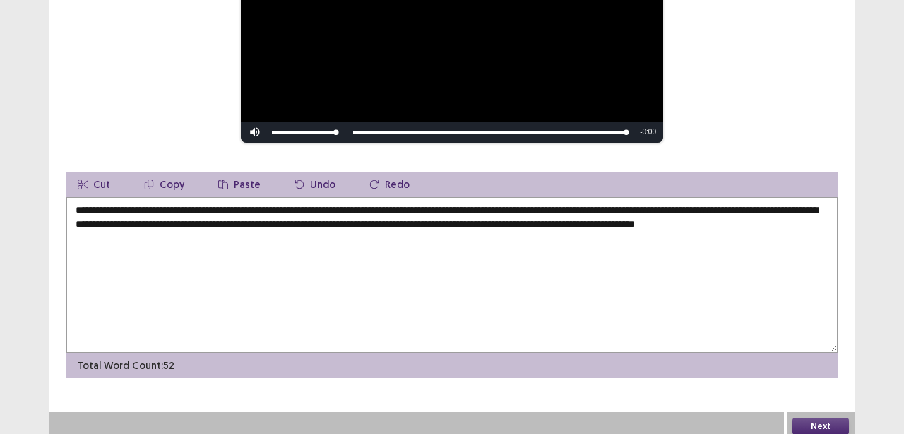
type textarea "**********"
click at [811, 420] on button "Next" at bounding box center [821, 425] width 57 height 17
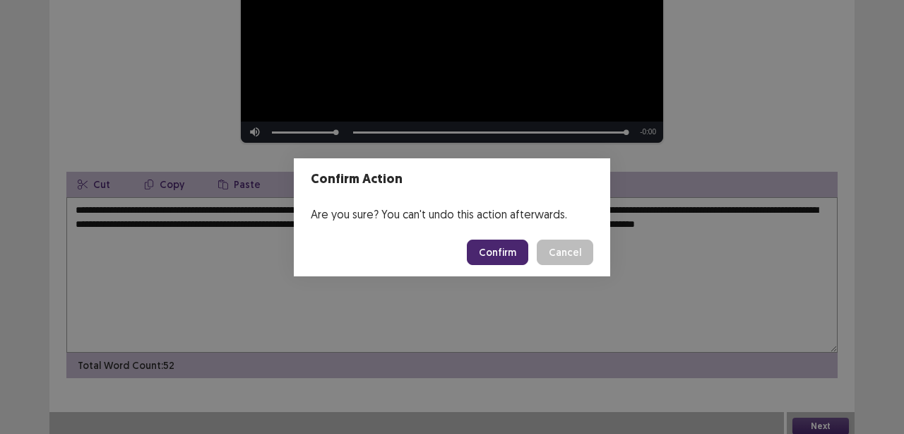
click at [492, 248] on button "Confirm" at bounding box center [497, 251] width 61 height 25
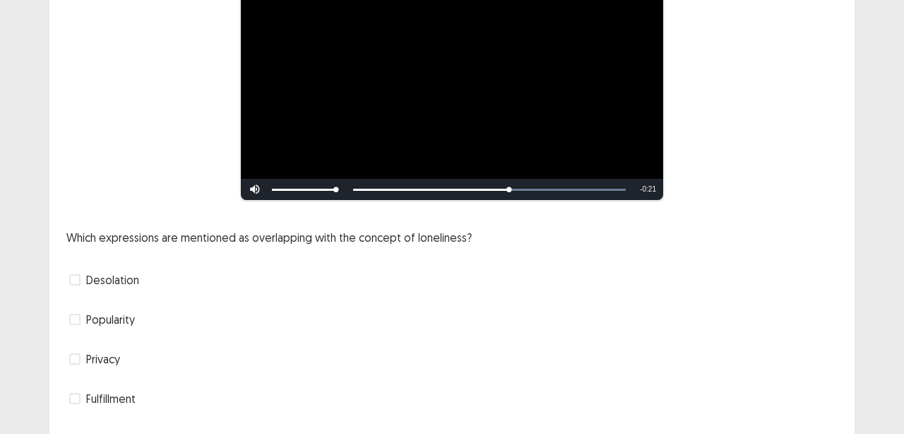
scroll to position [171, 0]
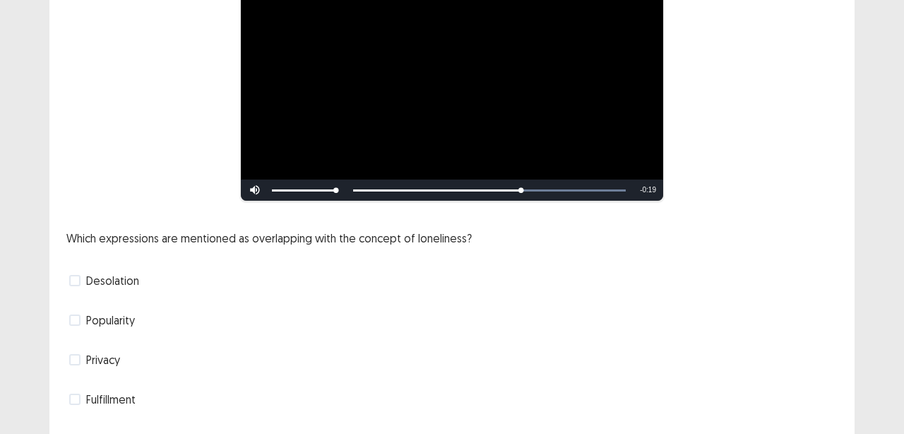
click at [72, 275] on span at bounding box center [74, 280] width 11 height 11
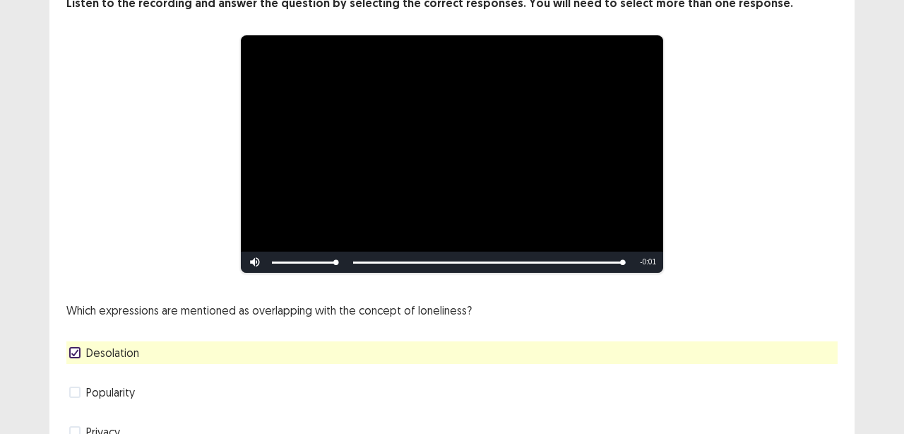
scroll to position [203, 0]
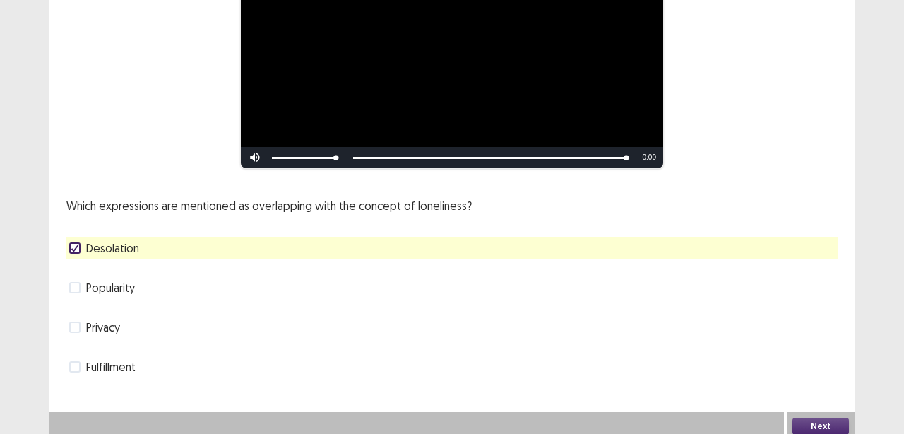
click at [828, 422] on button "Next" at bounding box center [821, 425] width 57 height 17
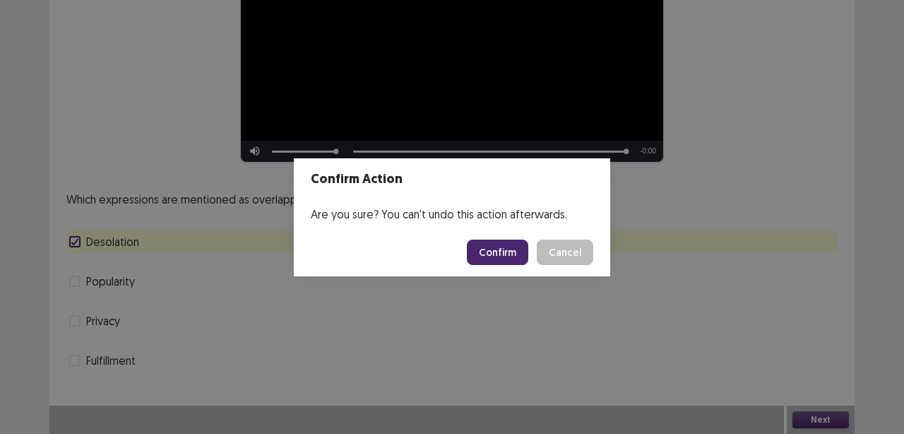
click at [497, 259] on button "Confirm" at bounding box center [497, 251] width 61 height 25
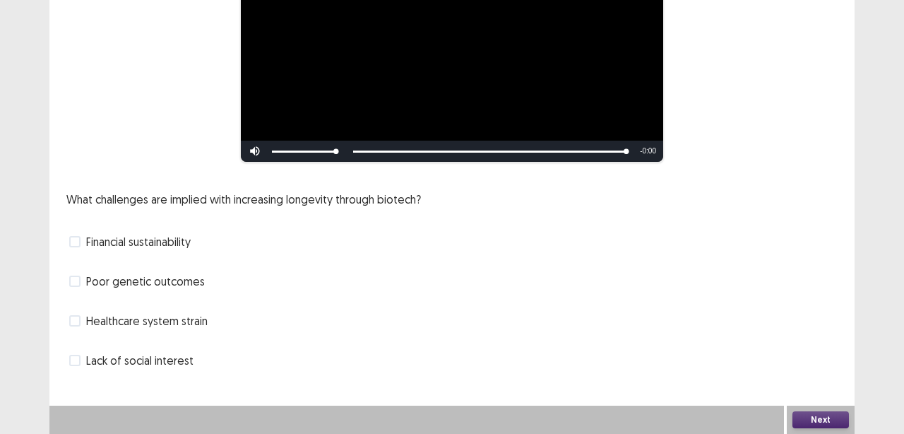
click at [77, 244] on span at bounding box center [74, 241] width 11 height 11
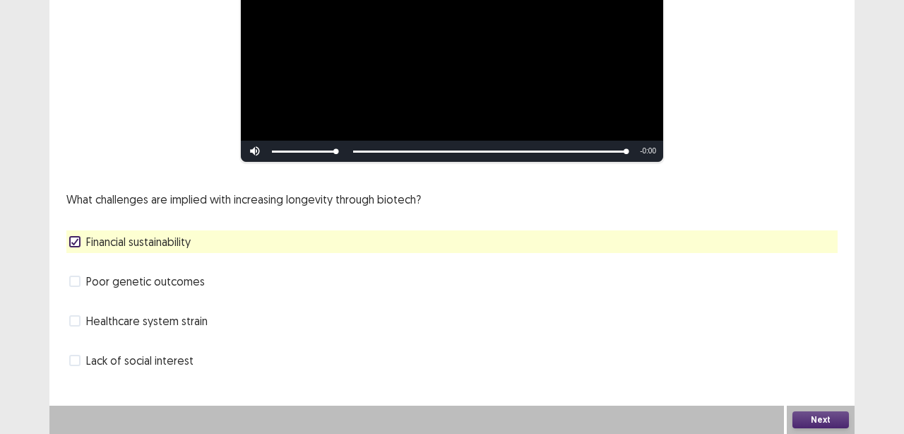
click at [835, 420] on button "Next" at bounding box center [821, 419] width 57 height 17
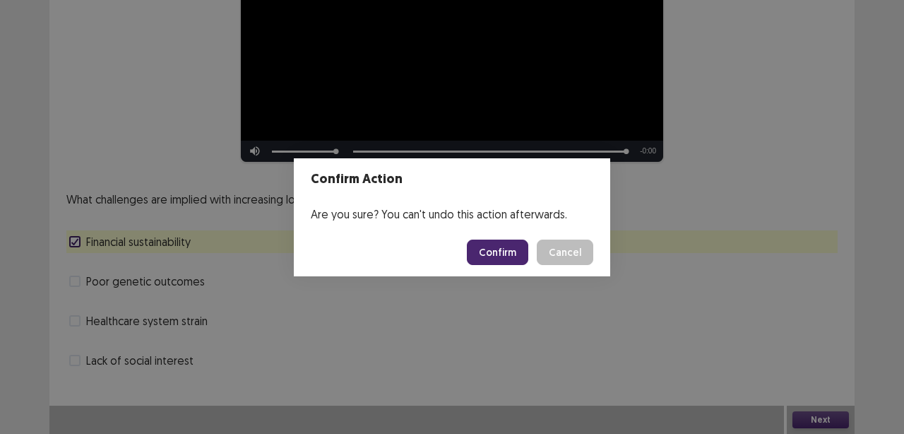
click at [511, 252] on button "Confirm" at bounding box center [497, 251] width 61 height 25
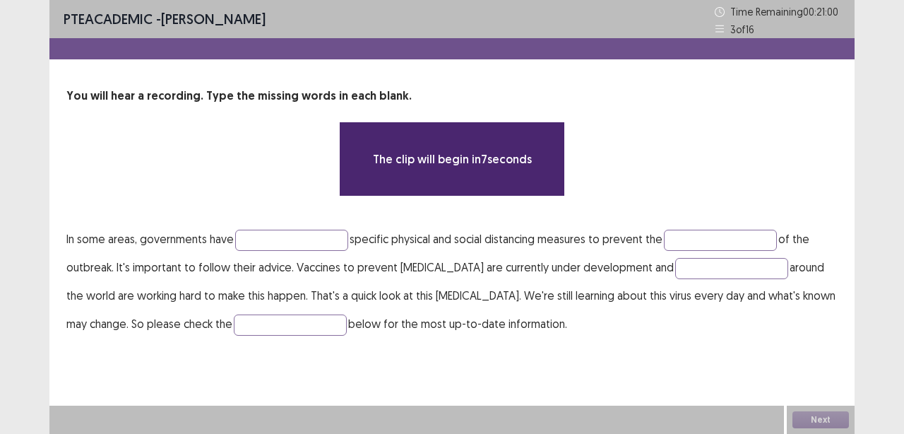
scroll to position [0, 0]
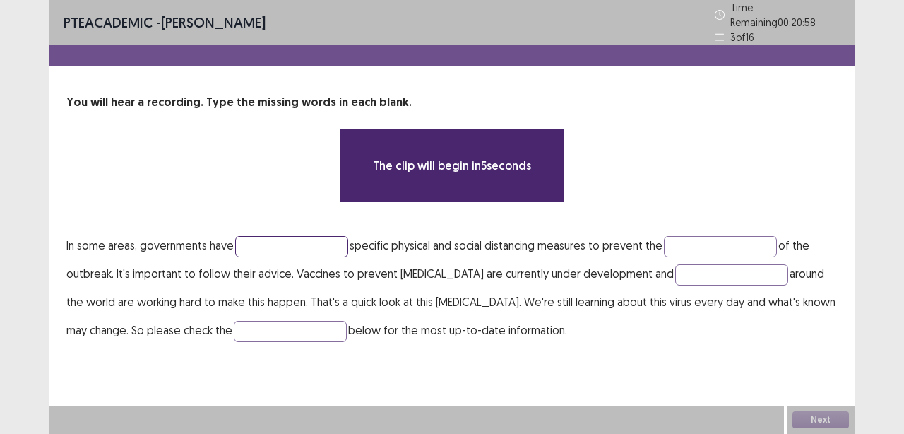
click at [255, 242] on input "text" at bounding box center [291, 246] width 113 height 21
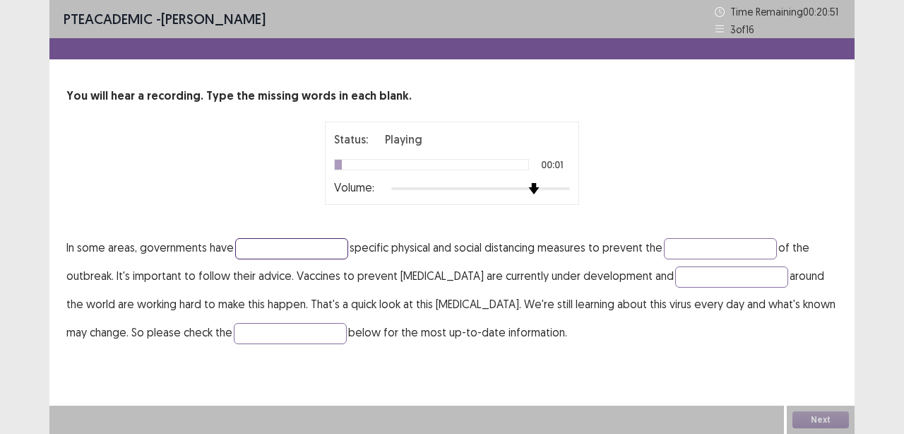
click at [530, 188] on div at bounding box center [480, 188] width 179 height 11
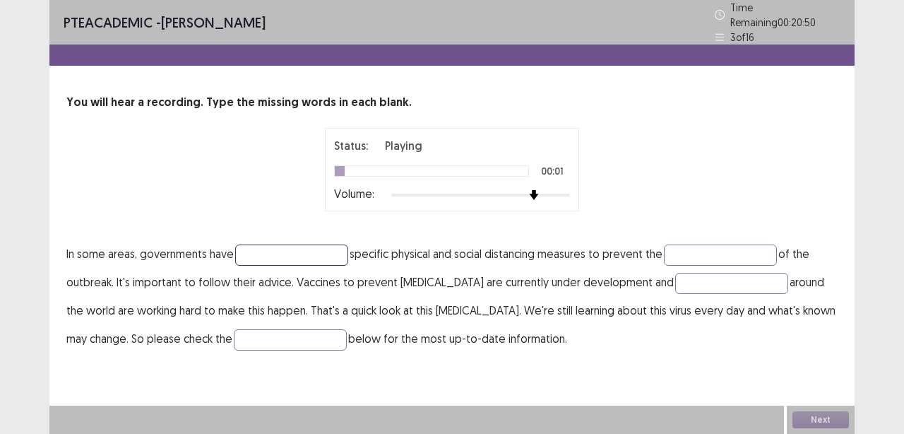
click at [293, 244] on input "text" at bounding box center [291, 254] width 113 height 21
type input "**********"
click at [702, 244] on input "text" at bounding box center [720, 254] width 113 height 21
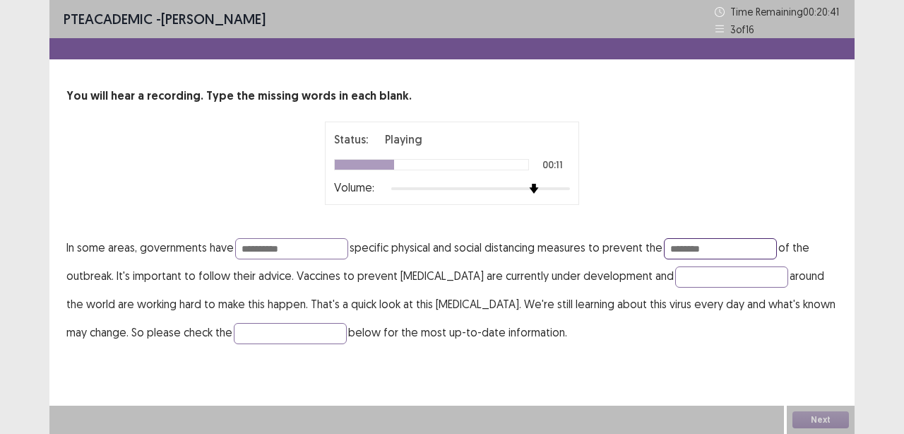
type input "********"
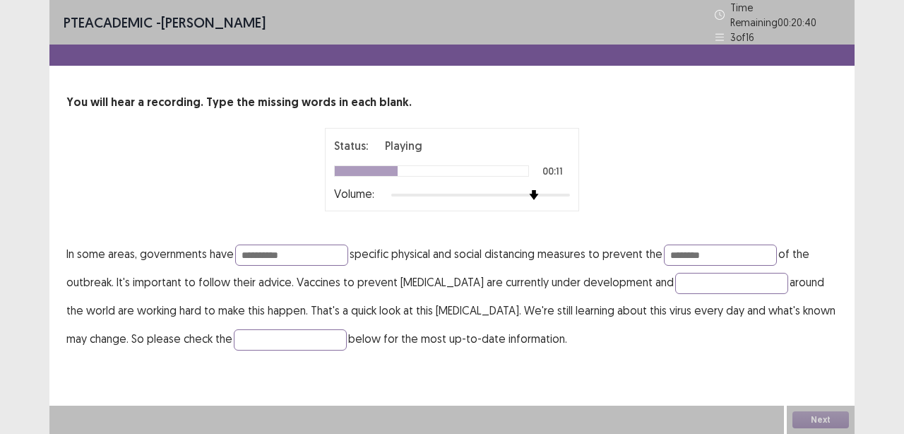
click at [481, 277] on p "**********" at bounding box center [451, 295] width 771 height 113
click at [675, 273] on input "text" at bounding box center [731, 283] width 113 height 21
type input "******"
click at [308, 335] on input "text" at bounding box center [290, 339] width 113 height 21
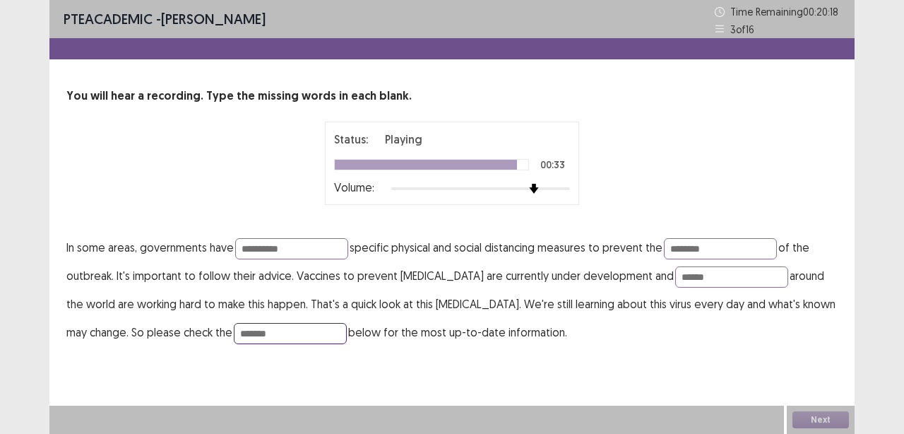
type input "*******"
click at [391, 372] on div "**********" at bounding box center [451, 187] width 805 height 374
click at [691, 280] on input "******" at bounding box center [731, 276] width 113 height 21
click at [635, 305] on p "**********" at bounding box center [451, 289] width 771 height 113
click at [540, 323] on p "**********" at bounding box center [451, 289] width 771 height 113
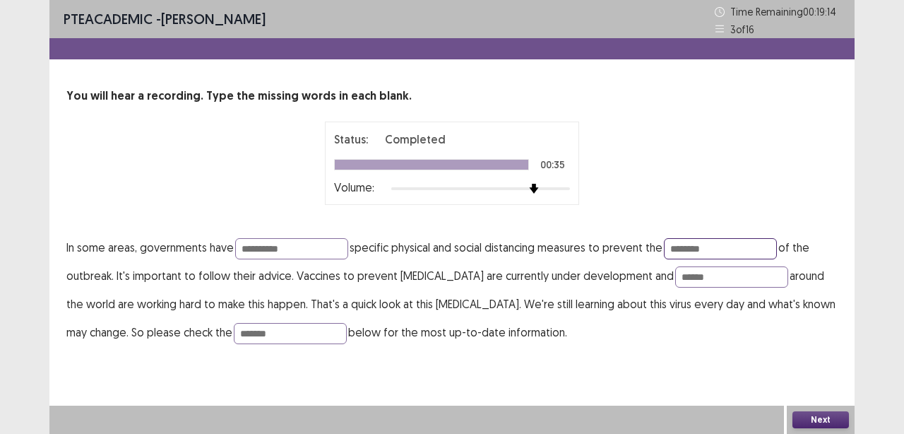
click at [717, 249] on input "********" at bounding box center [720, 248] width 113 height 21
click at [677, 246] on input "********" at bounding box center [720, 248] width 113 height 21
type input "*********"
click at [719, 321] on p "**********" at bounding box center [451, 289] width 771 height 113
click at [499, 324] on p "**********" at bounding box center [451, 289] width 771 height 113
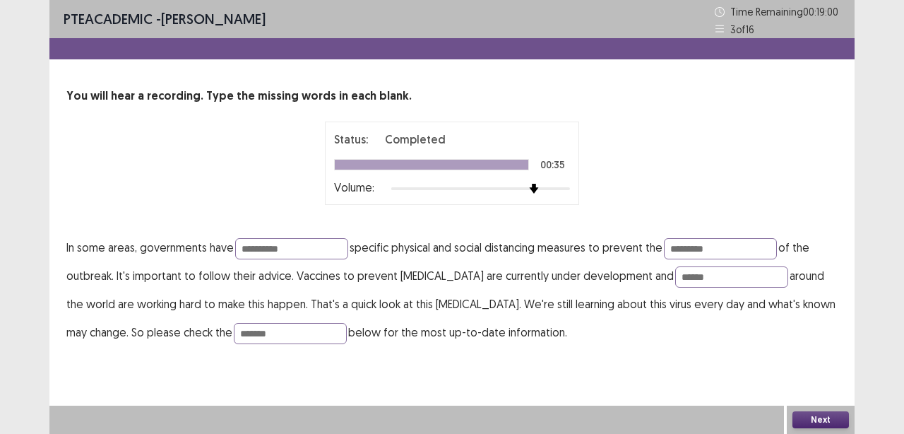
click at [826, 416] on button "Next" at bounding box center [821, 419] width 57 height 17
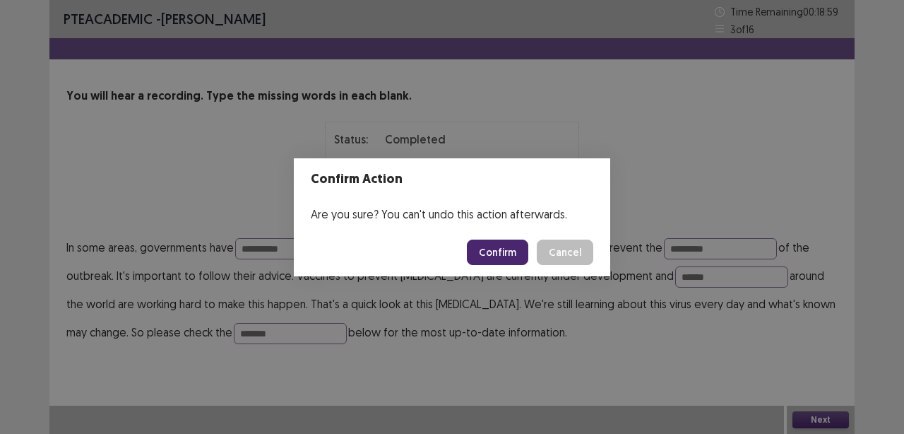
click at [497, 251] on button "Confirm" at bounding box center [497, 251] width 61 height 25
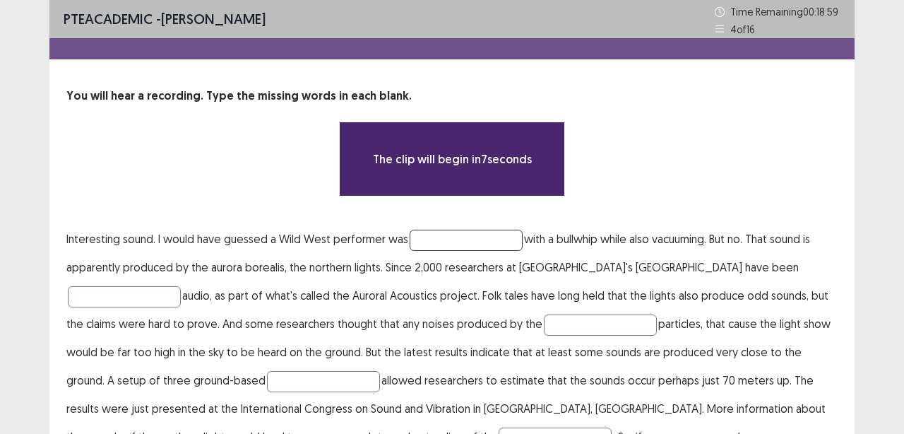
click at [425, 230] on input "text" at bounding box center [466, 240] width 113 height 21
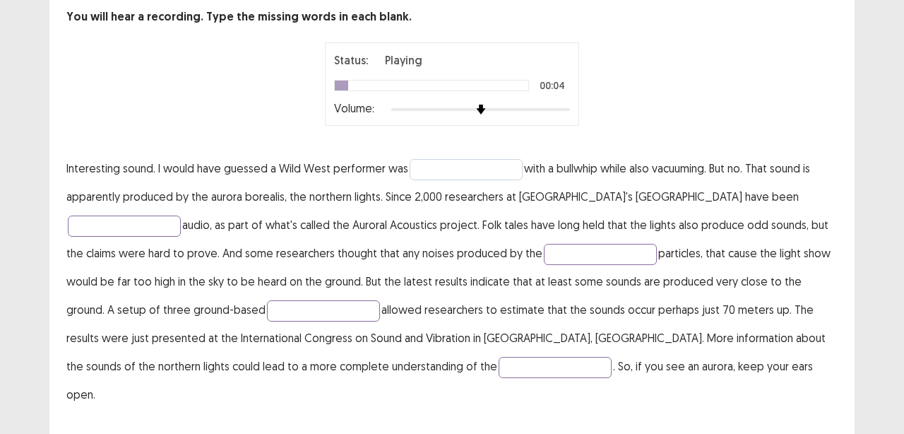
click at [447, 176] on input "text" at bounding box center [466, 169] width 113 height 21
type input "********"
click at [509, 345] on p "Interesting sound. I would have guessed a Wild West performer was ******** with…" at bounding box center [451, 281] width 771 height 254
click at [181, 215] on input "text" at bounding box center [124, 225] width 113 height 21
type input "*********"
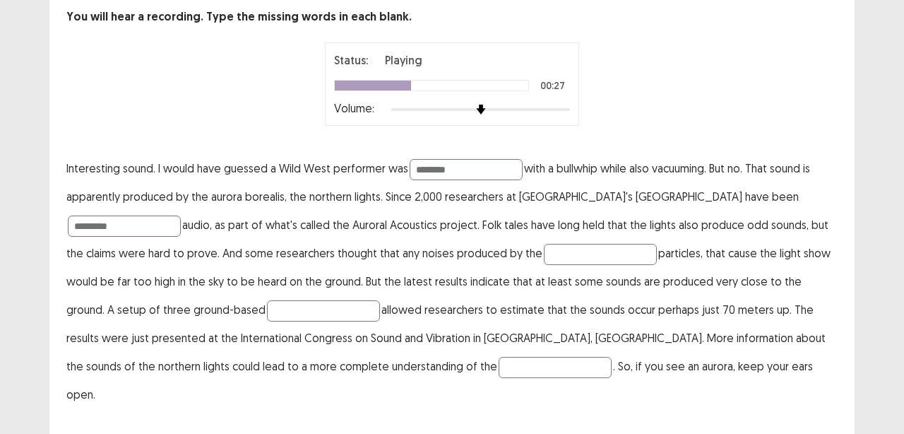
click at [634, 304] on p "Interesting sound. I would have guessed a Wild West performer was ******** with…" at bounding box center [451, 281] width 771 height 254
click at [544, 250] on input "text" at bounding box center [600, 254] width 113 height 21
type input "******"
click at [499, 339] on p "Interesting sound. I would have guessed a Wild West performer was ******** with…" at bounding box center [451, 281] width 771 height 254
click at [267, 310] on input "text" at bounding box center [323, 310] width 113 height 21
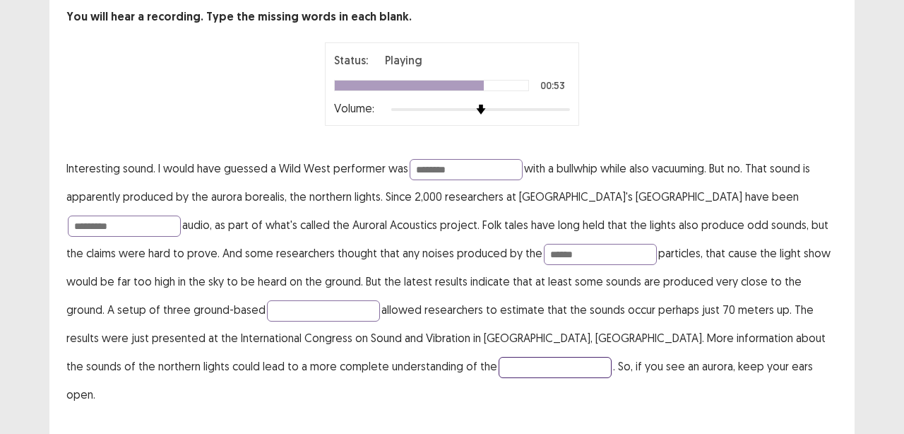
click at [499, 365] on input "text" at bounding box center [555, 367] width 113 height 21
click at [499, 367] on input "**********" at bounding box center [555, 367] width 113 height 21
click at [499, 361] on input "**********" at bounding box center [555, 367] width 113 height 21
type input "**********"
click at [181, 215] on input "*********" at bounding box center [124, 225] width 113 height 21
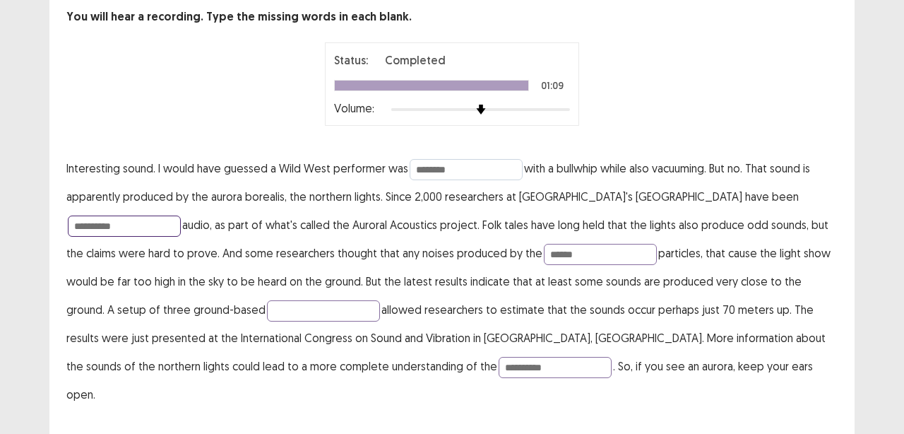
type input "**********"
click at [458, 172] on input "********" at bounding box center [466, 169] width 113 height 21
click at [267, 316] on input "text" at bounding box center [323, 310] width 113 height 21
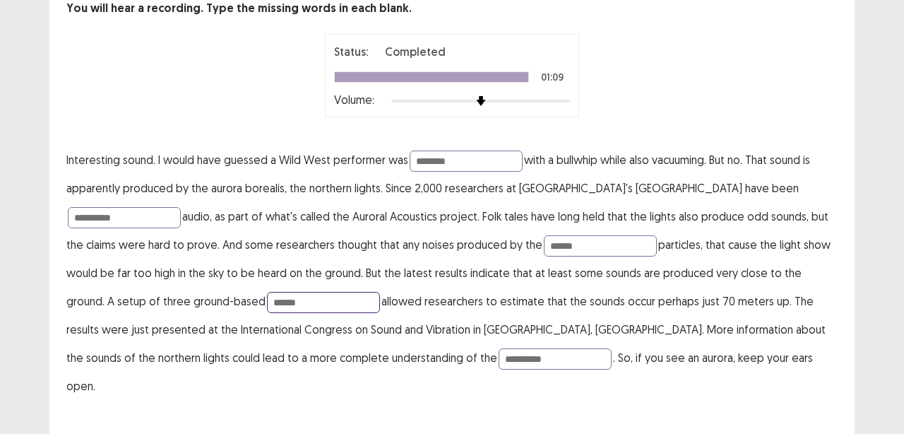
type input "******"
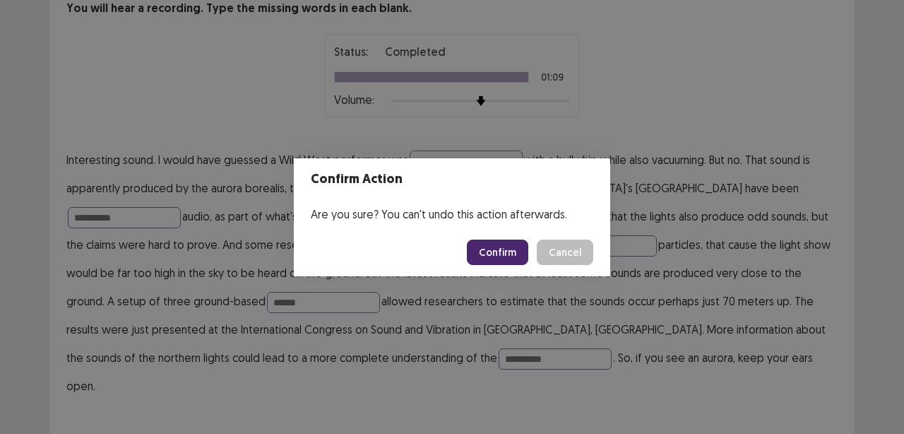
click at [495, 256] on button "Confirm" at bounding box center [497, 251] width 61 height 25
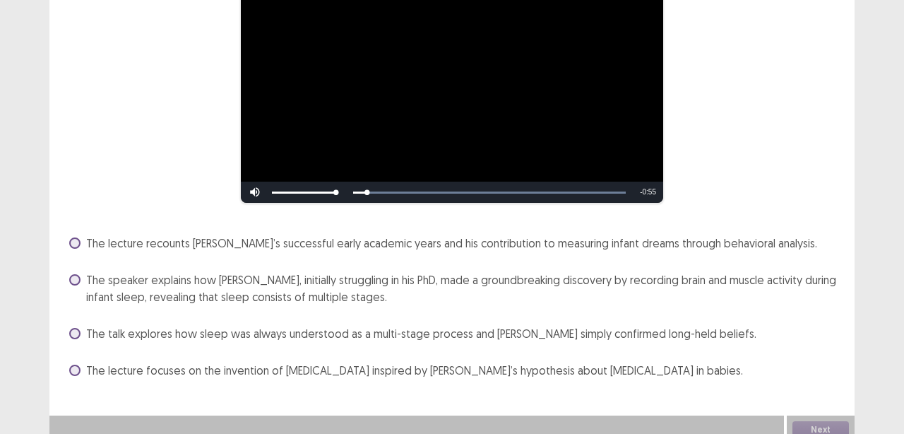
scroll to position [172, 0]
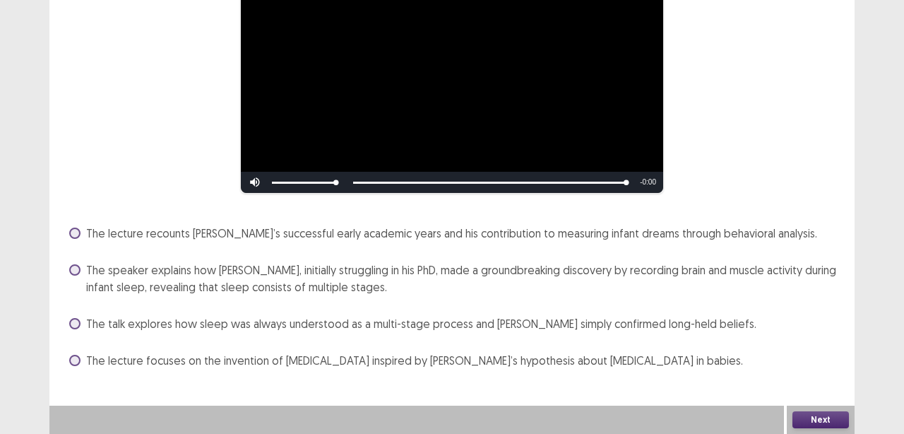
click at [78, 354] on label "The lecture focuses on the invention of [MEDICAL_DATA] inspired by [PERSON_NAME…" at bounding box center [406, 360] width 674 height 17
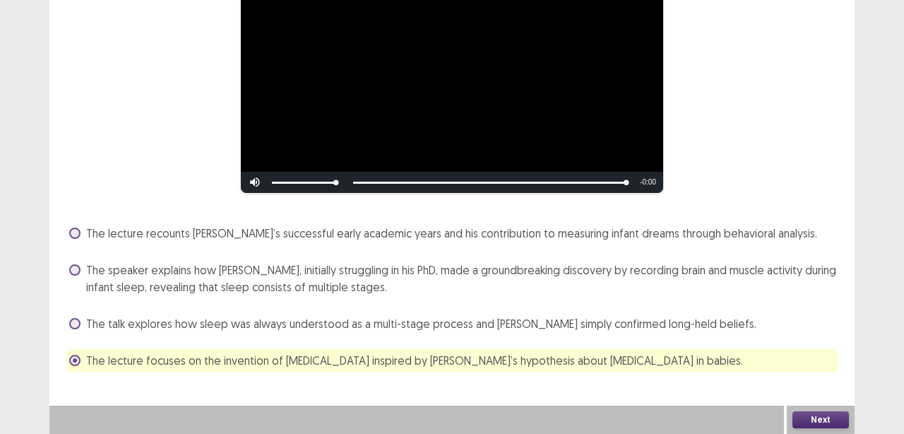
click at [817, 416] on button "Next" at bounding box center [821, 419] width 57 height 17
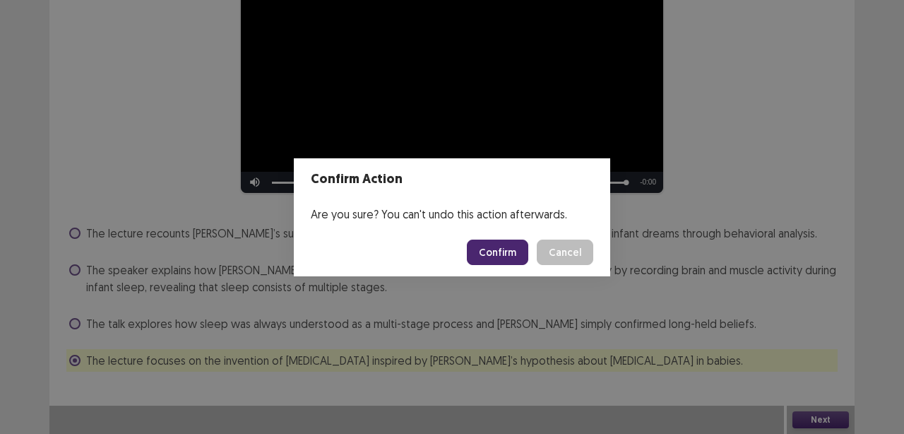
click at [497, 251] on button "Confirm" at bounding box center [497, 251] width 61 height 25
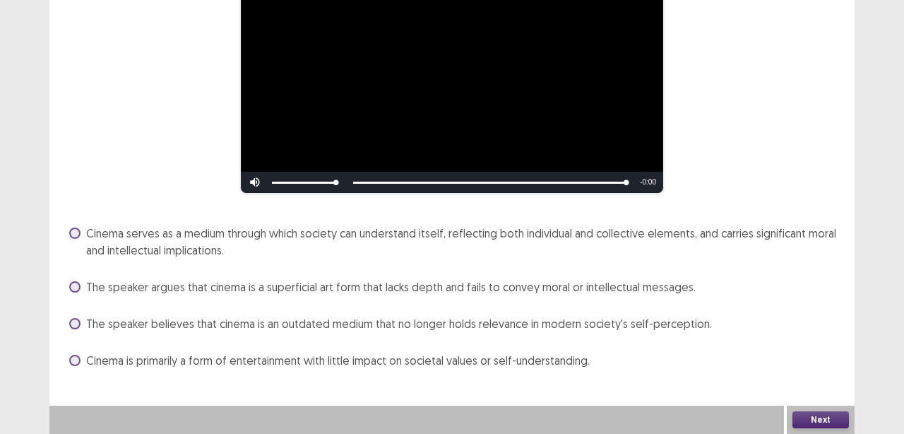
click at [74, 320] on span at bounding box center [74, 323] width 11 height 11
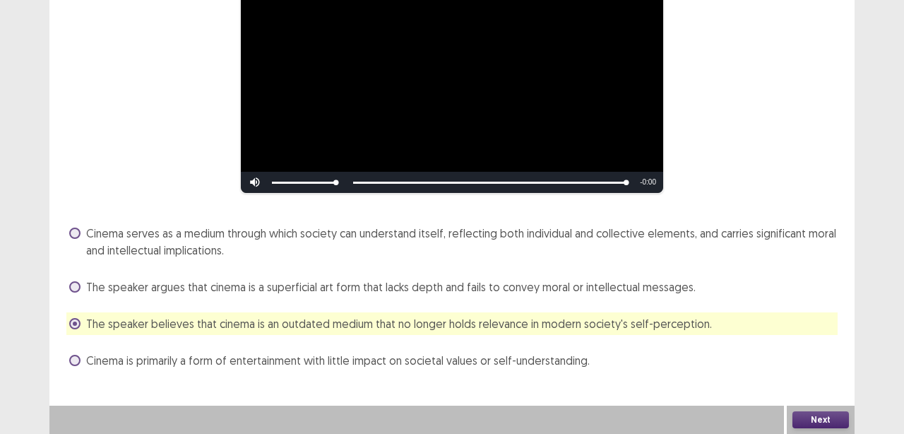
click at [78, 232] on span at bounding box center [74, 232] width 11 height 11
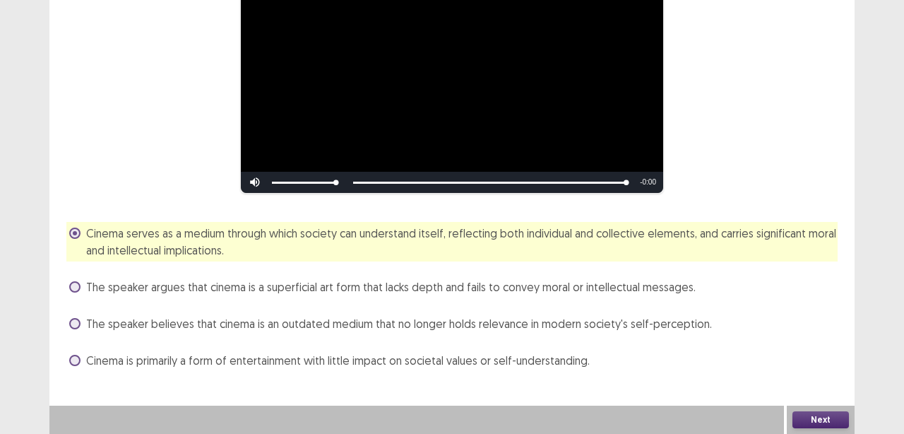
click at [812, 418] on button "Next" at bounding box center [821, 419] width 57 height 17
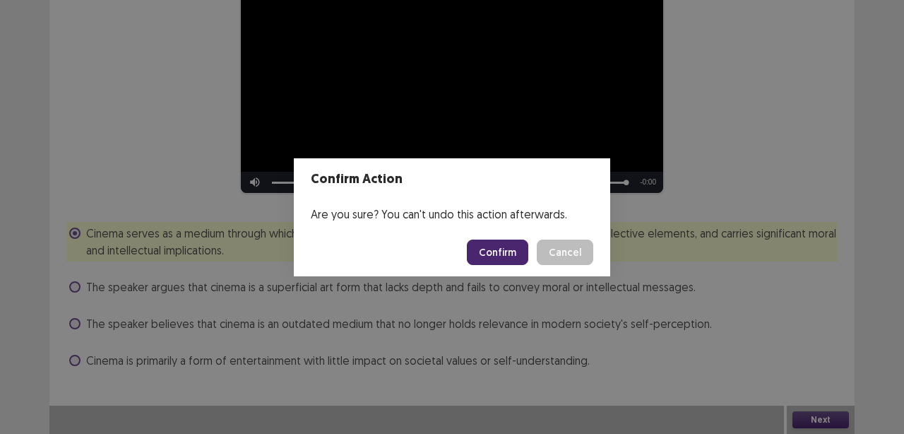
click at [495, 256] on button "Confirm" at bounding box center [497, 251] width 61 height 25
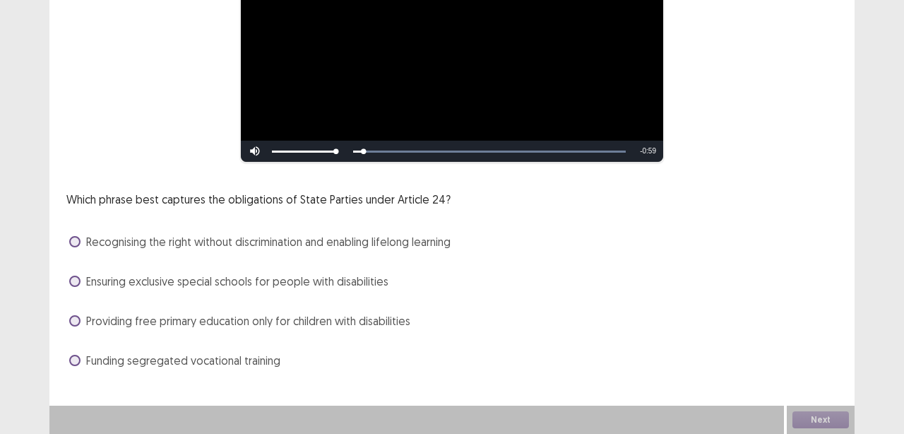
scroll to position [107, 0]
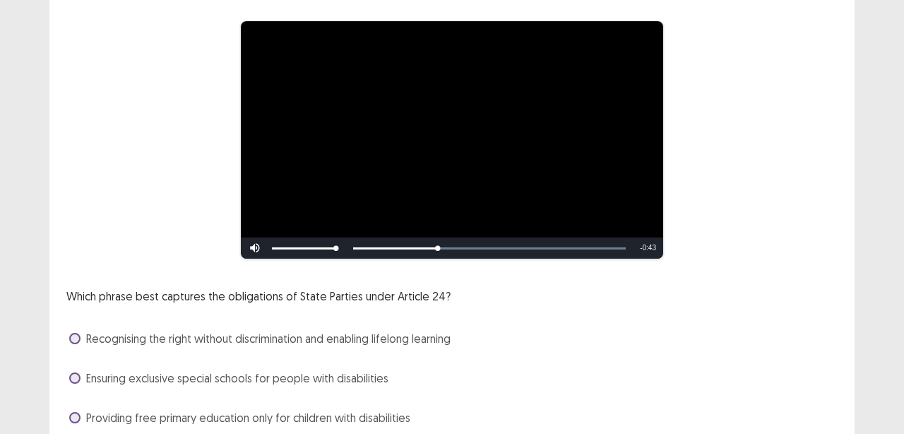
click at [69, 343] on label "Recognising the right without discrimination and enabling lifelong learning" at bounding box center [259, 338] width 381 height 17
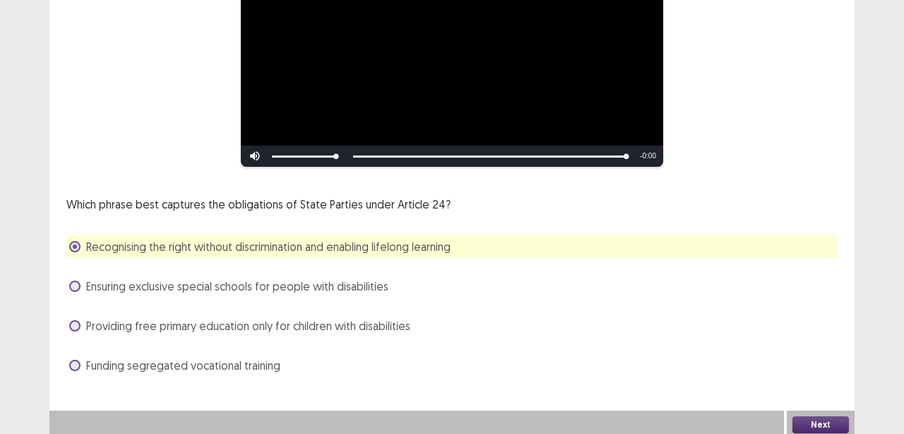
scroll to position [203, 0]
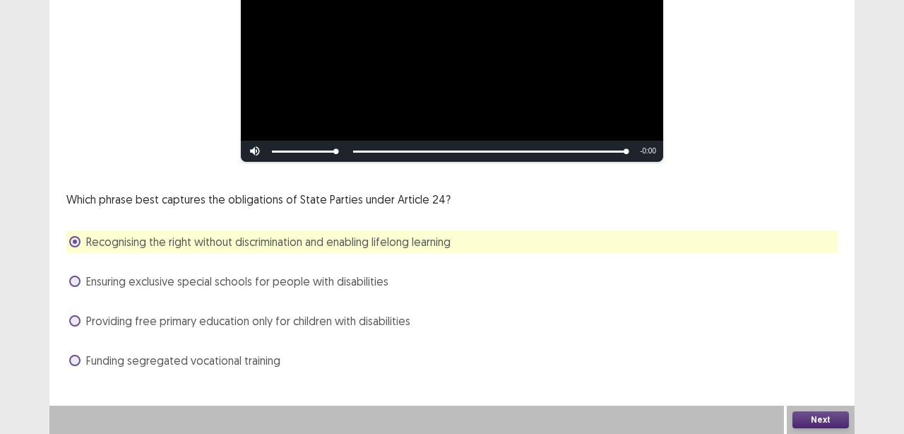
click at [817, 417] on button "Next" at bounding box center [821, 419] width 57 height 17
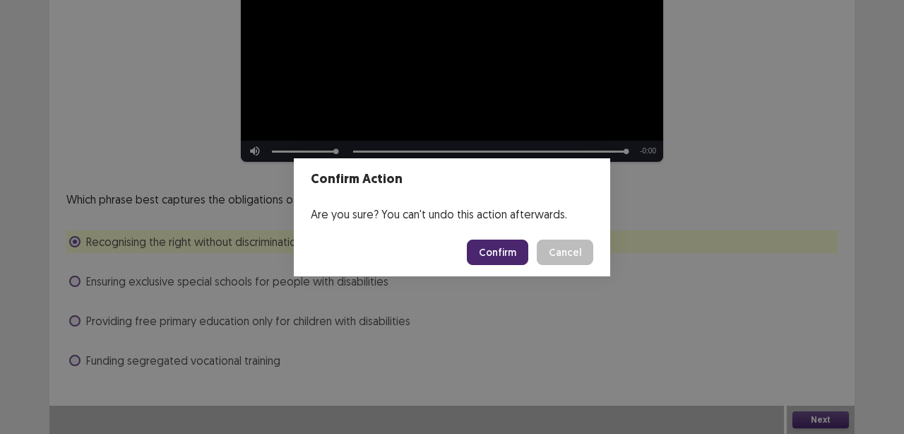
click at [492, 256] on button "Confirm" at bounding box center [497, 251] width 61 height 25
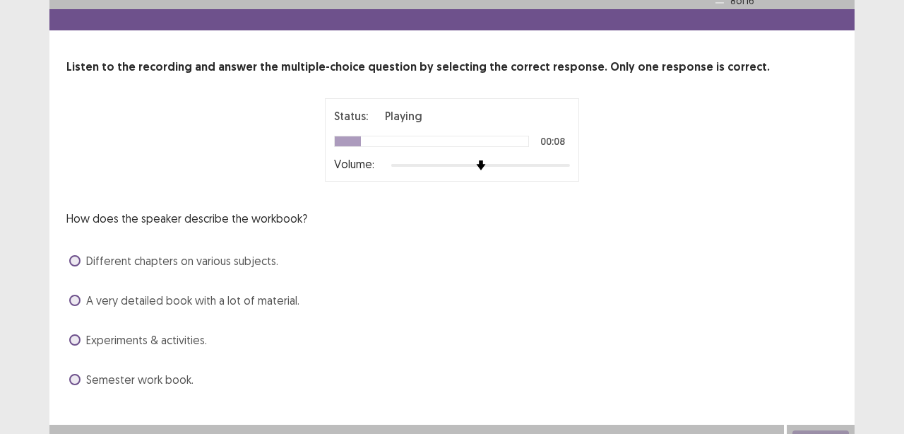
scroll to position [48, 0]
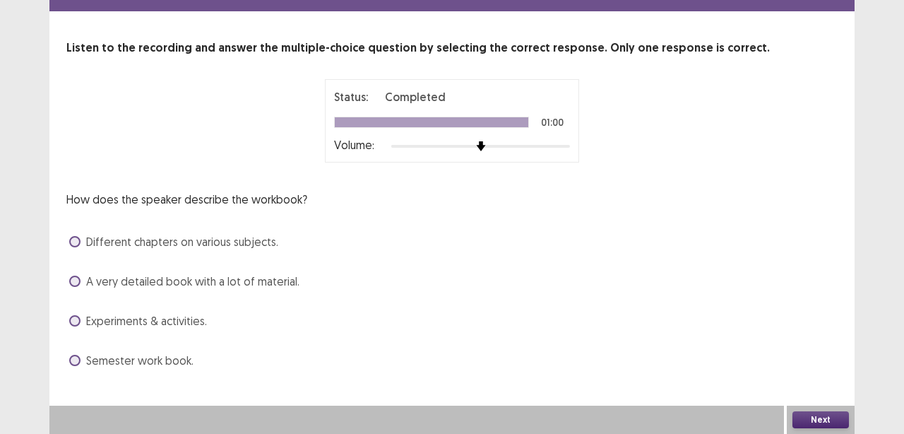
click at [78, 325] on label "Experiments & activities." at bounding box center [138, 320] width 138 height 17
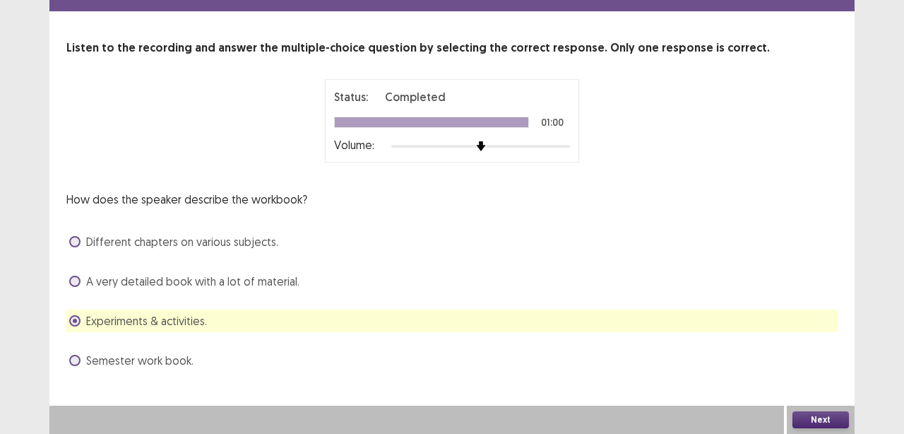
click at [817, 417] on button "Next" at bounding box center [821, 419] width 57 height 17
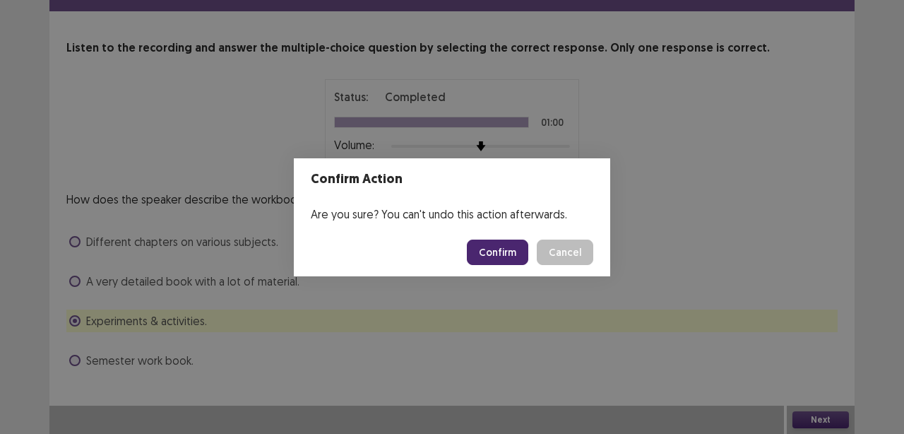
click at [512, 251] on button "Confirm" at bounding box center [497, 251] width 61 height 25
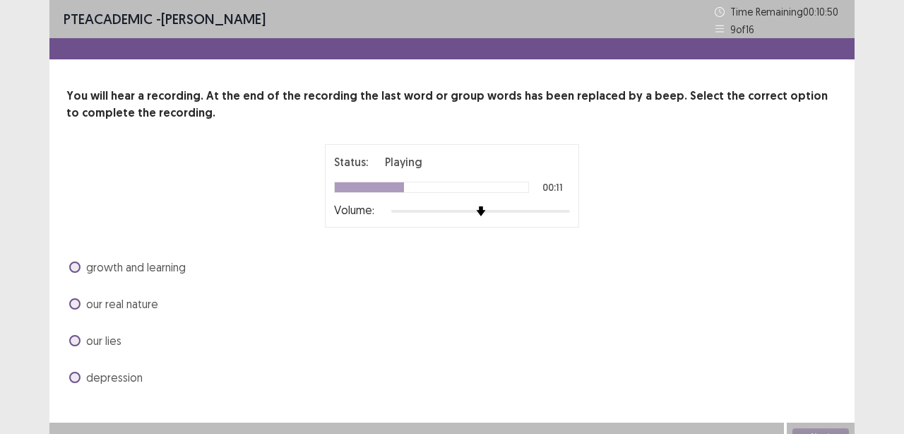
scroll to position [17, 0]
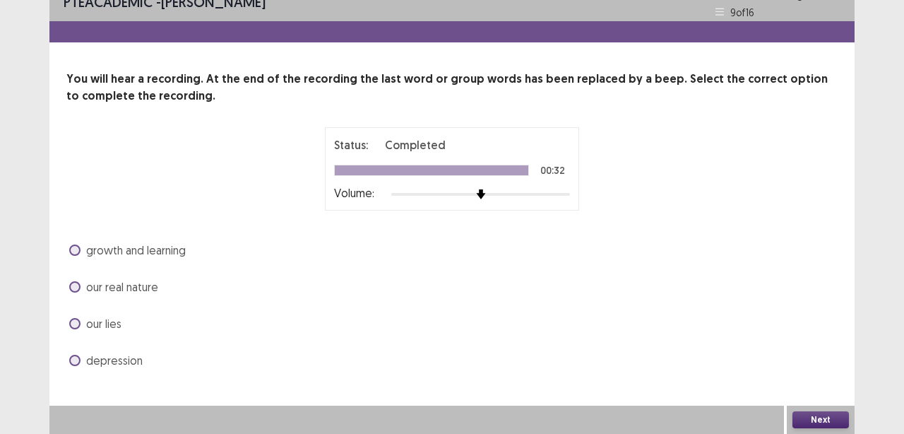
click at [75, 255] on span at bounding box center [74, 249] width 11 height 11
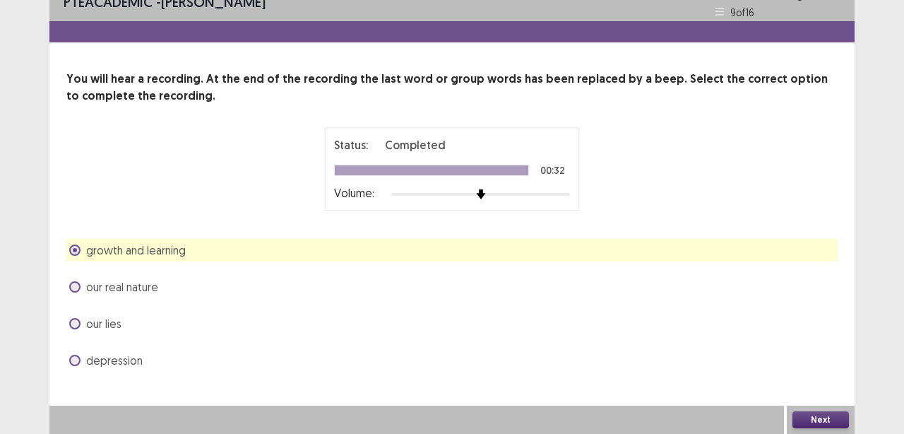
click at [820, 417] on button "Next" at bounding box center [821, 419] width 57 height 17
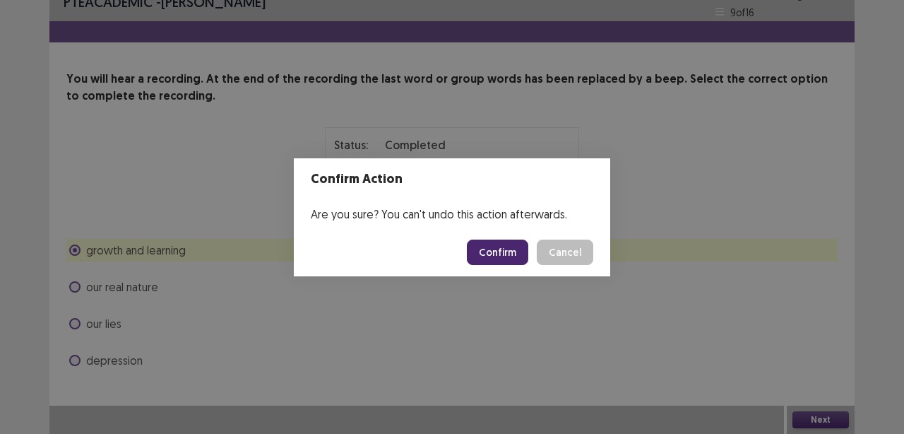
click at [500, 264] on footer "Confirm Cancel" at bounding box center [452, 252] width 316 height 48
click at [484, 248] on button "Confirm" at bounding box center [497, 251] width 61 height 25
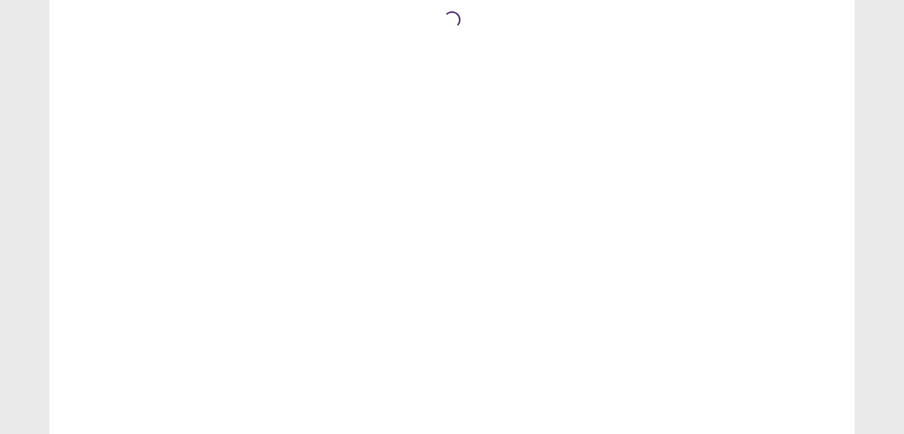
scroll to position [0, 0]
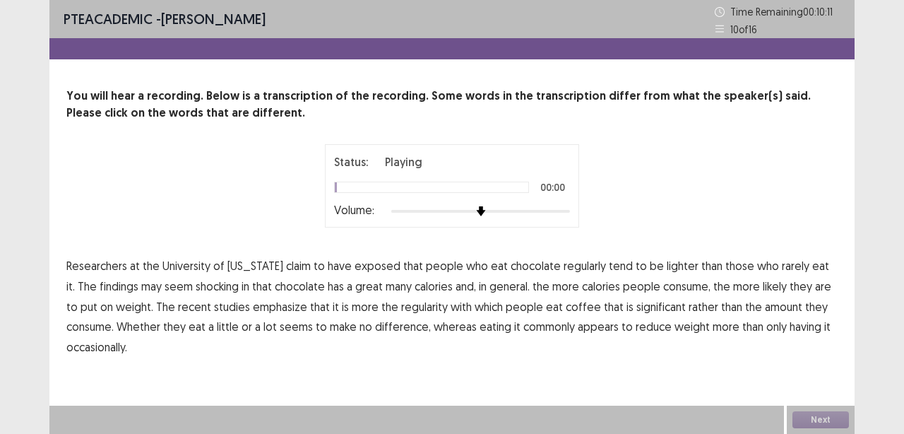
click at [520, 208] on div at bounding box center [480, 211] width 179 height 11
click at [355, 267] on span "exposed" at bounding box center [378, 265] width 46 height 17
click at [200, 286] on span "shocking" at bounding box center [217, 286] width 43 height 17
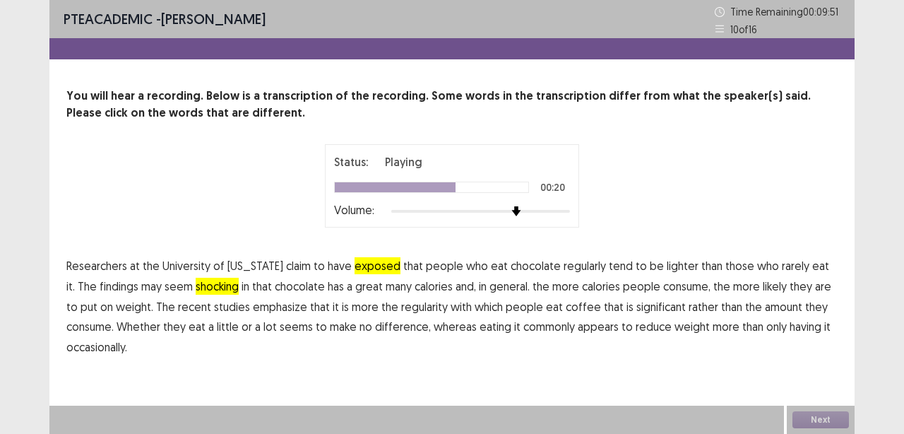
click at [566, 308] on span "coffee" at bounding box center [583, 306] width 35 height 17
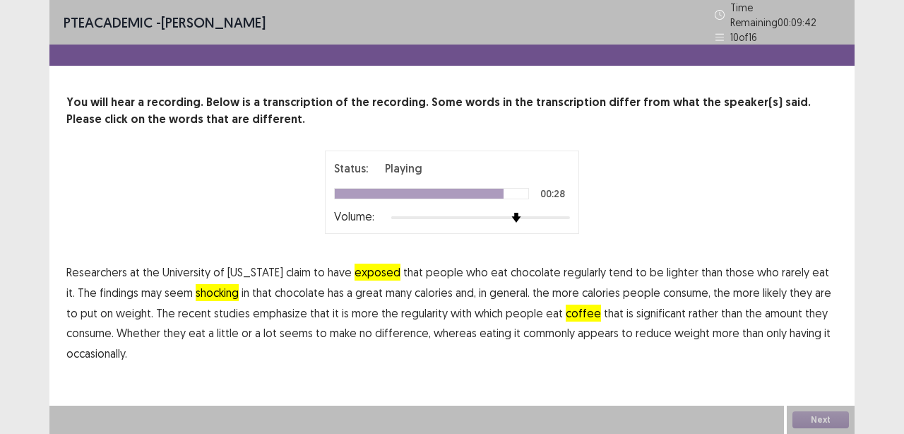
click at [523, 326] on span "commonly" at bounding box center [549, 332] width 52 height 17
click at [812, 420] on button "Next" at bounding box center [821, 419] width 57 height 17
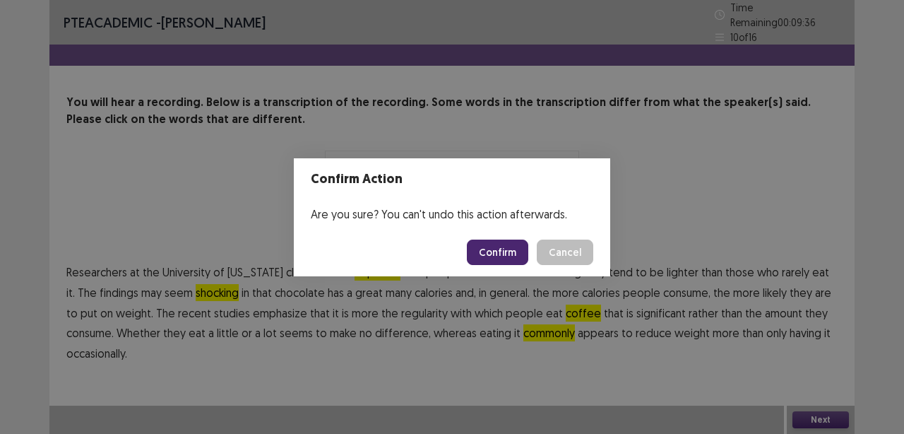
click at [507, 252] on button "Confirm" at bounding box center [497, 251] width 61 height 25
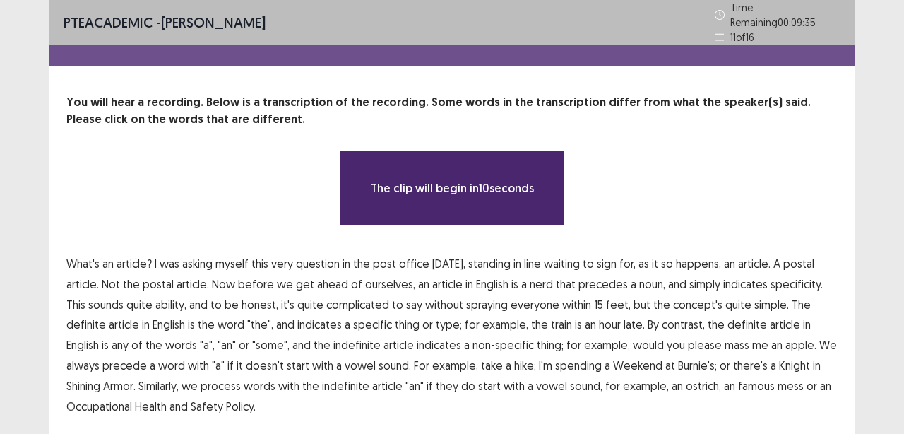
scroll to position [38, 0]
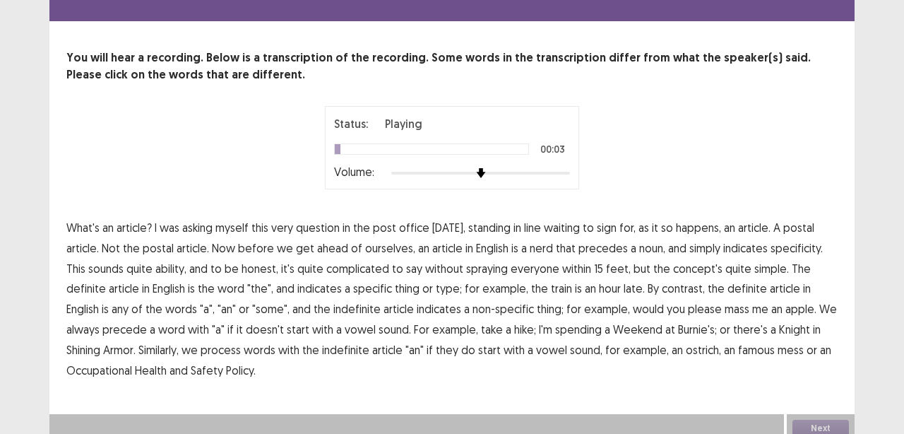
click at [200, 227] on span "asking" at bounding box center [197, 227] width 30 height 17
click at [203, 227] on span "asking" at bounding box center [197, 227] width 30 height 17
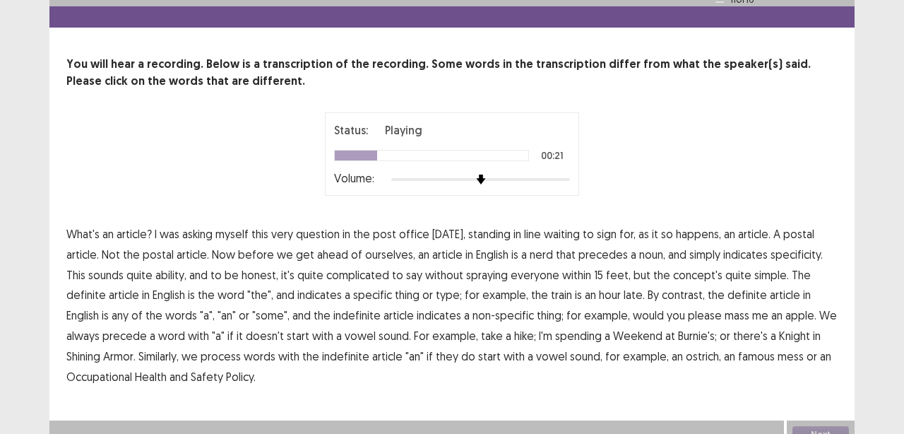
click at [544, 249] on span "nerd" at bounding box center [541, 254] width 23 height 17
click at [155, 269] on span "ability," at bounding box center [170, 274] width 31 height 17
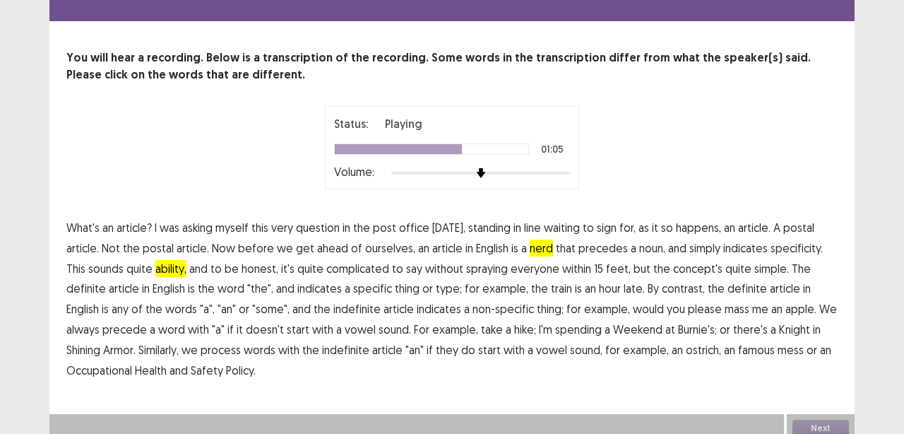
click at [725, 310] on span "mass" at bounding box center [737, 308] width 25 height 17
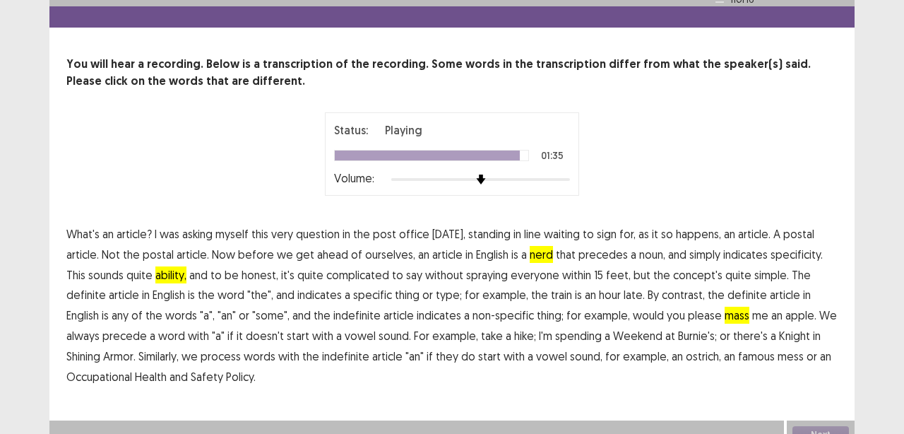
click at [738, 351] on span "famous" at bounding box center [756, 356] width 37 height 17
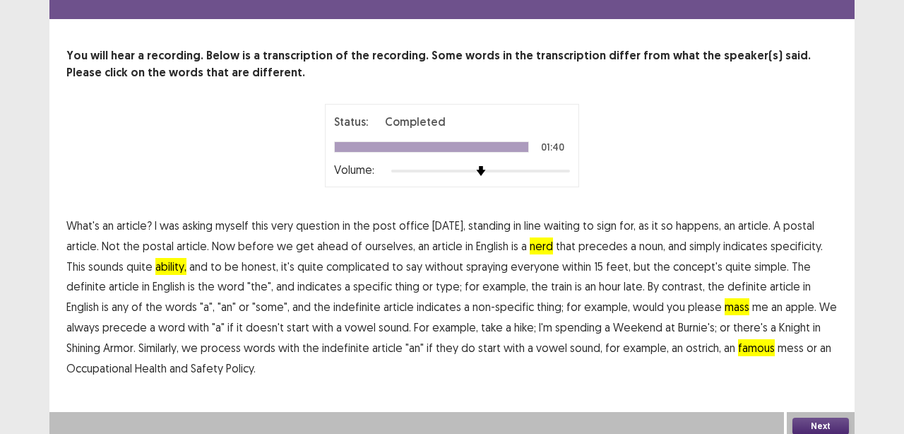
click at [809, 418] on button "Next" at bounding box center [821, 425] width 57 height 17
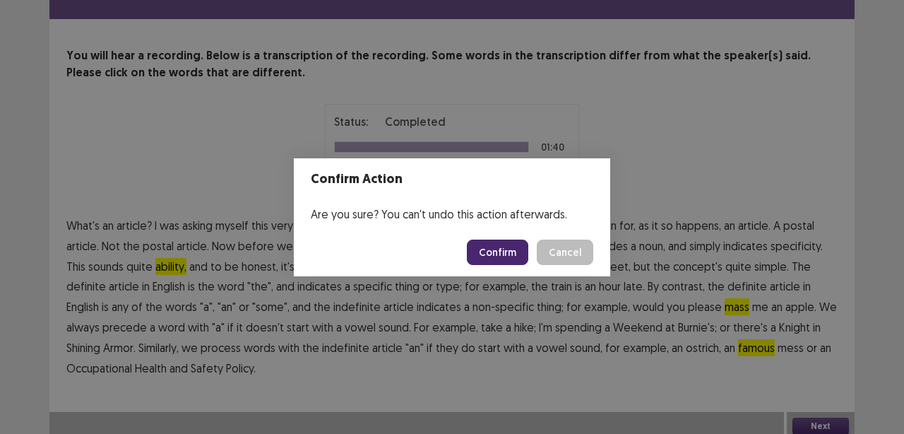
click at [495, 256] on button "Confirm" at bounding box center [497, 251] width 61 height 25
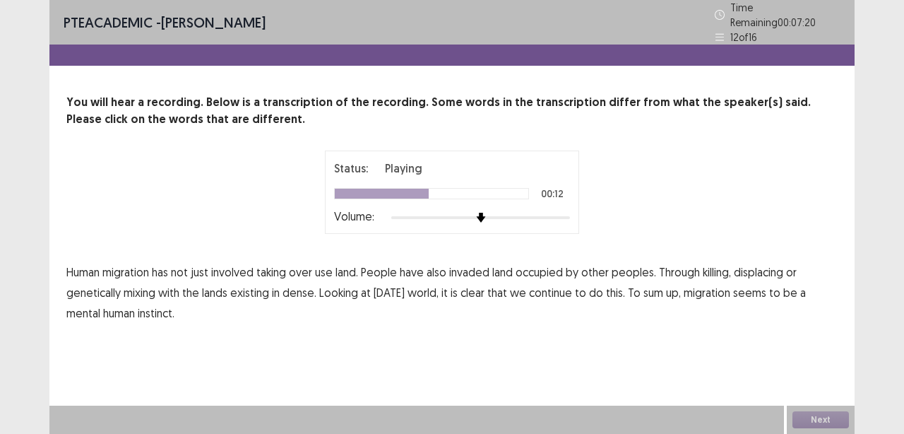
click at [299, 287] on span "dense." at bounding box center [300, 292] width 34 height 17
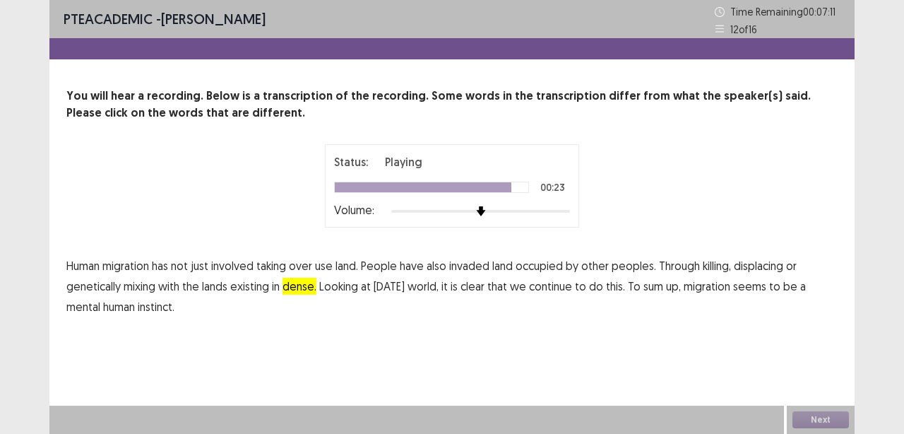
click at [90, 303] on span "mental" at bounding box center [83, 306] width 34 height 17
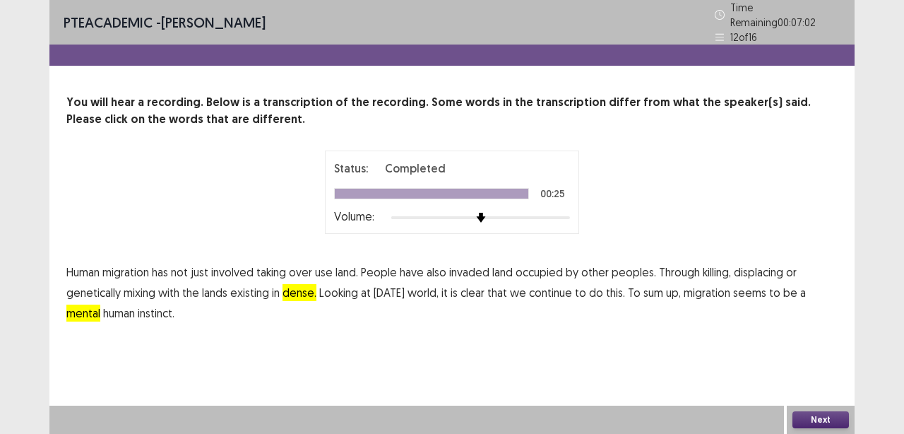
click at [811, 419] on button "Next" at bounding box center [821, 419] width 57 height 17
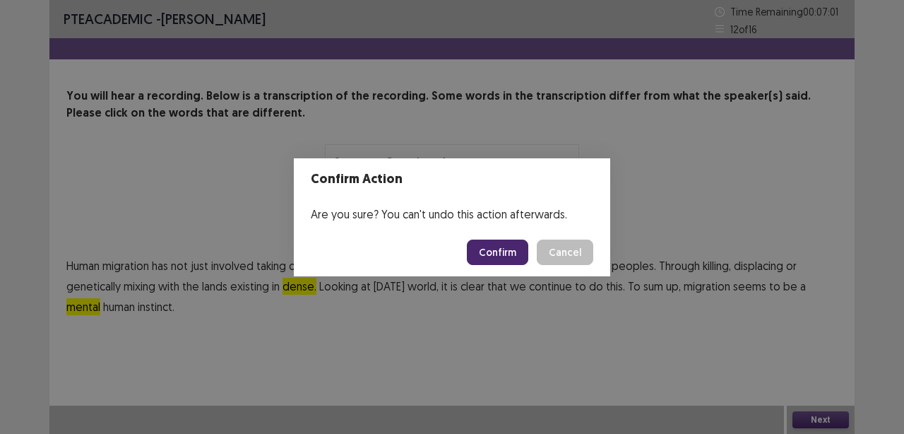
click at [503, 250] on button "Confirm" at bounding box center [497, 251] width 61 height 25
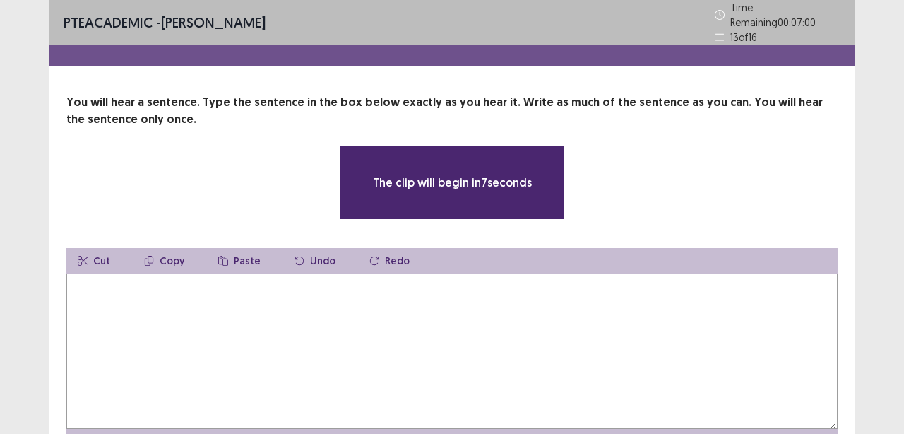
click at [267, 304] on textarea at bounding box center [451, 350] width 771 height 155
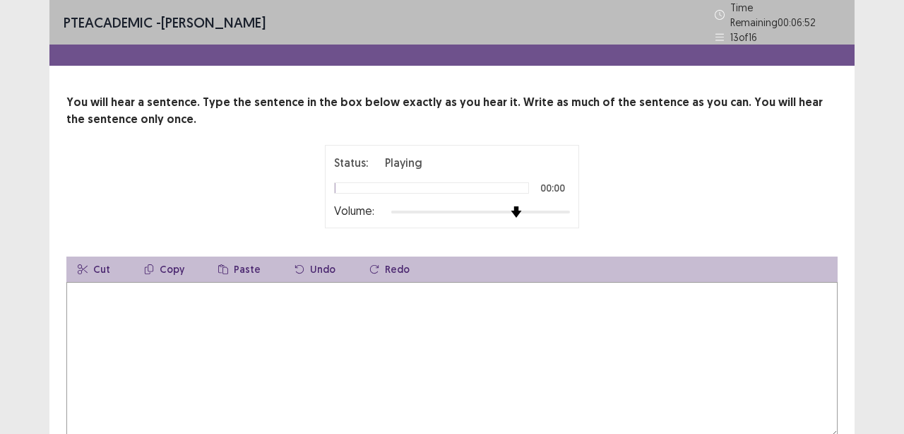
click at [521, 206] on div at bounding box center [480, 211] width 179 height 11
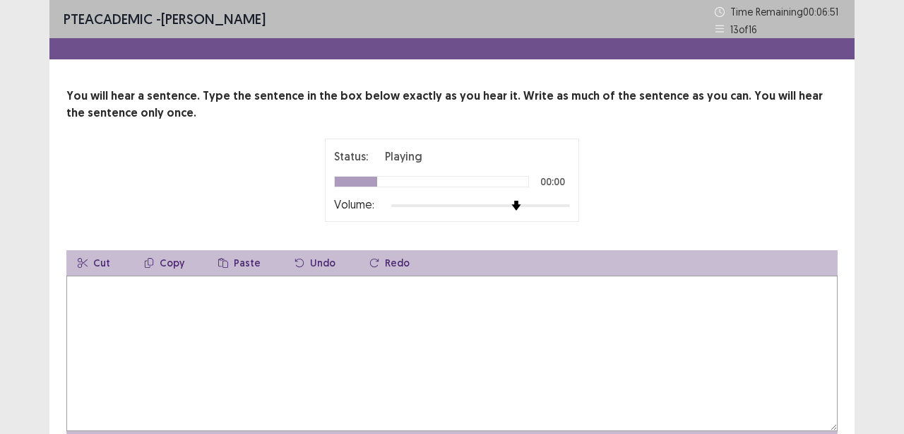
click at [136, 303] on textarea at bounding box center [451, 352] width 771 height 155
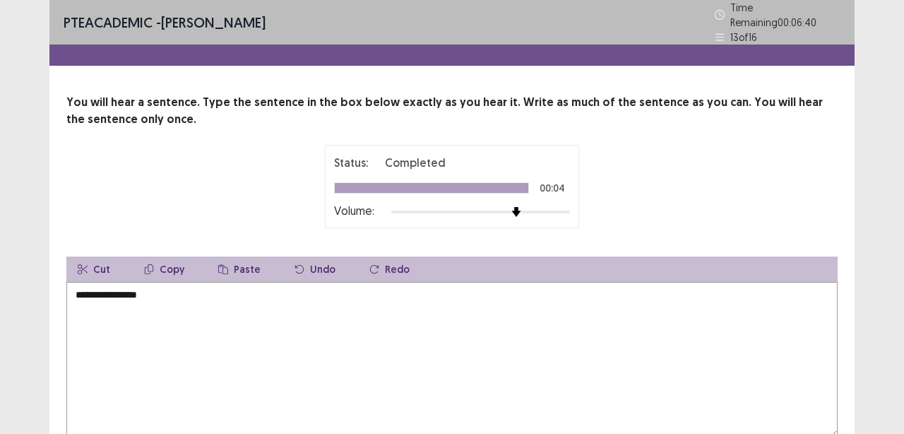
click at [95, 290] on textarea "**********" at bounding box center [451, 359] width 771 height 155
click at [203, 285] on textarea "**********" at bounding box center [451, 359] width 771 height 155
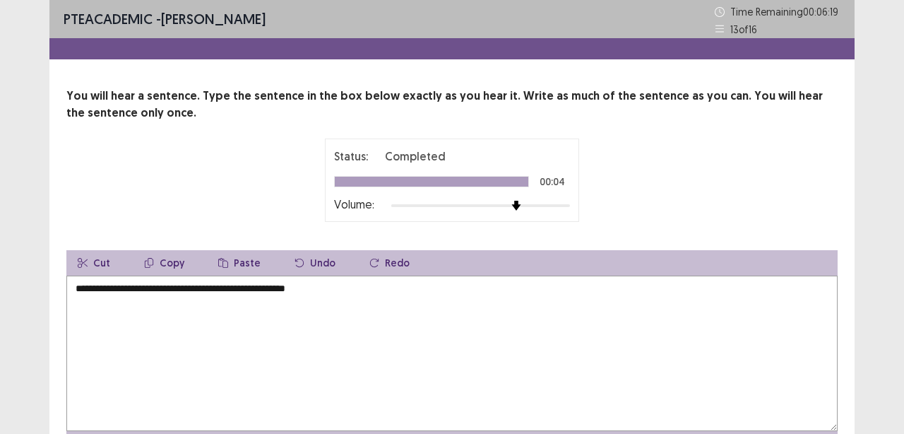
click at [346, 287] on textarea "**********" at bounding box center [451, 352] width 771 height 155
click at [231, 336] on textarea "**********" at bounding box center [451, 352] width 771 height 155
click at [97, 292] on textarea "**********" at bounding box center [451, 352] width 771 height 155
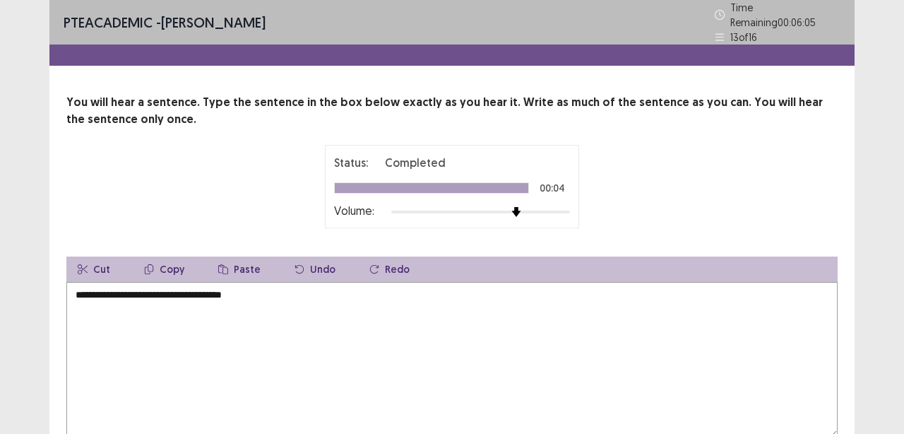
click at [242, 291] on textarea "**********" at bounding box center [451, 359] width 771 height 155
click at [316, 355] on textarea "**********" at bounding box center [451, 359] width 771 height 155
click at [190, 292] on textarea "**********" at bounding box center [451, 359] width 771 height 155
click at [225, 290] on textarea "**********" at bounding box center [451, 359] width 771 height 155
click at [198, 288] on textarea "**********" at bounding box center [451, 359] width 771 height 155
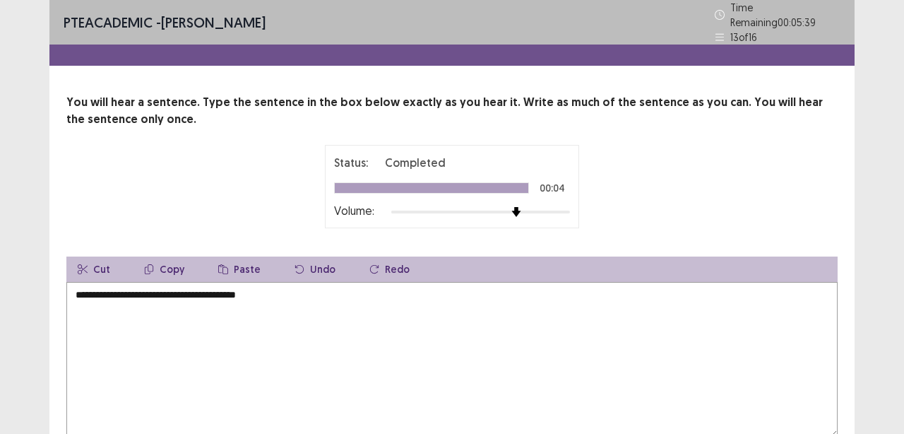
click at [297, 290] on textarea "**********" at bounding box center [451, 359] width 771 height 155
click at [303, 290] on textarea "**********" at bounding box center [451, 359] width 771 height 155
click at [191, 286] on textarea "**********" at bounding box center [451, 359] width 771 height 155
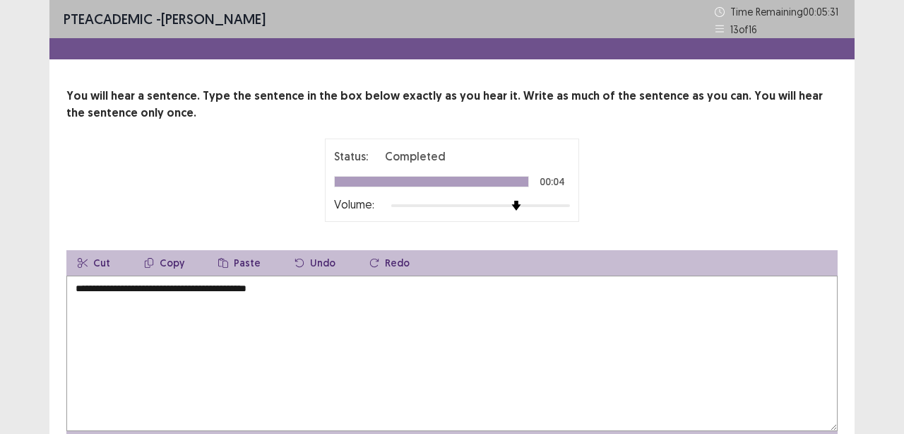
click at [194, 364] on textarea "**********" at bounding box center [451, 352] width 771 height 155
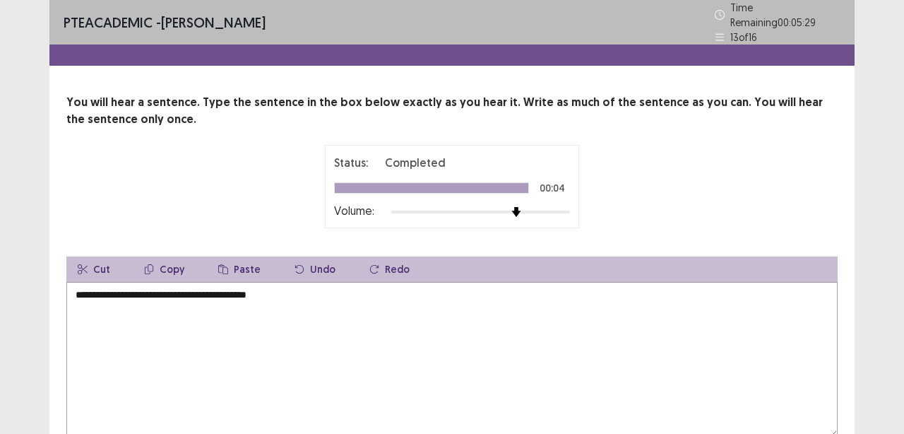
scroll to position [85, 0]
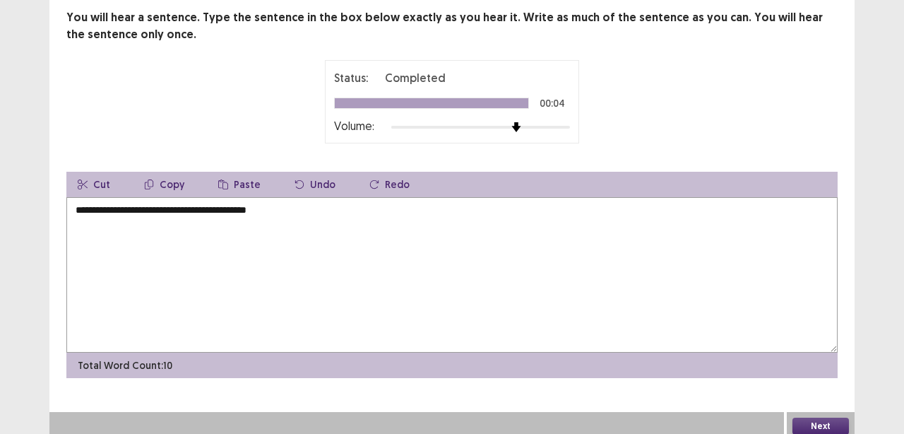
type textarea "**********"
click at [814, 418] on button "Next" at bounding box center [821, 425] width 57 height 17
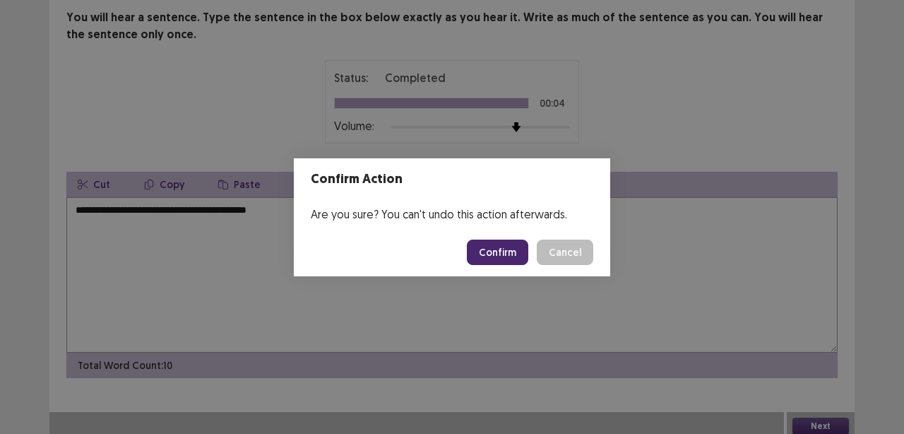
click at [499, 252] on button "Confirm" at bounding box center [497, 251] width 61 height 25
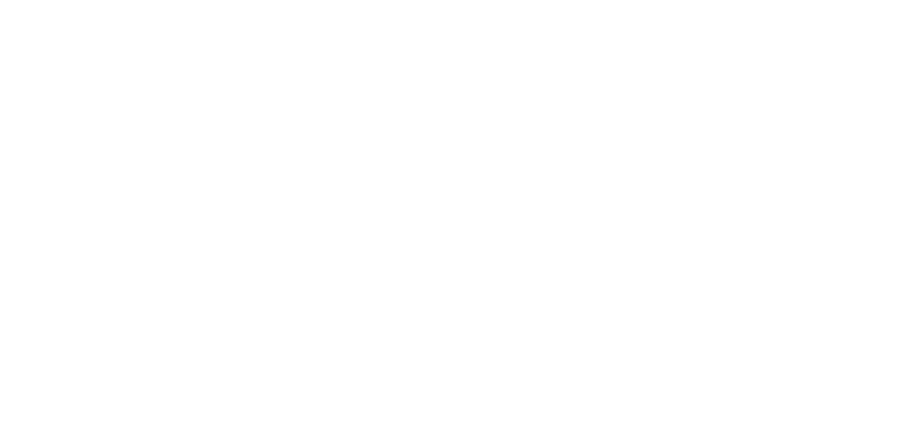
scroll to position [0, 0]
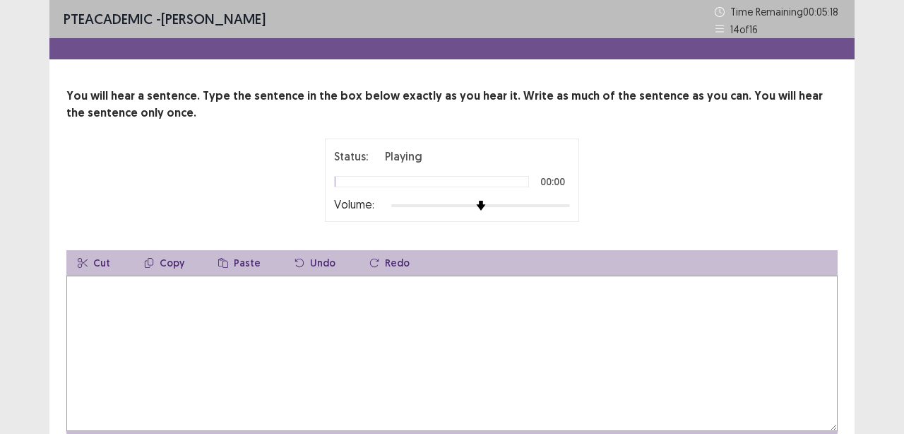
click at [534, 205] on div at bounding box center [480, 205] width 179 height 11
click at [135, 307] on textarea at bounding box center [451, 352] width 771 height 155
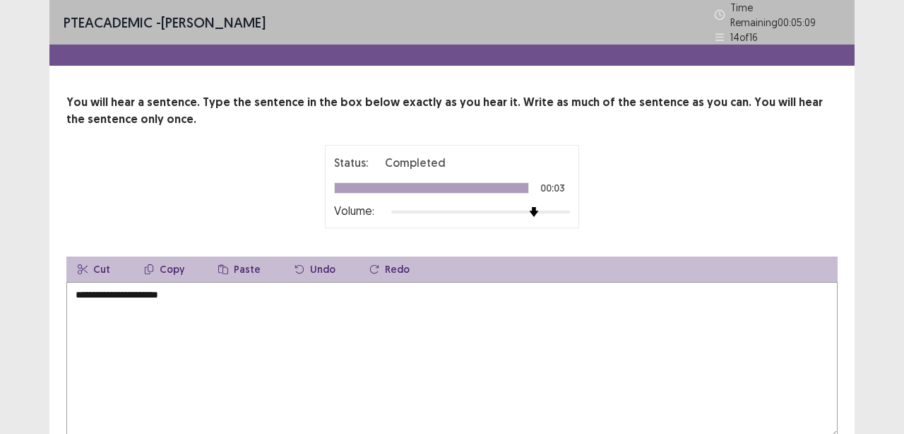
click at [171, 375] on textarea "**********" at bounding box center [451, 359] width 771 height 155
click at [110, 287] on textarea "**********" at bounding box center [451, 359] width 771 height 155
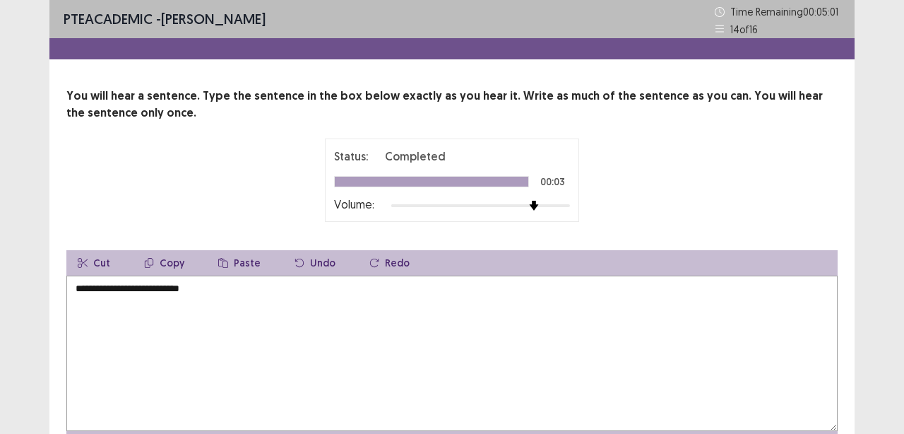
click at [208, 280] on textarea "**********" at bounding box center [451, 352] width 771 height 155
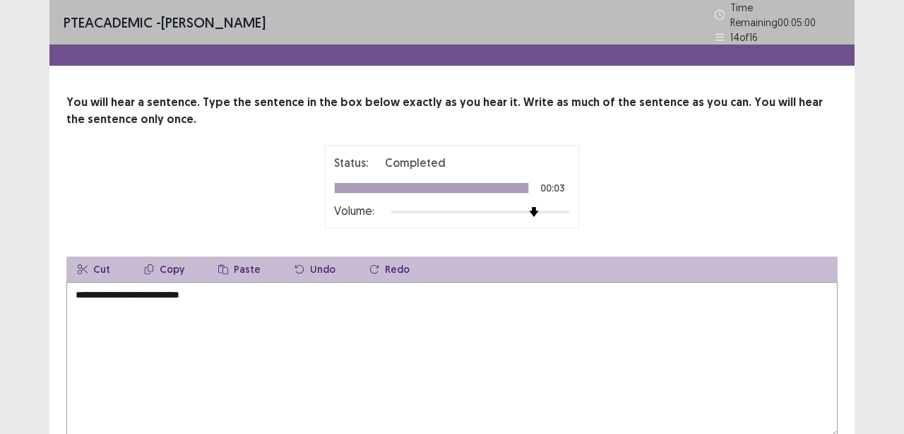
click at [208, 287] on textarea "**********" at bounding box center [451, 359] width 771 height 155
click at [208, 350] on textarea "**********" at bounding box center [451, 359] width 771 height 155
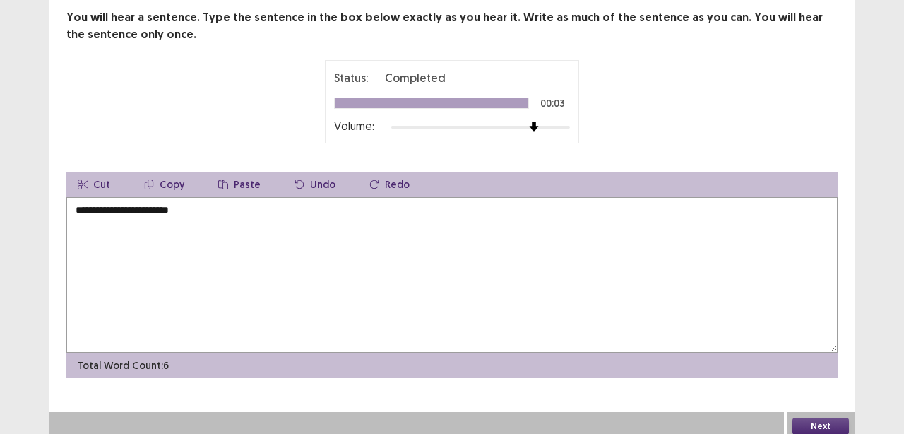
type textarea "**********"
click at [809, 417] on button "Next" at bounding box center [821, 425] width 57 height 17
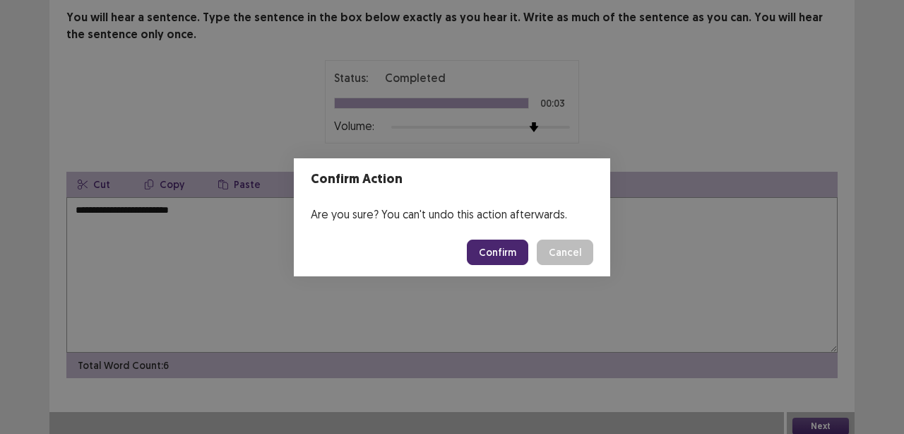
click at [490, 251] on button "Confirm" at bounding box center [497, 251] width 61 height 25
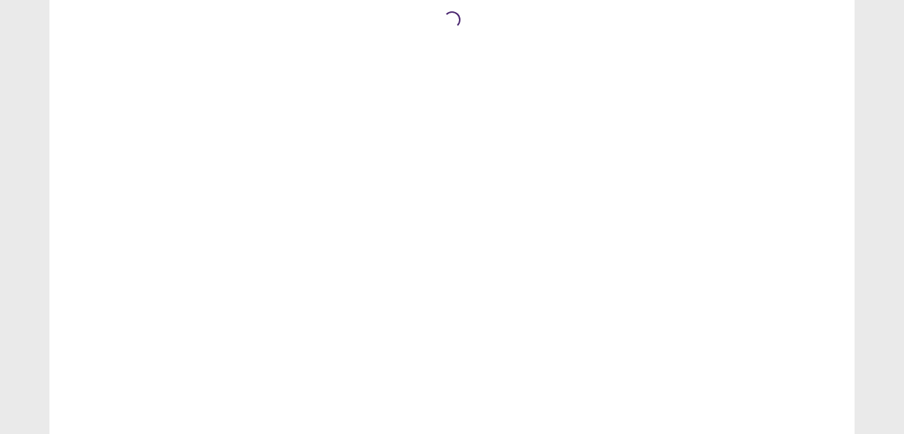
scroll to position [0, 0]
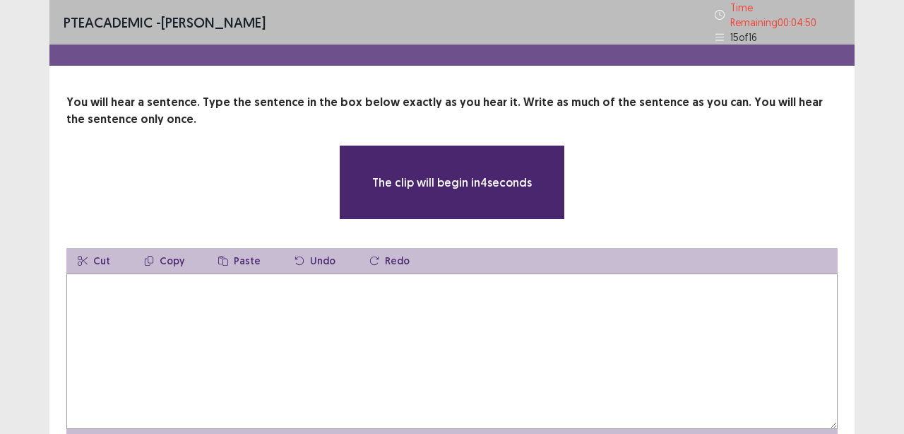
click at [147, 294] on textarea at bounding box center [451, 350] width 771 height 155
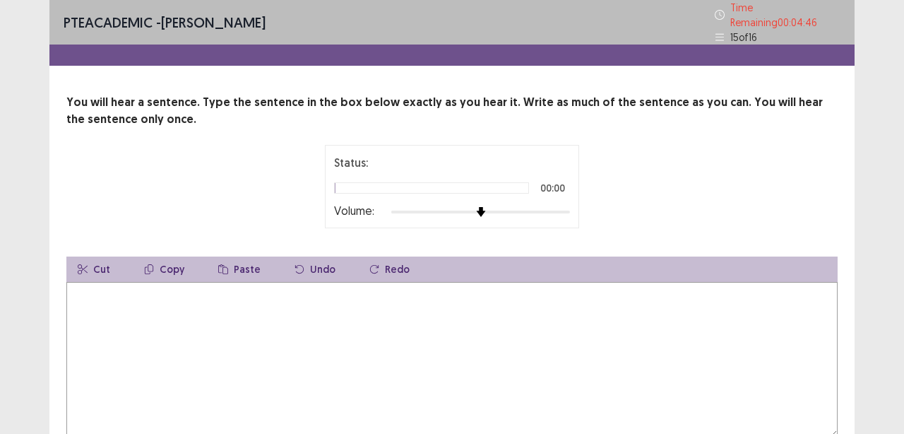
click at [528, 206] on div at bounding box center [480, 211] width 179 height 11
click at [206, 336] on textarea at bounding box center [451, 359] width 771 height 155
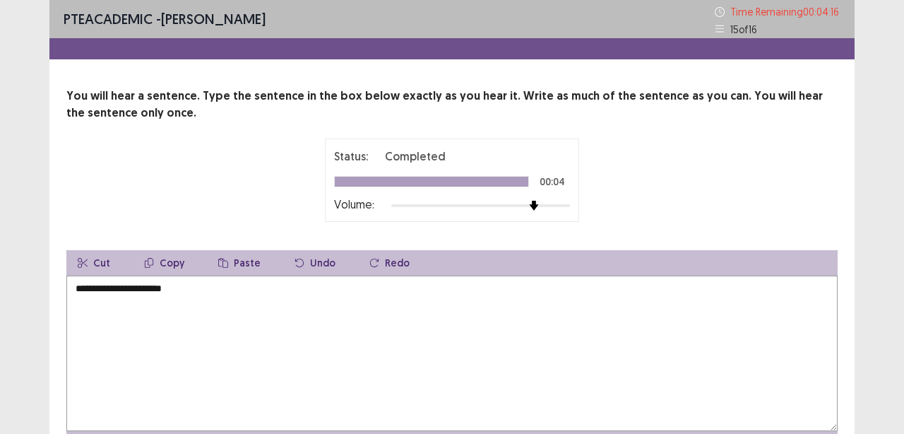
click at [154, 287] on textarea "**********" at bounding box center [451, 352] width 771 height 155
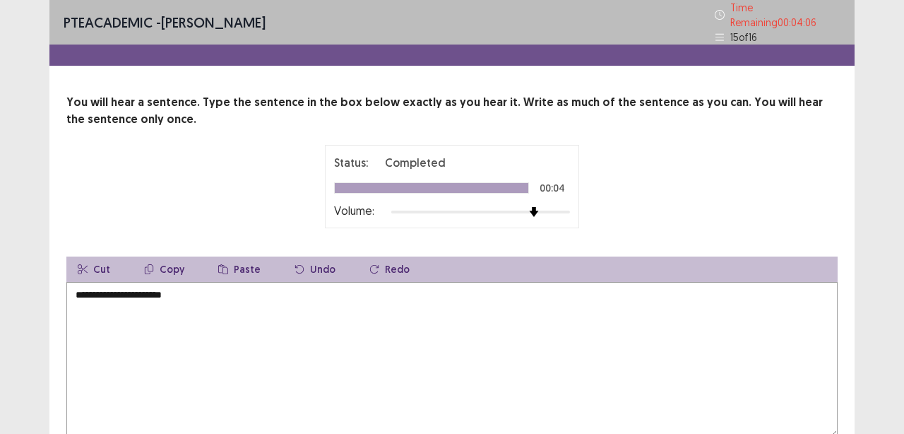
click at [100, 290] on textarea "**********" at bounding box center [451, 359] width 771 height 155
click at [232, 286] on textarea "**********" at bounding box center [451, 359] width 771 height 155
click at [162, 288] on textarea "**********" at bounding box center [451, 359] width 771 height 155
click at [146, 290] on textarea "**********" at bounding box center [451, 359] width 771 height 155
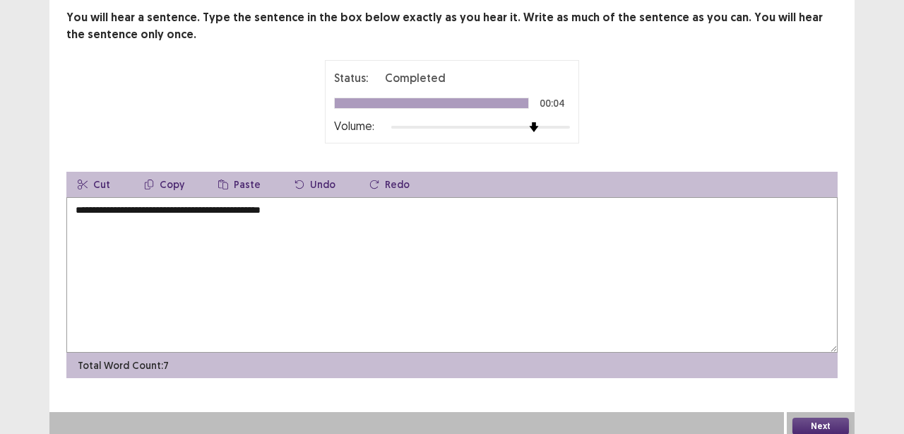
type textarea "**********"
click at [819, 417] on button "Next" at bounding box center [821, 425] width 57 height 17
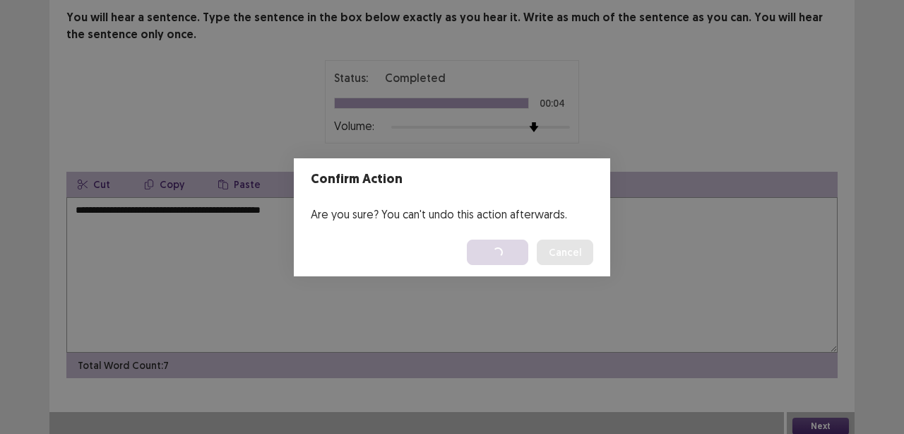
scroll to position [0, 0]
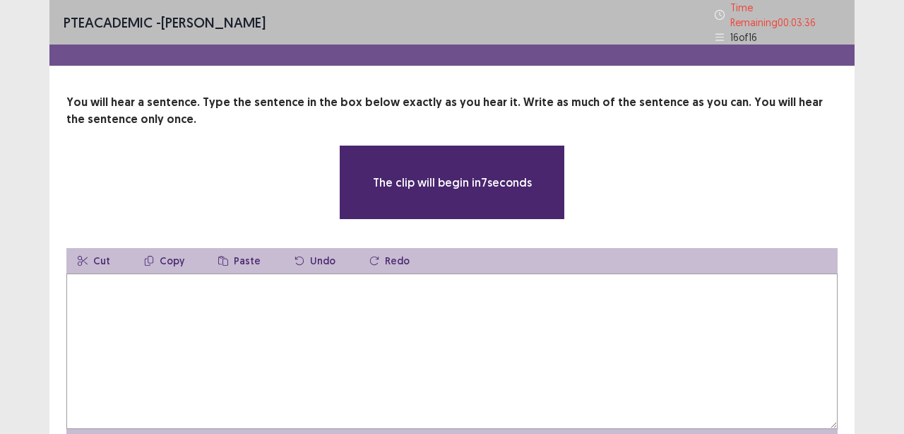
click at [346, 325] on textarea at bounding box center [451, 350] width 771 height 155
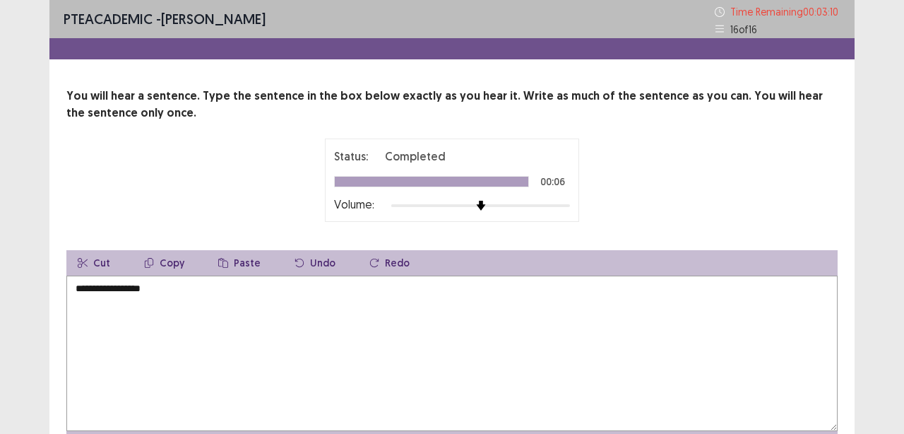
click at [190, 285] on textarea "**********" at bounding box center [451, 352] width 771 height 155
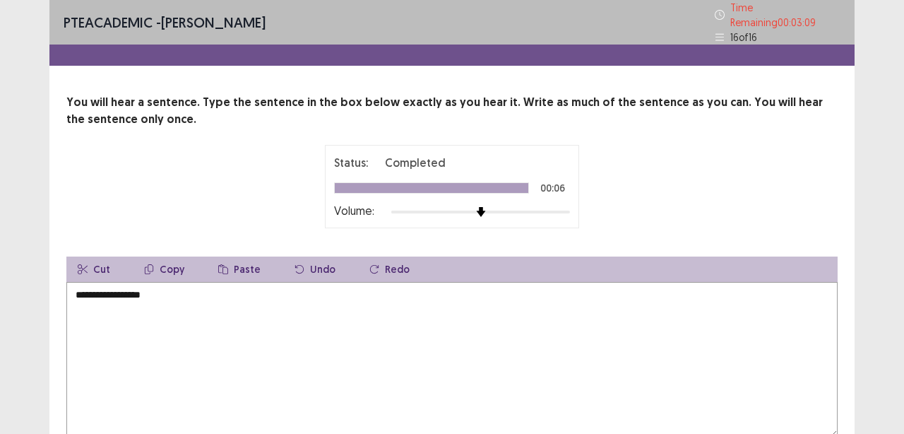
click at [174, 290] on textarea "**********" at bounding box center [451, 359] width 771 height 155
click at [146, 354] on textarea "**********" at bounding box center [451, 359] width 771 height 155
click at [158, 290] on textarea "**********" at bounding box center [451, 359] width 771 height 155
click at [416, 288] on textarea "**********" at bounding box center [451, 359] width 771 height 155
click at [304, 339] on textarea "**********" at bounding box center [451, 359] width 771 height 155
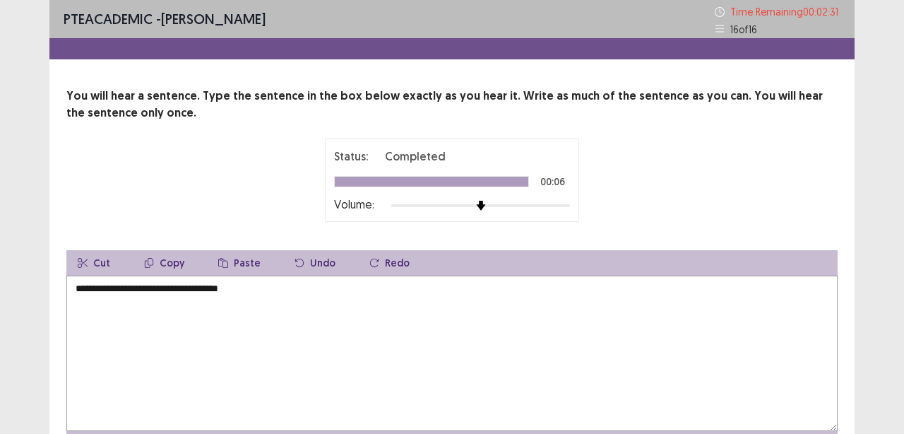
click at [117, 292] on textarea "**********" at bounding box center [451, 352] width 771 height 155
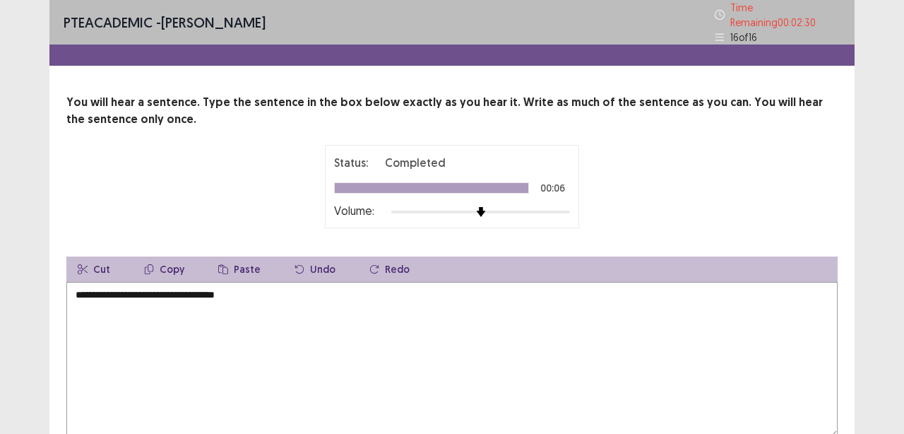
click at [180, 354] on textarea "**********" at bounding box center [451, 359] width 771 height 155
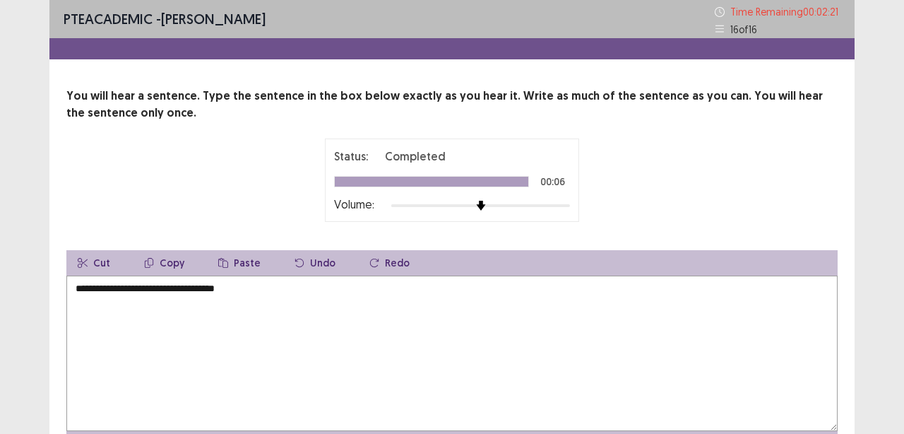
click at [278, 294] on textarea "**********" at bounding box center [451, 352] width 771 height 155
click at [309, 304] on textarea "**********" at bounding box center [451, 352] width 771 height 155
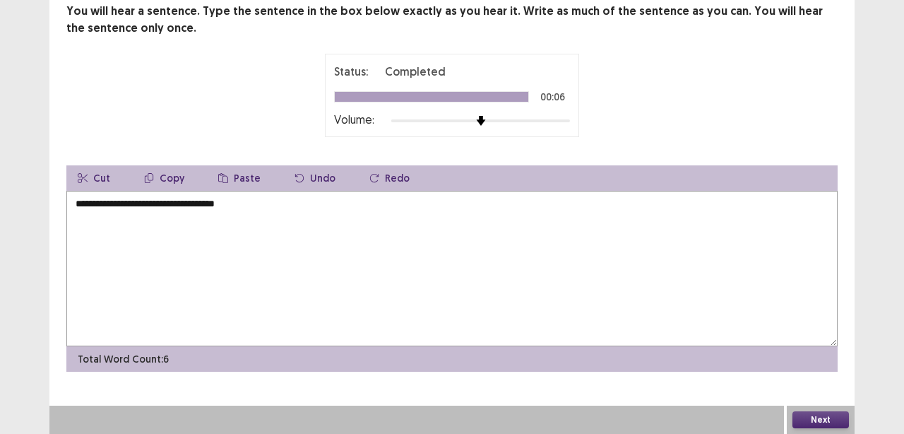
type textarea "**********"
click at [819, 417] on button "Next" at bounding box center [821, 419] width 57 height 17
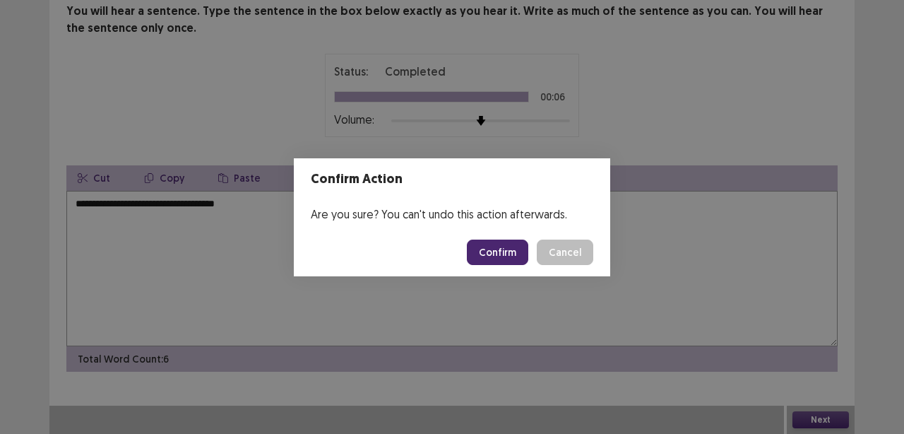
click at [515, 252] on button "Confirm" at bounding box center [497, 251] width 61 height 25
